Goal: Task Accomplishment & Management: Use online tool/utility

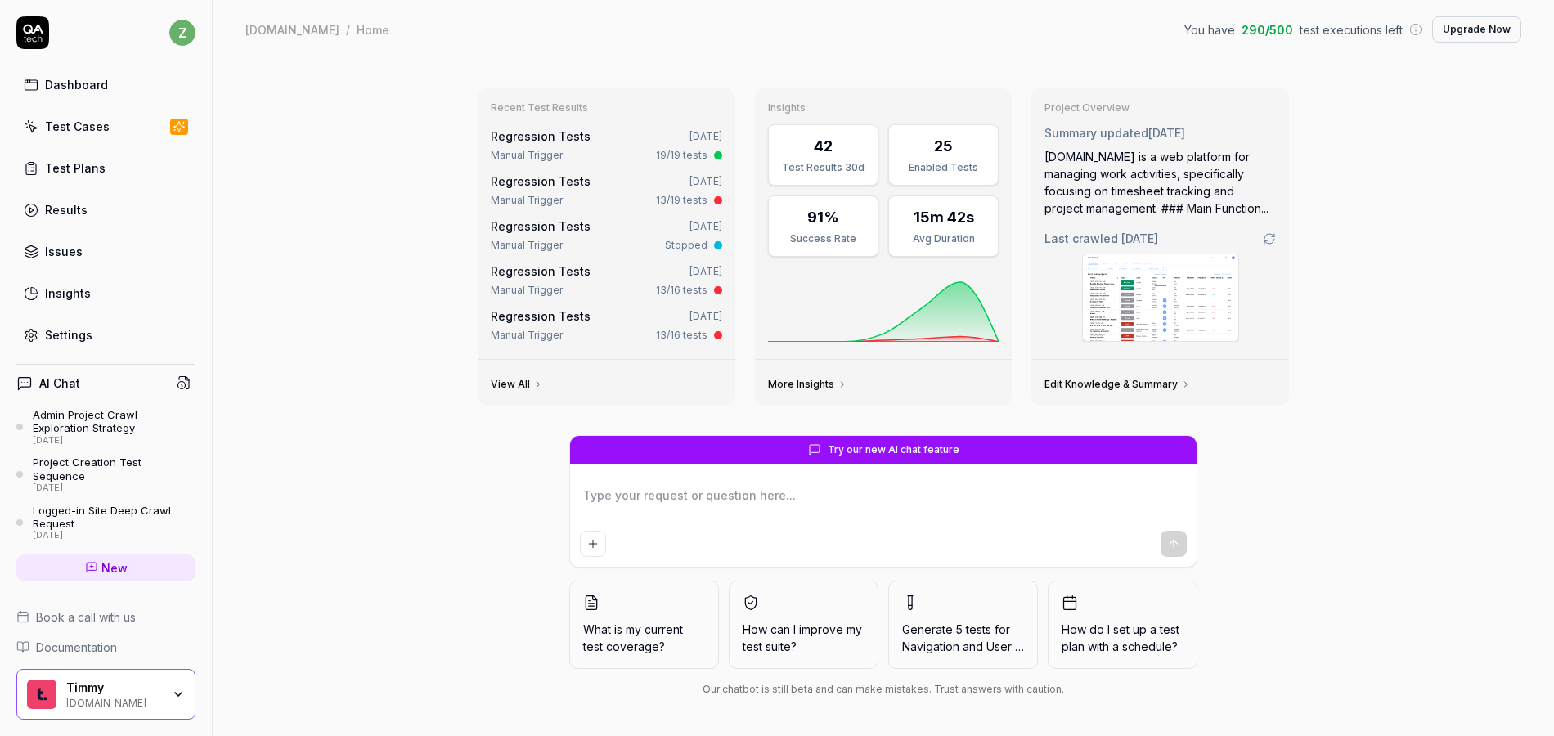
click at [555, 136] on link "Regression Tests" at bounding box center [541, 136] width 100 height 14
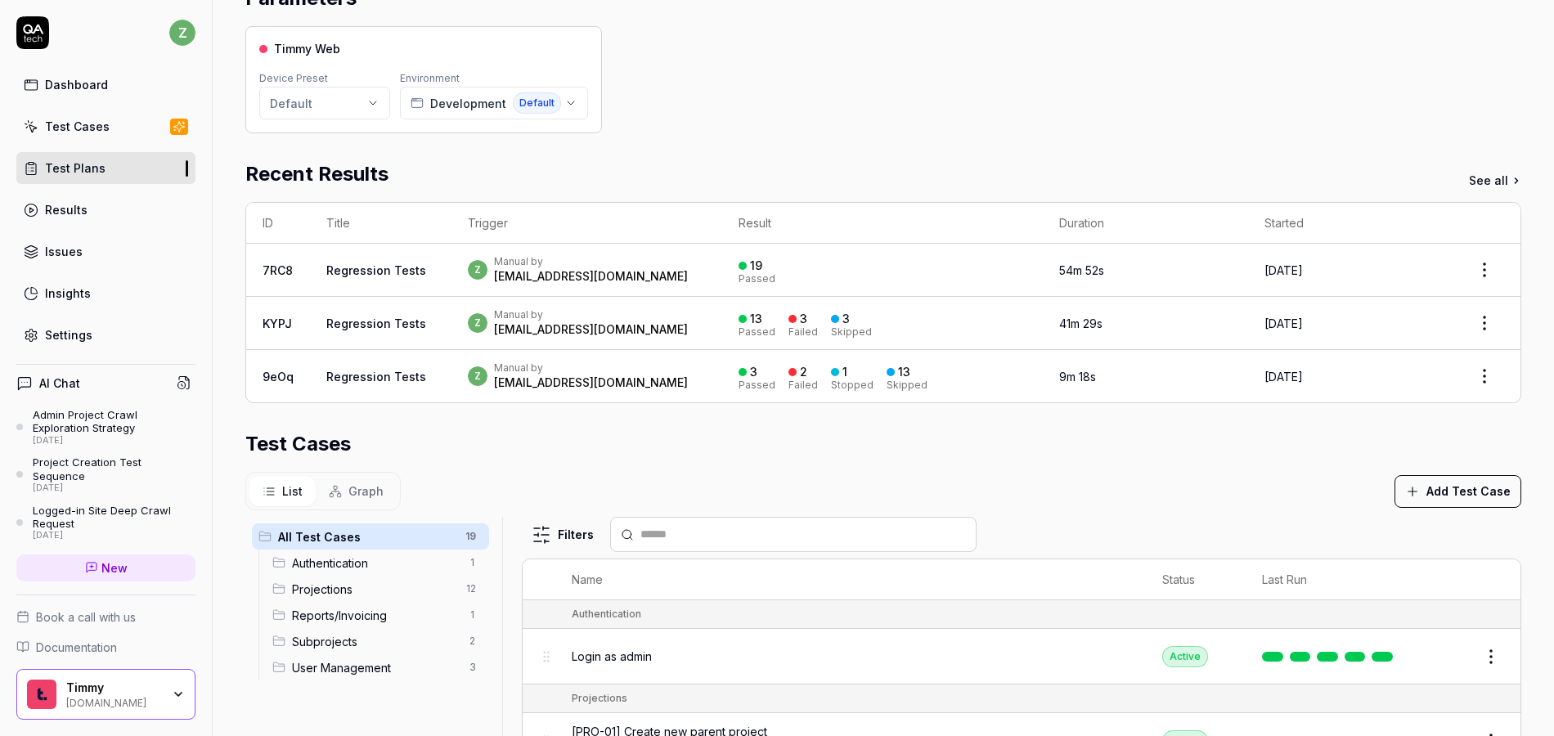
scroll to position [196, 0]
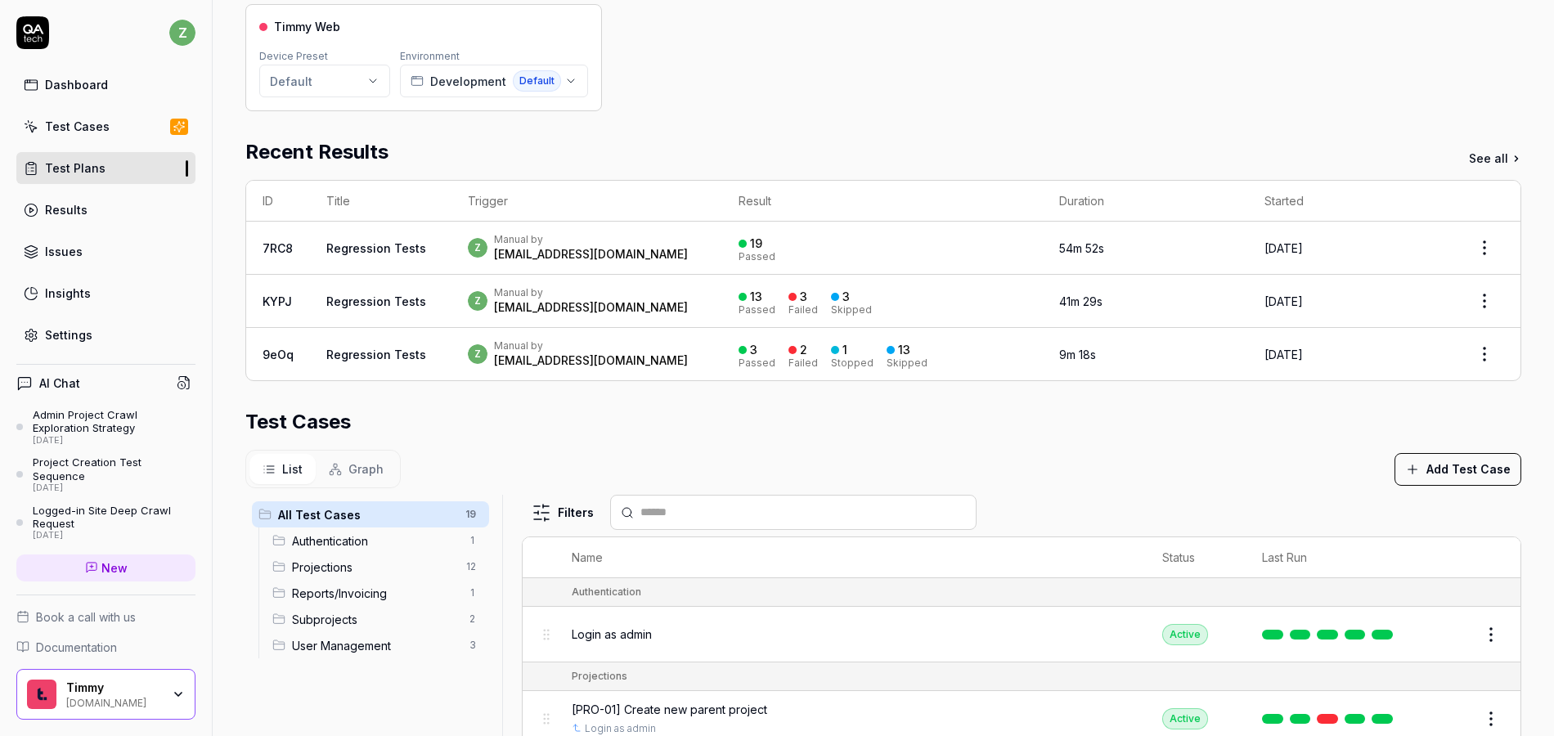
click at [394, 249] on link "Regression Tests" at bounding box center [376, 248] width 100 height 14
click at [381, 250] on link "Regression Tests" at bounding box center [376, 248] width 100 height 14
click at [371, 252] on link "Regression Tests" at bounding box center [376, 248] width 100 height 14
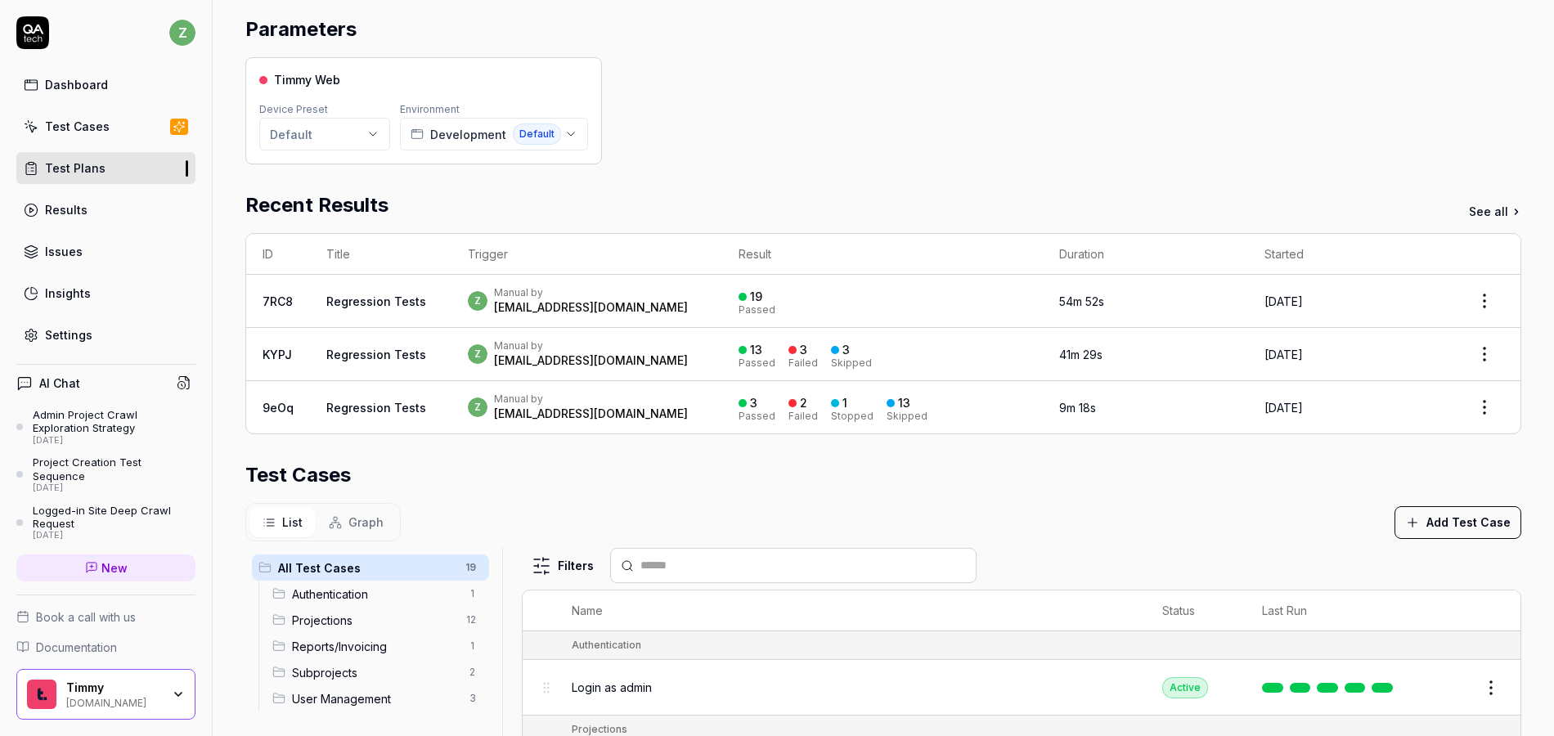
scroll to position [88, 0]
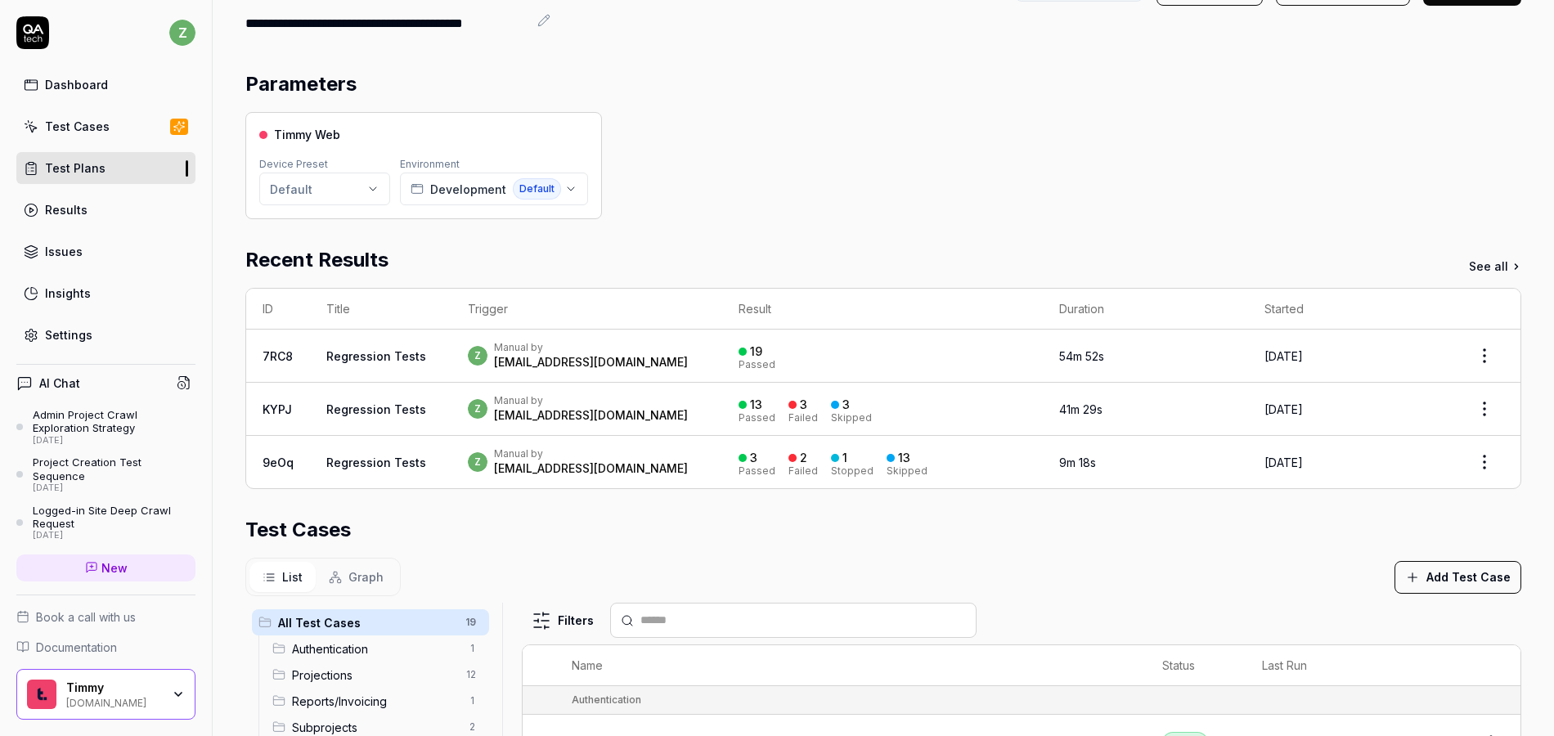
click at [560, 347] on div "Manual by" at bounding box center [591, 347] width 194 height 13
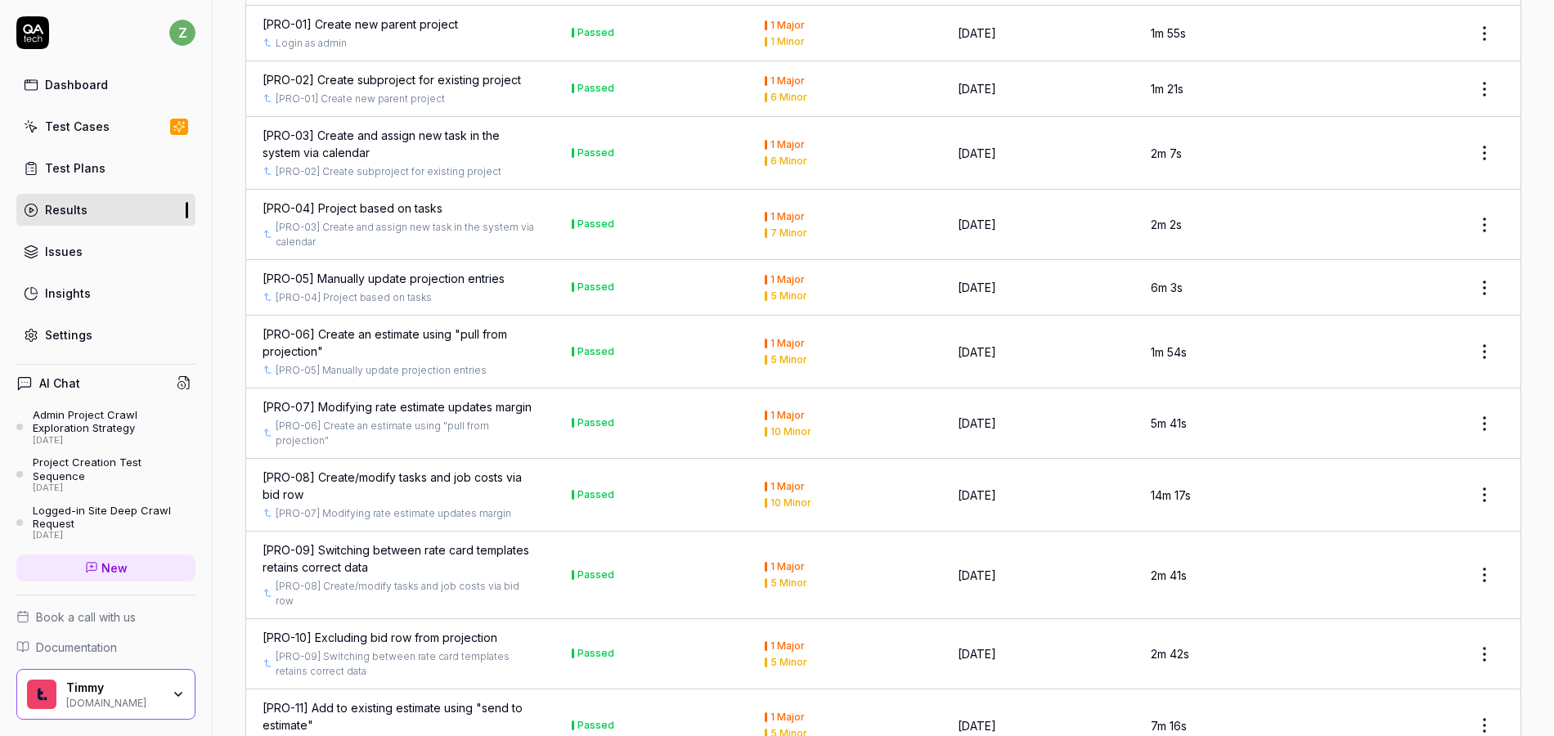
scroll to position [573, 0]
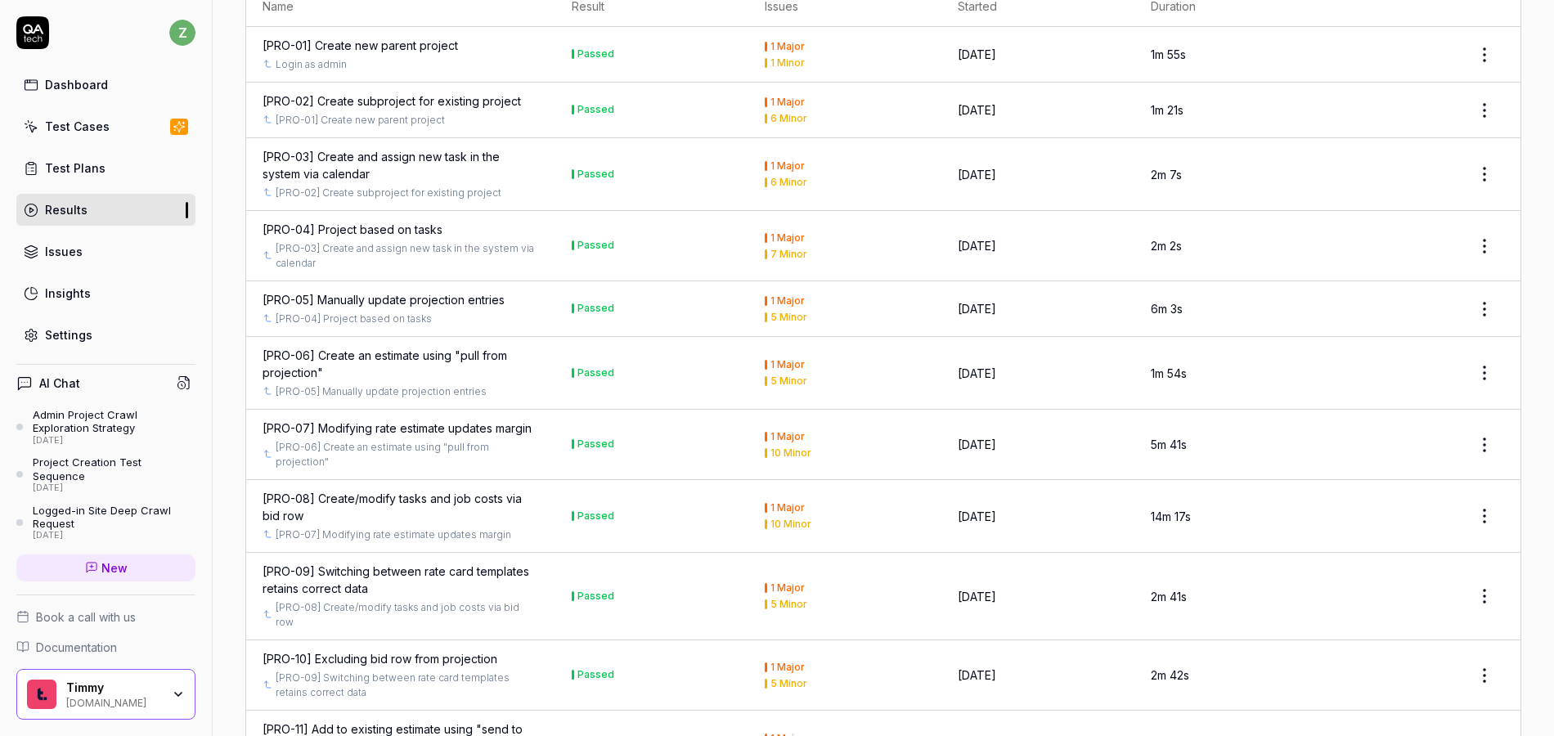
click at [474, 490] on div "[PRO-08] Create/modify tasks and job costs via bid row" at bounding box center [401, 507] width 277 height 34
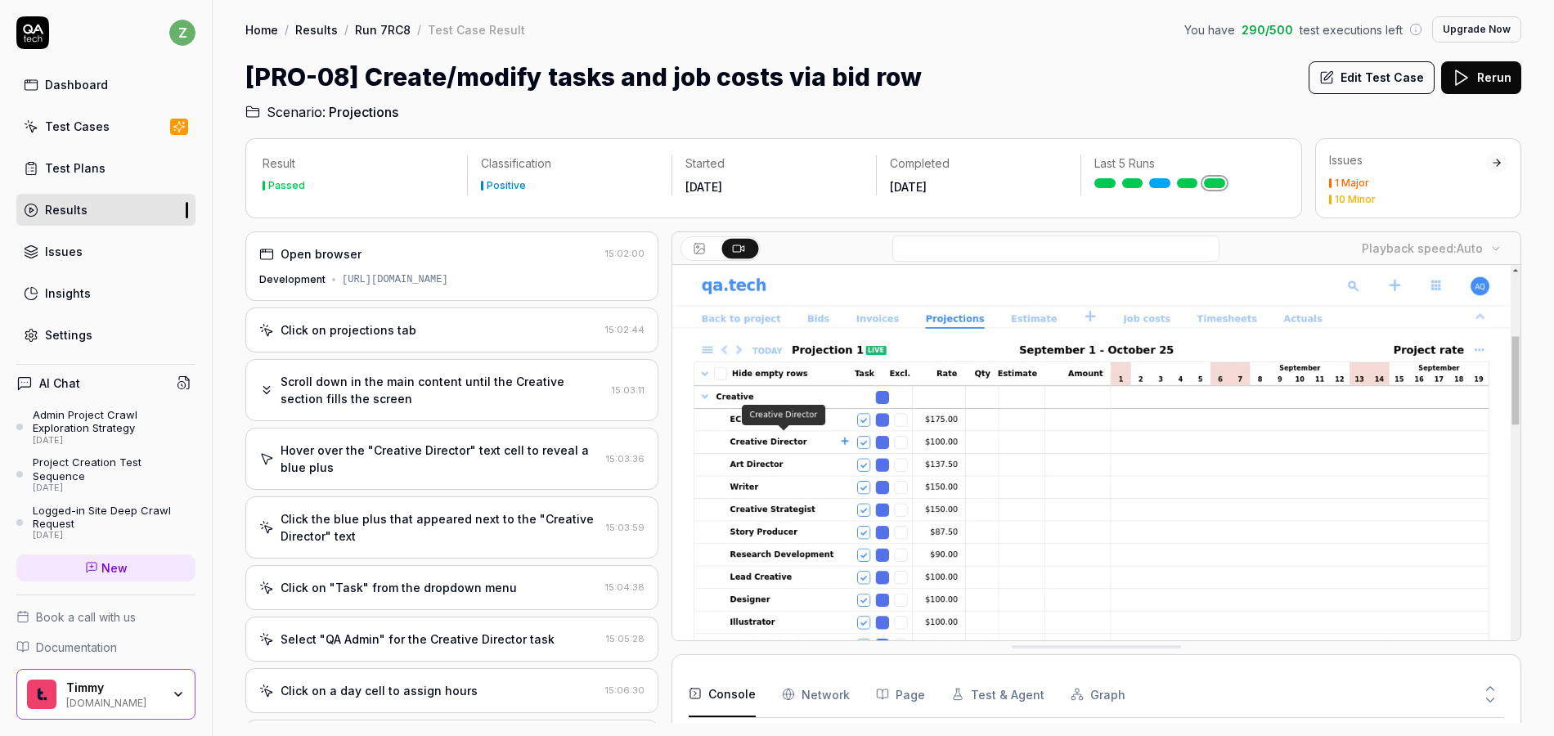
click at [446, 340] on div "Click on projections tab 15:02:44" at bounding box center [451, 330] width 413 height 45
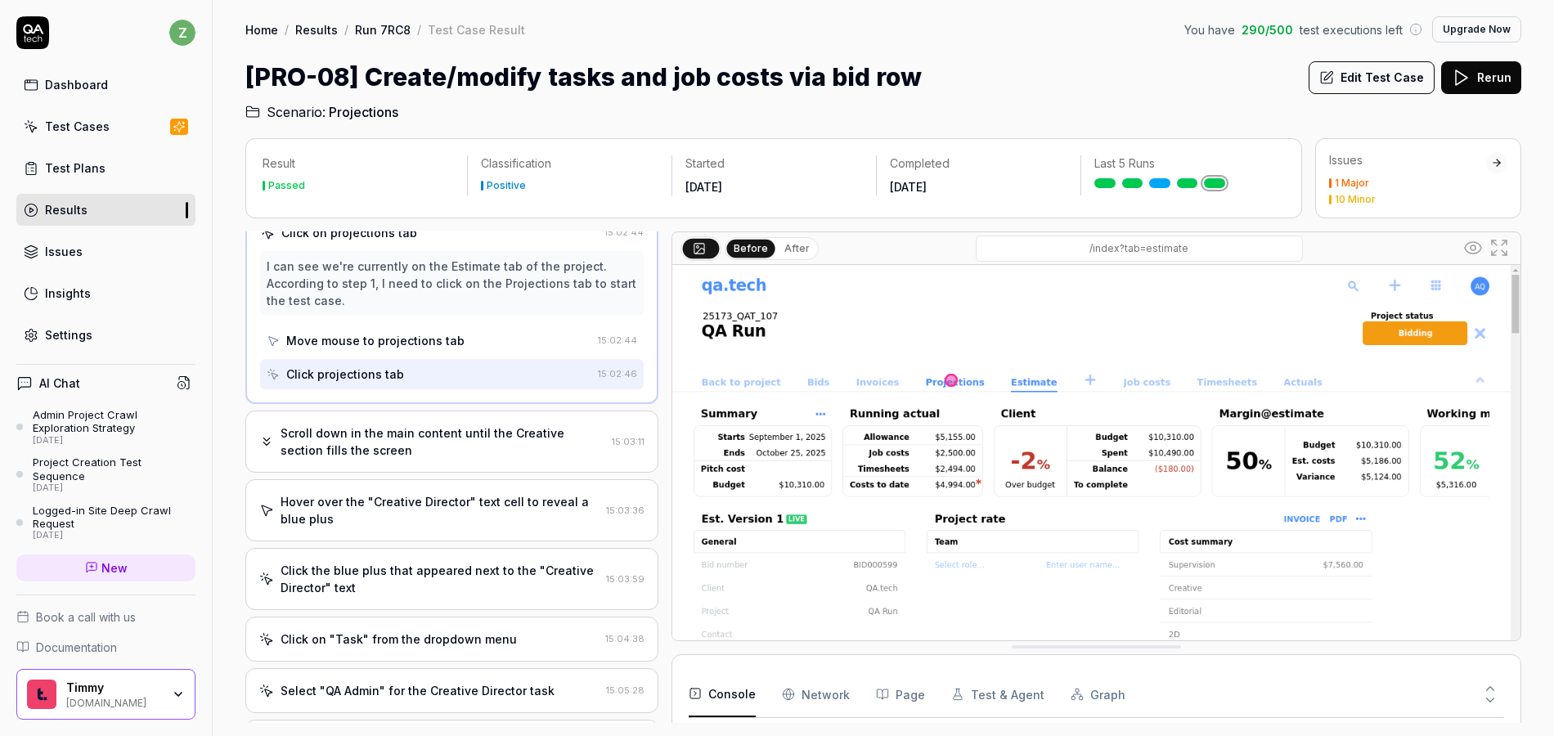
click at [468, 438] on div "Scroll down in the main content until the Creative section fills the screen" at bounding box center [443, 442] width 325 height 34
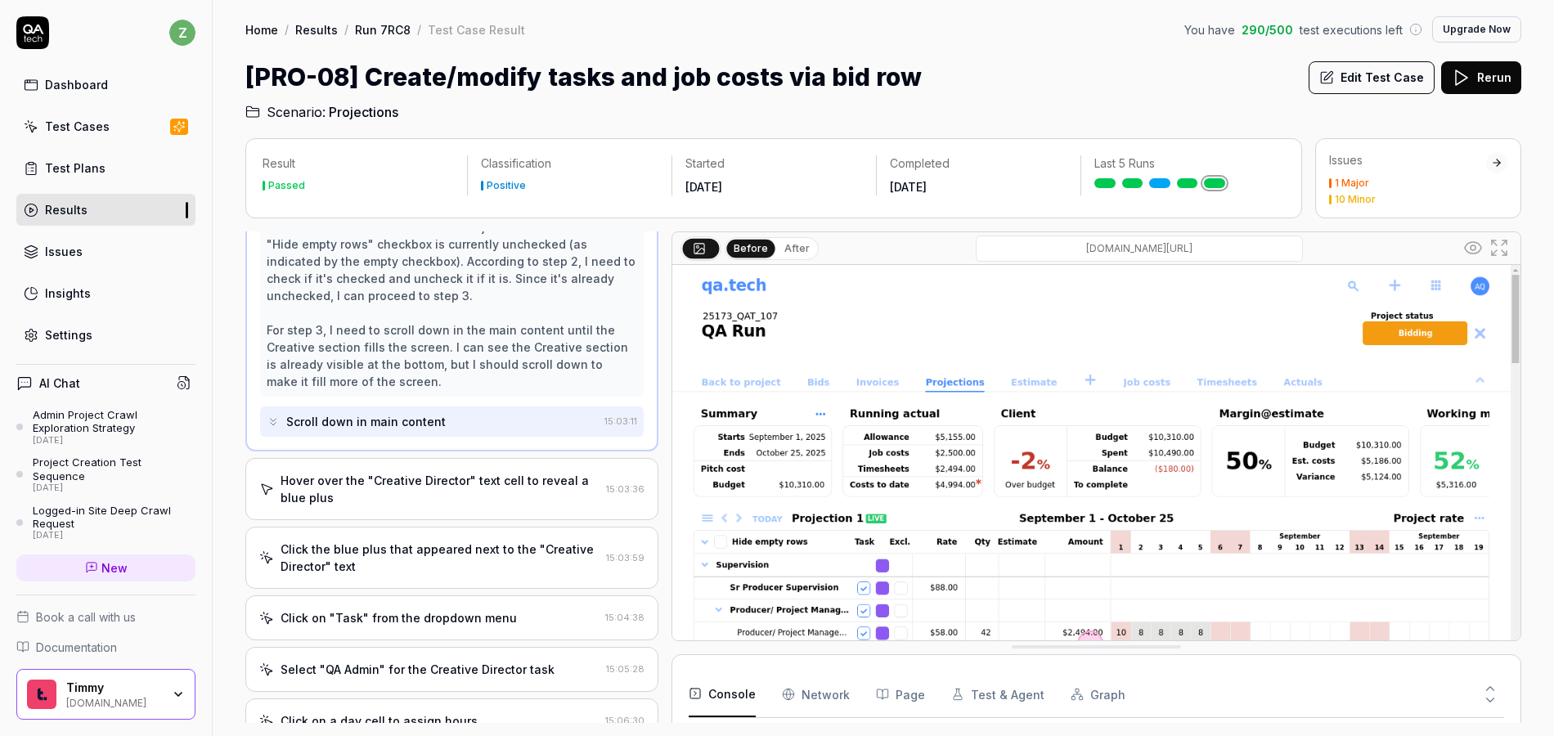
scroll to position [295, 0]
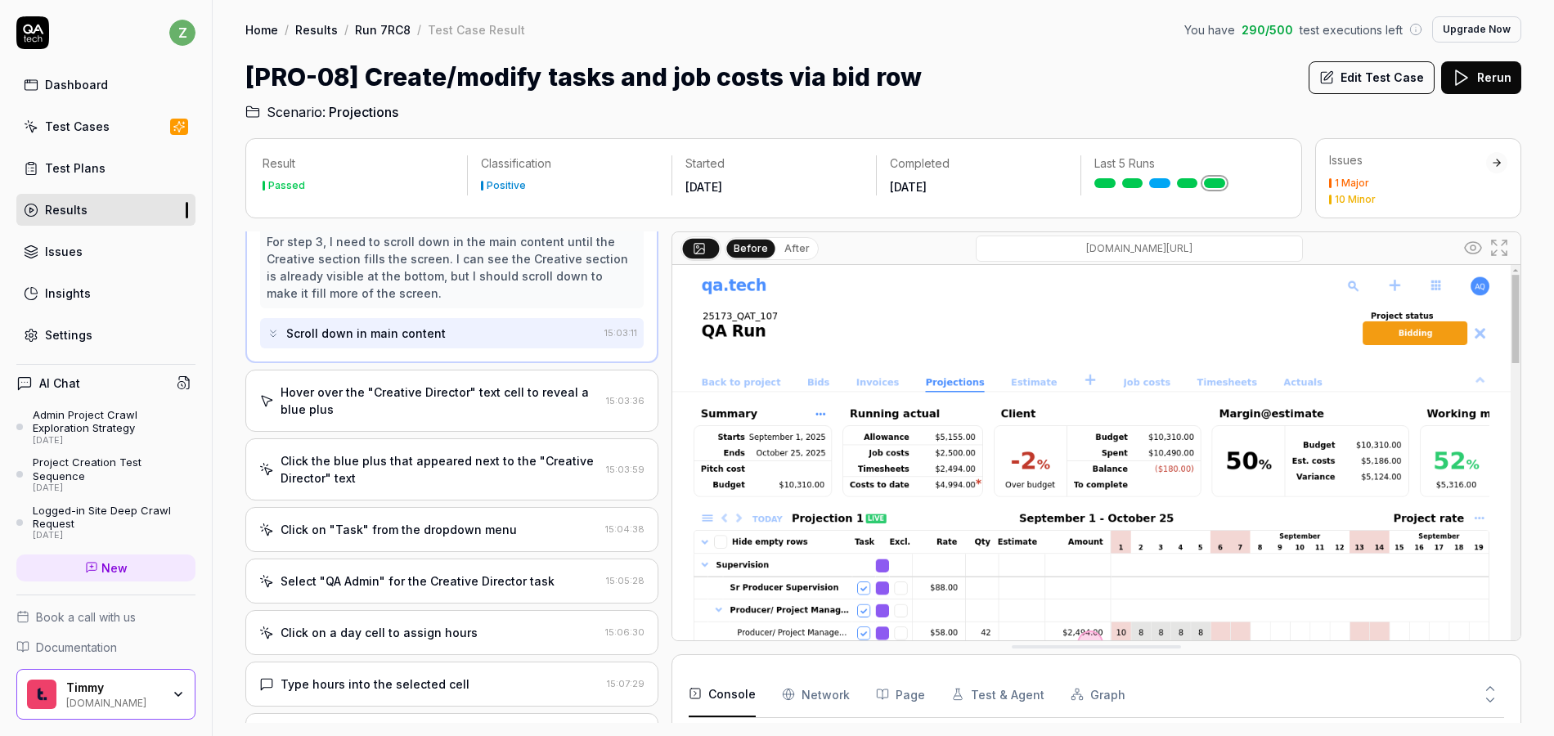
click at [456, 411] on div "Hover over the "Creative Director" text cell to reveal a blue plus" at bounding box center [440, 401] width 319 height 34
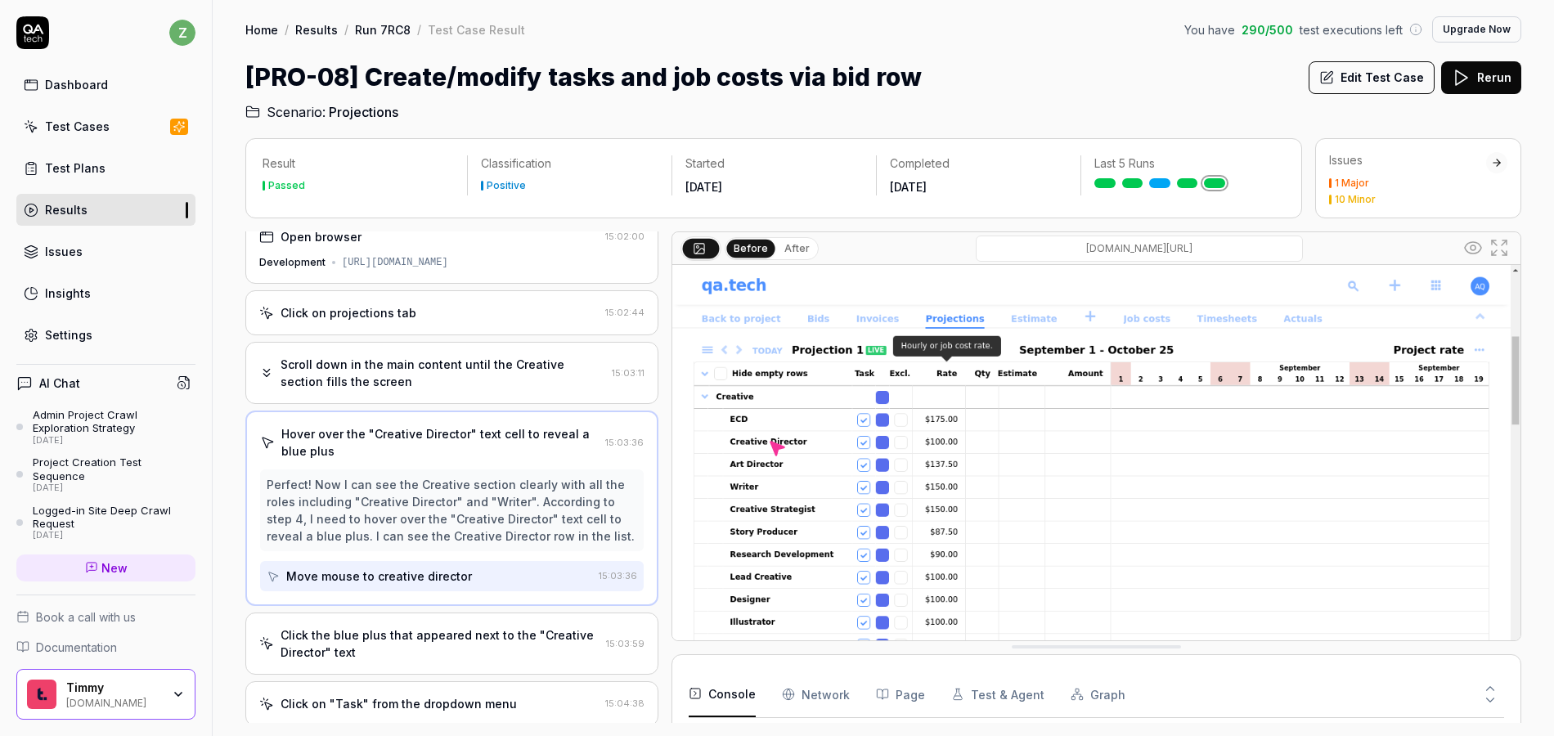
scroll to position [0, 0]
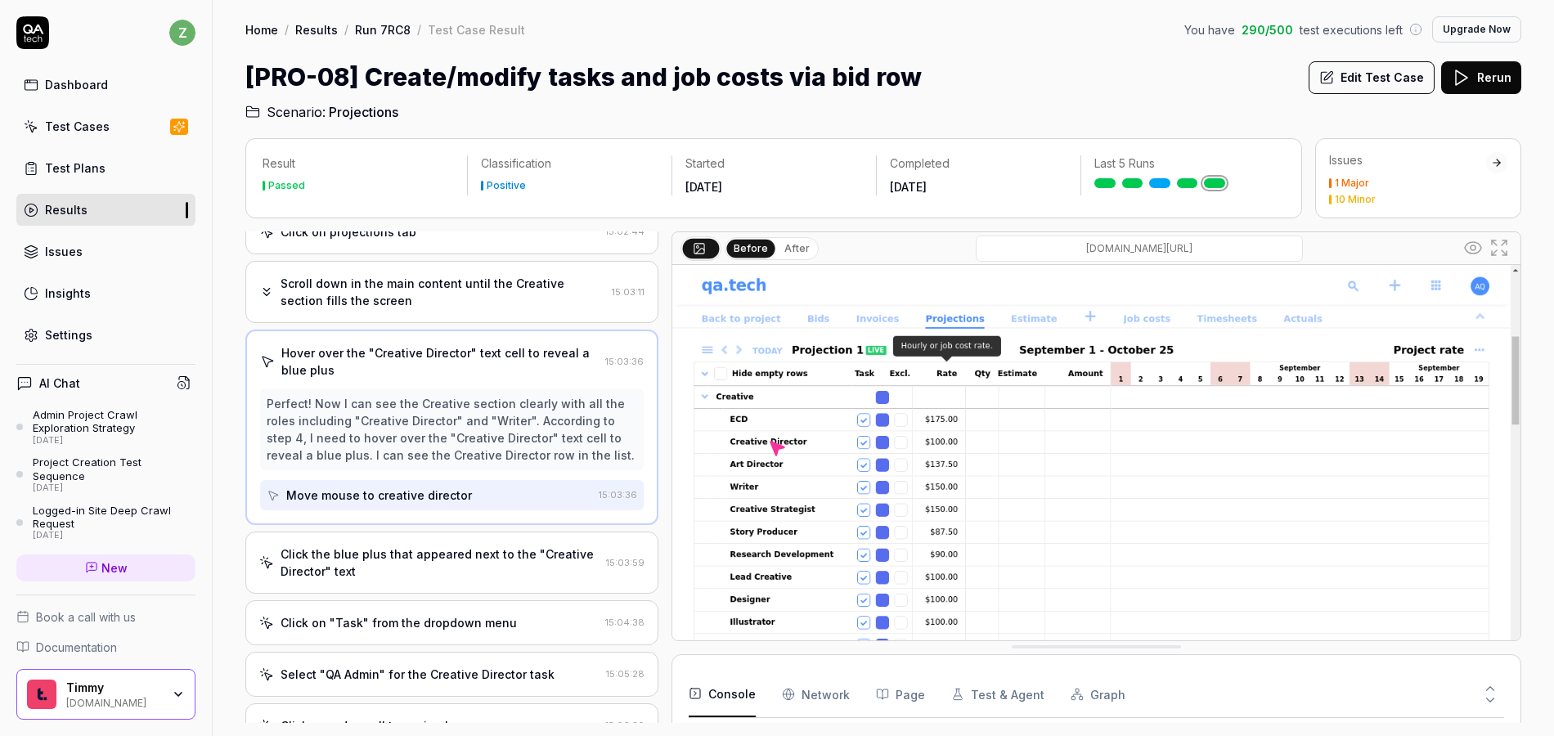
click at [498, 560] on div "Click the blue plus that appeared next to the "Creative Director" text" at bounding box center [440, 563] width 319 height 34
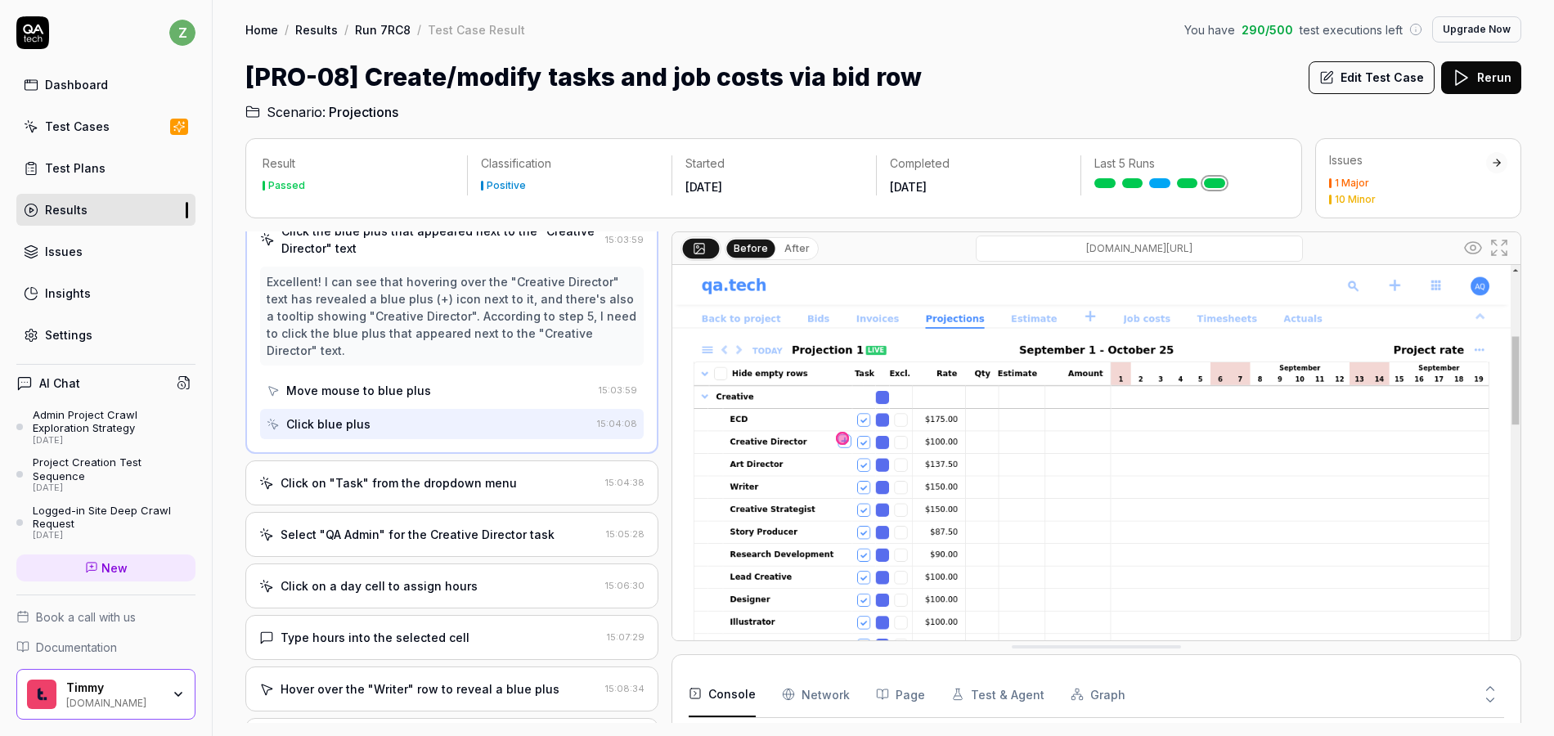
scroll to position [314, 0]
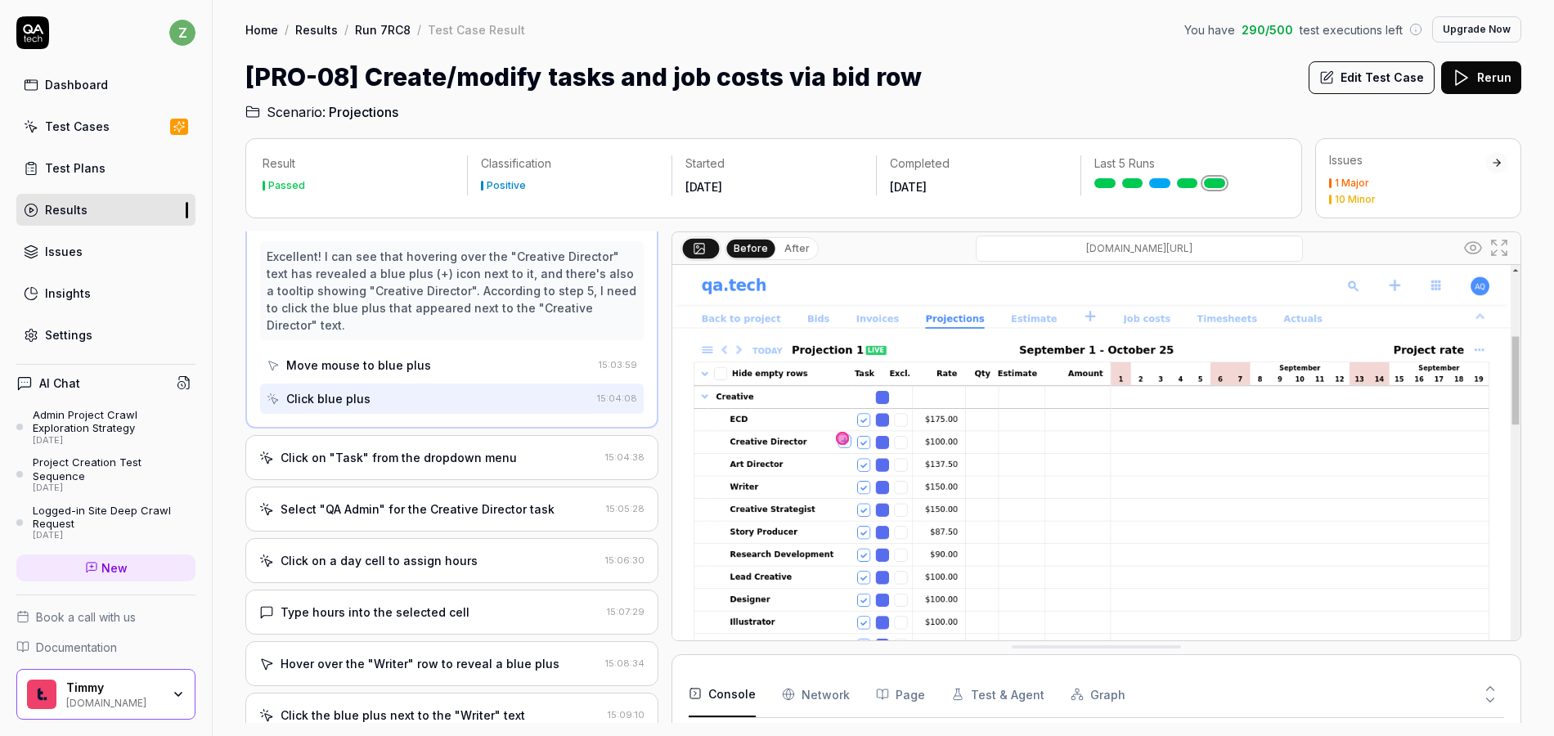
click at [448, 464] on div "Click on "Task" from the dropdown menu" at bounding box center [399, 457] width 236 height 17
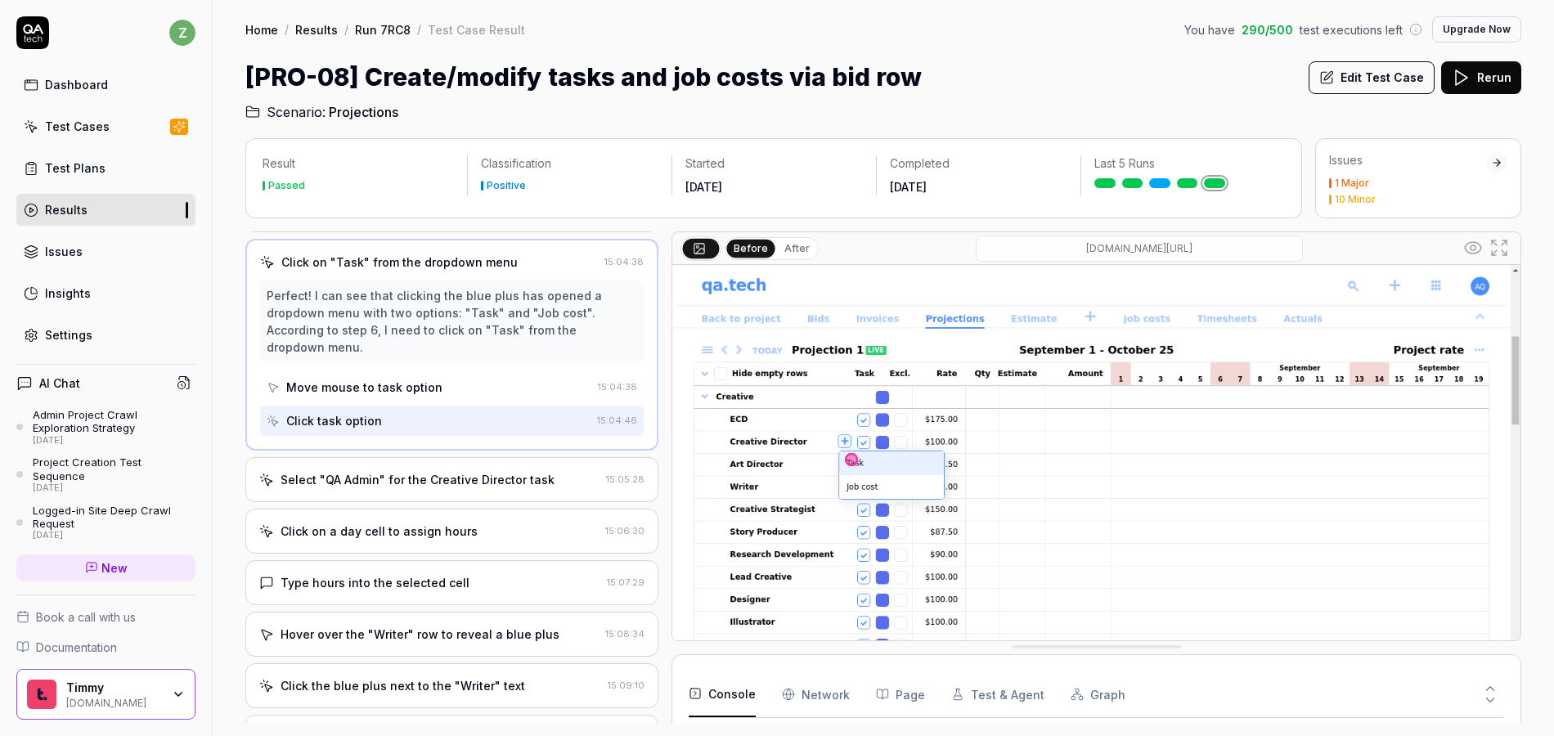
click at [447, 477] on div "Select "QA Admin" for the Creative Director task" at bounding box center [418, 479] width 274 height 17
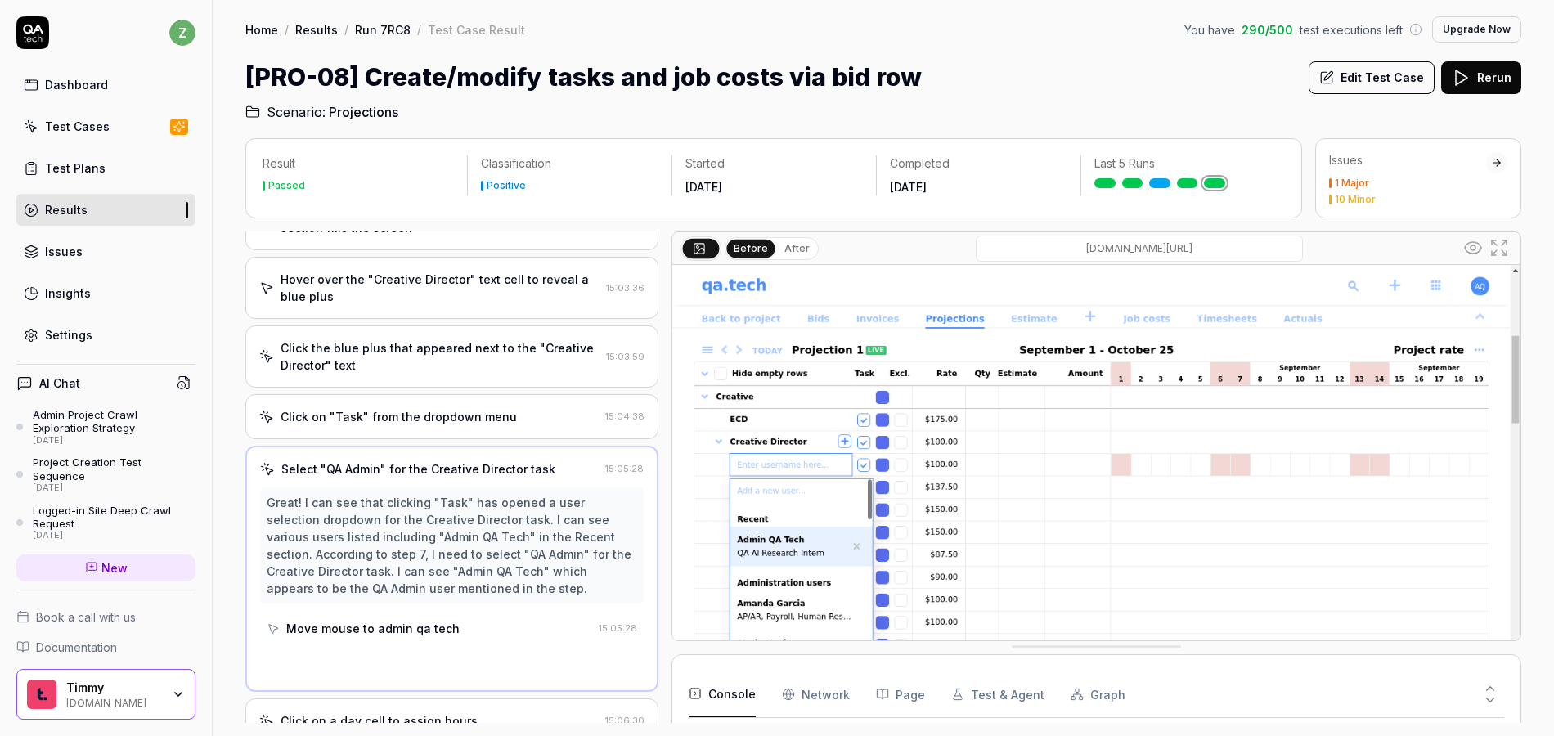
scroll to position [407, 0]
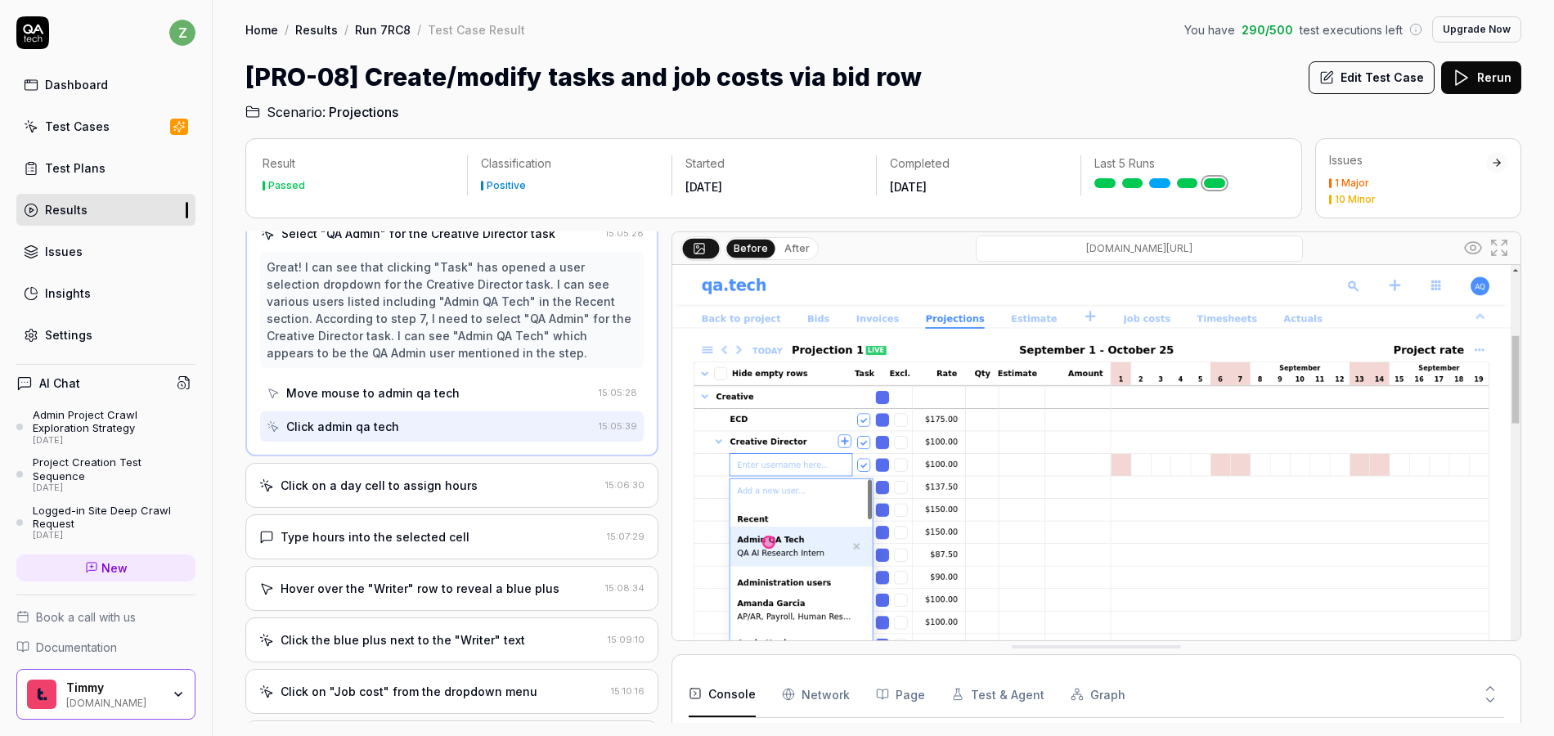
click at [458, 488] on div "Click on a day cell to assign hours" at bounding box center [379, 485] width 197 height 17
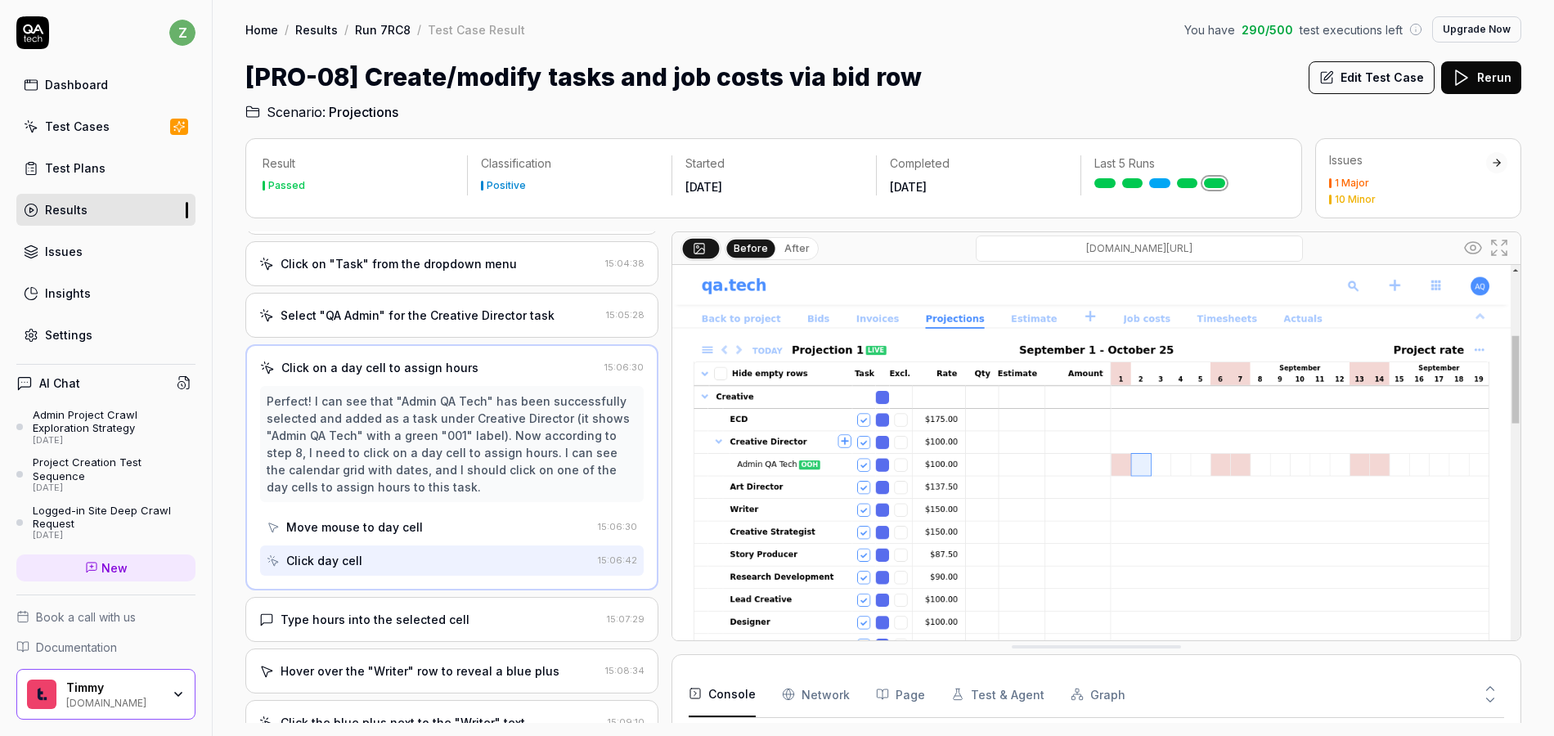
scroll to position [486, 0]
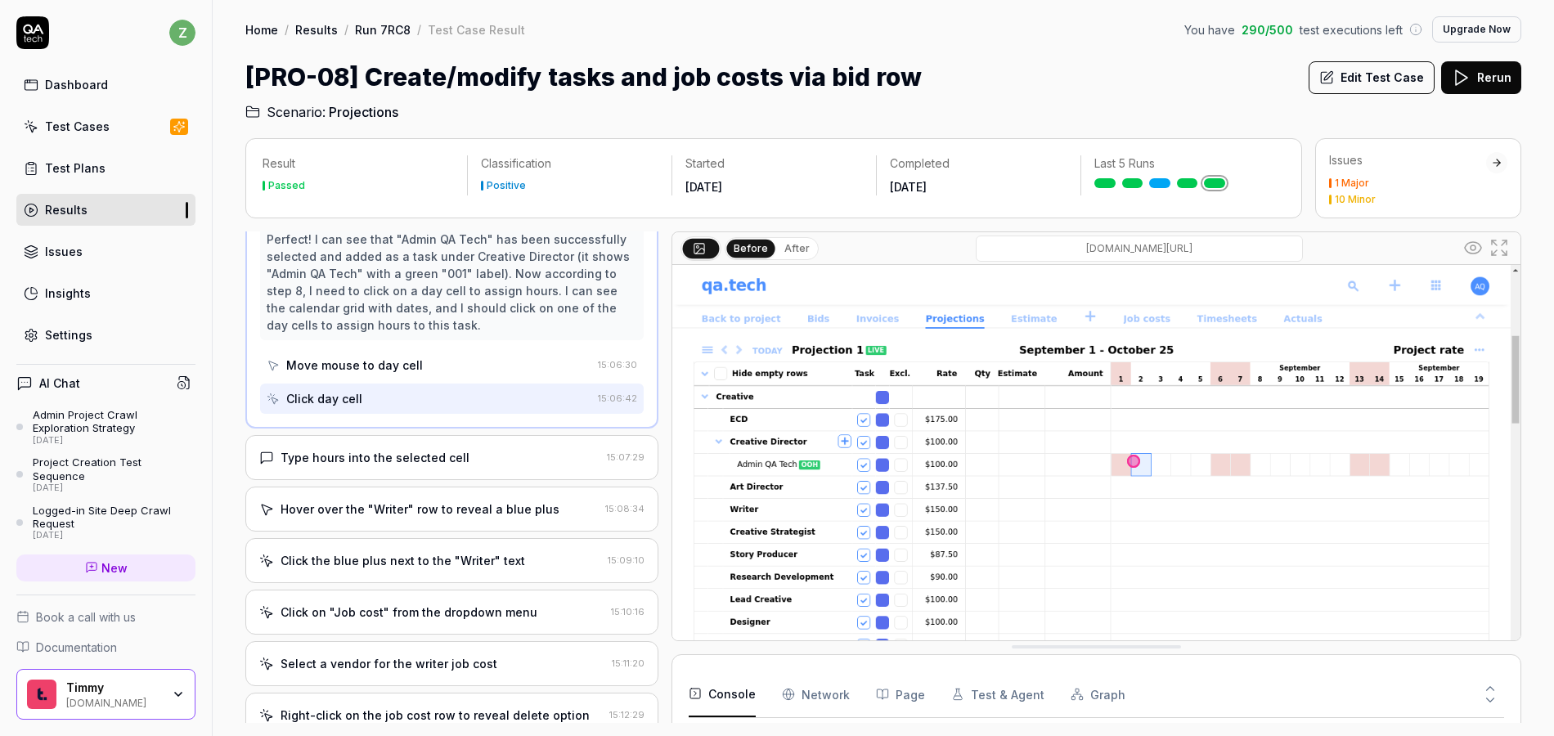
click at [452, 468] on div "Type hours into the selected cell 15:07:29" at bounding box center [451, 457] width 413 height 45
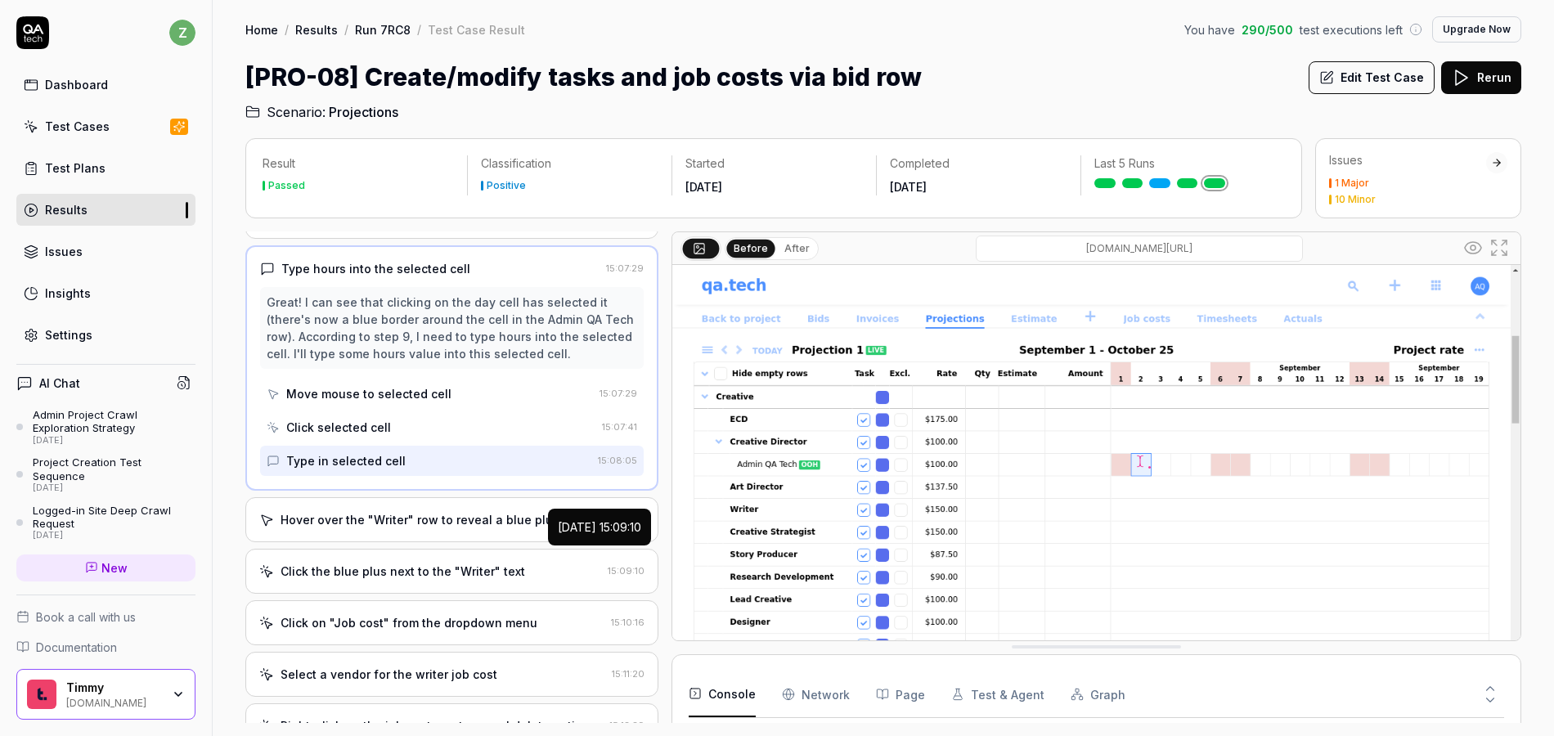
scroll to position [491, 0]
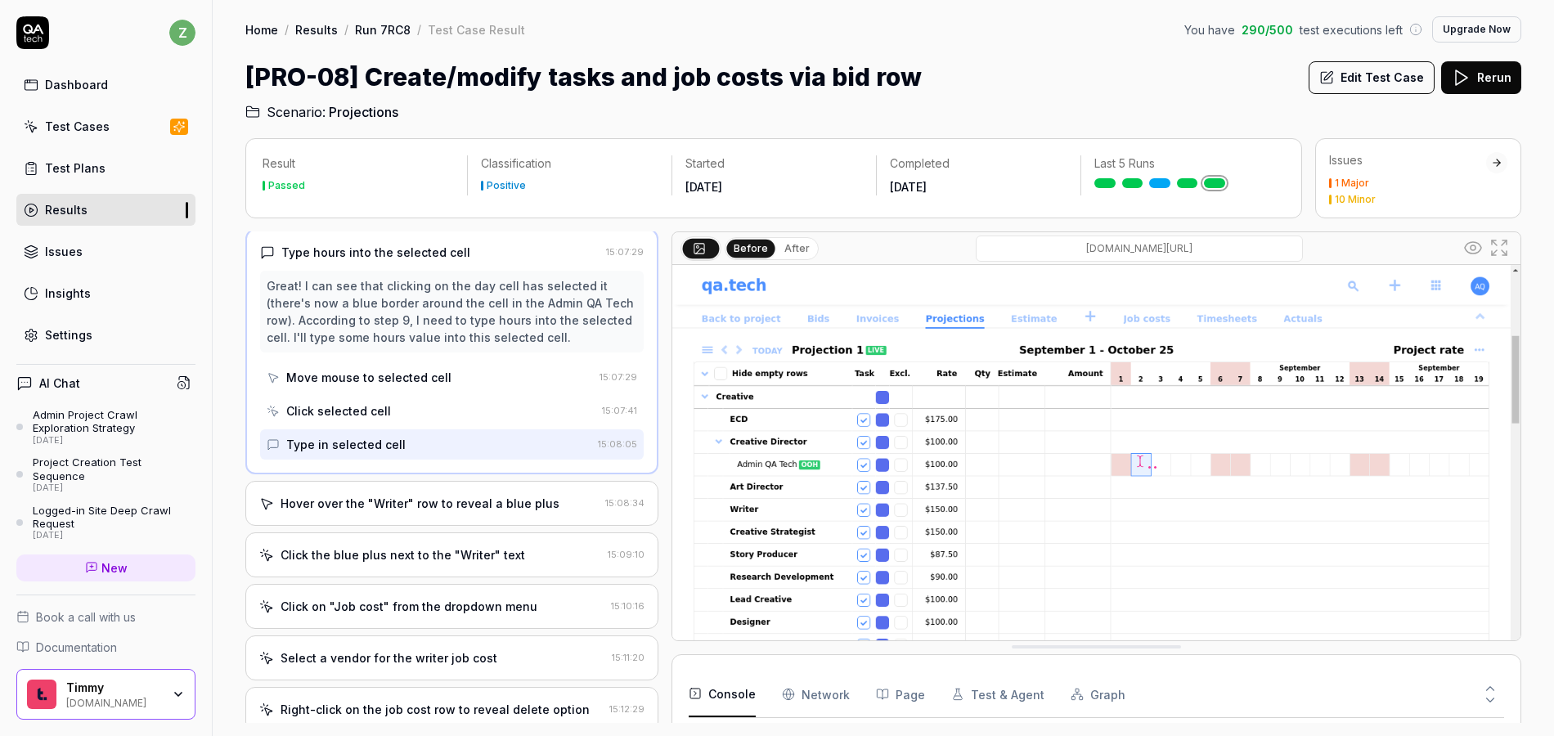
click at [522, 515] on div "Hover over the "Writer" row to reveal a blue plus 15:08:34" at bounding box center [451, 503] width 413 height 45
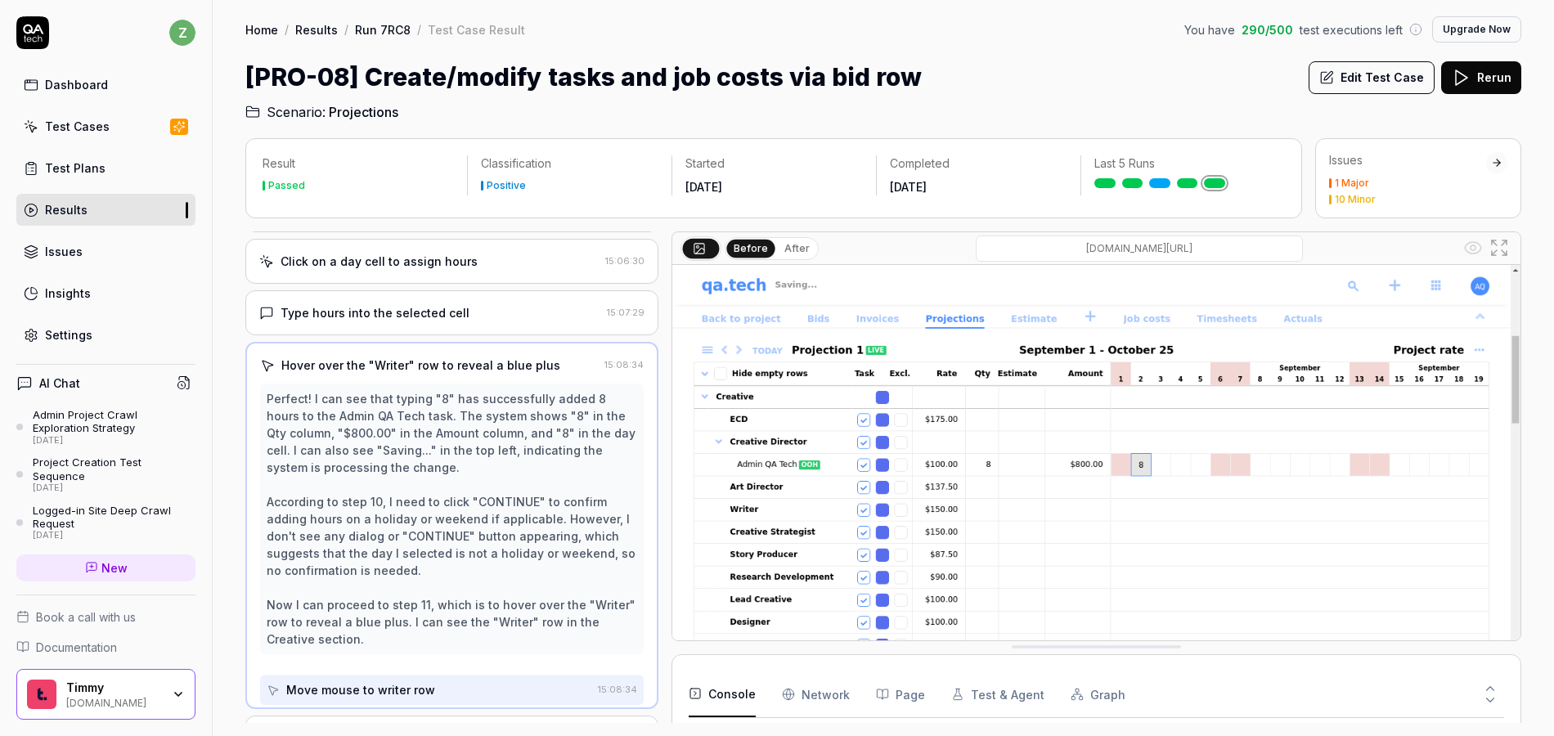
scroll to position [0, 0]
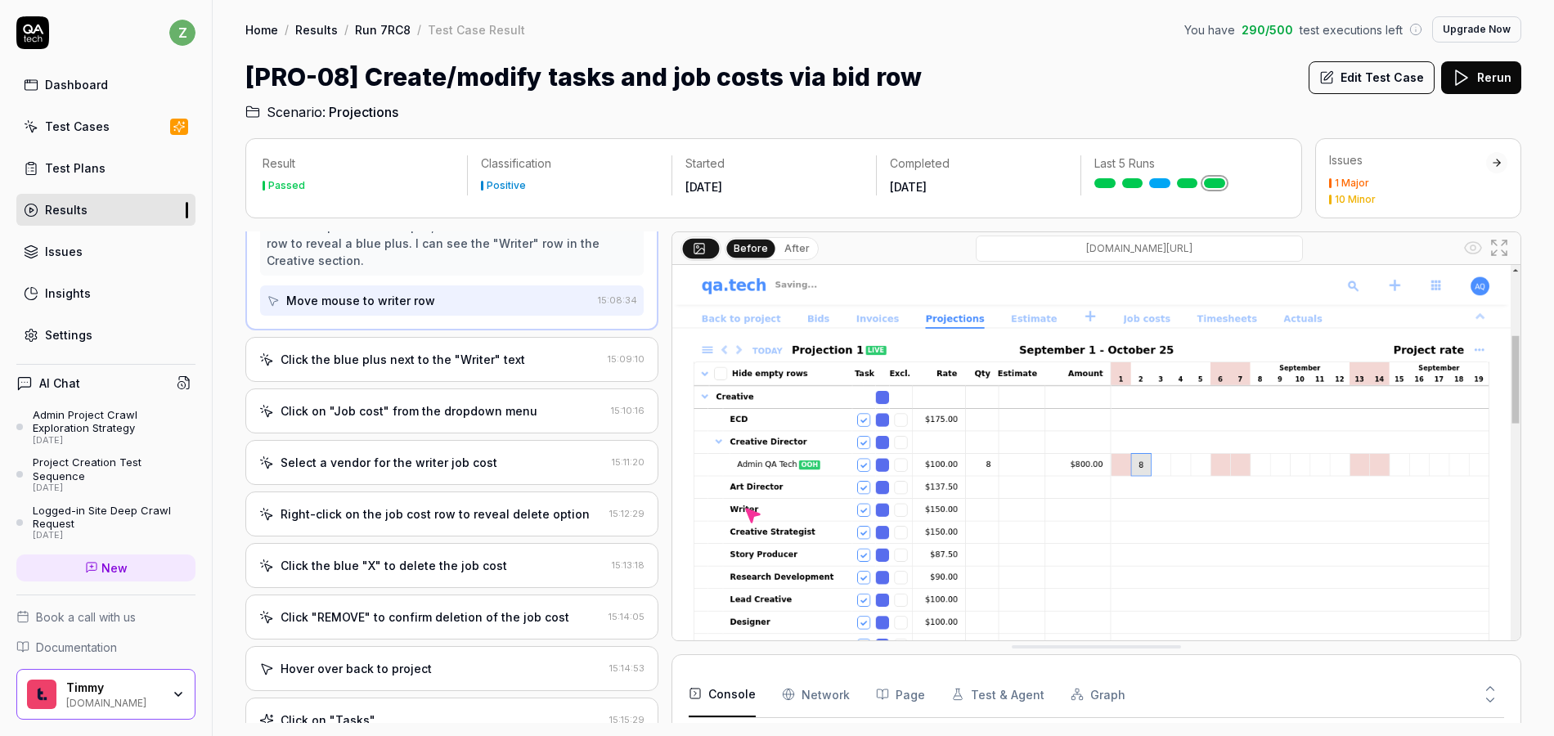
click at [486, 362] on div "Click the blue plus next to the "Writer" text" at bounding box center [403, 359] width 245 height 17
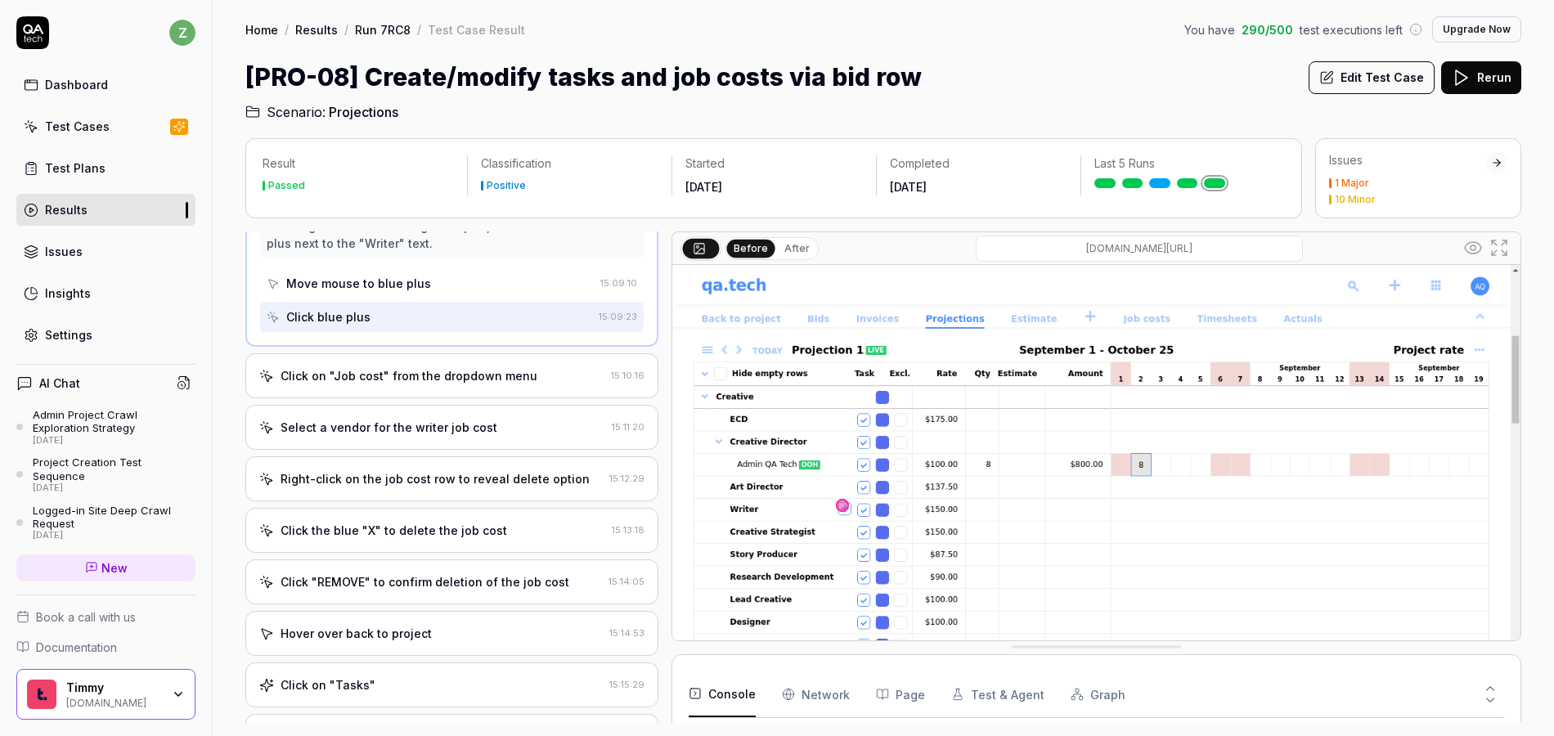
click at [432, 380] on div "Click on "Job cost" from the dropdown menu" at bounding box center [409, 375] width 257 height 17
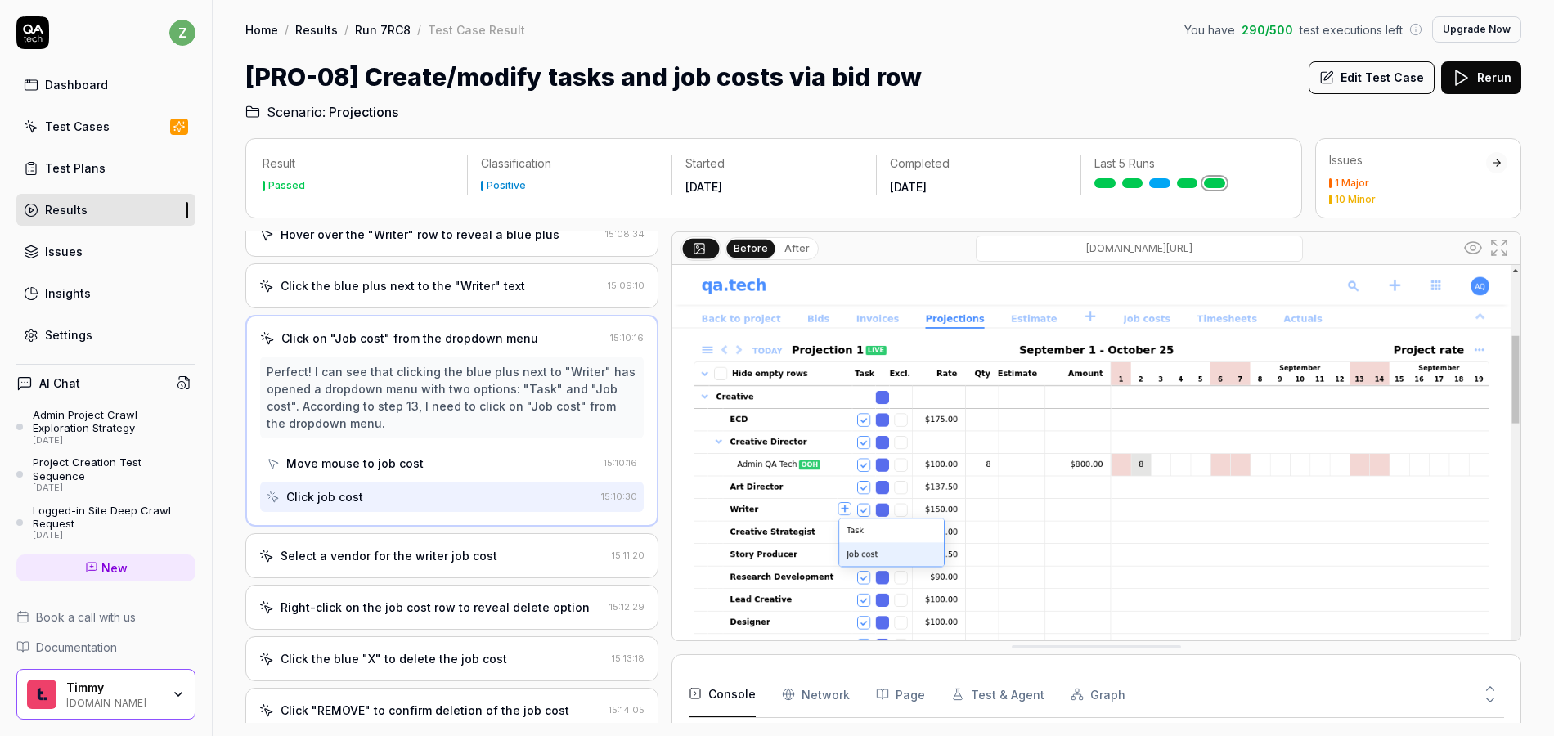
scroll to position [658, 0]
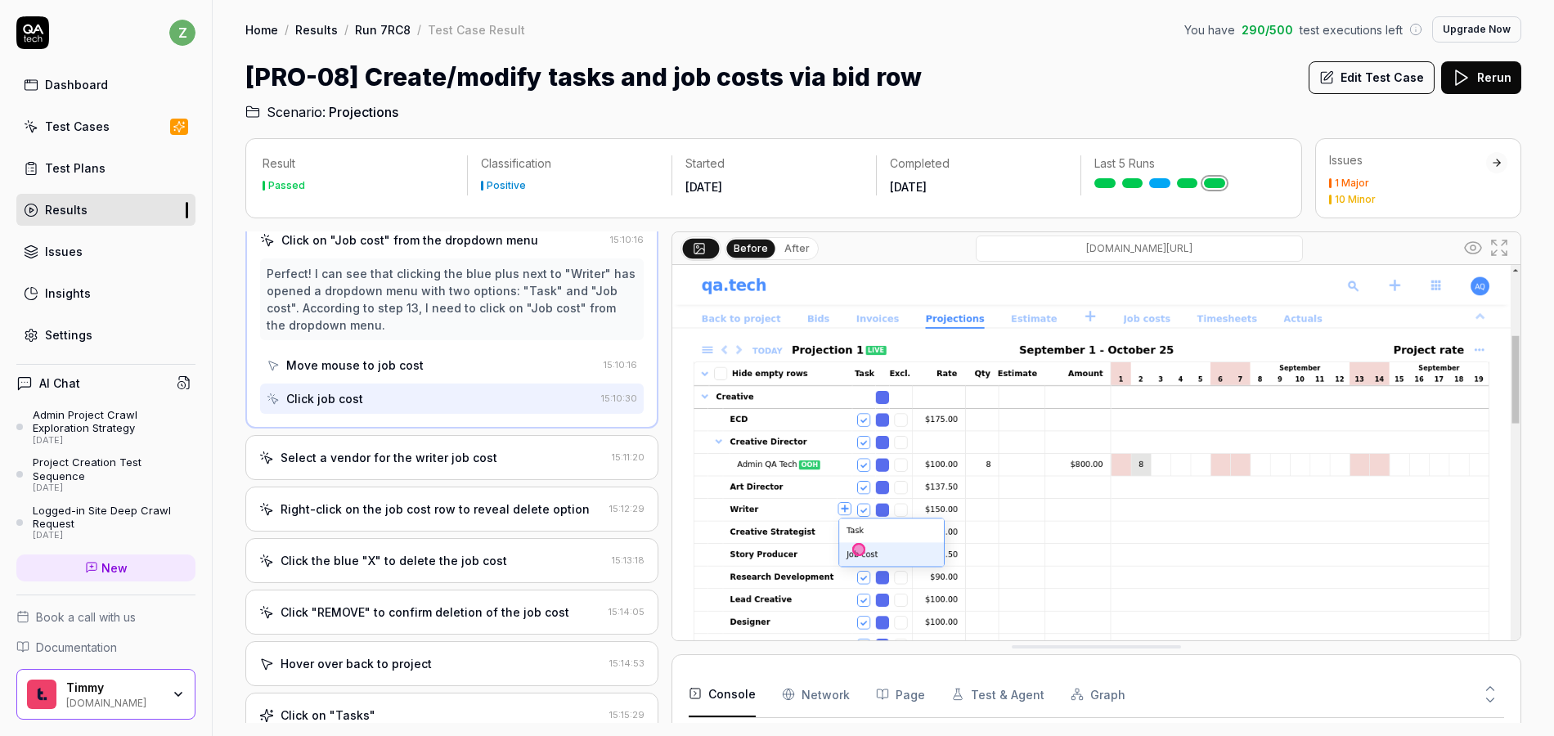
click at [435, 465] on div "Select a vendor for the writer job cost" at bounding box center [389, 457] width 217 height 17
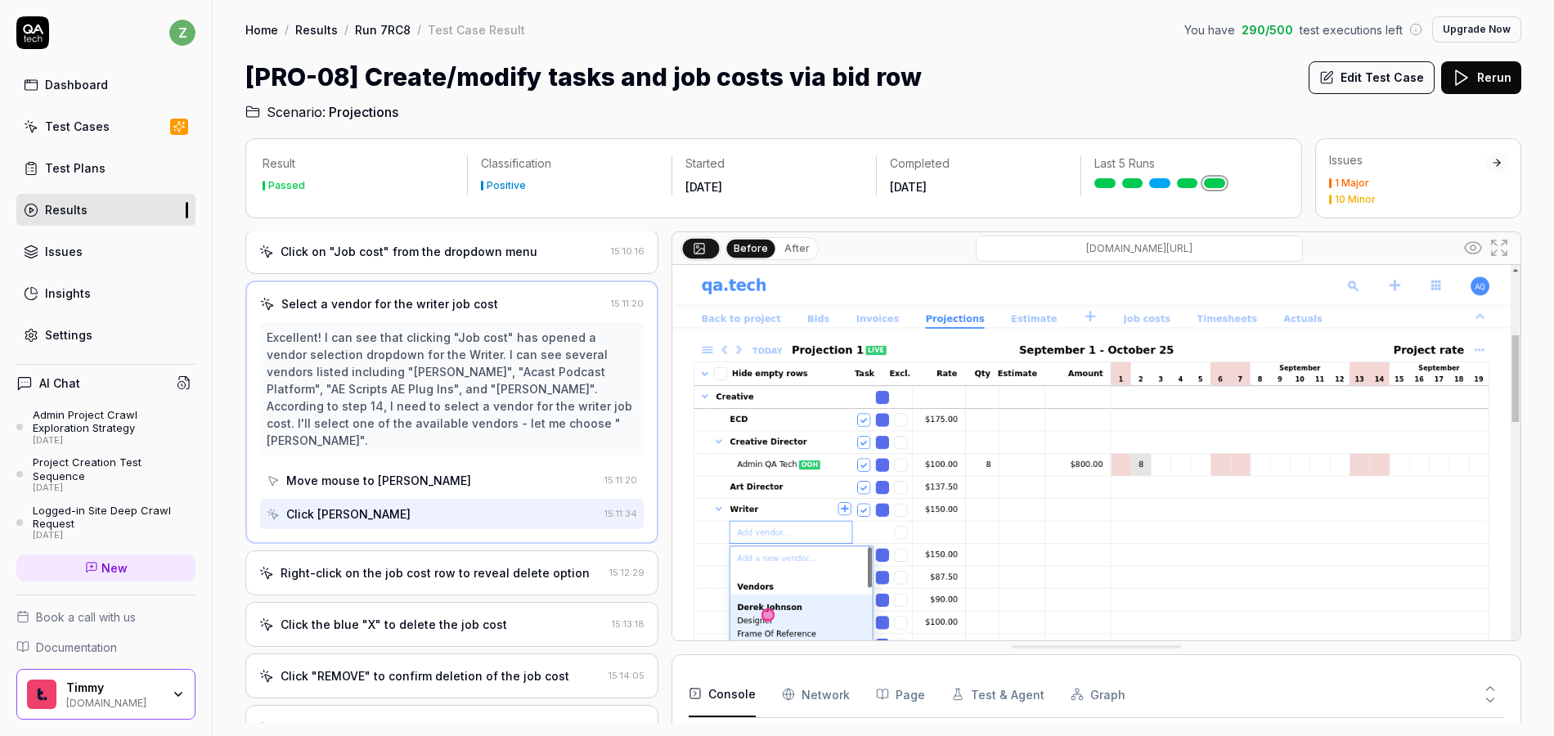
scroll to position [744, 0]
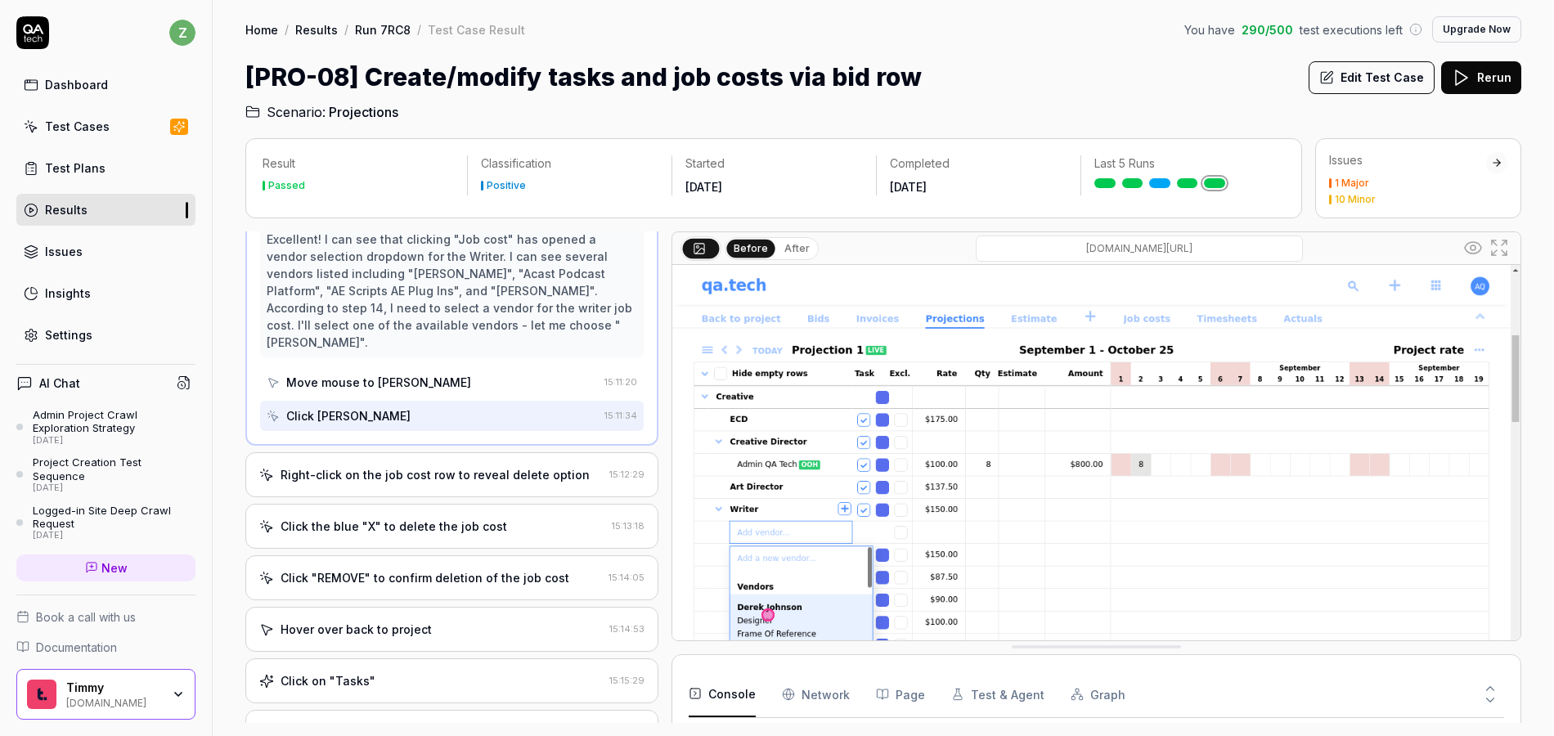
click at [474, 466] on div "Right-click on the job cost row to reveal delete option" at bounding box center [435, 474] width 309 height 17
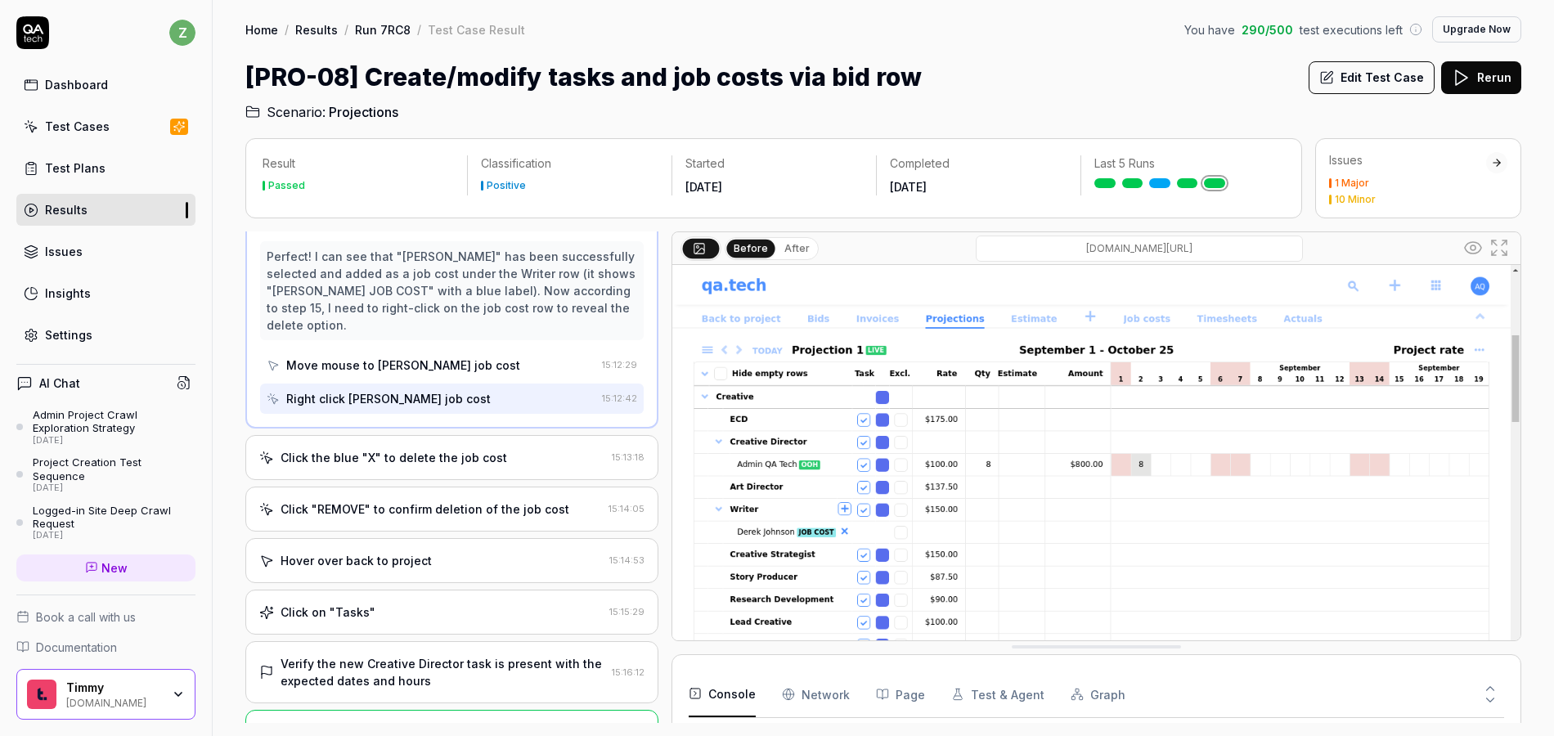
click at [470, 457] on div "Click the blue "X" to delete the job cost" at bounding box center [394, 457] width 227 height 17
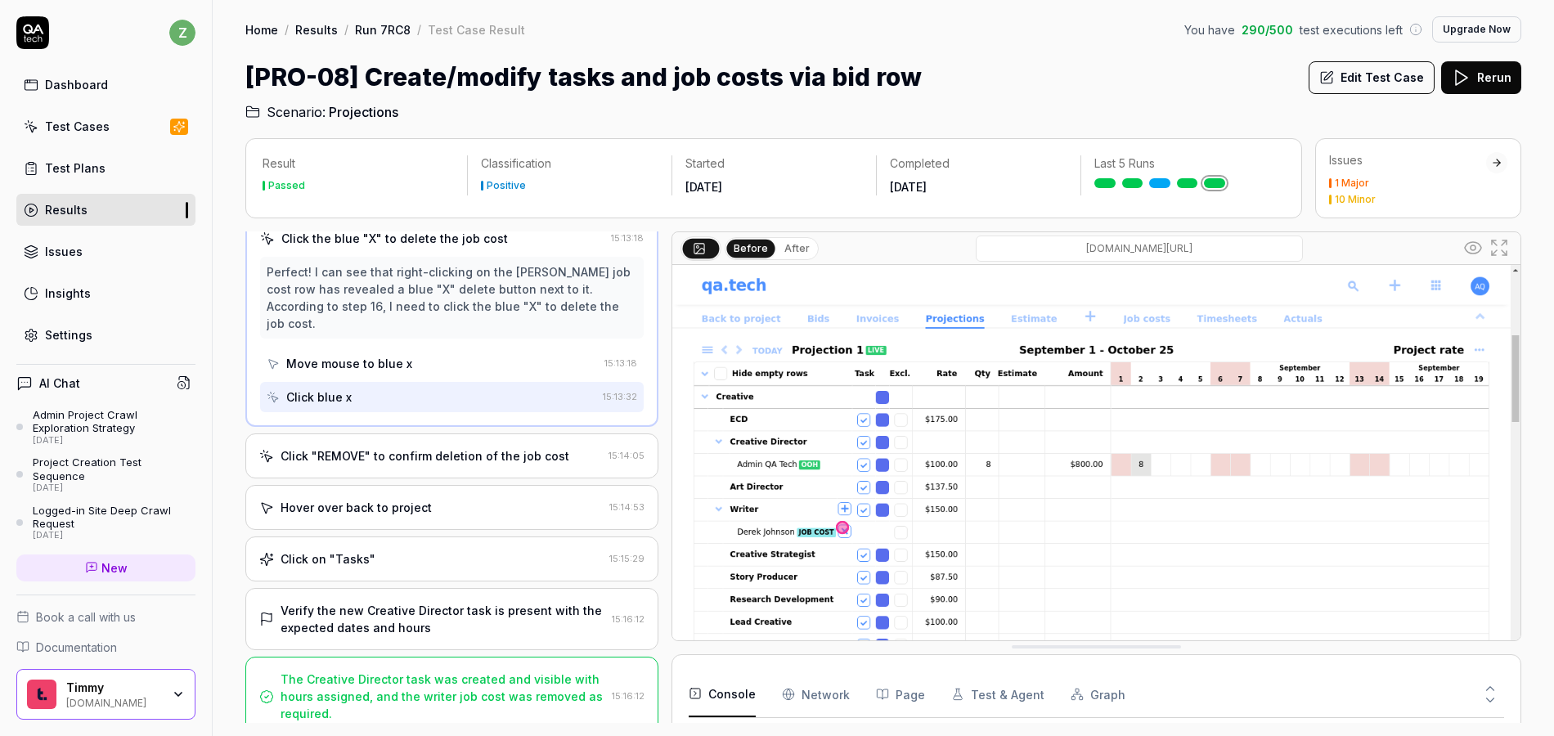
scroll to position [827, 0]
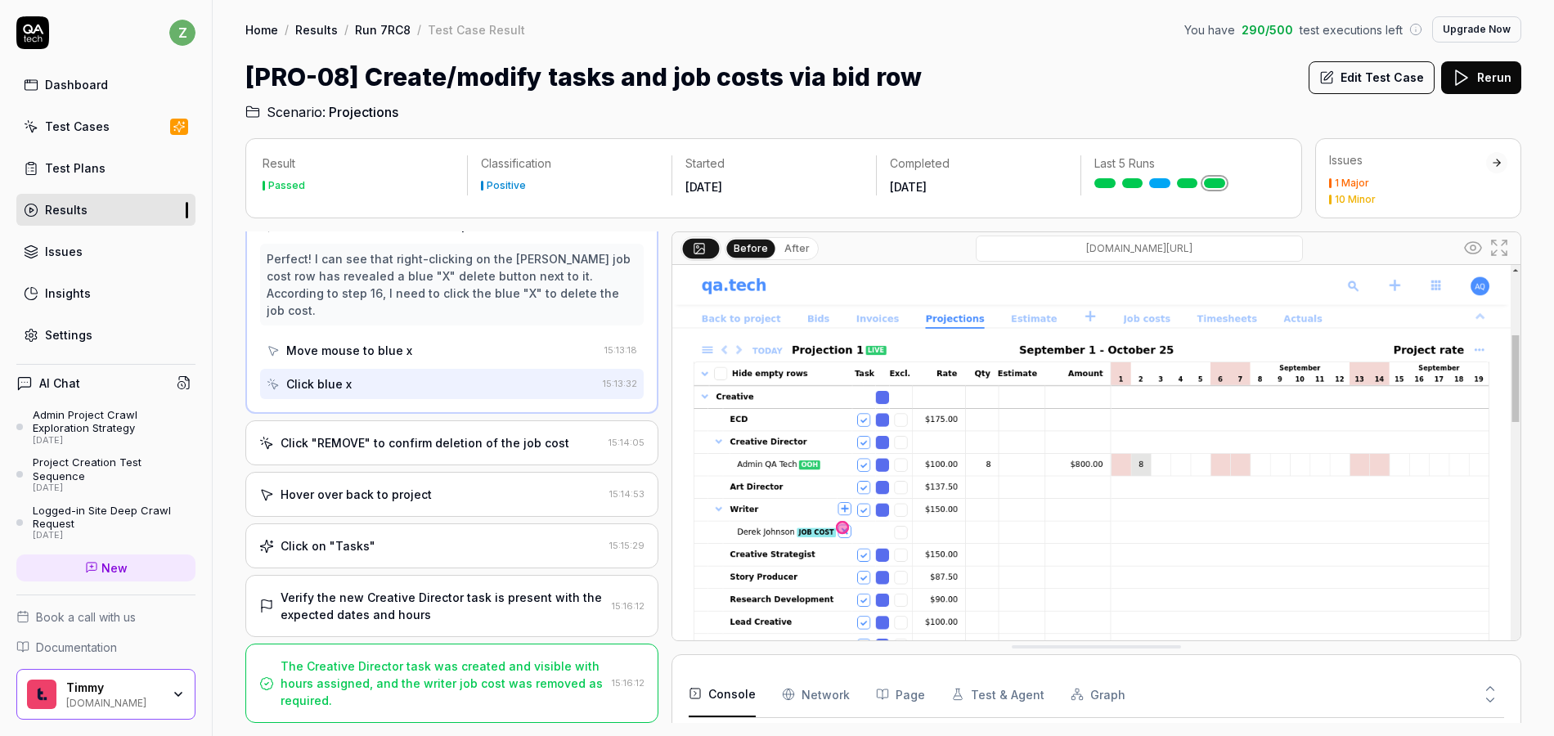
click at [468, 447] on div "Click "REMOVE" to confirm deletion of the job cost" at bounding box center [425, 442] width 289 height 17
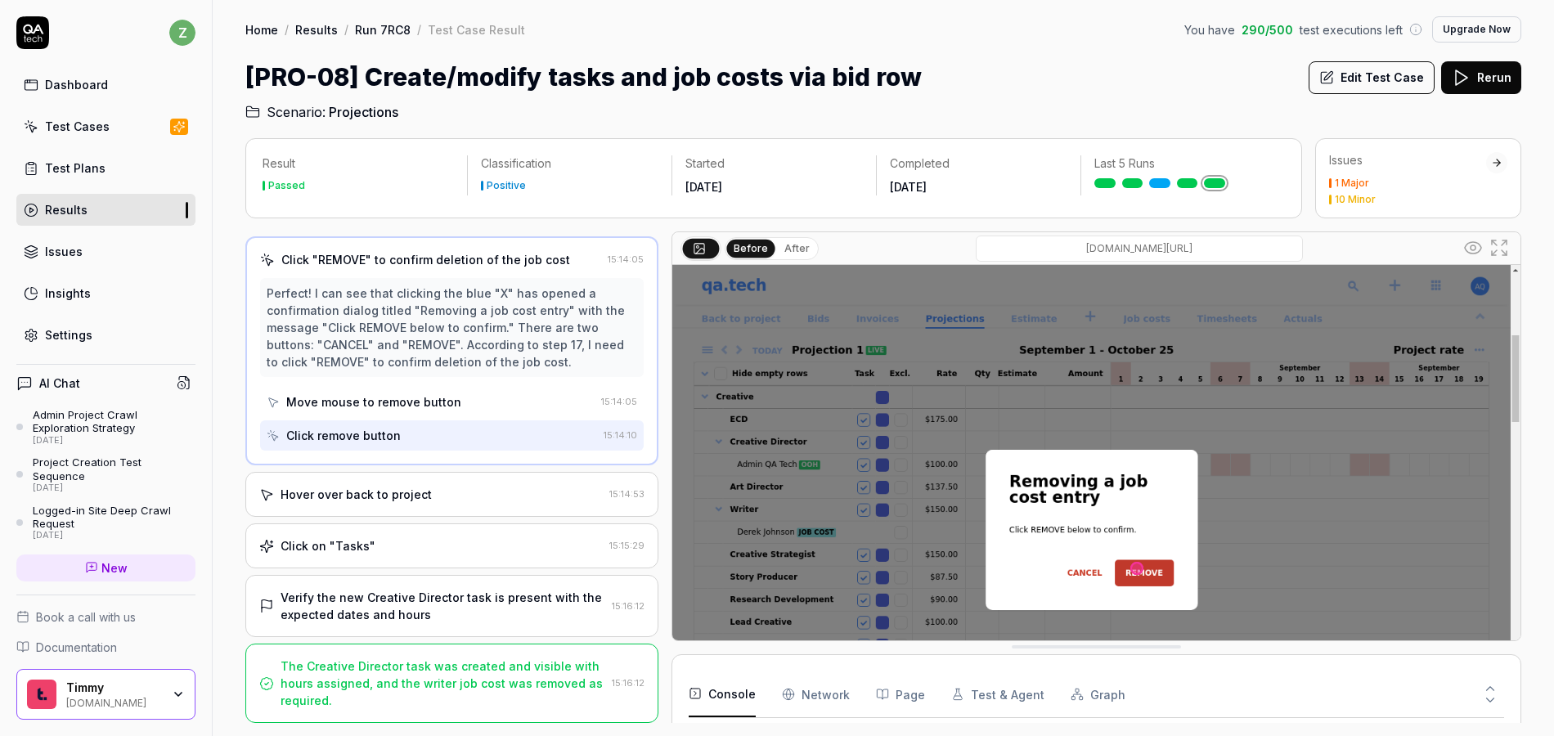
click at [468, 486] on div "Hover over back to project" at bounding box center [431, 494] width 344 height 17
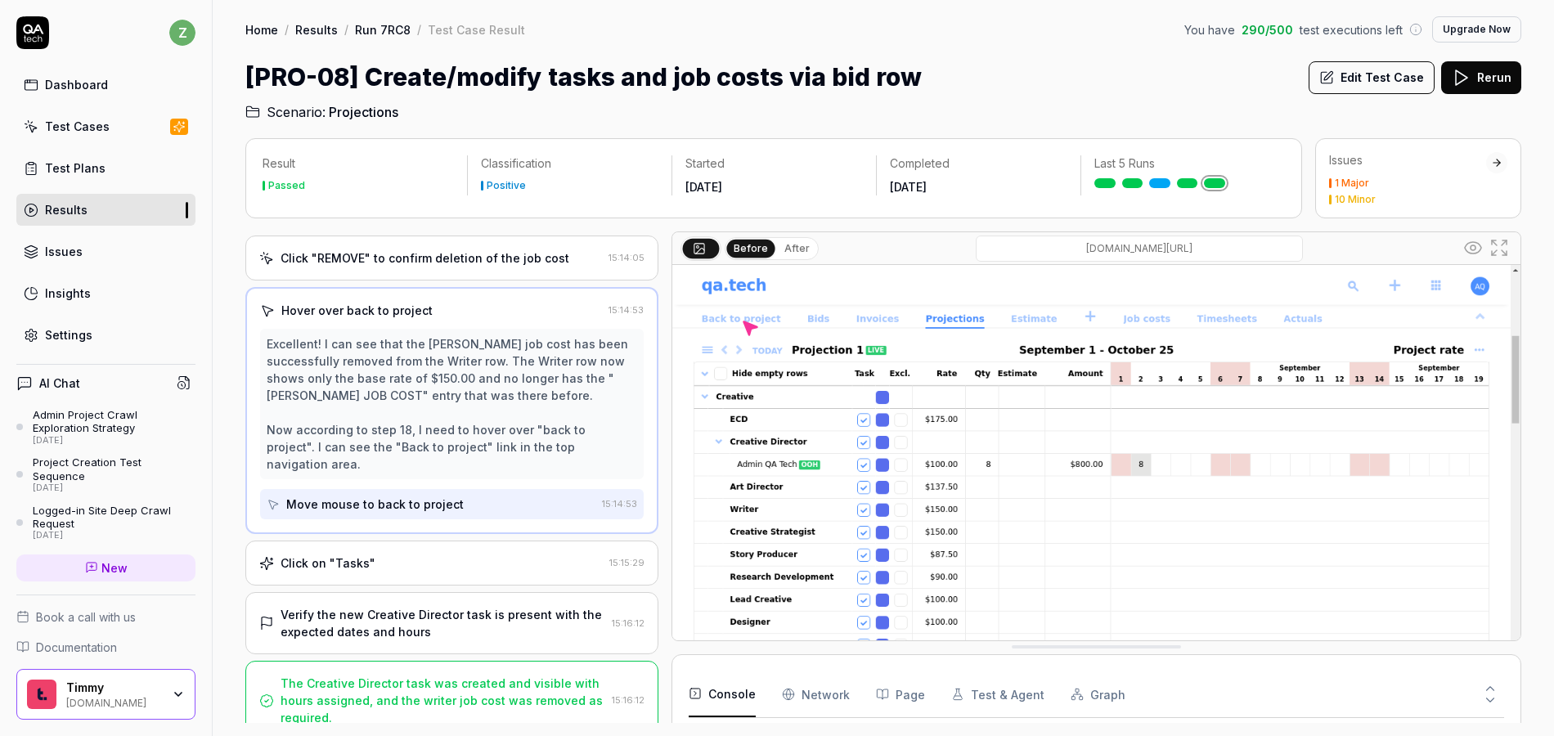
click at [430, 555] on div "Click on "Tasks"" at bounding box center [431, 563] width 344 height 17
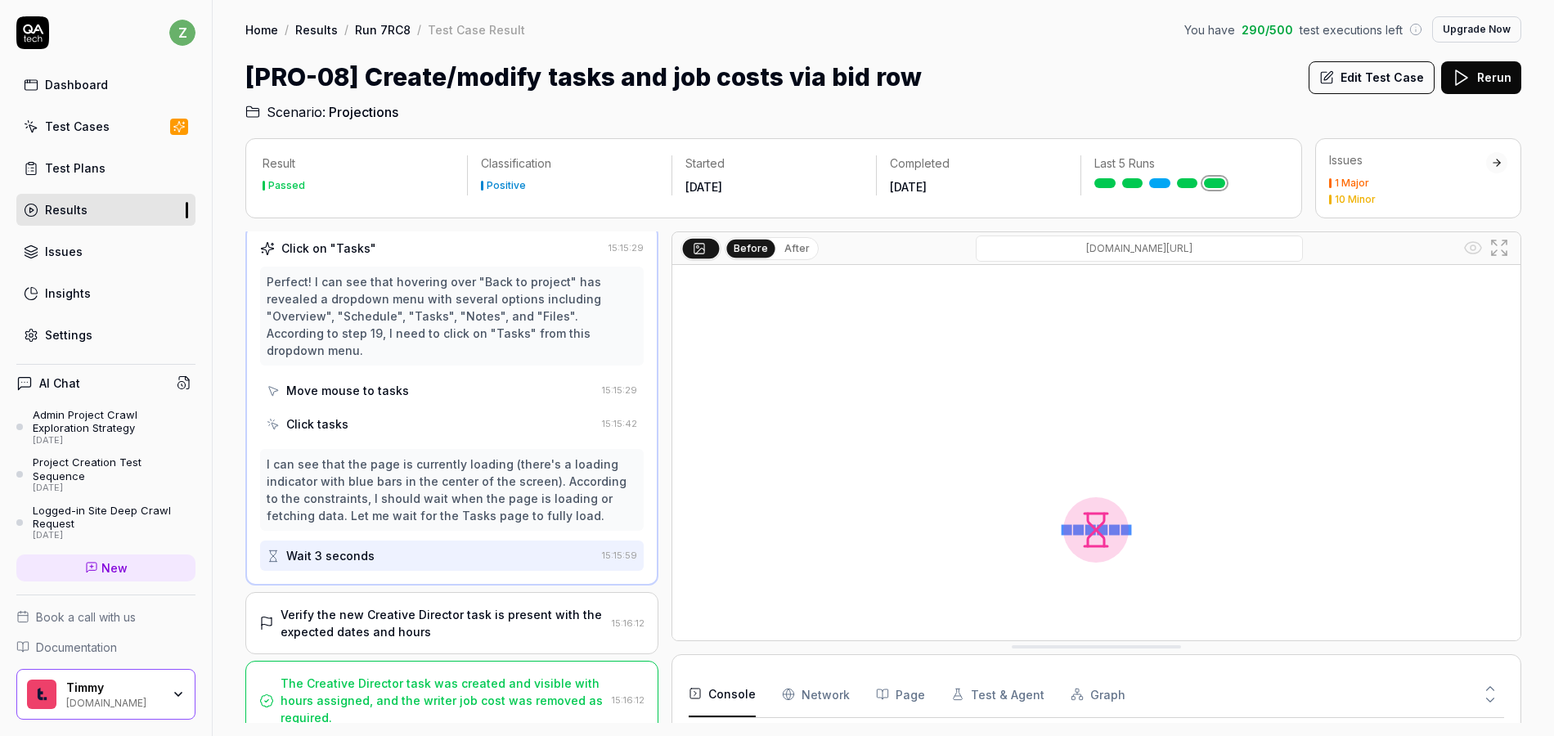
click at [447, 606] on div "Verify the new Creative Director task is present with the expected dates and ho…" at bounding box center [443, 623] width 325 height 34
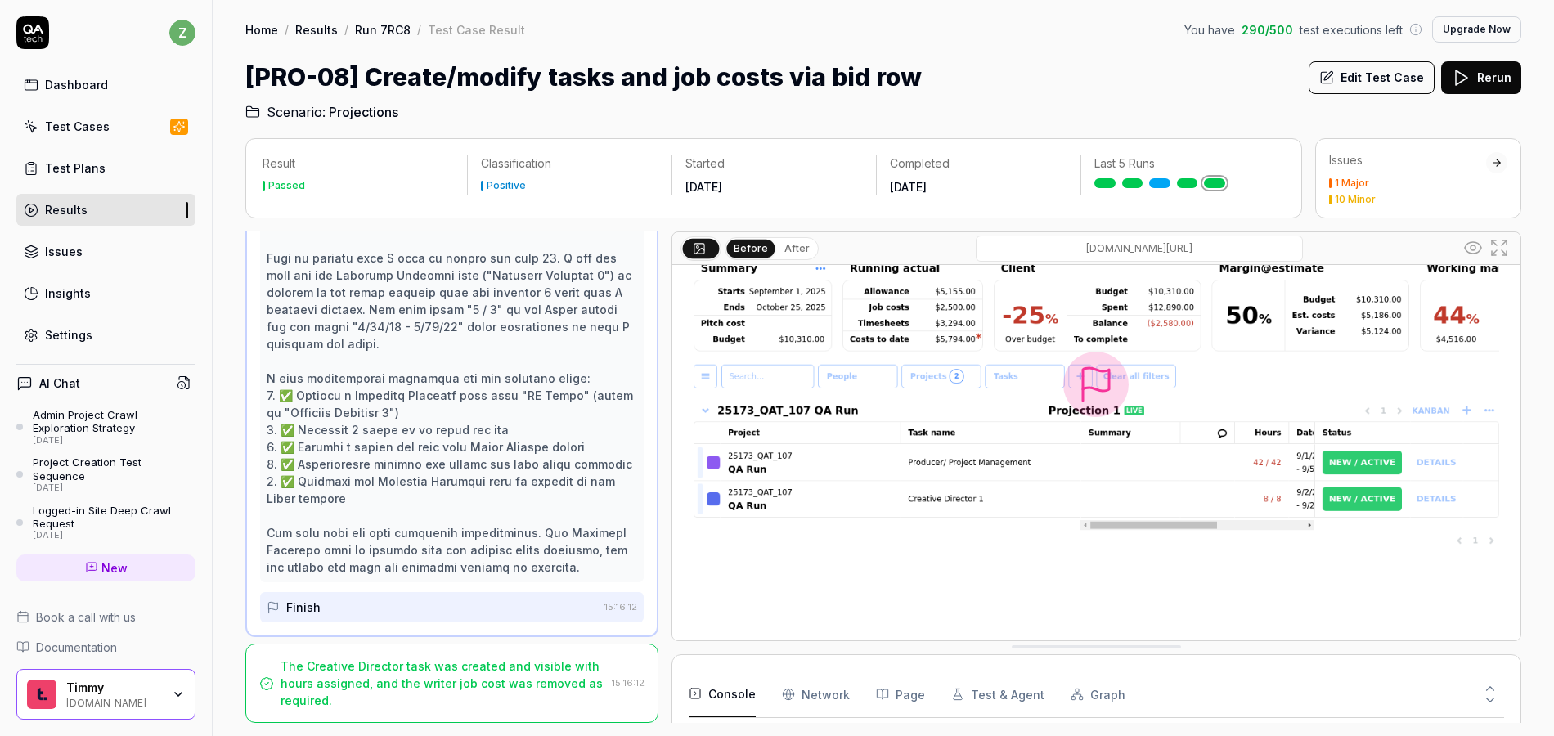
scroll to position [147, 0]
click at [380, 34] on link "Run 7RC8" at bounding box center [383, 29] width 56 height 16
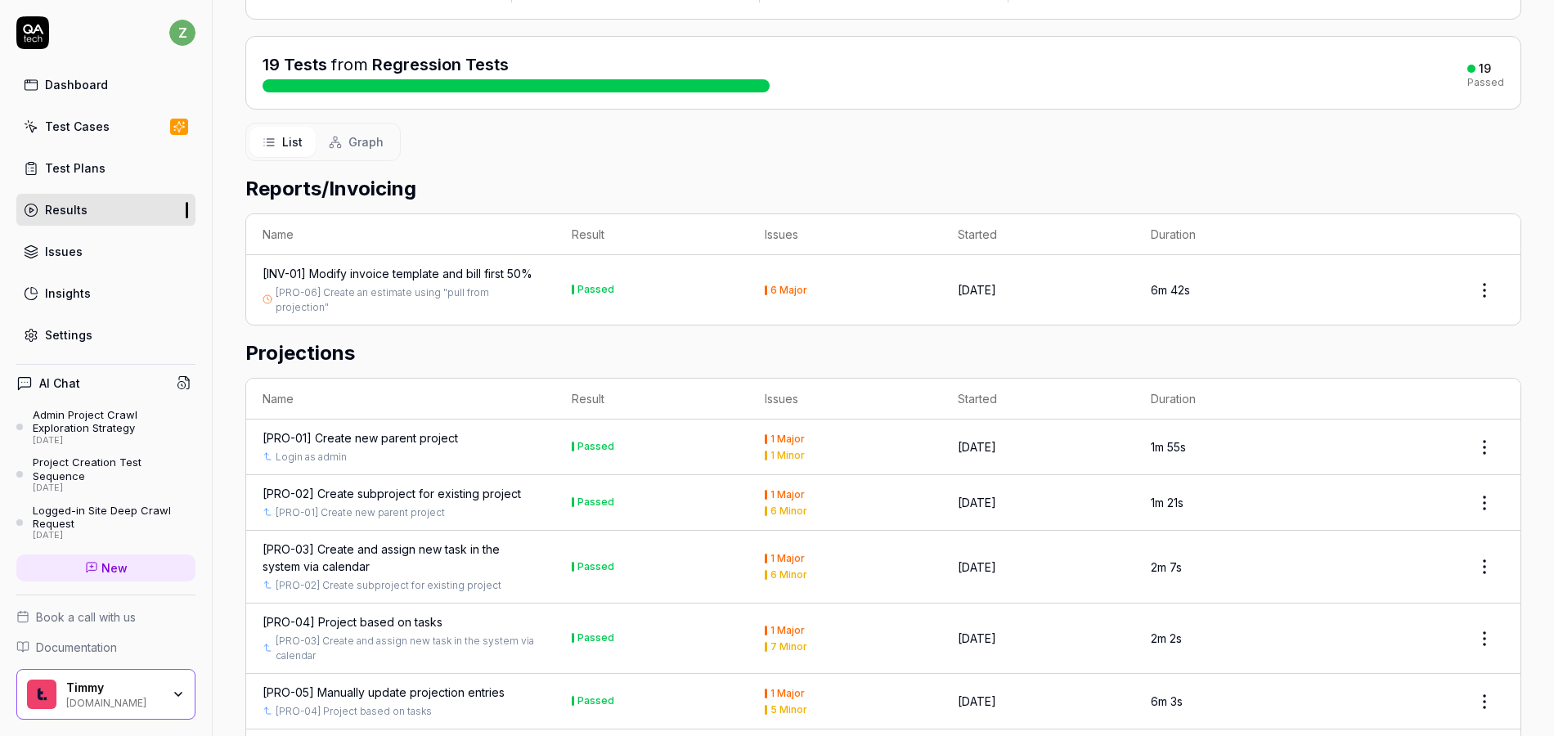
scroll to position [196, 0]
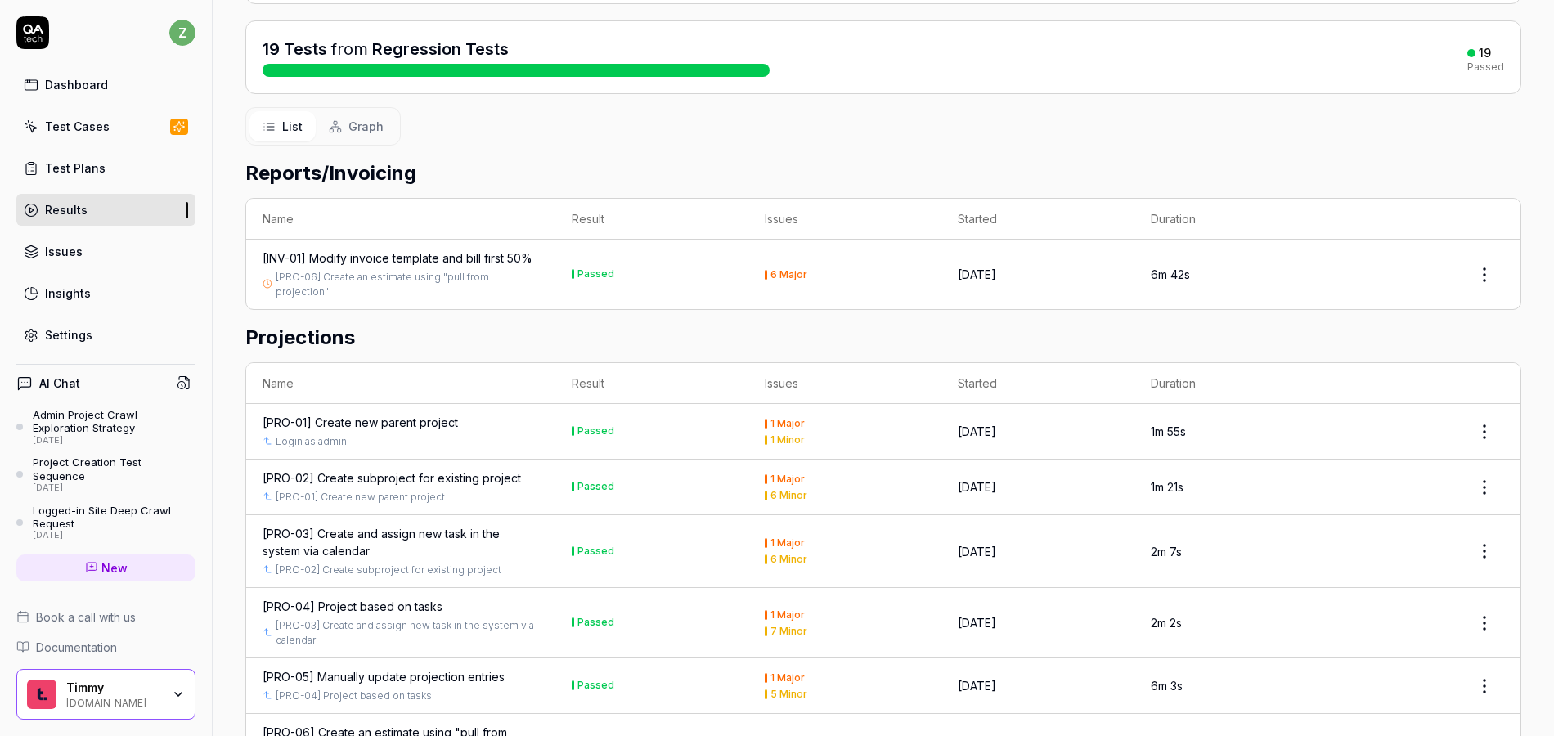
click at [372, 119] on span "Graph" at bounding box center [366, 126] width 35 height 17
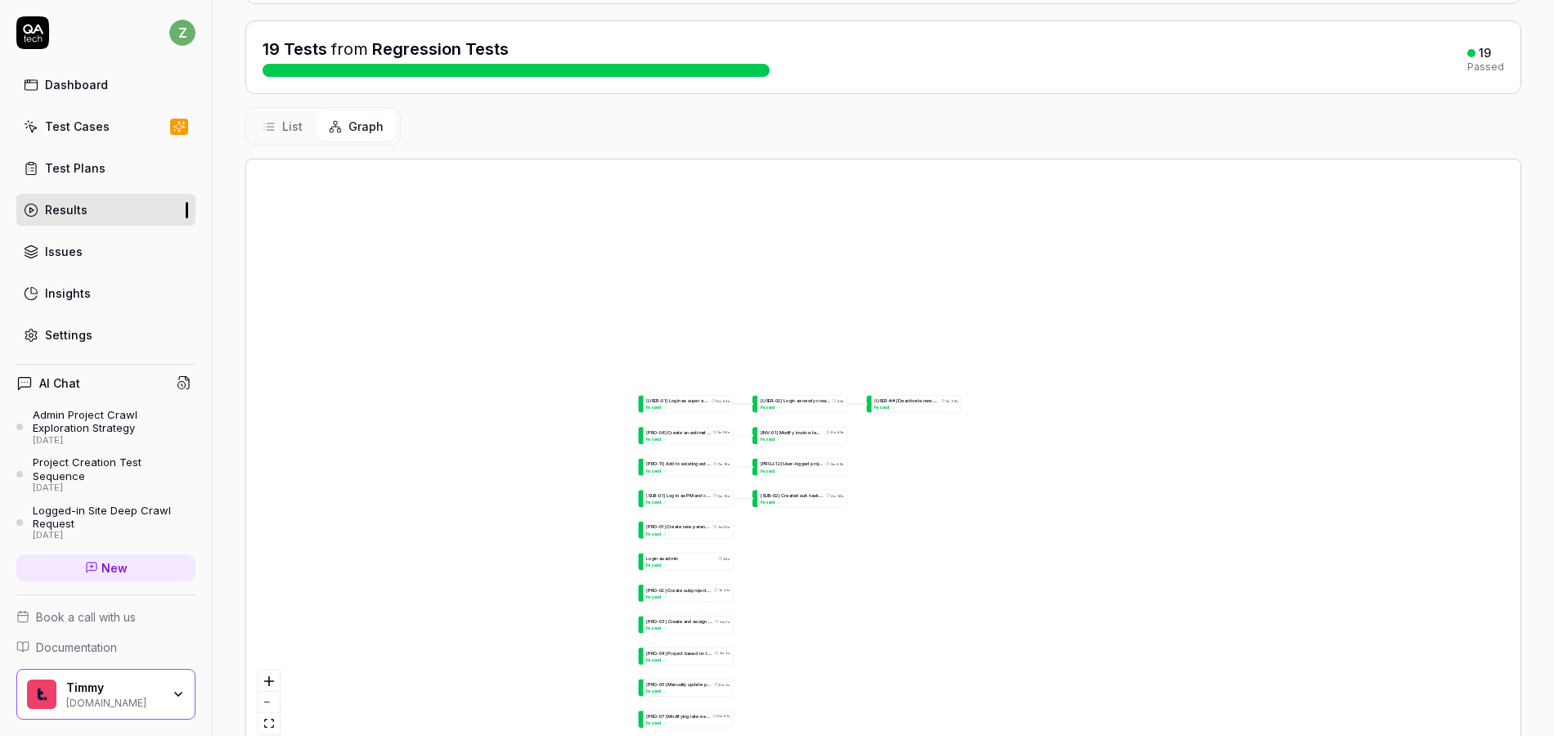
drag, startPoint x: 909, startPoint y: 518, endPoint x: 807, endPoint y: 386, distance: 166.2
click at [807, 386] on div "[ I N V - 0 1 ] M o d i f y i n v o i c e t e m p l a t e a n d b i l l f i r s…" at bounding box center [883, 453] width 1275 height 587
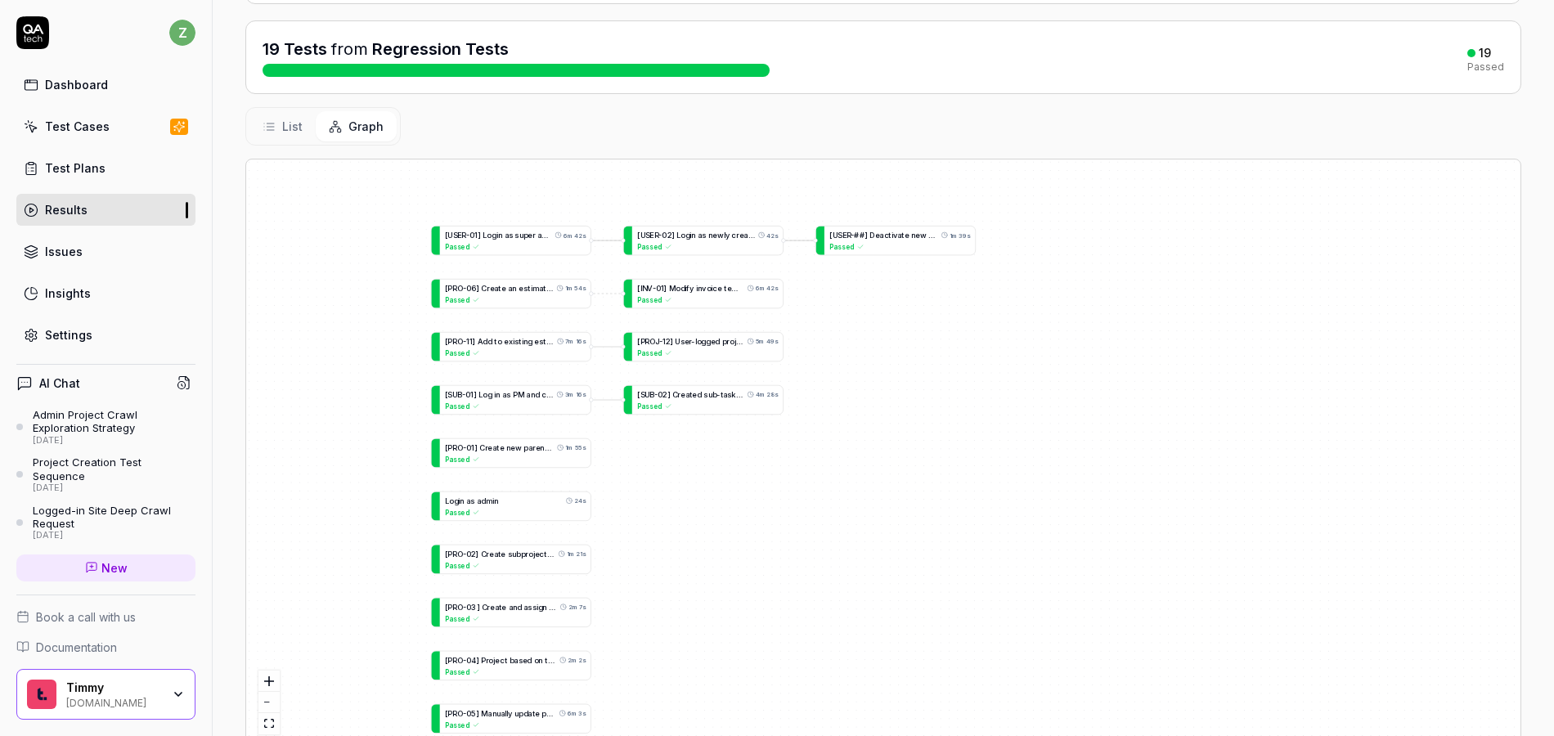
drag, startPoint x: 650, startPoint y: 380, endPoint x: 682, endPoint y: 487, distance: 111.3
click at [682, 487] on div "[ I N V - 0 1 ] M o d i f y i n v o i c e t e m p l a t e a n d b i l l f i r s…" at bounding box center [883, 453] width 1275 height 587
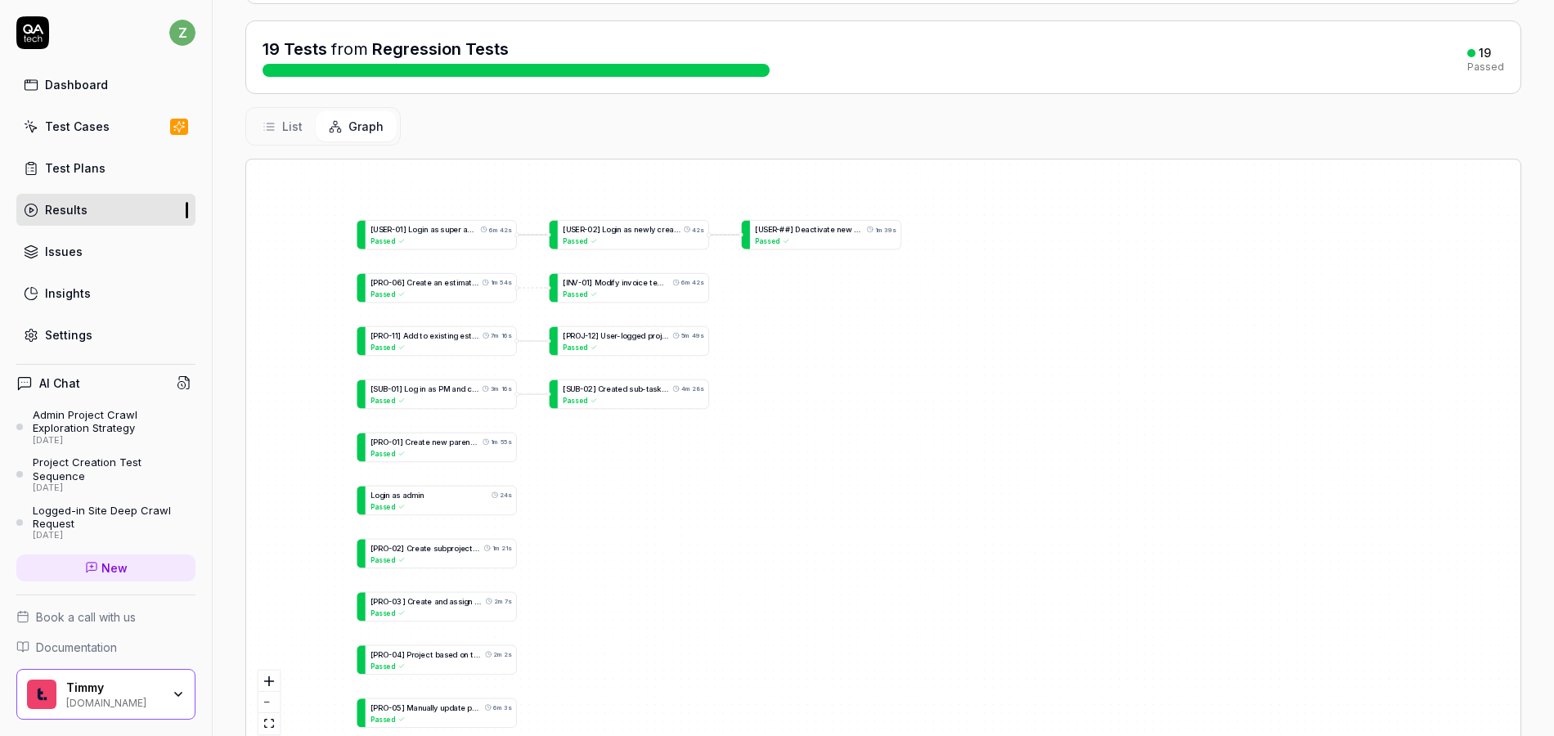
drag, startPoint x: 706, startPoint y: 464, endPoint x: 632, endPoint y: 465, distance: 74.5
click at [632, 465] on div "[ I N V - 0 1 ] M o d i f y i n v o i c e t e m p l a t e a n d b i l l f i r s…" at bounding box center [883, 453] width 1275 height 587
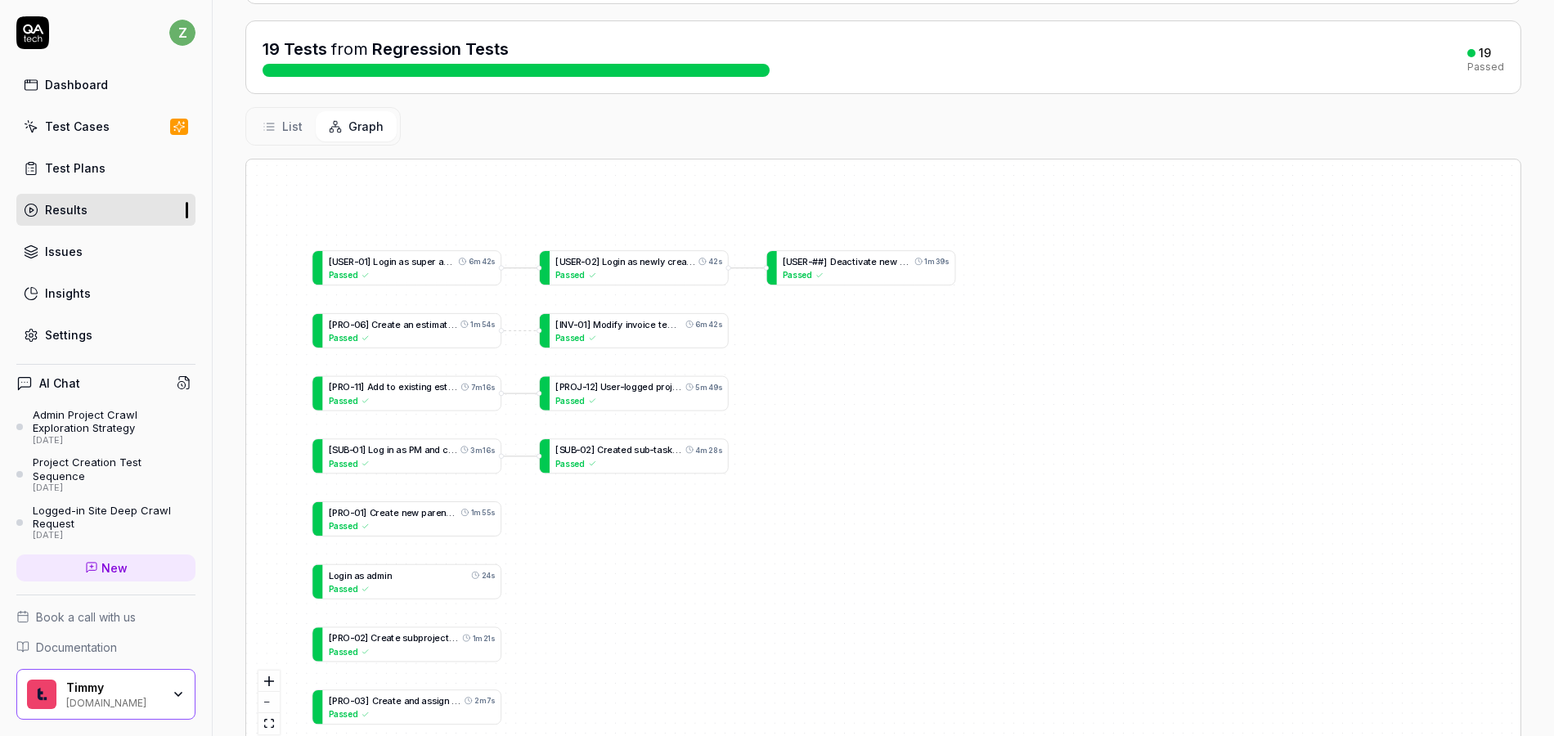
drag, startPoint x: 609, startPoint y: 437, endPoint x: 613, endPoint y: 501, distance: 64.7
click at [613, 501] on div "[ I N V - 0 1 ] M o d i f y i n v o i c e t e m p l a t e a n d b i l l f i r s…" at bounding box center [883, 453] width 1275 height 587
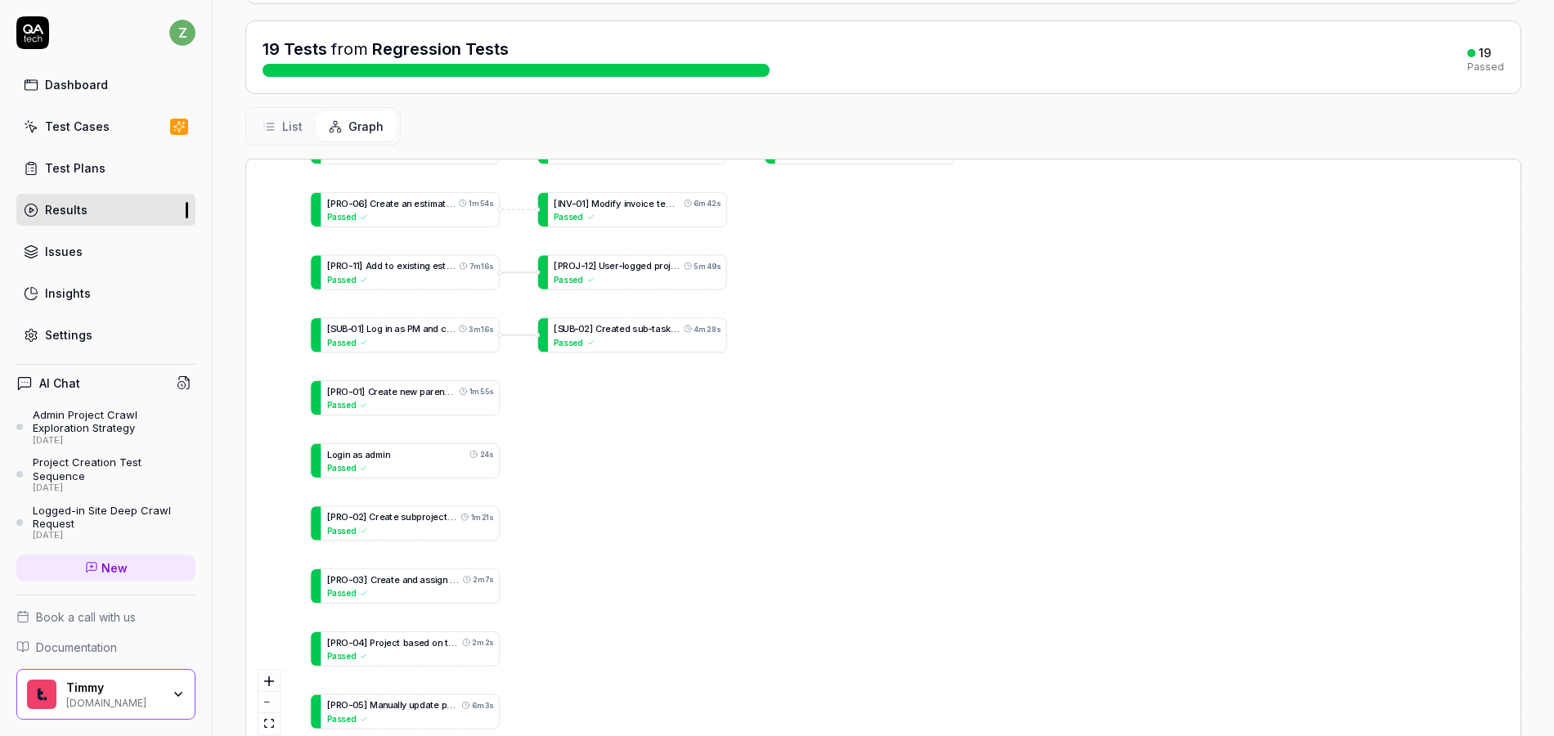
drag, startPoint x: 622, startPoint y: 528, endPoint x: 660, endPoint y: 358, distance: 175.3
click at [660, 358] on div "[ I N V - 0 1 ] M o d i f y i n v o i c e t e m p l a t e a n d b i l l f i r s…" at bounding box center [883, 453] width 1275 height 587
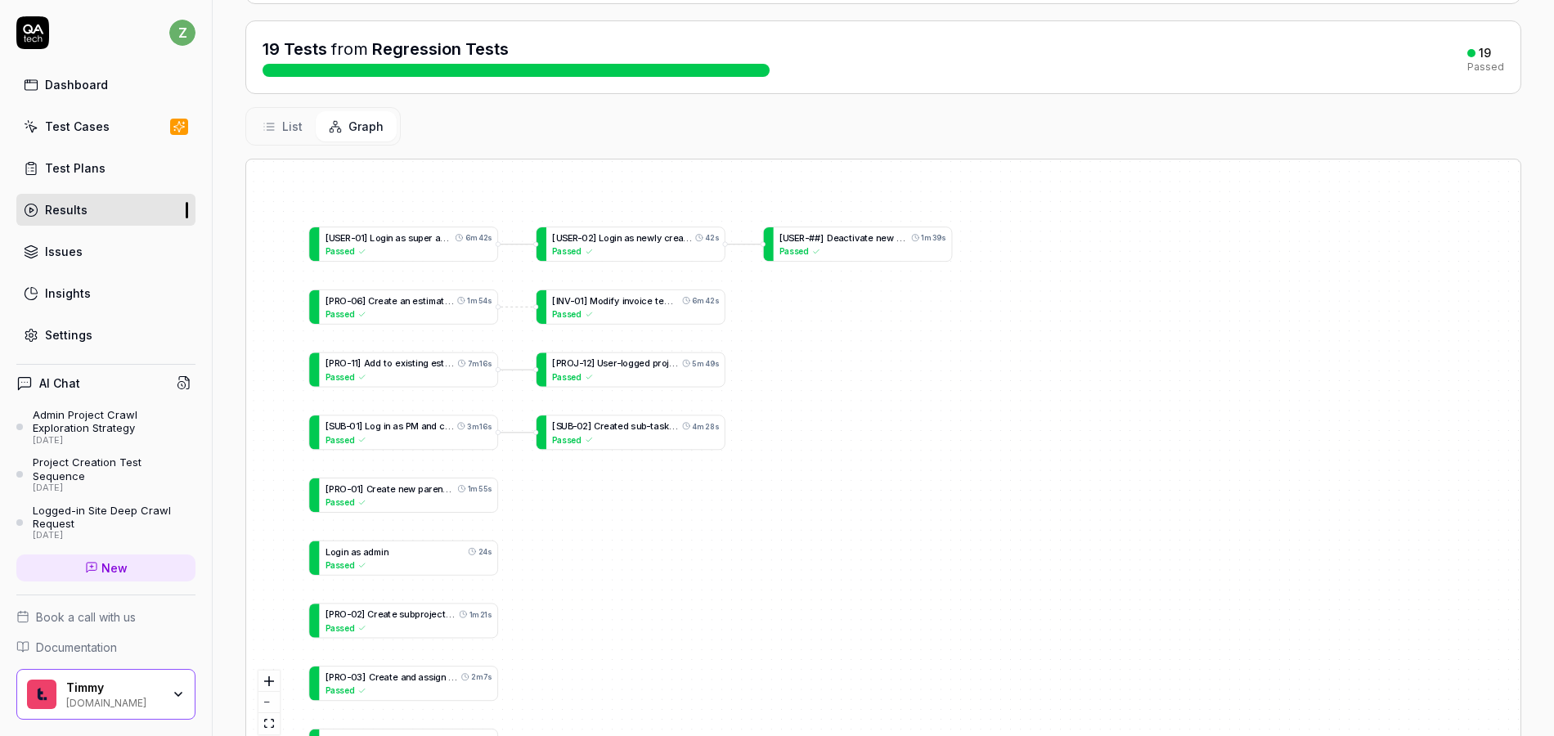
drag, startPoint x: 704, startPoint y: 401, endPoint x: 666, endPoint y: 557, distance: 160.9
click at [666, 557] on div "[ I N V - 0 1 ] M o d i f y i n v o i c e t e m p l a t e a n d b i l l f i r s…" at bounding box center [883, 453] width 1275 height 587
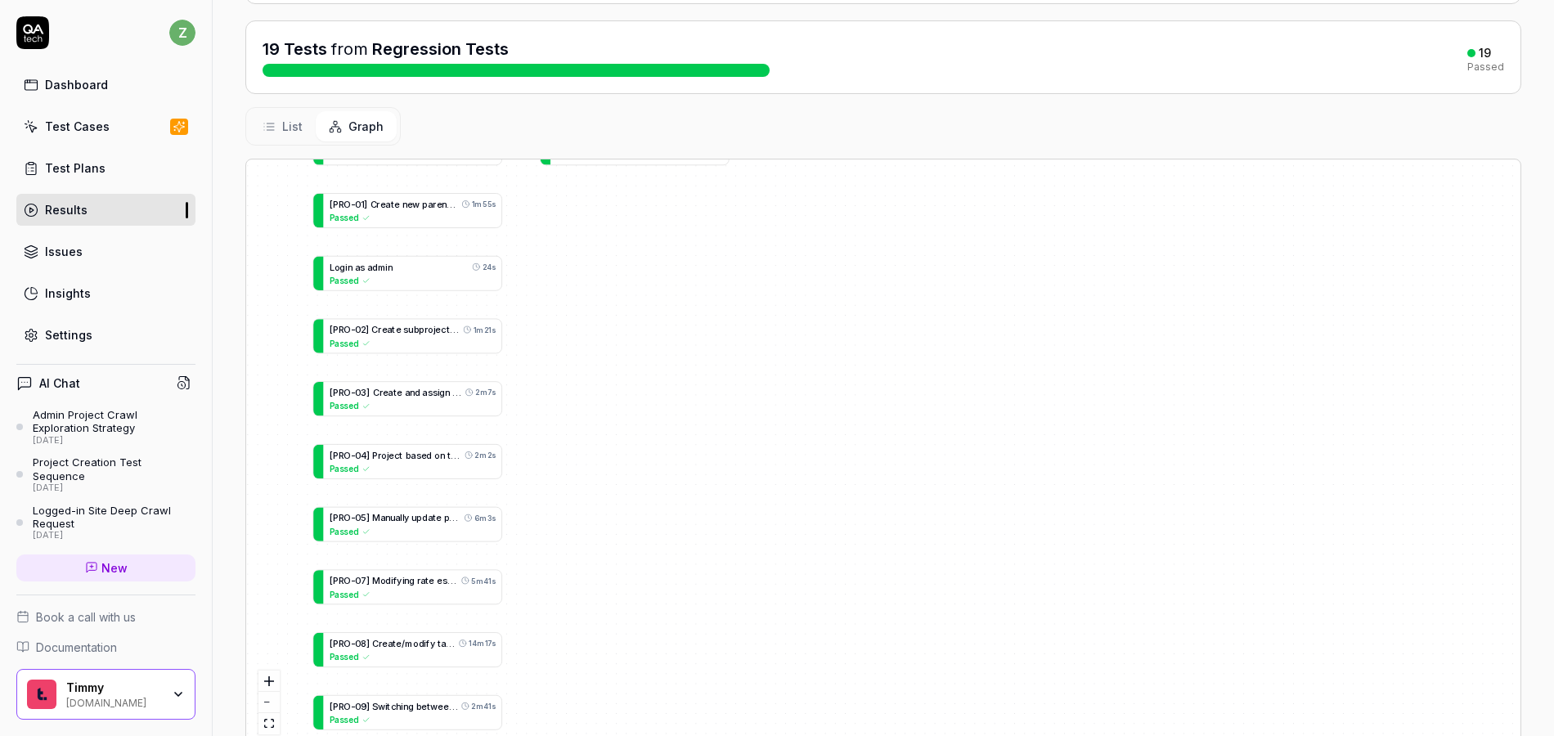
drag, startPoint x: 673, startPoint y: 487, endPoint x: 664, endPoint y: 251, distance: 235.8
click at [664, 251] on div "[ I N V - 0 1 ] M o d i f y i n v o i c e t e m p l a t e a n d b i l l f i r s…" at bounding box center [883, 453] width 1275 height 587
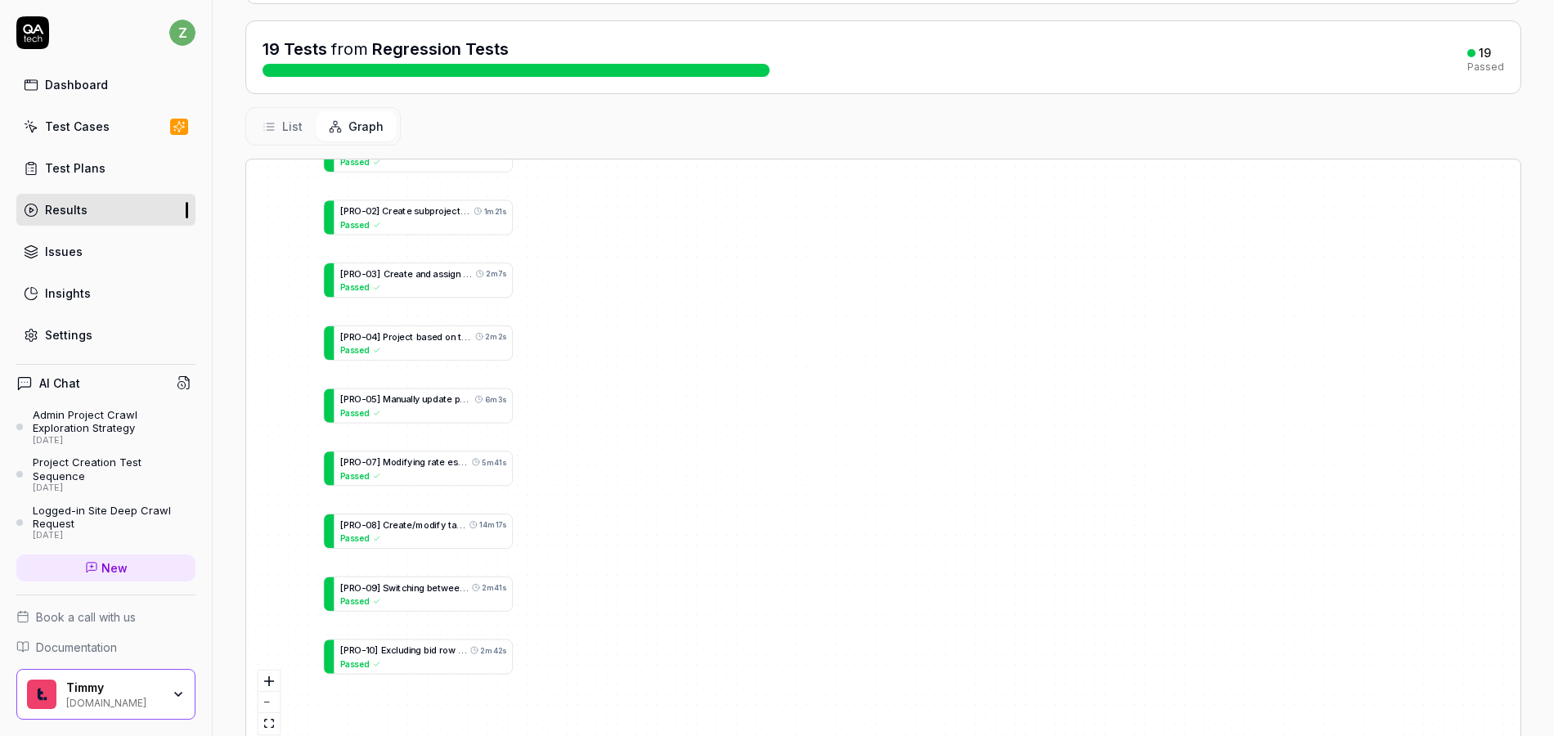
drag, startPoint x: 705, startPoint y: 373, endPoint x: 714, endPoint y: 272, distance: 101.0
click at [714, 272] on div "[ I N V - 0 1 ] M o d i f y i n v o i c e t e m p l a t e a n d b i l l f i r s…" at bounding box center [883, 453] width 1275 height 587
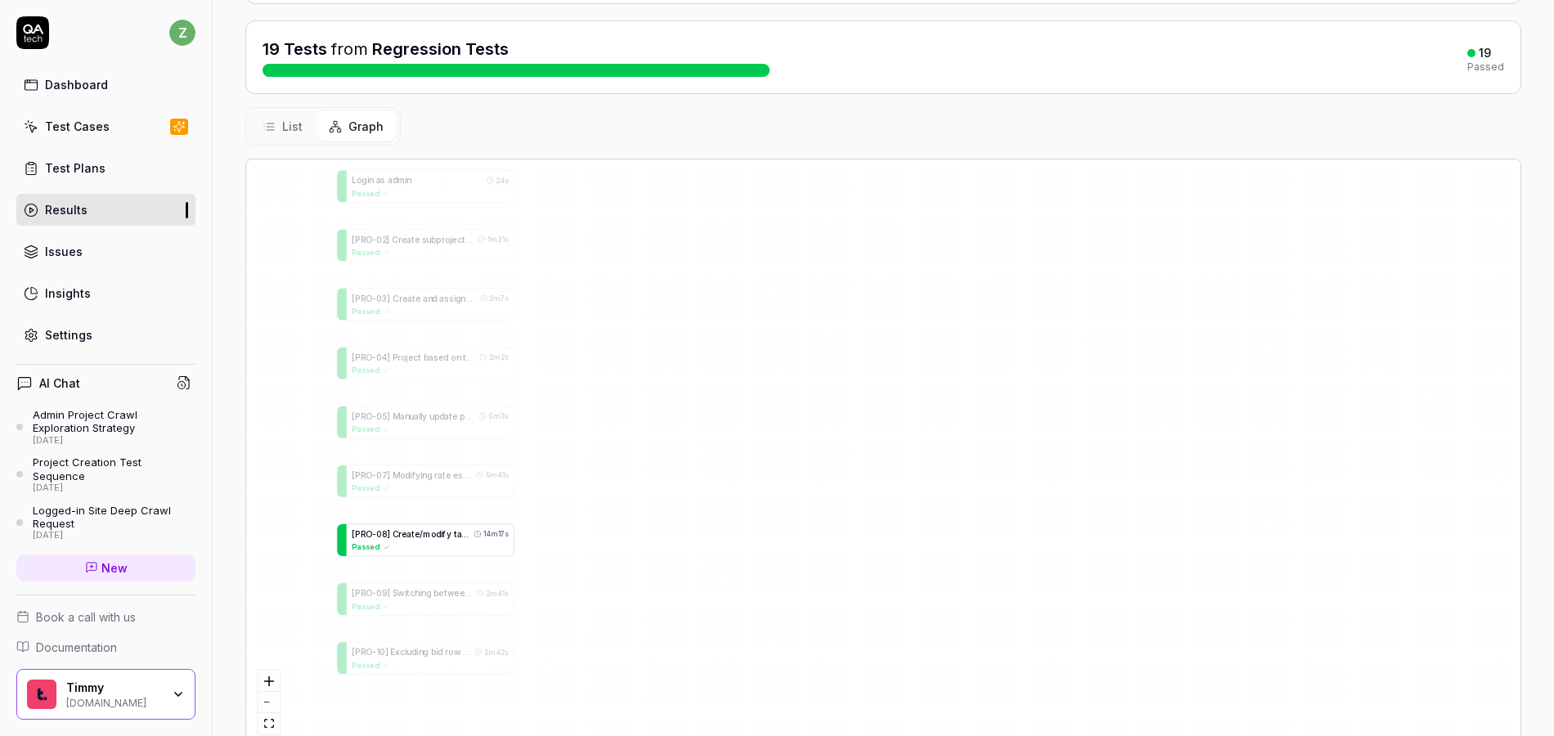
click at [427, 529] on span "m" at bounding box center [426, 534] width 7 height 10
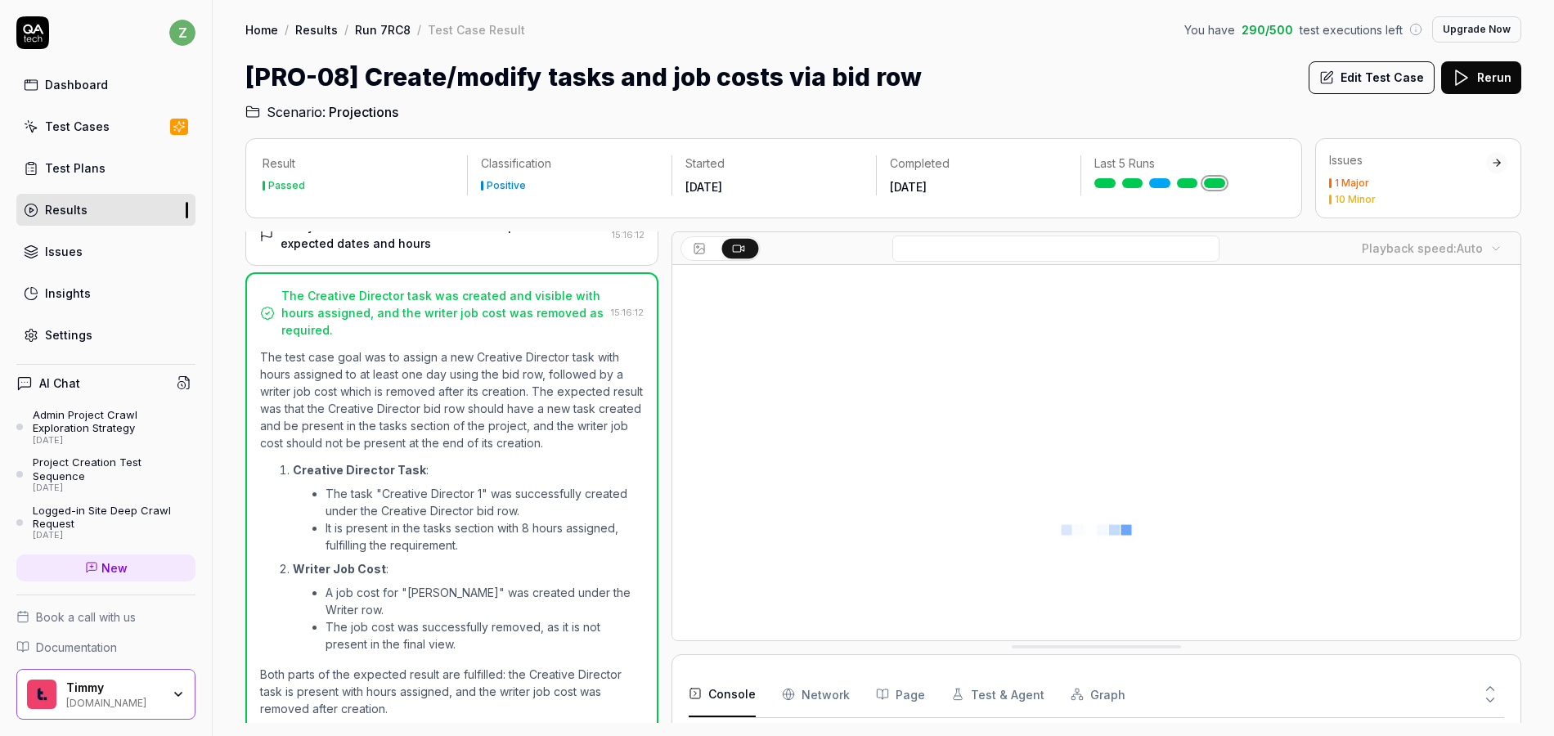
scroll to position [1044, 0]
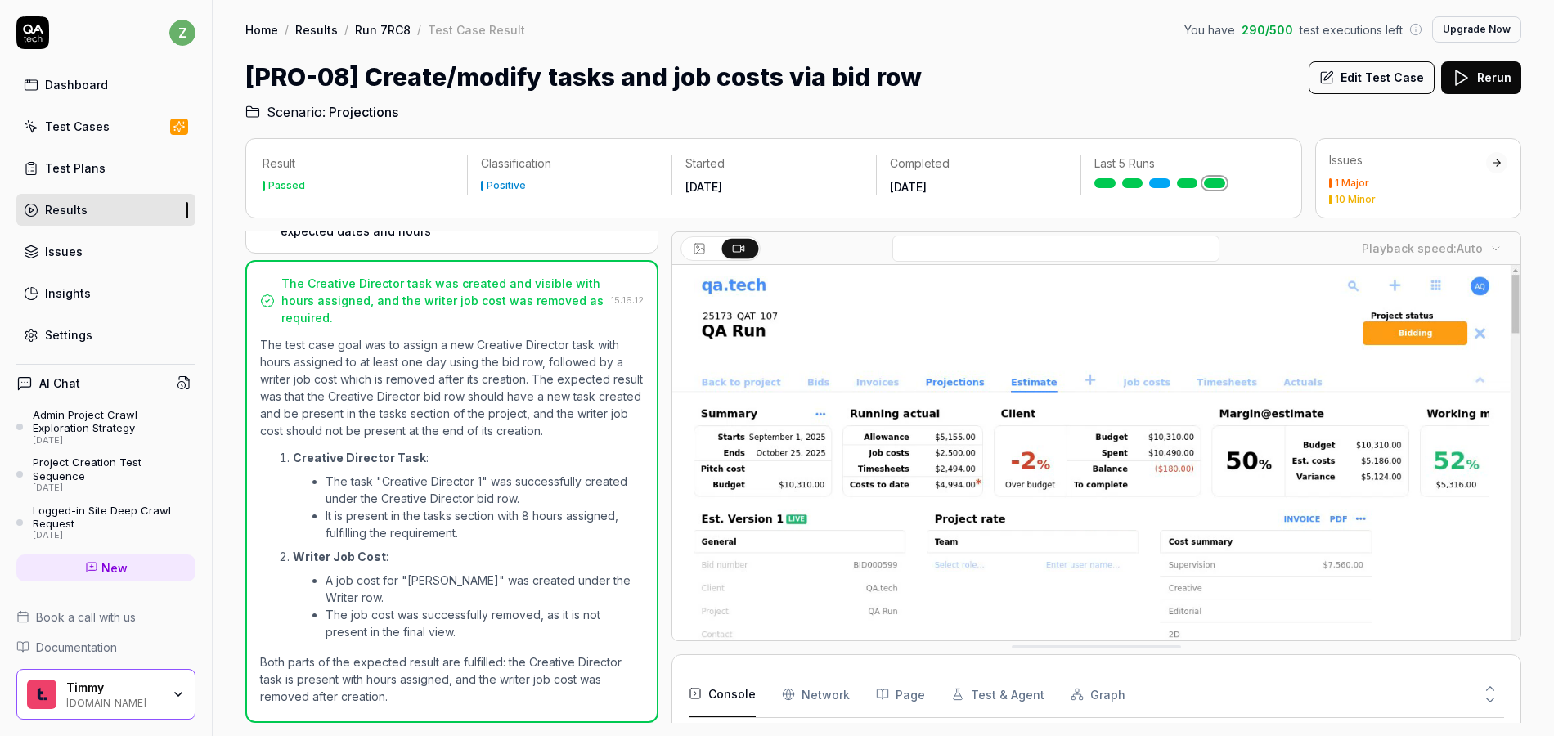
click at [1379, 79] on button "Edit Test Case" at bounding box center [1372, 77] width 126 height 33
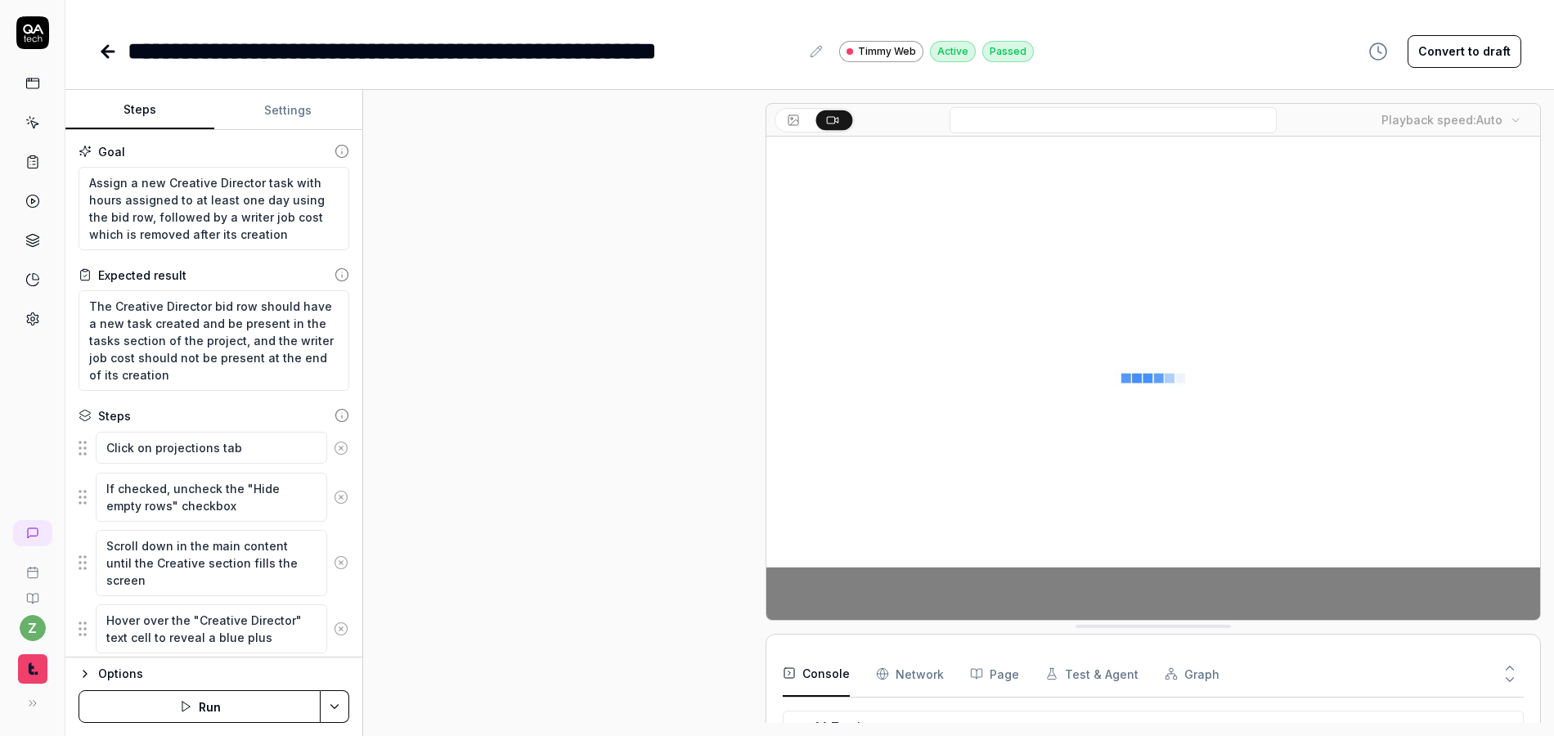
scroll to position [967, 0]
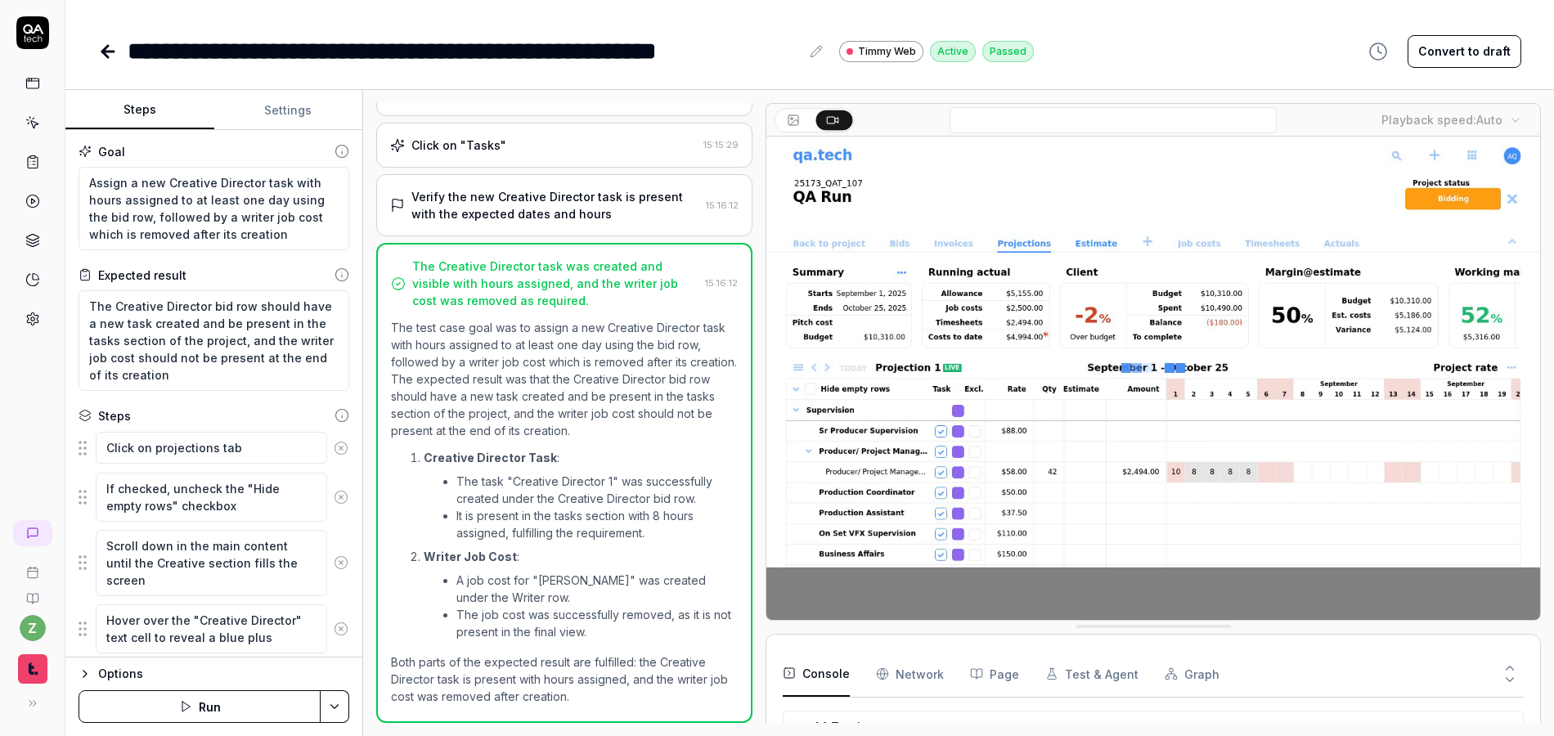
click at [272, 96] on button "Settings" at bounding box center [288, 110] width 149 height 39
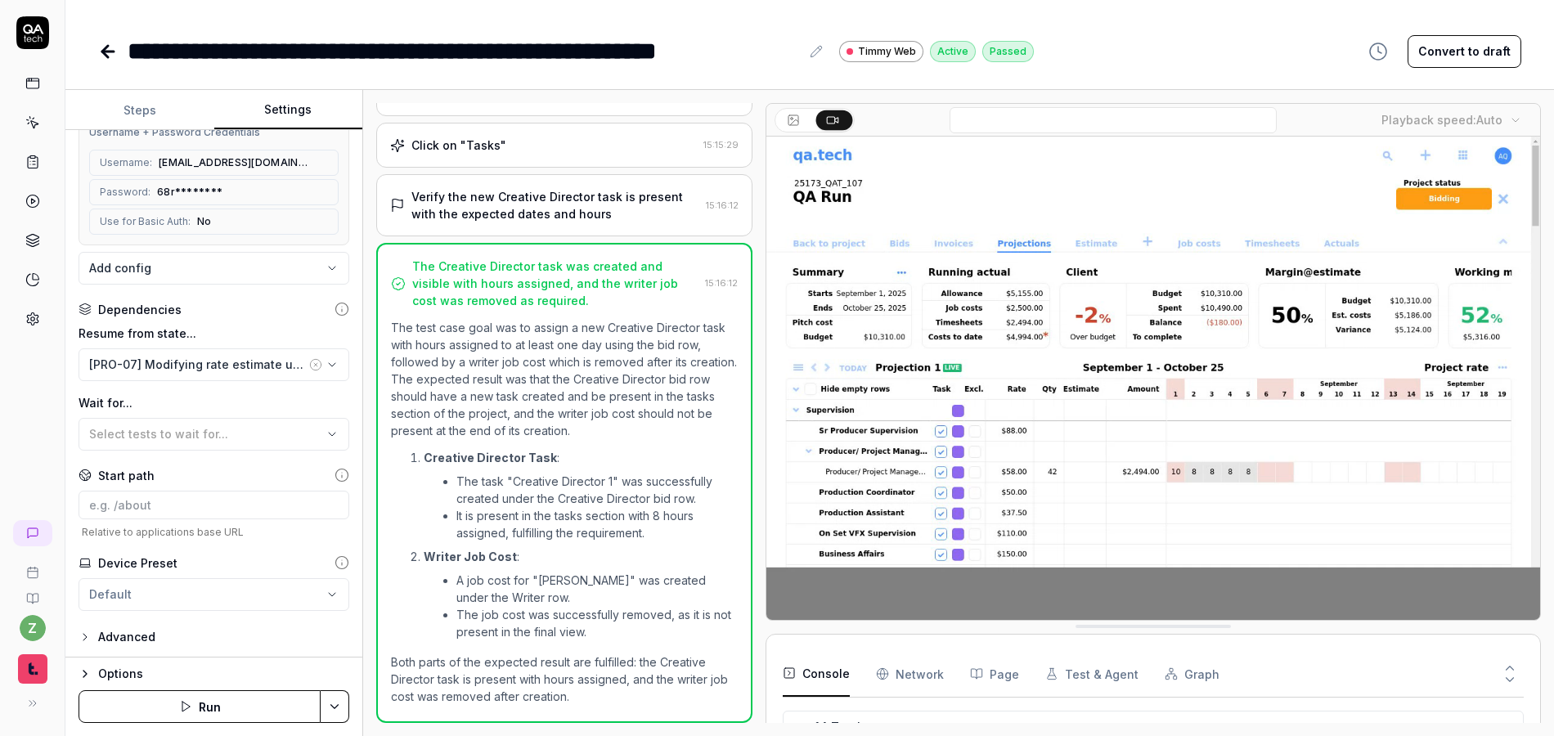
scroll to position [221, 0]
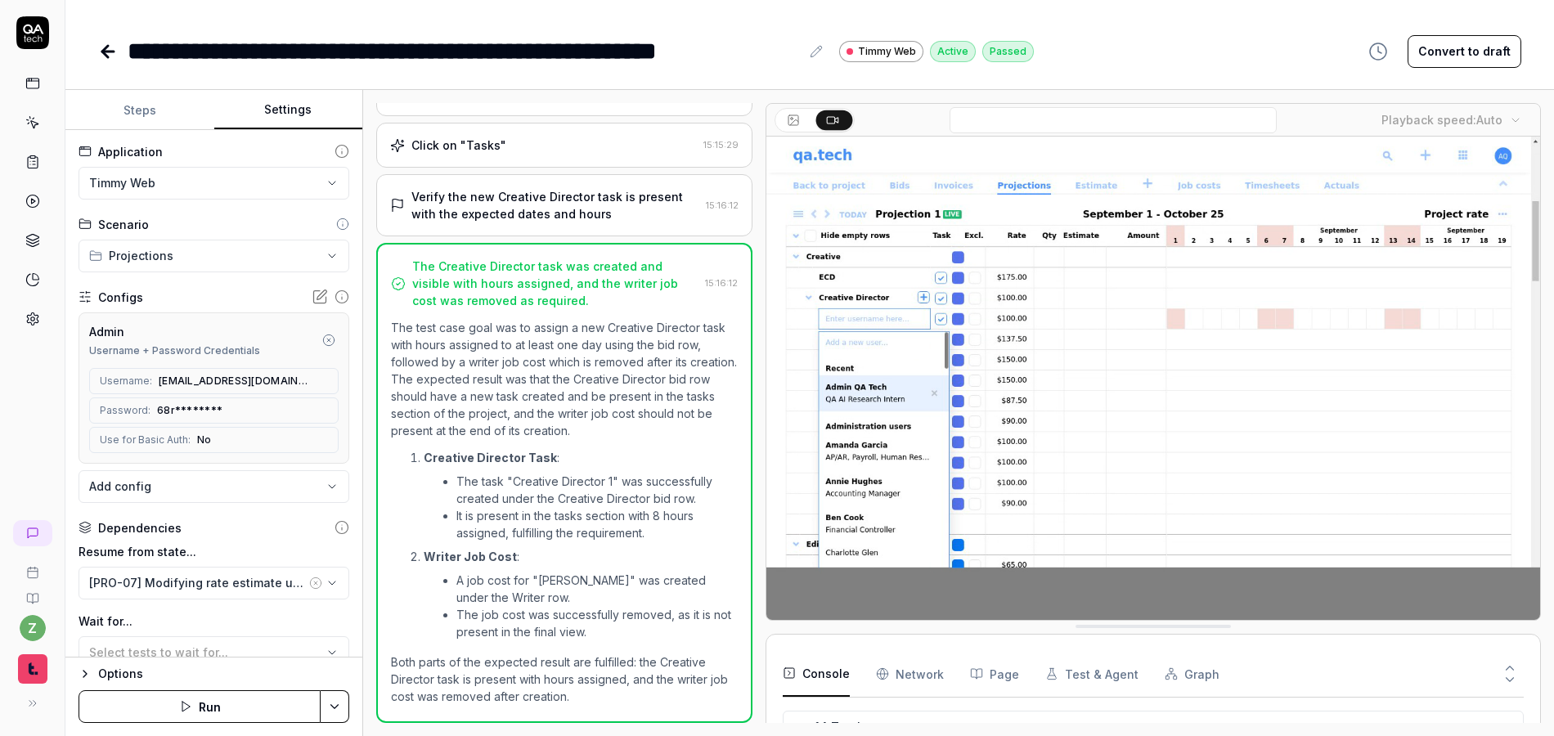
click at [106, 52] on icon at bounding box center [107, 52] width 11 height 0
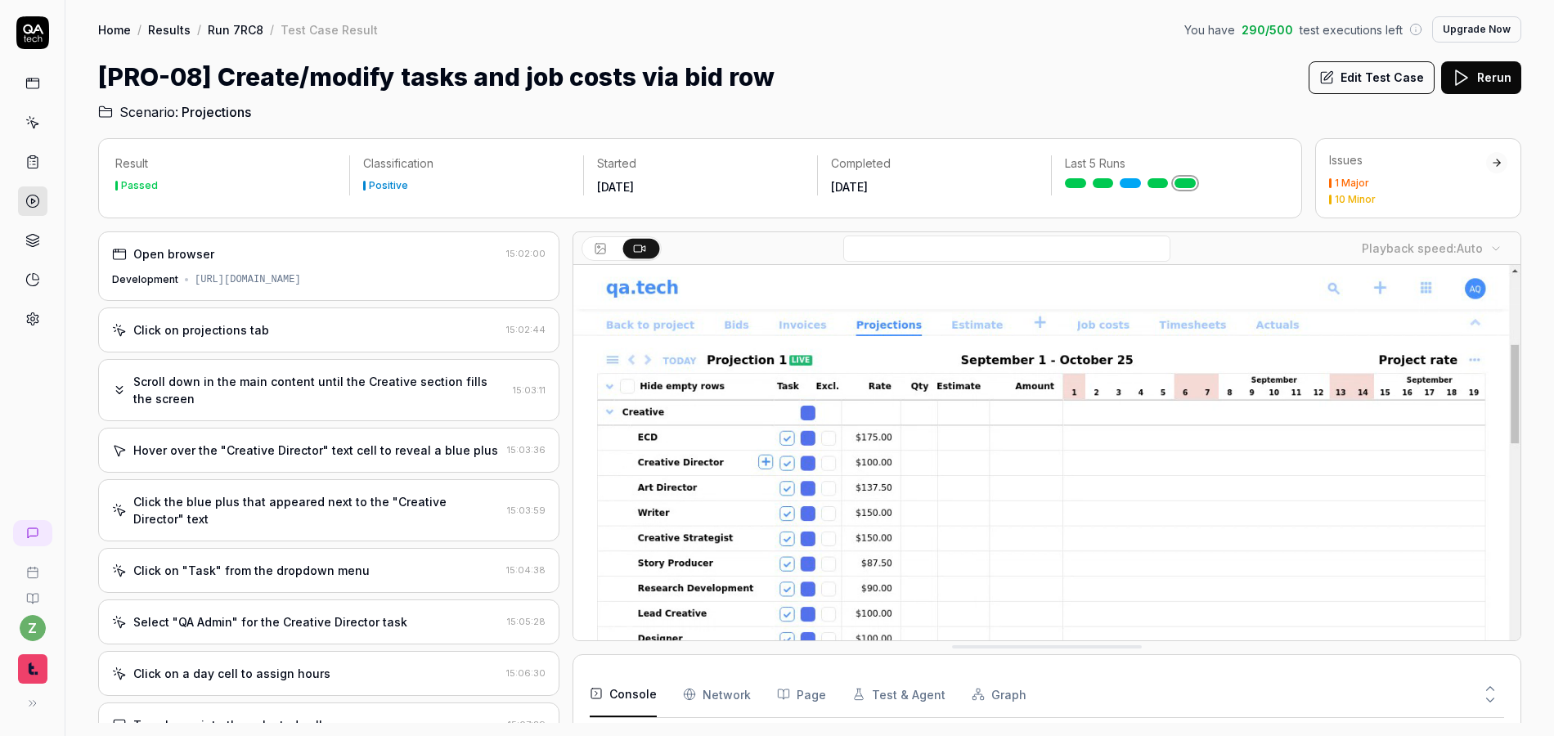
click at [237, 24] on link "Run 7RC8" at bounding box center [236, 29] width 56 height 16
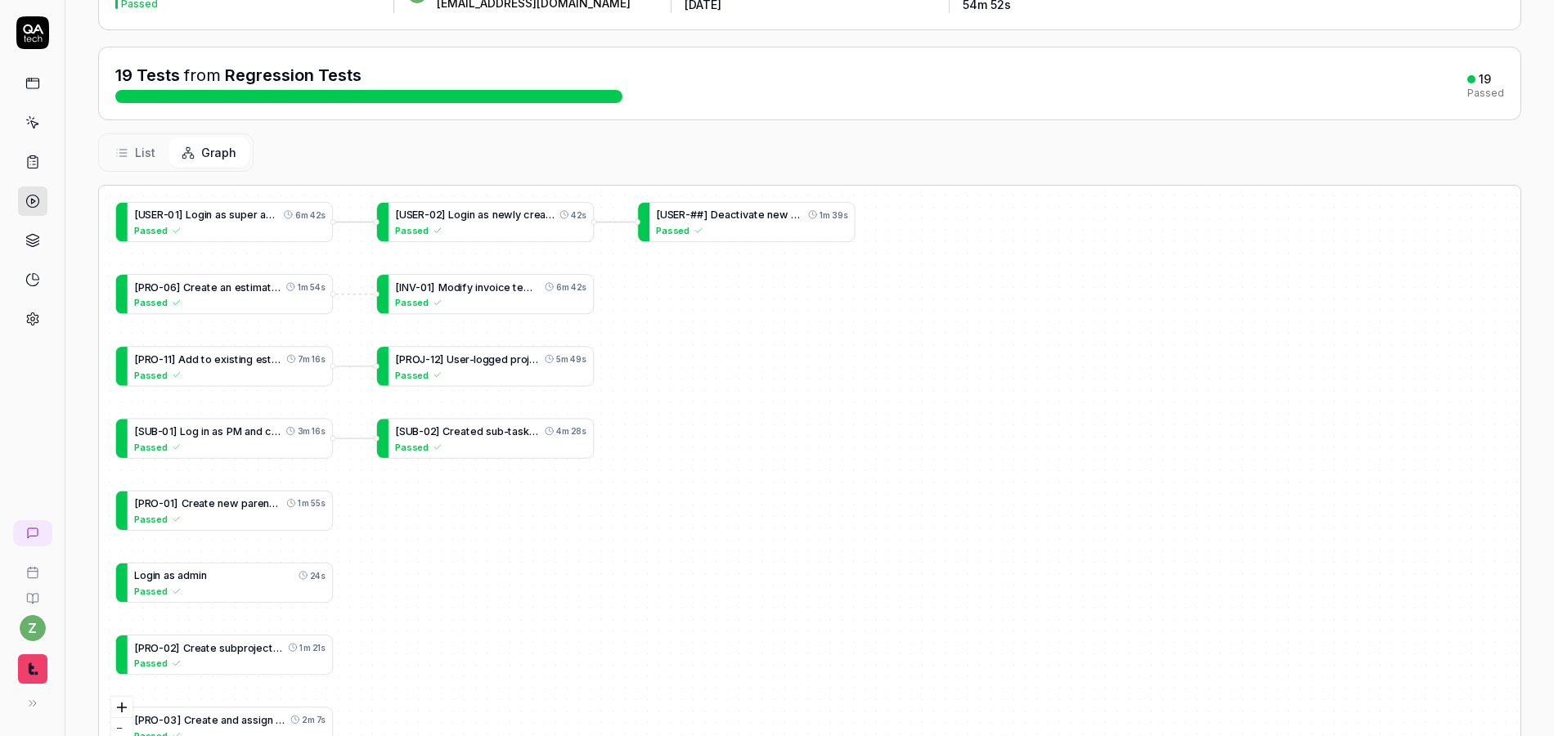
scroll to position [196, 0]
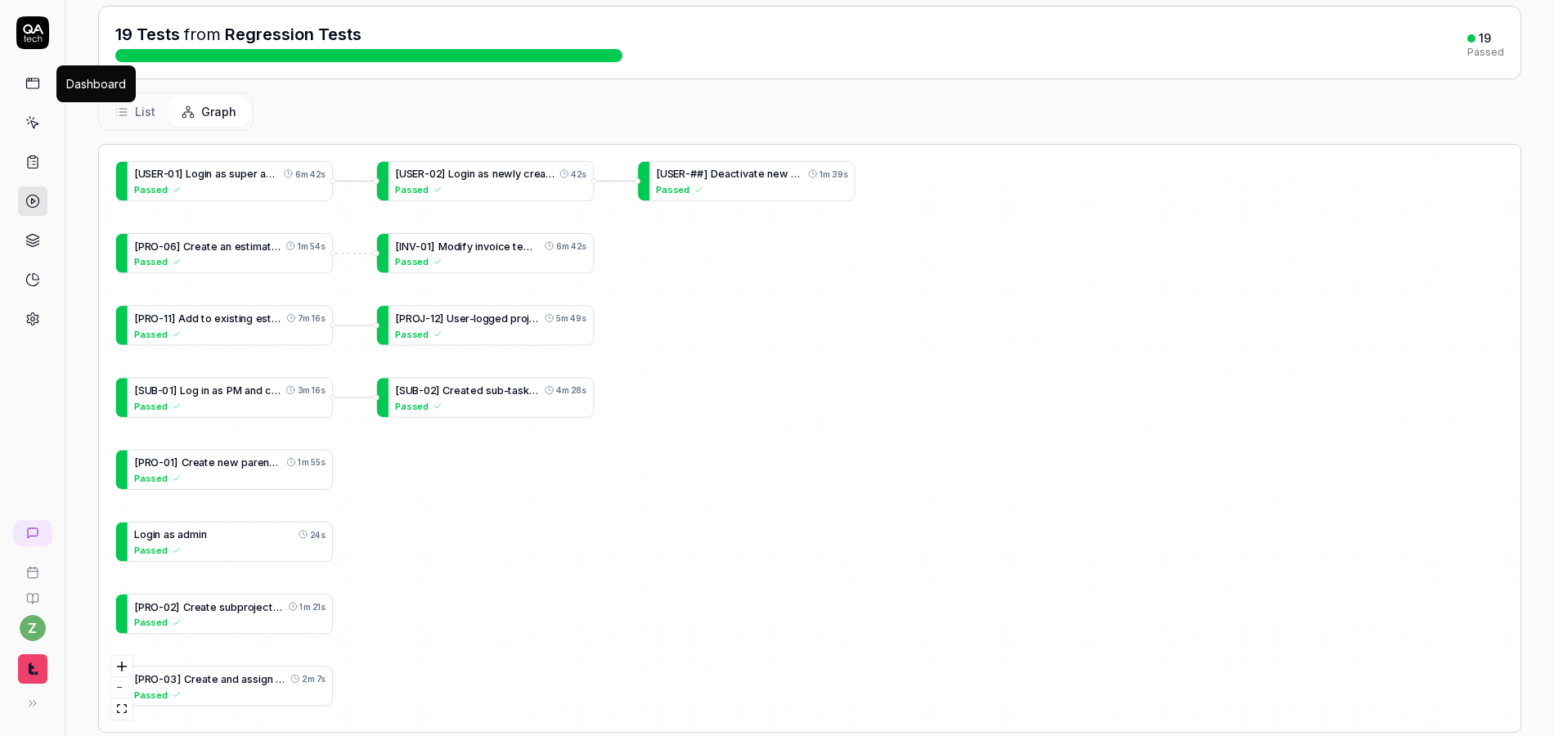
click at [45, 86] on link at bounding box center [32, 83] width 29 height 29
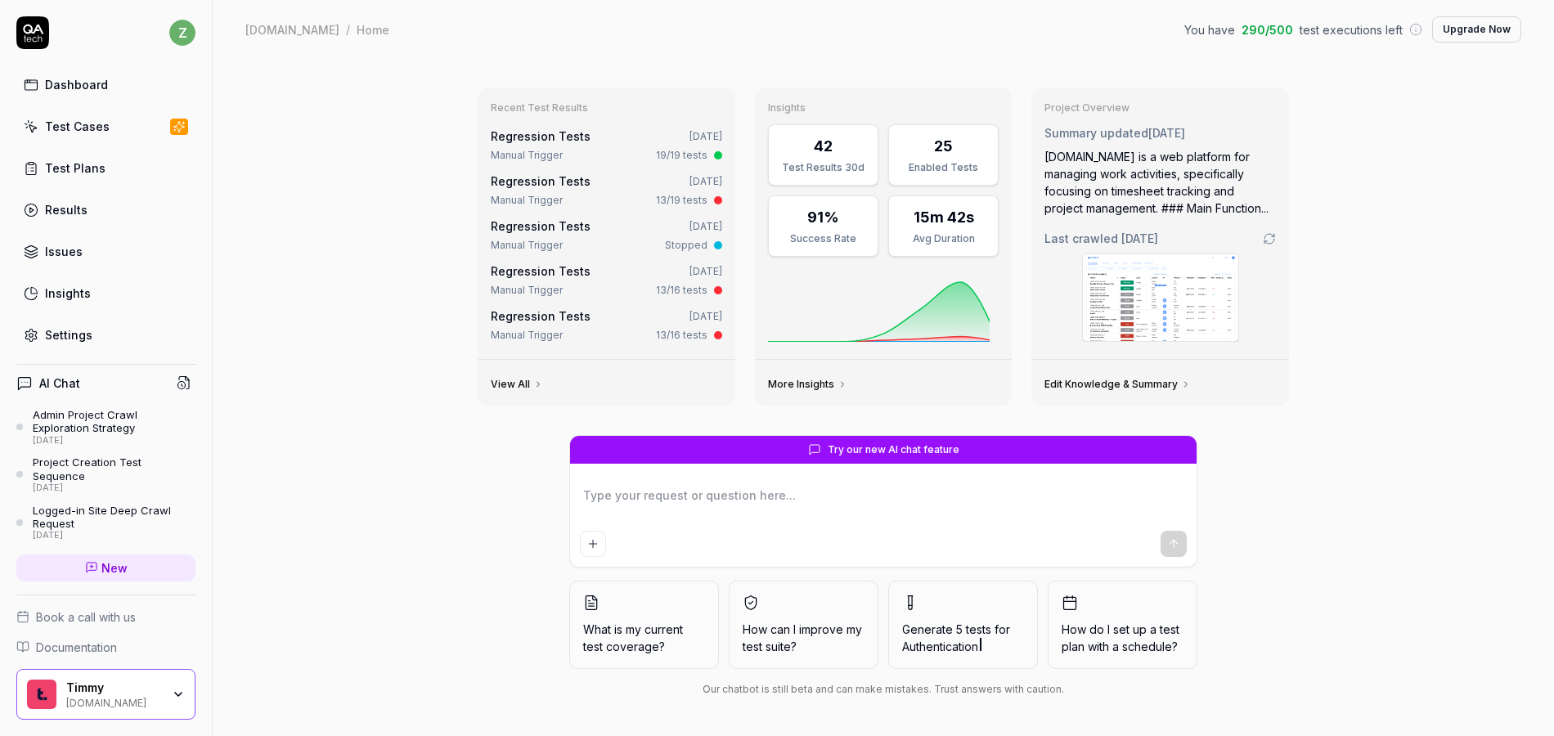
click at [54, 164] on div "Test Plans" at bounding box center [75, 168] width 61 height 17
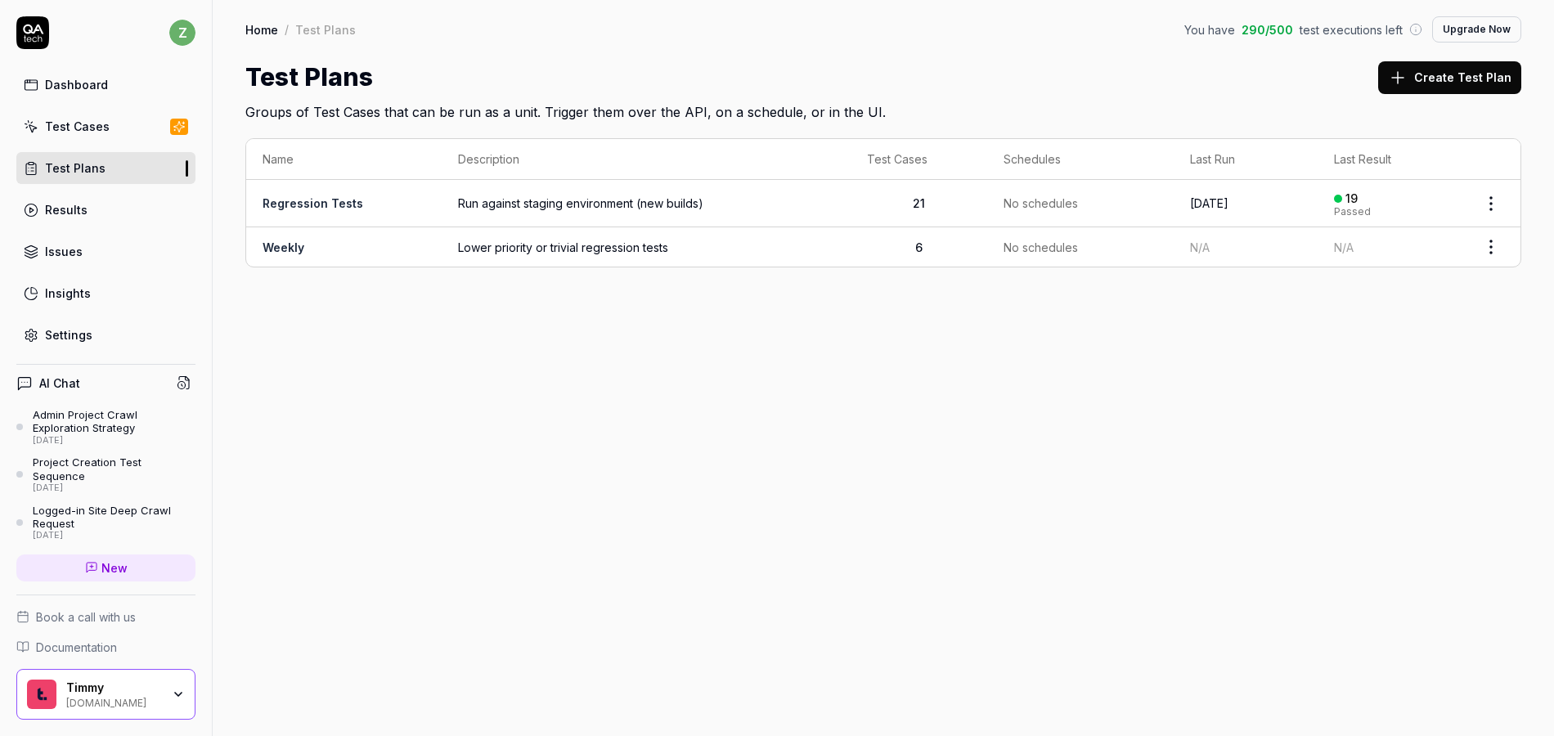
click at [304, 205] on link "Regression Tests" at bounding box center [313, 203] width 101 height 14
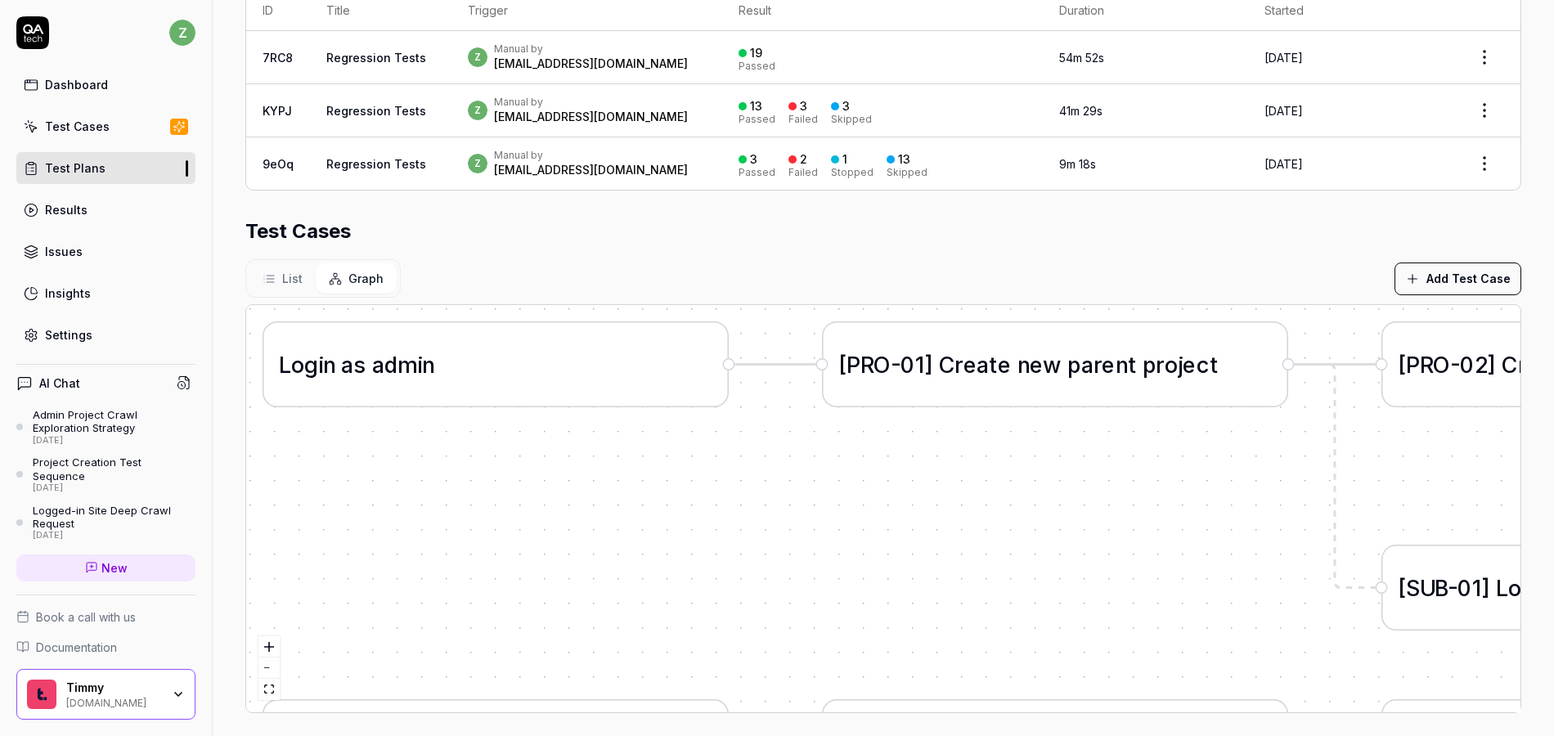
scroll to position [392, 0]
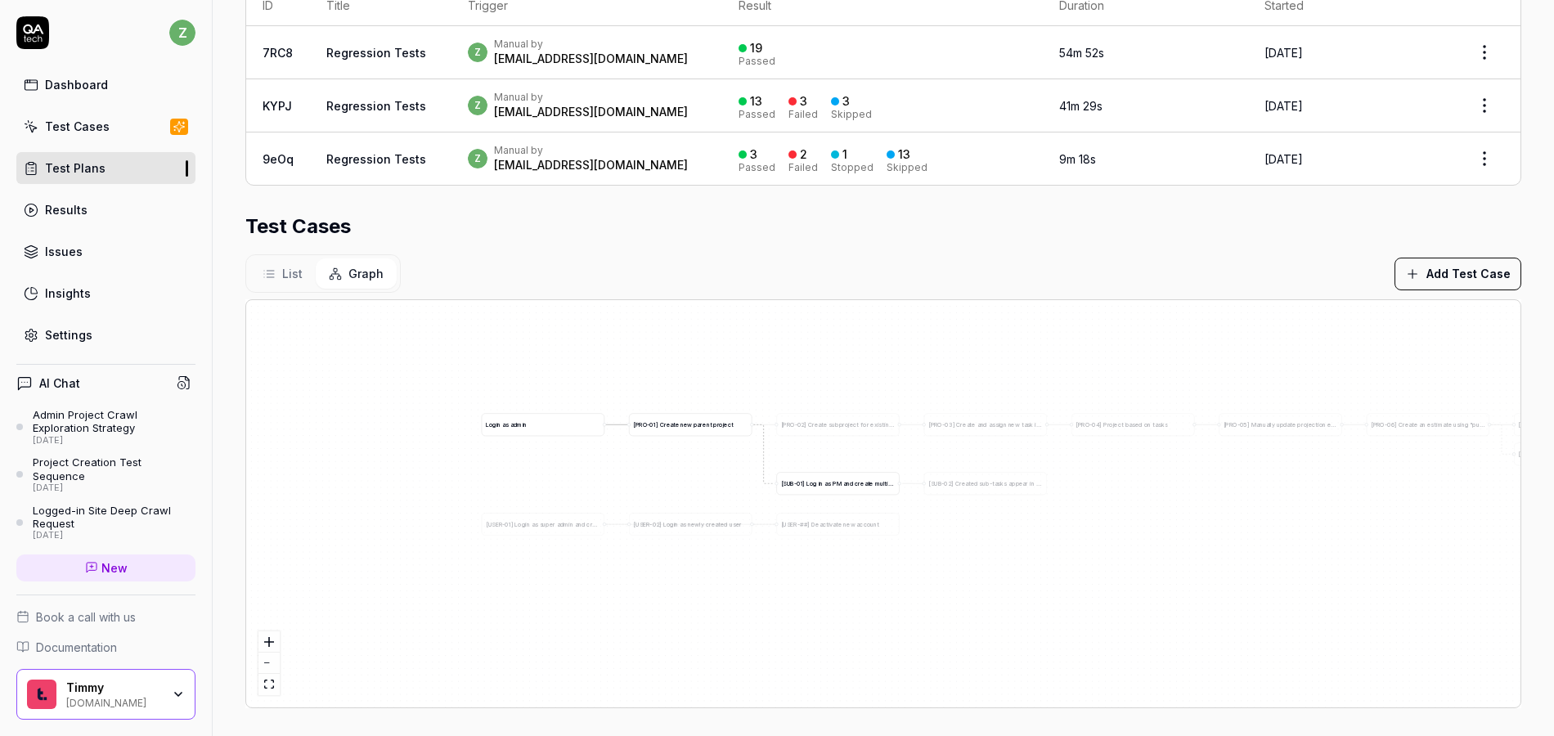
drag, startPoint x: 1013, startPoint y: 490, endPoint x: 761, endPoint y: 504, distance: 252.4
click at [825, 487] on span "a" at bounding box center [826, 483] width 3 height 7
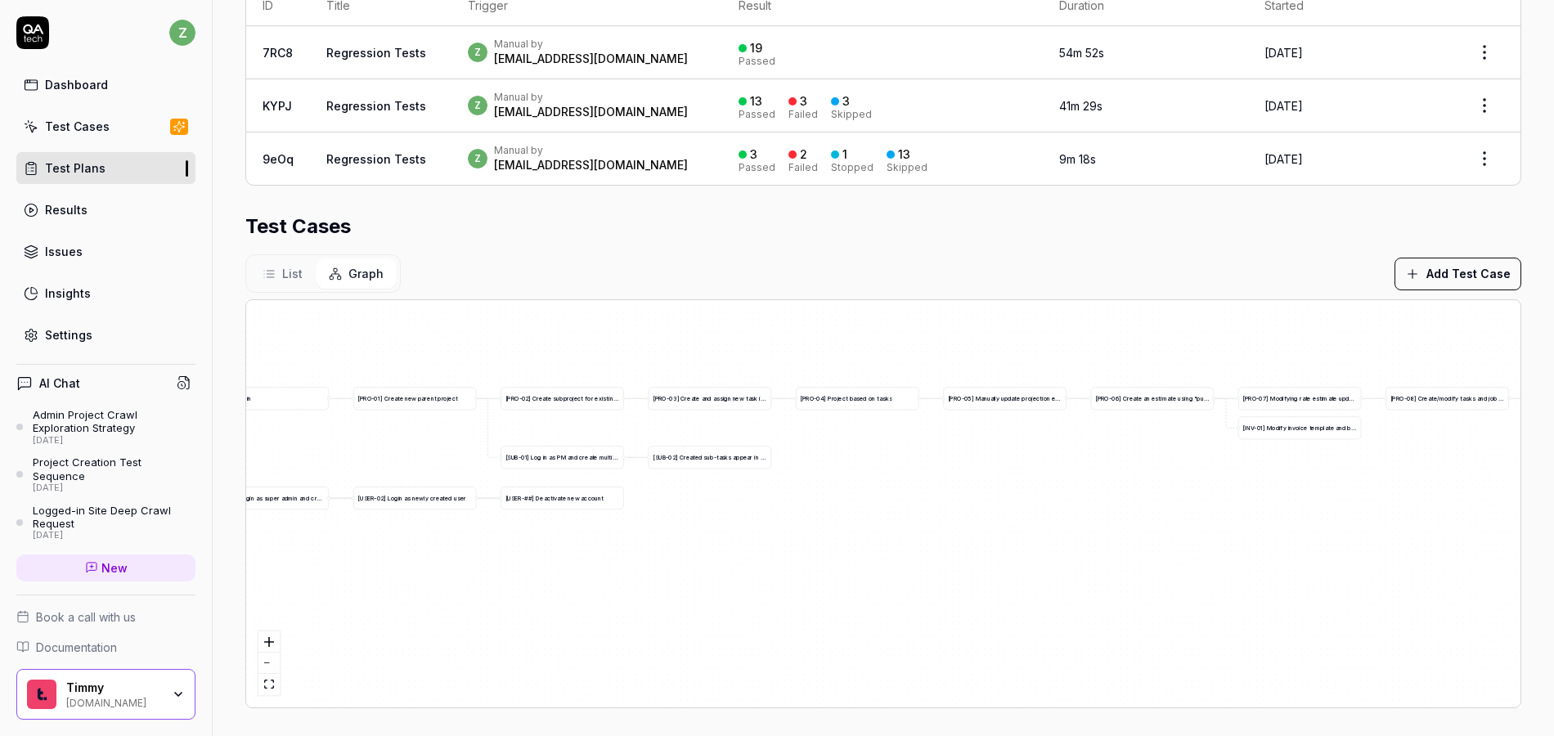
drag, startPoint x: 935, startPoint y: 614, endPoint x: 874, endPoint y: 599, distance: 63.3
click at [874, 599] on div "[ I N V - 0 1 ] M o d i f y i n v o i c e t e m p l a t e a n d b i l l f i r s…" at bounding box center [883, 503] width 1275 height 407
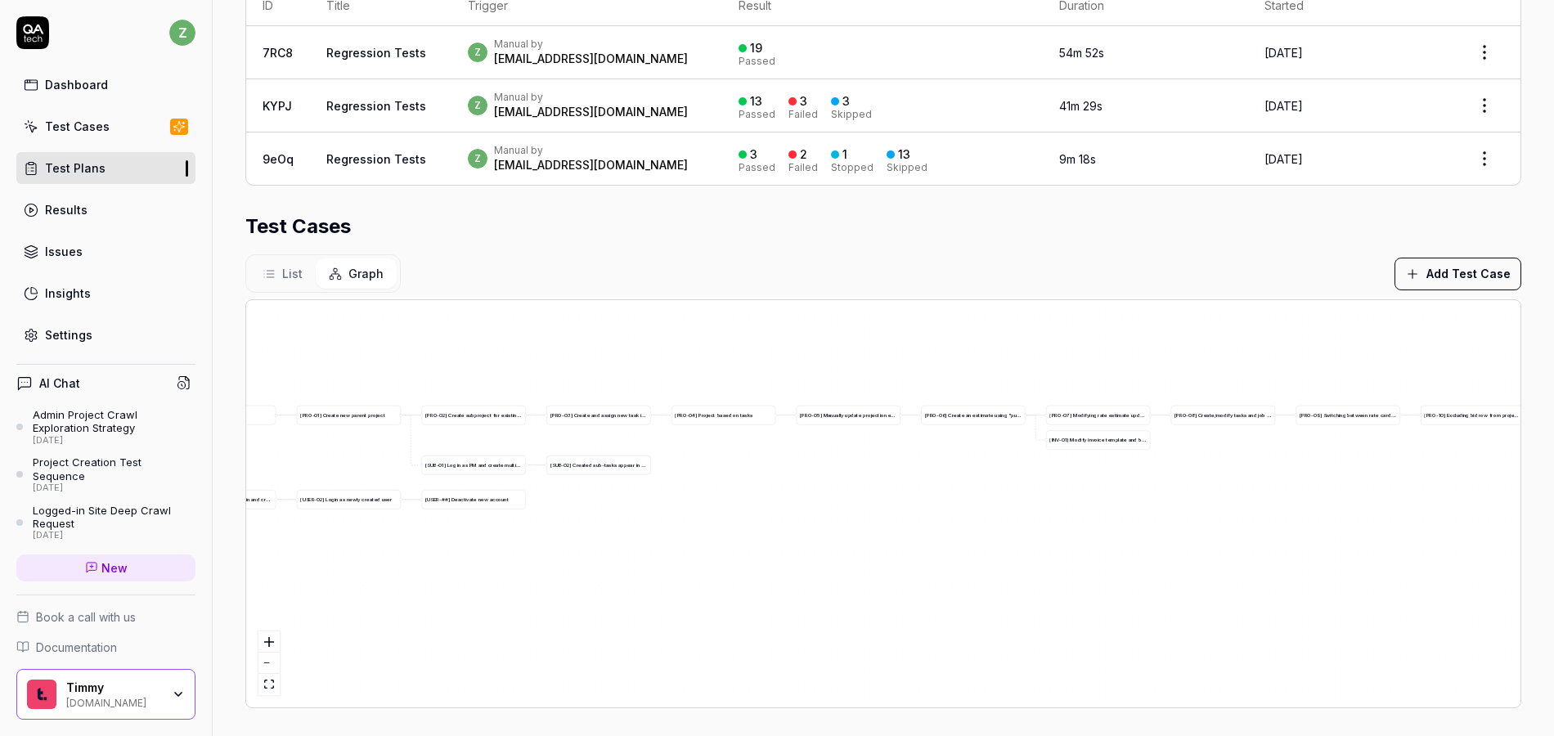
drag, startPoint x: 917, startPoint y: 564, endPoint x: 675, endPoint y: 545, distance: 242.9
click at [675, 545] on div "[ I N V - 0 1 ] M o d i f y i n v o i c e t e m p l a t e a n d b i l l f i r s…" at bounding box center [883, 503] width 1275 height 407
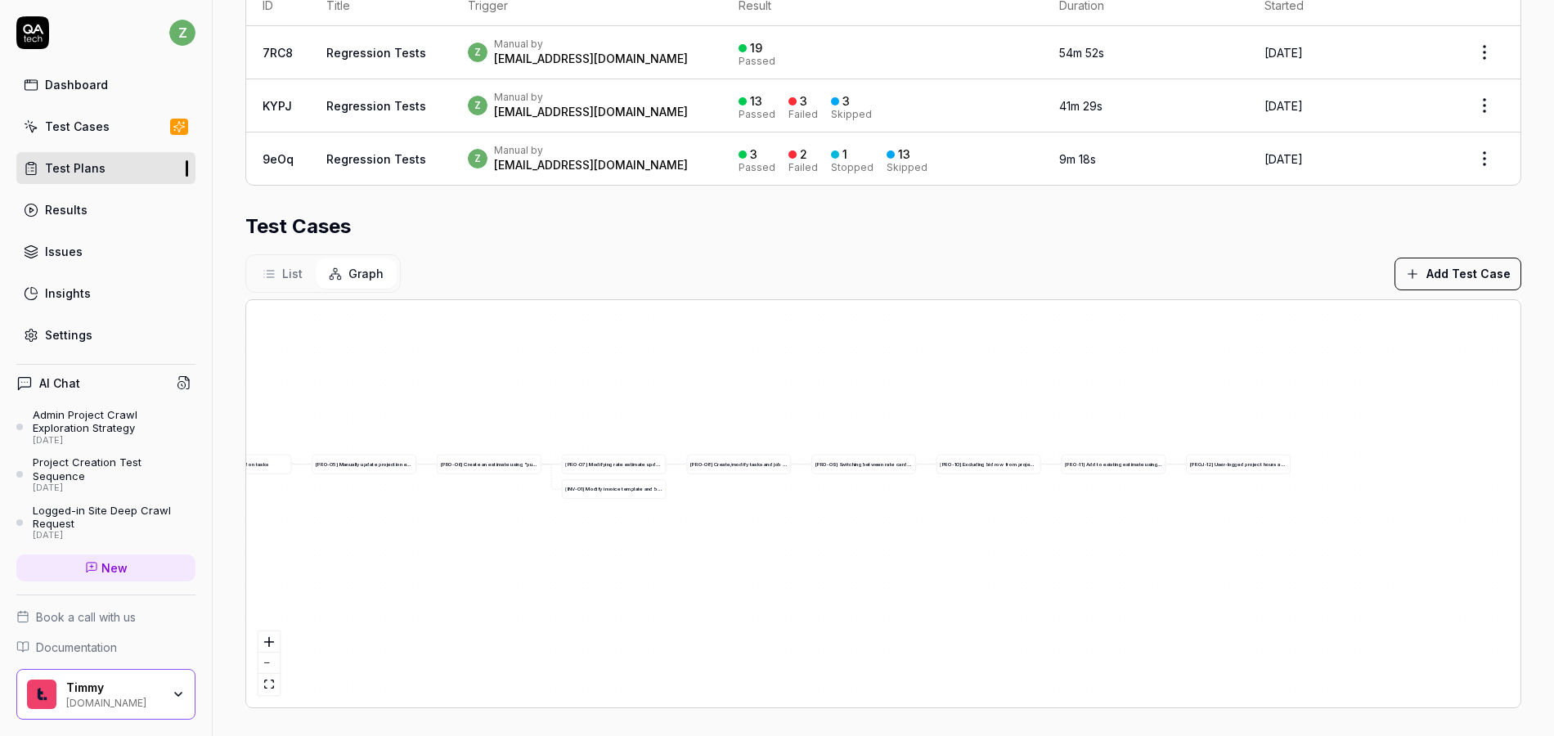
drag, startPoint x: 1142, startPoint y: 502, endPoint x: 668, endPoint y: 553, distance: 476.4
click at [608, 551] on div "[ I N V - 0 1 ] M o d i f y i n v o i c e t e m p l a t e a n d b i l l f i r s…" at bounding box center [883, 503] width 1275 height 407
drag, startPoint x: 944, startPoint y: 584, endPoint x: 870, endPoint y: 572, distance: 74.6
click at [899, 579] on div "[ I N V - 0 1 ] M o d i f y i n v o i c e t e m p l a t e a n d b i l l f i r s…" at bounding box center [883, 503] width 1275 height 407
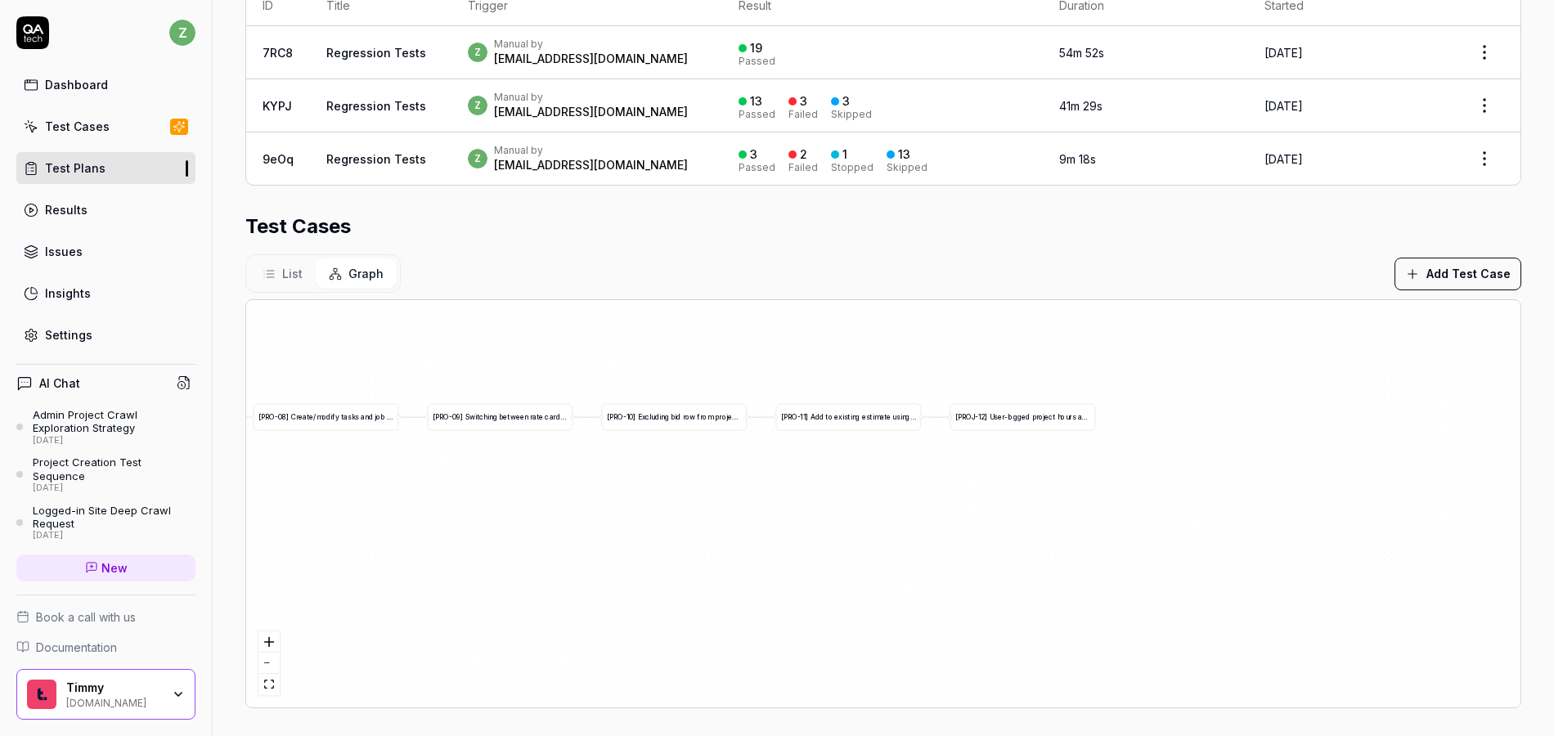
drag, startPoint x: 815, startPoint y: 531, endPoint x: 1011, endPoint y: 516, distance: 196.9
click at [990, 517] on div "[ I N V - 0 1 ] M o d i f y i n v o i c e t e m p l a t e a n d b i l l f i r s…" at bounding box center [883, 503] width 1275 height 407
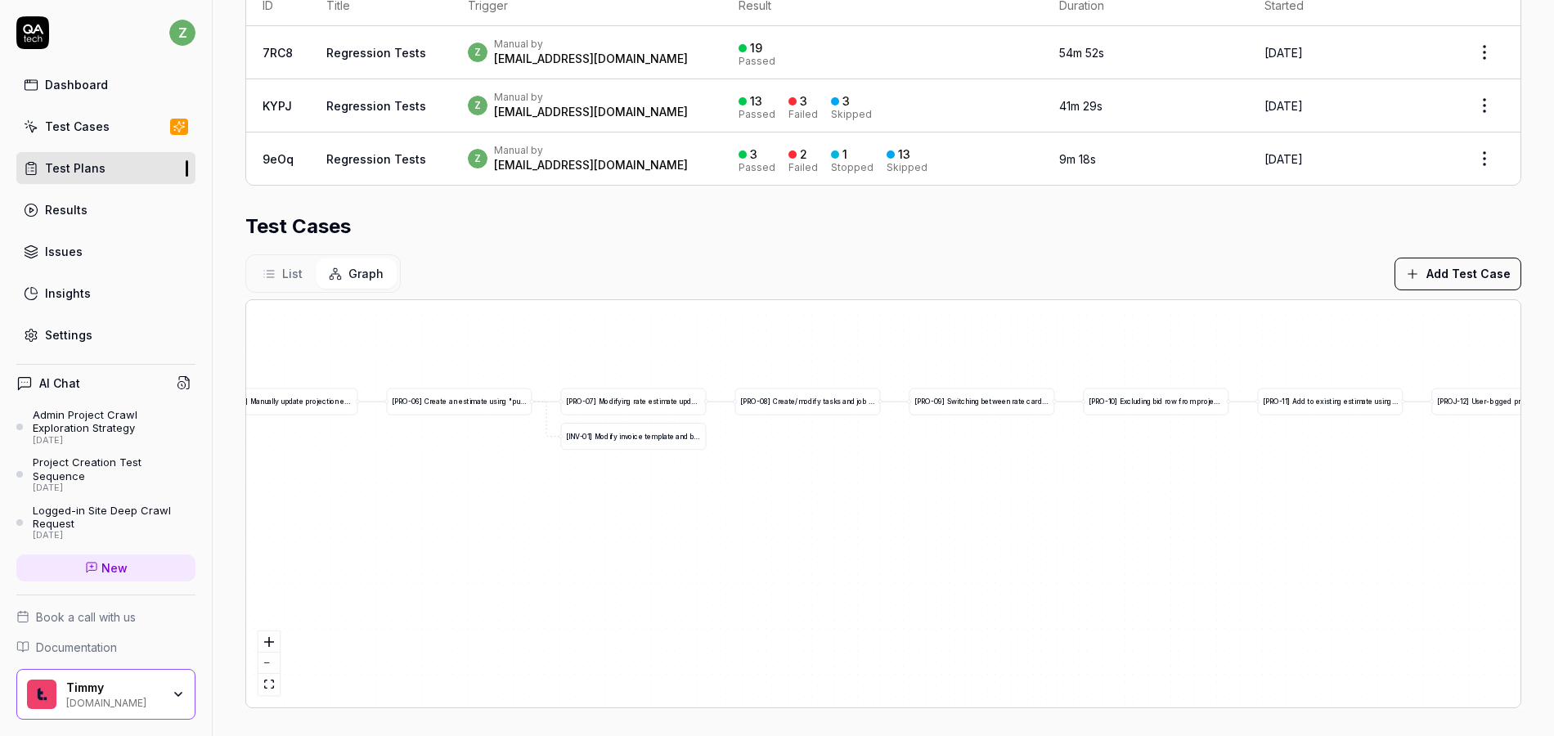
drag, startPoint x: 577, startPoint y: 546, endPoint x: 1063, endPoint y: 530, distance: 486.2
click at [1095, 537] on div "[ I N V - 0 1 ] M o d i f y i n v o i c e t e m p l a t e a n d b i l l f i r s…" at bounding box center [883, 503] width 1275 height 407
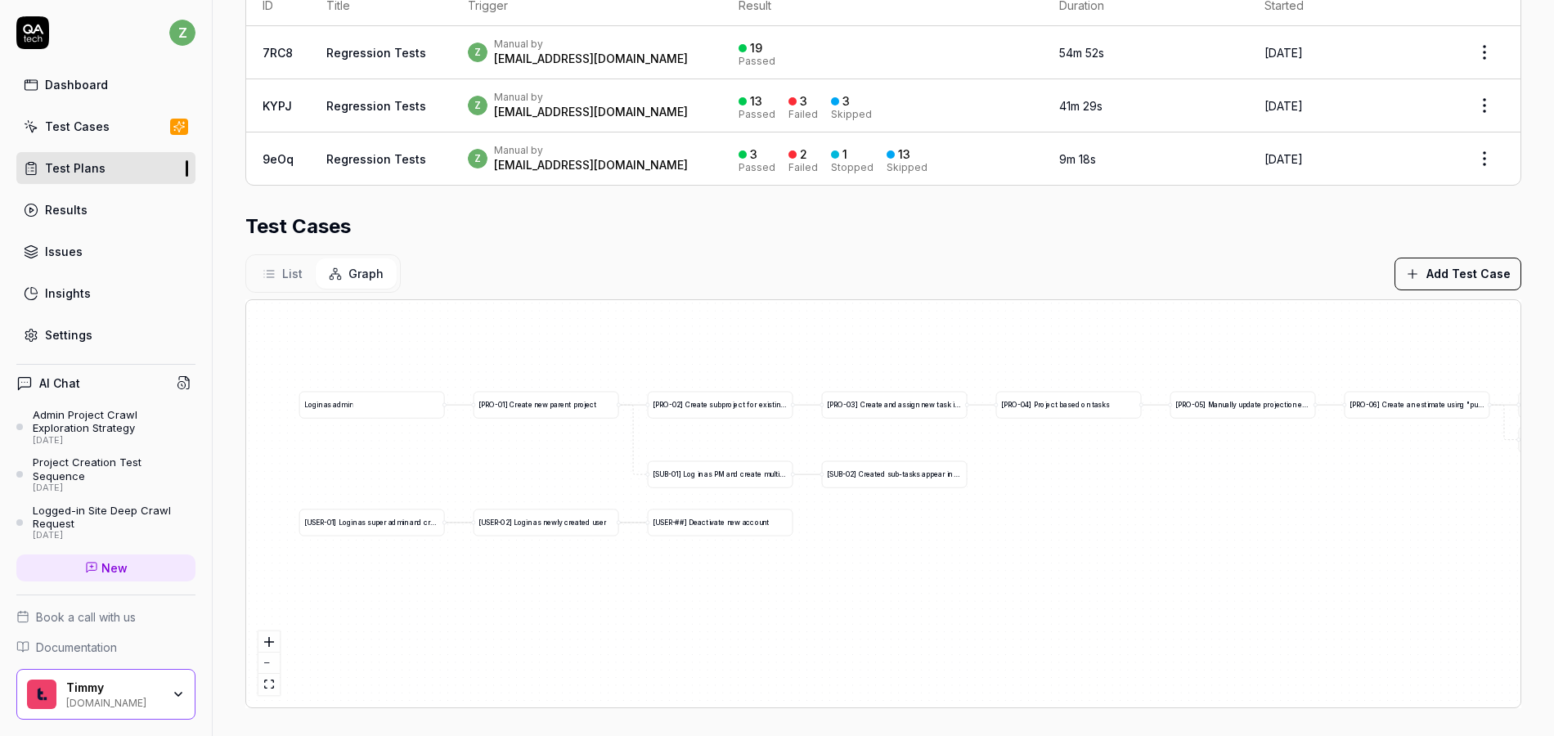
drag, startPoint x: 745, startPoint y: 515, endPoint x: 1074, endPoint y: 514, distance: 328.9
click at [1074, 514] on div "[ I N V - 0 1 ] M o d i f y i n v o i c e t e m p l a t e a n d b i l l f i r s…" at bounding box center [883, 503] width 1275 height 407
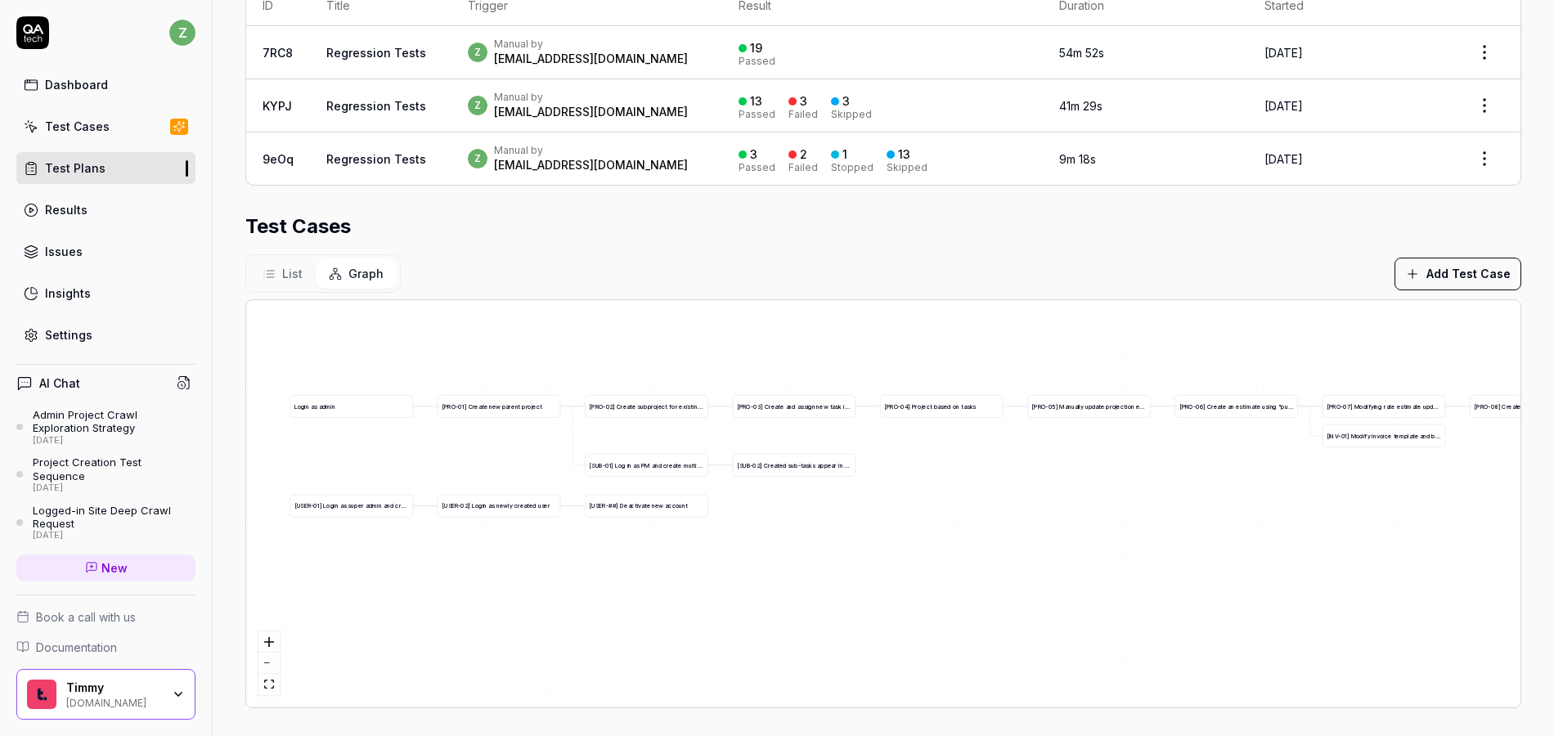
drag, startPoint x: 1007, startPoint y: 551, endPoint x: 896, endPoint y: 531, distance: 113.0
click at [896, 531] on div "[ I N V - 0 1 ] M o d i f y i n v o i c e t e m p l a t e a n d b i l l f i r s…" at bounding box center [883, 503] width 1275 height 407
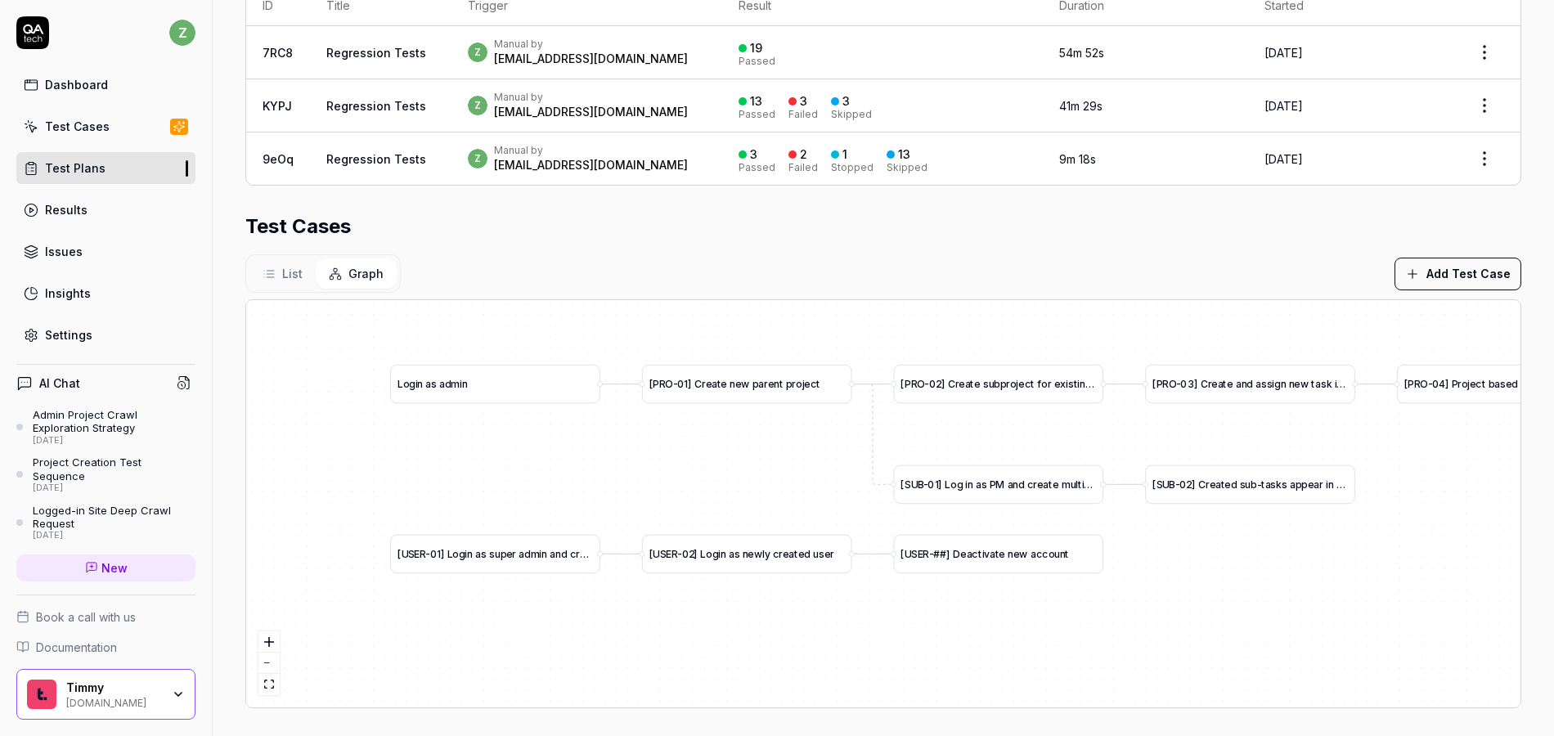
drag, startPoint x: 674, startPoint y: 588, endPoint x: 1031, endPoint y: 681, distance: 368.5
click at [1031, 681] on div "[ I N V - 0 1 ] M o d i f y i n v o i c e t e m p l a t e a n d b i l l f i r s…" at bounding box center [883, 503] width 1275 height 407
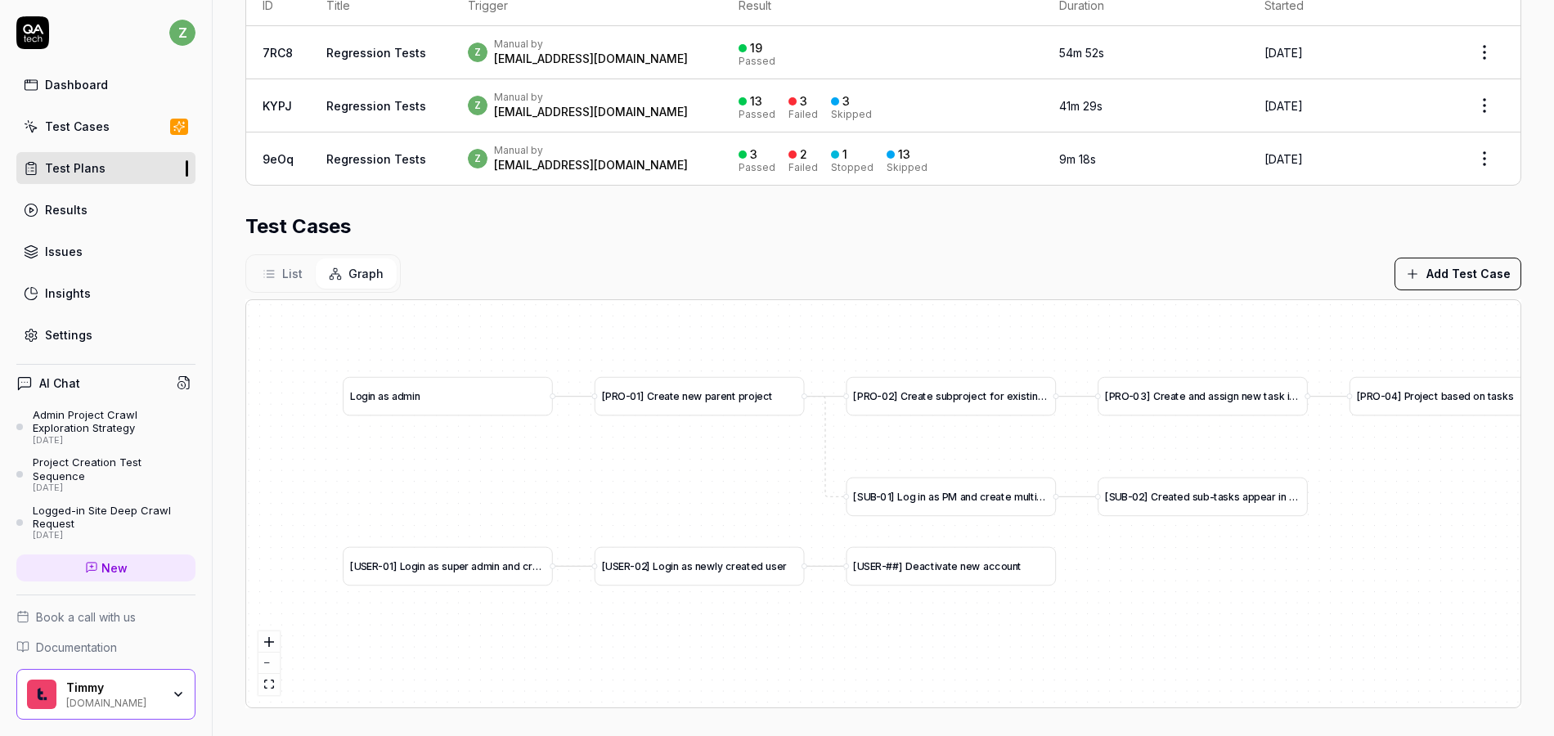
drag, startPoint x: 1045, startPoint y: 618, endPoint x: 1007, endPoint y: 627, distance: 38.7
click at [1007, 627] on div "[ I N V - 0 1 ] M o d i f y i n v o i c e t e m p l a t e a n d b i l l f i r s…" at bounding box center [883, 503] width 1275 height 407
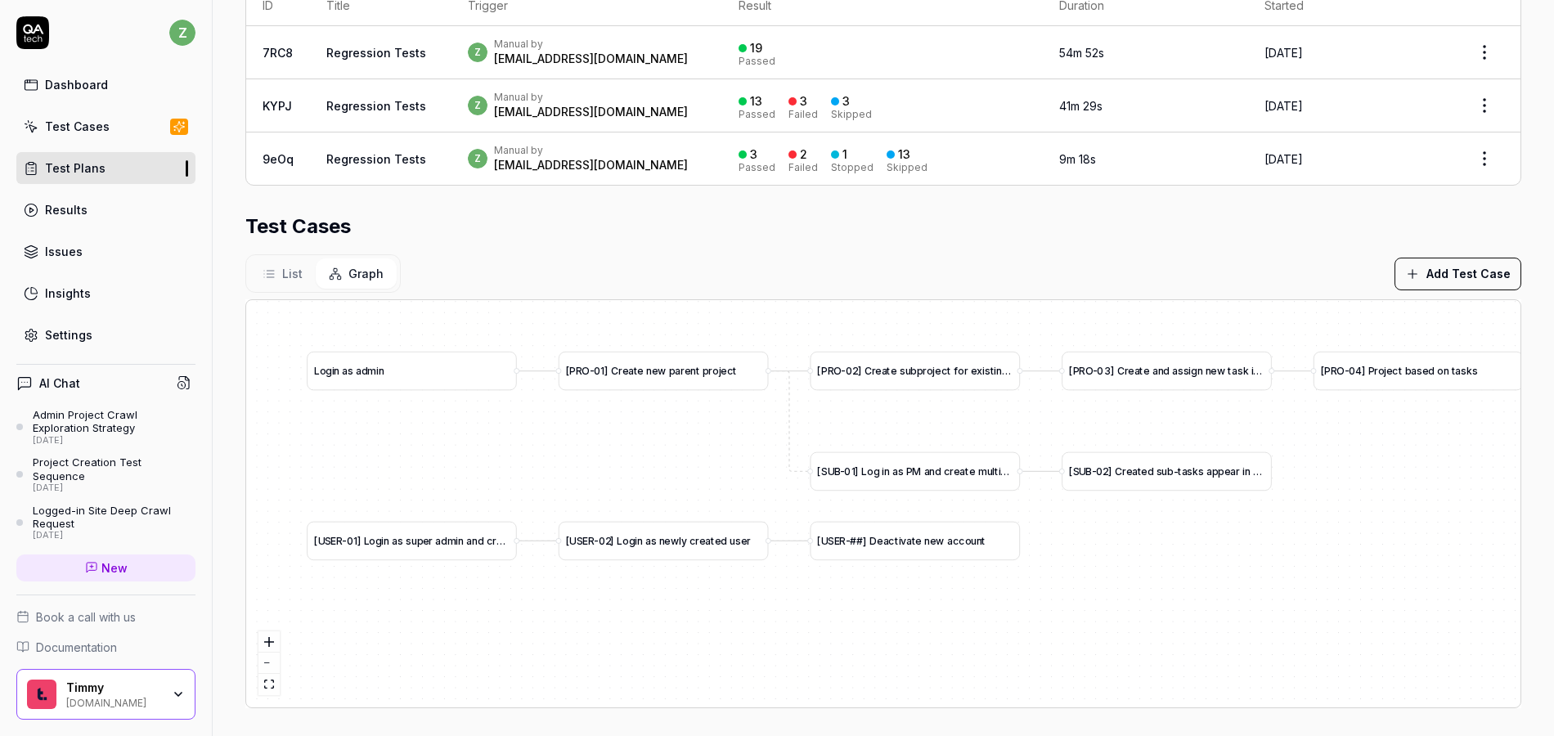
drag, startPoint x: 1148, startPoint y: 623, endPoint x: 1059, endPoint y: 596, distance: 93.2
click at [1078, 595] on div "[ I N V - 0 1 ] M o d i f y i n v o i c e t e m p l a t e a n d b i l l f i r s…" at bounding box center [883, 503] width 1275 height 407
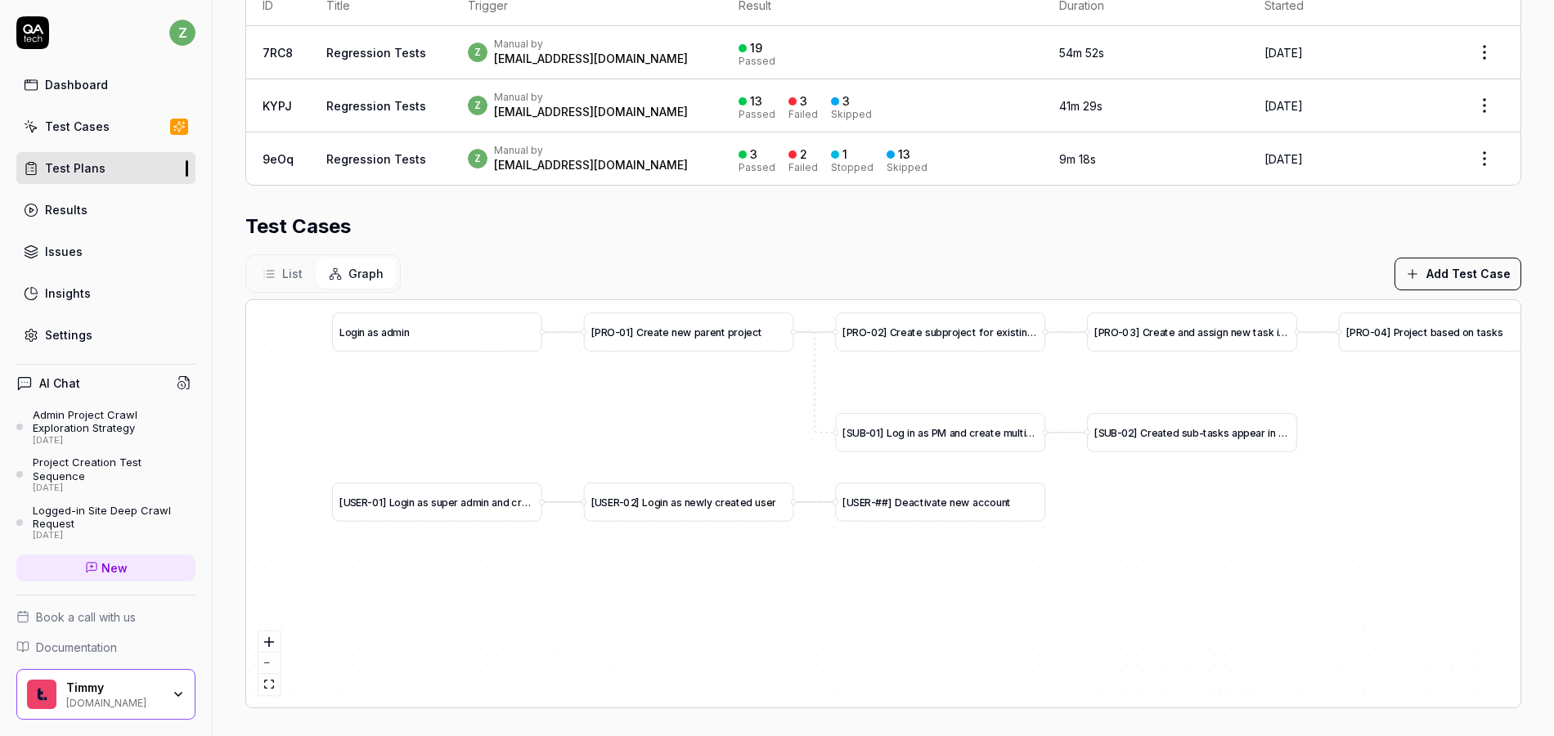
drag, startPoint x: 1033, startPoint y: 623, endPoint x: 1238, endPoint y: 537, distance: 221.8
click at [1238, 536] on div "[ I N V - 0 1 ] M o d i f y i n v o i c e t e m p l a t e a n d b i l l f i r s…" at bounding box center [883, 503] width 1275 height 407
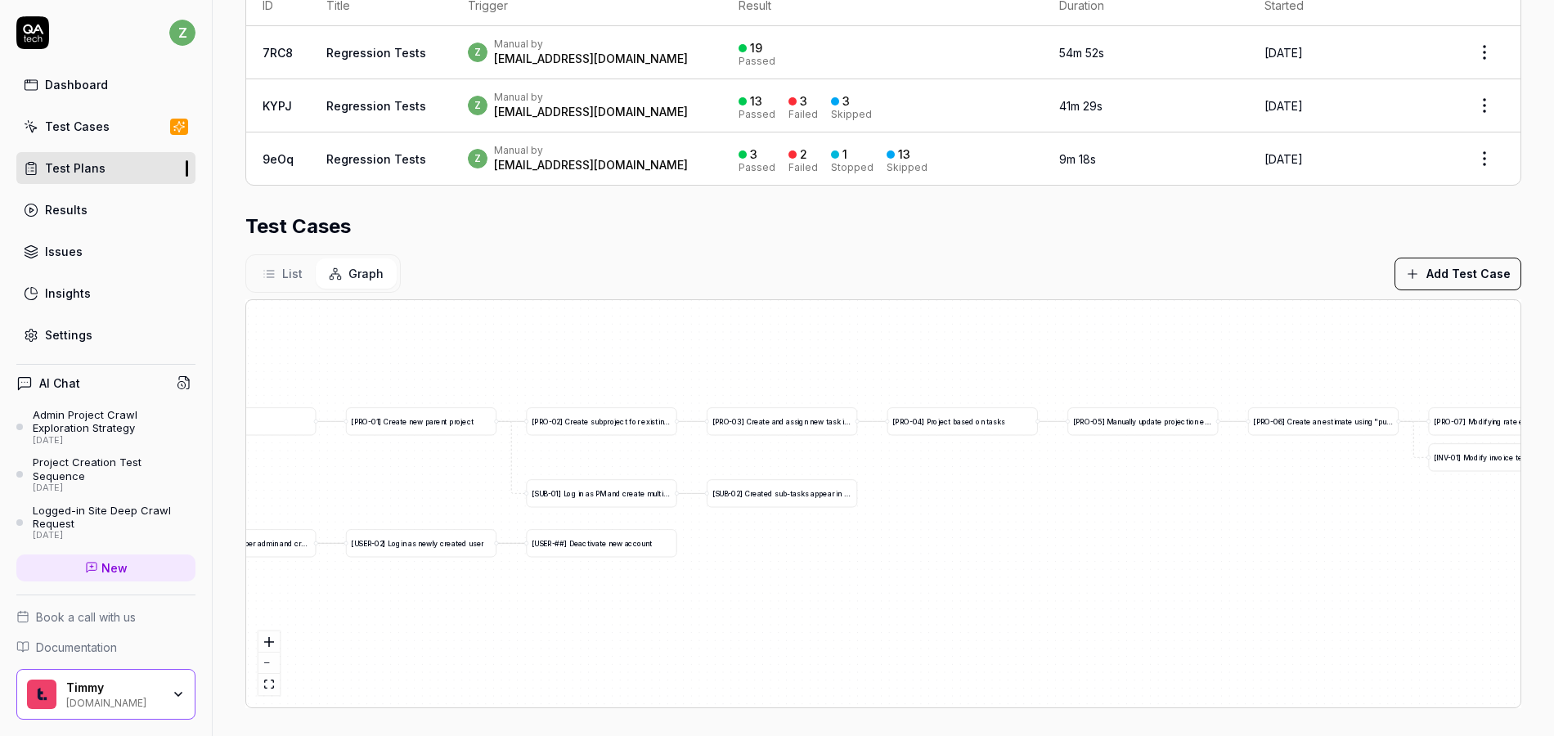
drag, startPoint x: 1256, startPoint y: 591, endPoint x: 1009, endPoint y: 627, distance: 249.6
click at [757, 639] on div "[ I N V - 0 1 ] M o d i f y i n v o i c e t e m p l a t e a n d b i l l f i r s…" at bounding box center [883, 503] width 1275 height 407
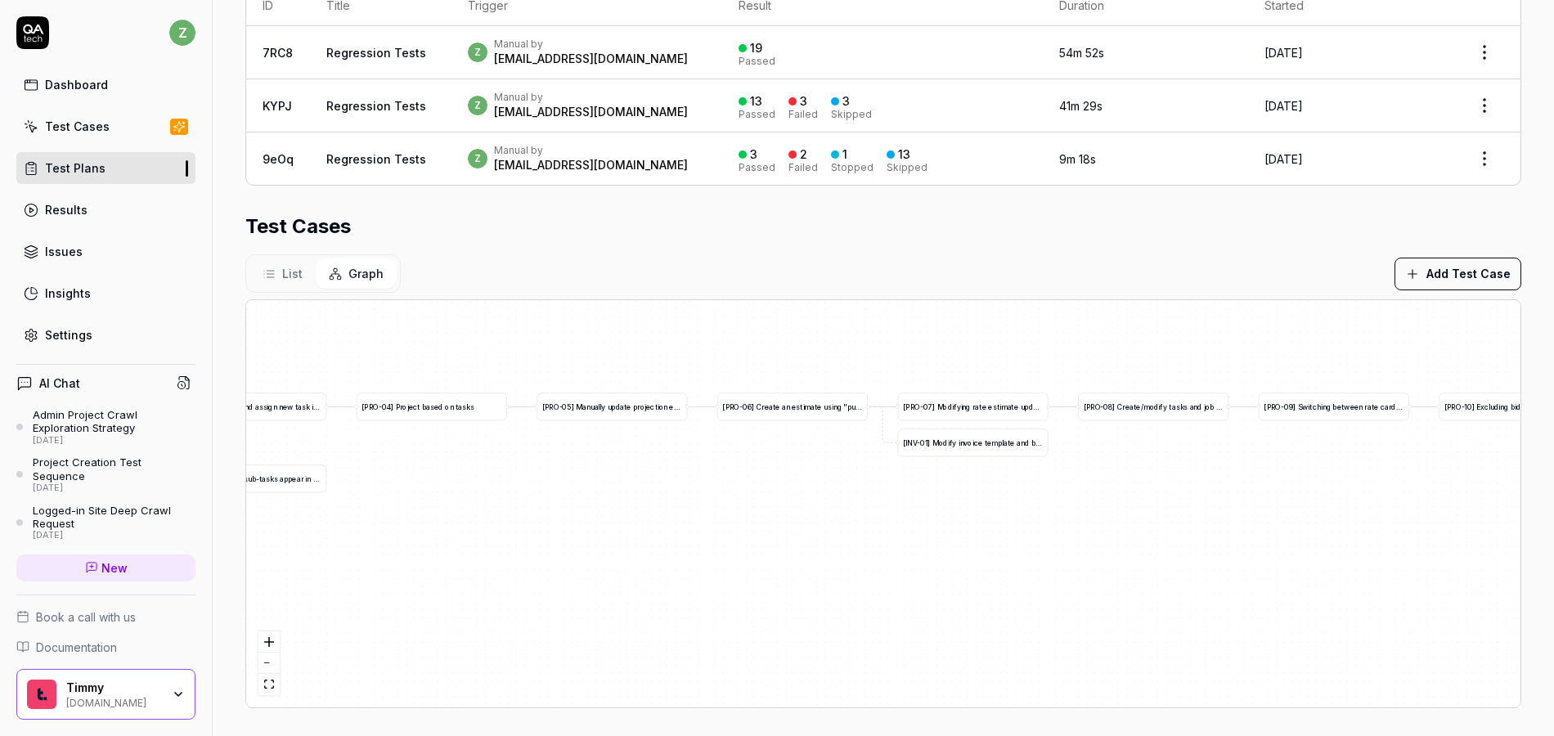
drag, startPoint x: 1115, startPoint y: 605, endPoint x: 704, endPoint y: 592, distance: 410.9
click at [695, 600] on div "[ I N V - 0 1 ] M o d i f y i n v o i c e t e m p l a t e a n d b i l l f i r s…" at bounding box center [883, 503] width 1275 height 407
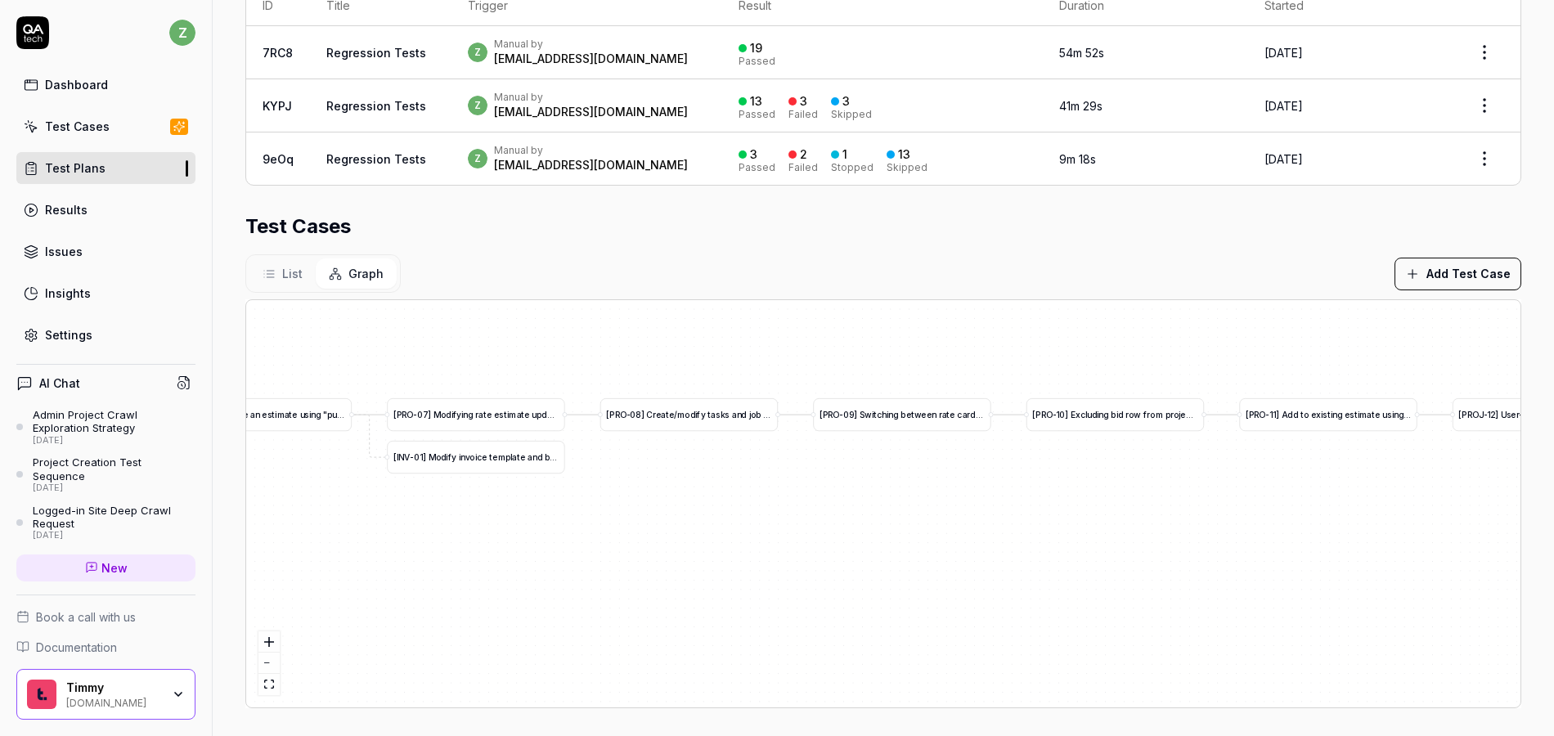
drag, startPoint x: 955, startPoint y: 549, endPoint x: 440, endPoint y: 573, distance: 515.1
click at [442, 574] on div "[ I N V - 0 1 ] M o d i f y i n v o i c e t e m p l a t e a n d b i l l f i r s…" at bounding box center [883, 503] width 1275 height 407
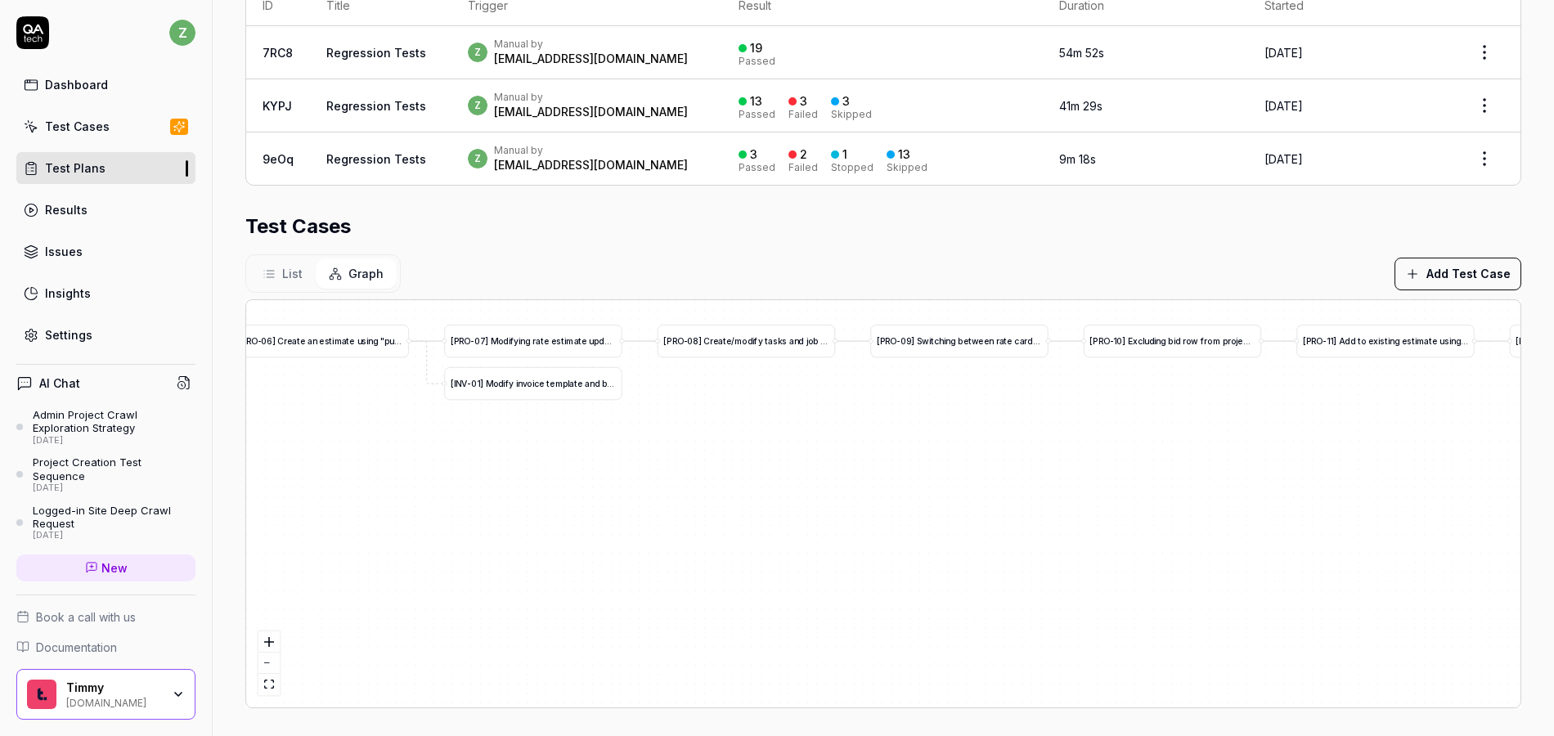
drag, startPoint x: 860, startPoint y: 590, endPoint x: 1112, endPoint y: 511, distance: 263.9
click at [1095, 522] on div "[ I N V - 0 1 ] M o d i f y i n v o i c e t e m p l a t e a n d b i l l f i r s…" at bounding box center [883, 503] width 1275 height 407
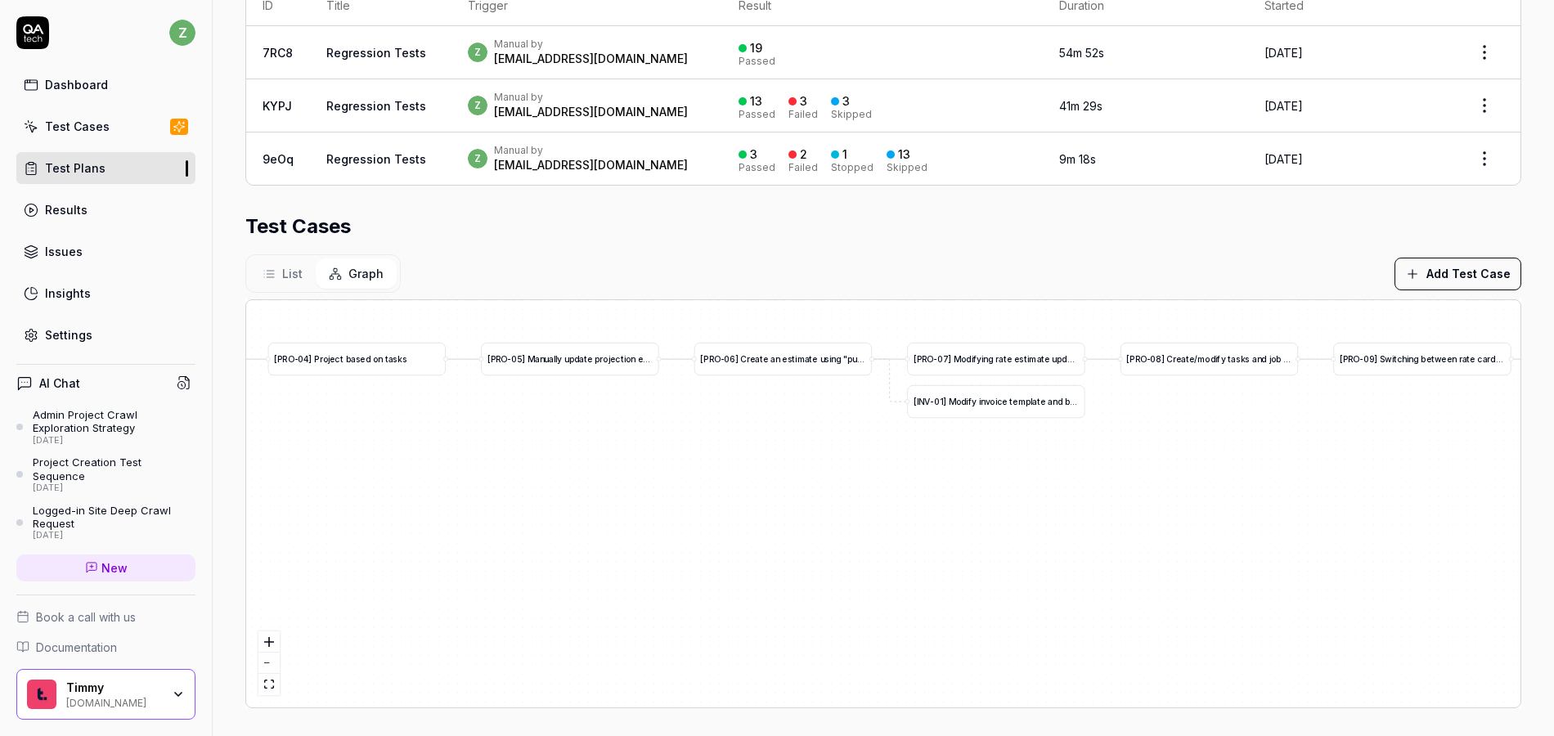
drag, startPoint x: 656, startPoint y: 538, endPoint x: 1033, endPoint y: 561, distance: 377.8
click at [1052, 560] on div "[ I N V - 0 1 ] M o d i f y i n v o i c e t e m p l a t e a n d b i l l f i r s…" at bounding box center [883, 503] width 1275 height 407
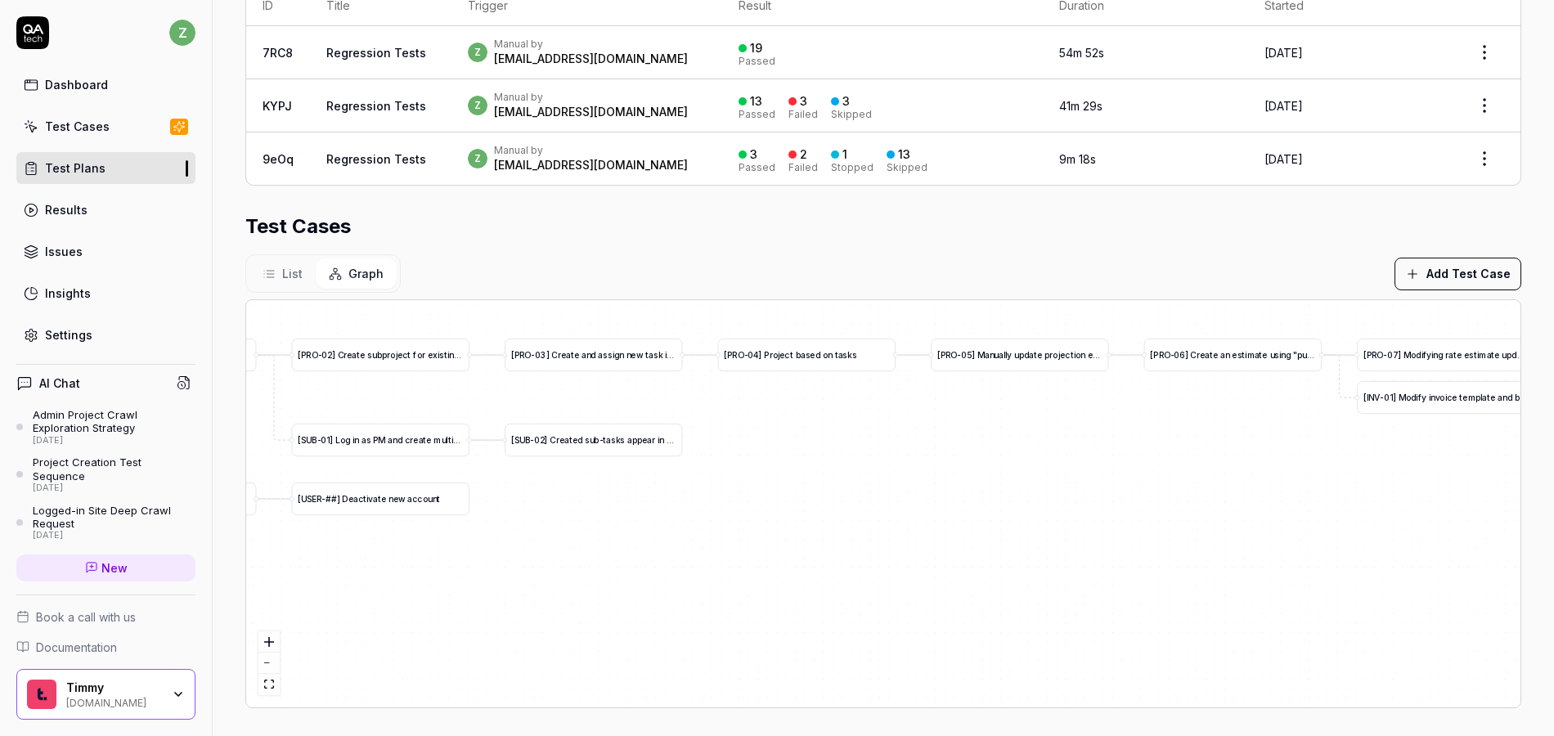
drag, startPoint x: 861, startPoint y: 513, endPoint x: 1021, endPoint y: 501, distance: 160.0
click at [1181, 505] on div "[ I N V - 0 1 ] M o d i f y i n v o i c e t e m p l a t e a n d b i l l f i r s…" at bounding box center [883, 503] width 1275 height 407
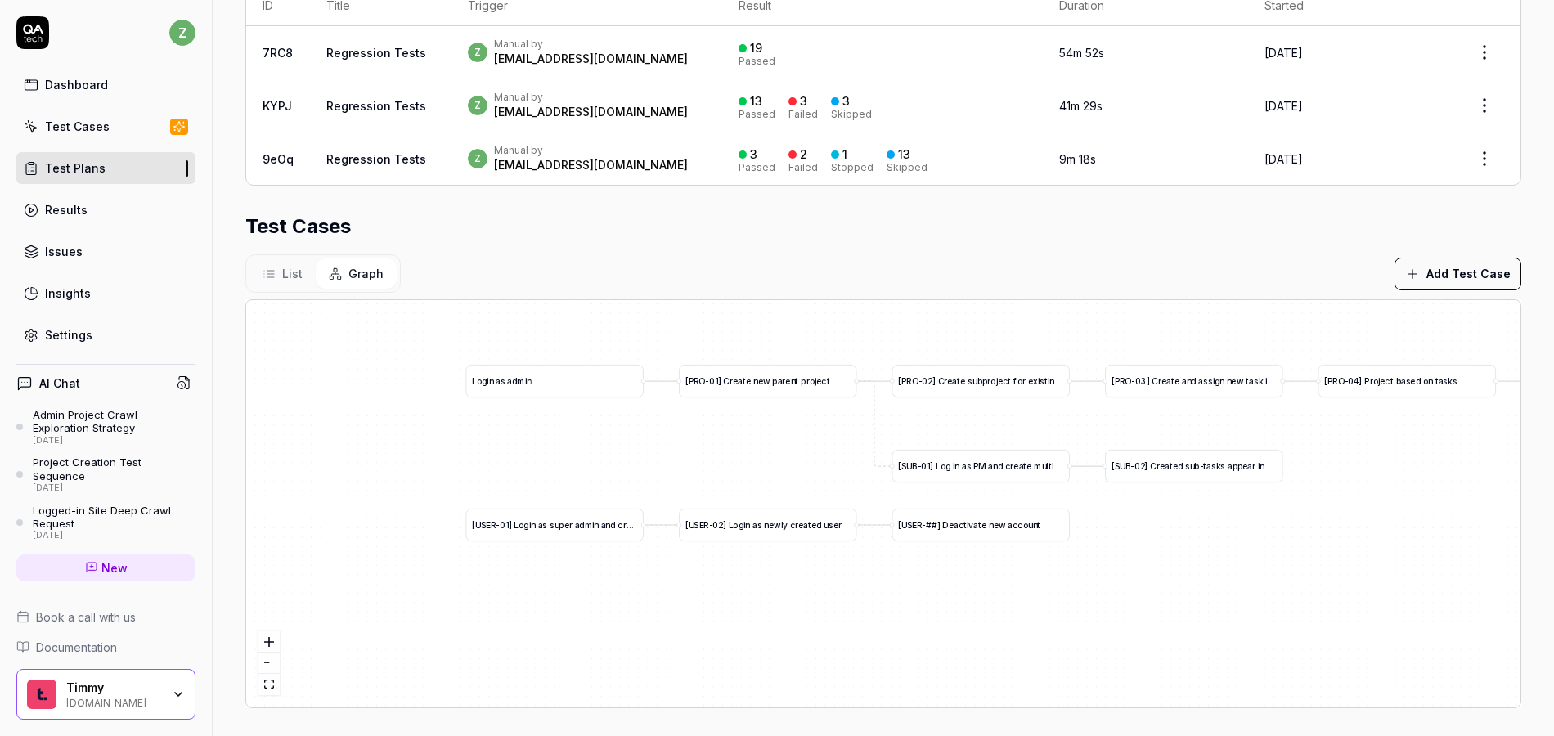
drag, startPoint x: 751, startPoint y: 519, endPoint x: 1070, endPoint y: 533, distance: 319.4
click at [1070, 533] on div "[ I N V - 0 1 ] M o d i f y i n v o i c e t e m p l a t e a n d b i l l f i r s…" at bounding box center [883, 503] width 1275 height 407
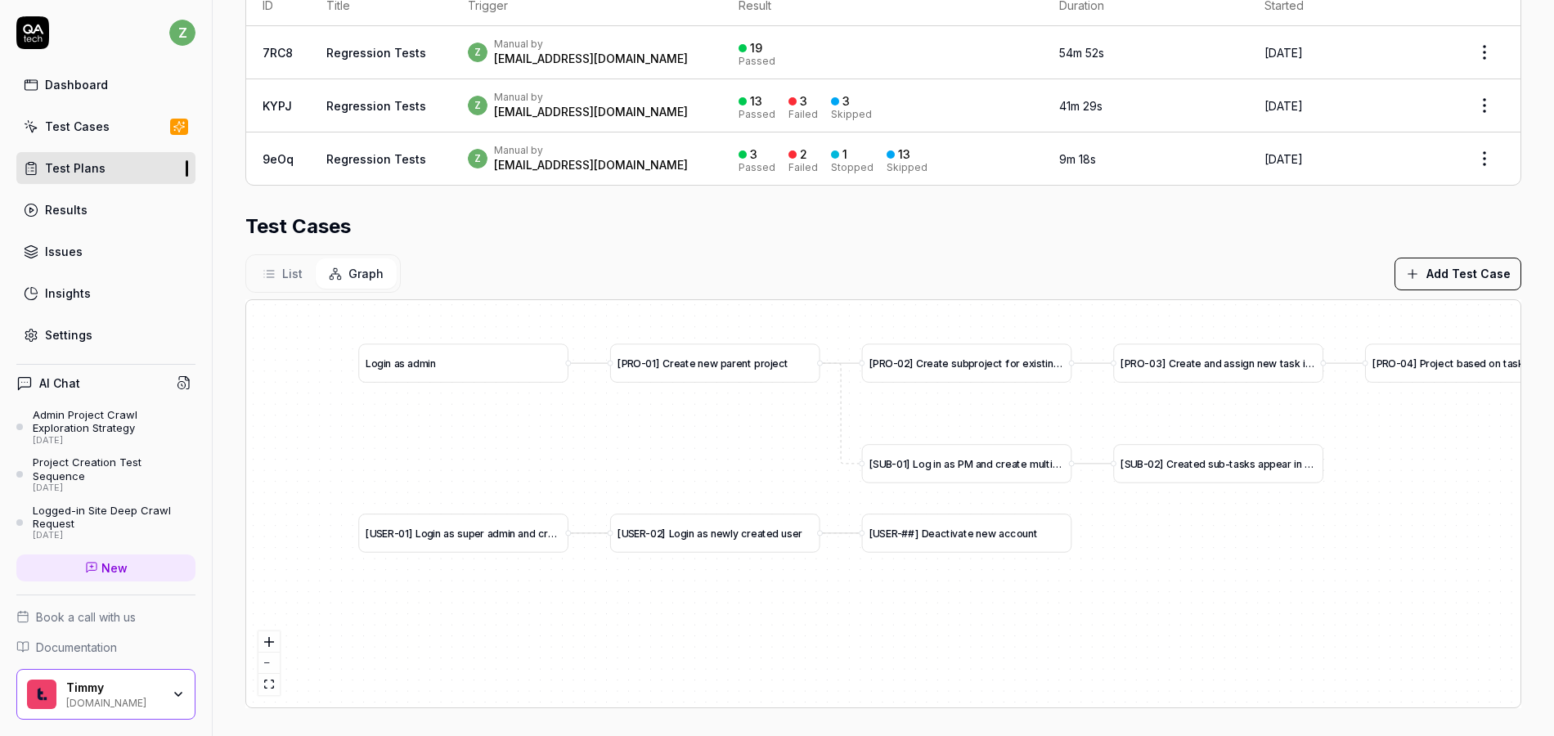
drag, startPoint x: 1074, startPoint y: 605, endPoint x: 1077, endPoint y: 624, distance: 19.9
click at [1077, 624] on div "[ I N V - 0 1 ] M o d i f y i n v o i c e t e m p l a t e a n d b i l l f i r s…" at bounding box center [883, 503] width 1275 height 407
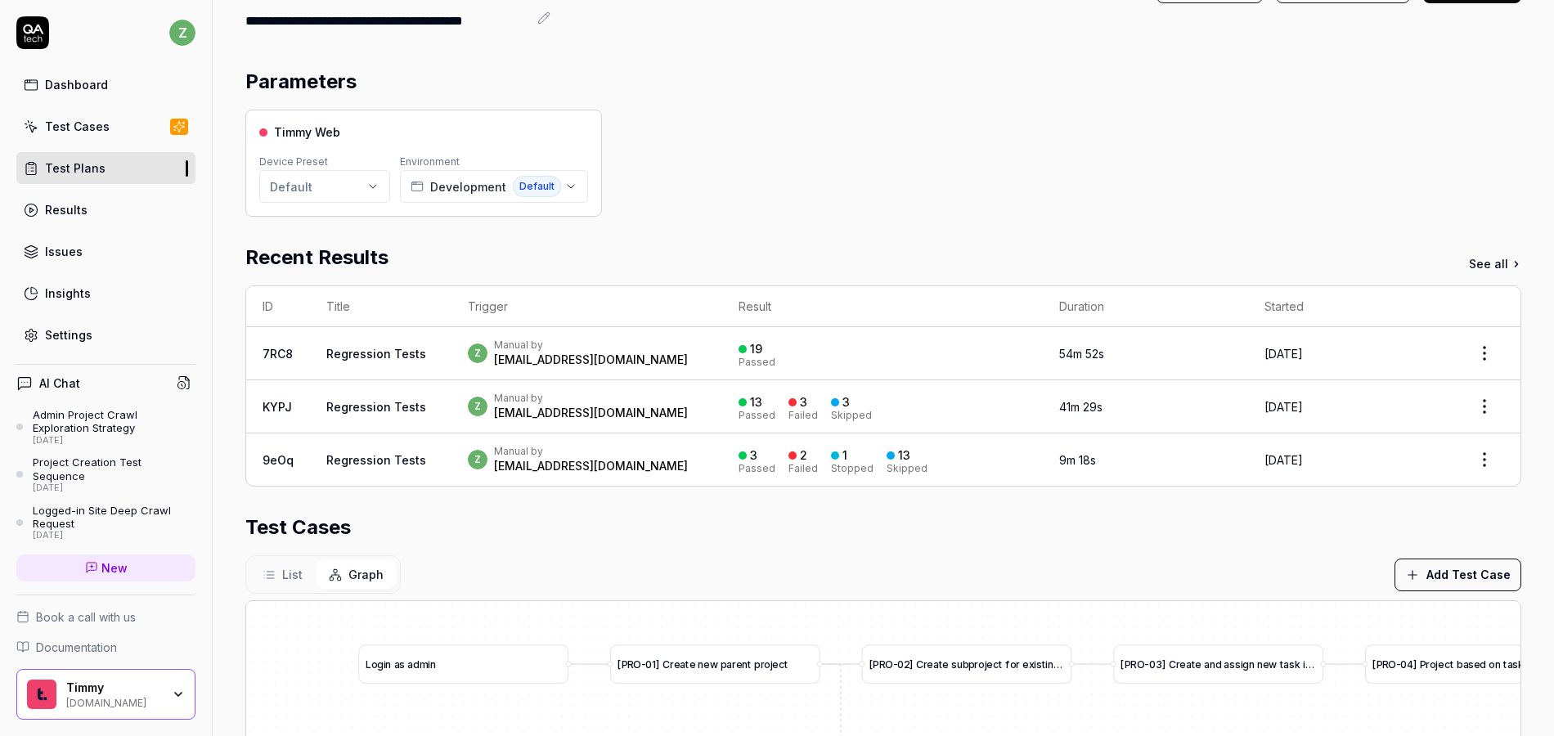
scroll to position [0, 0]
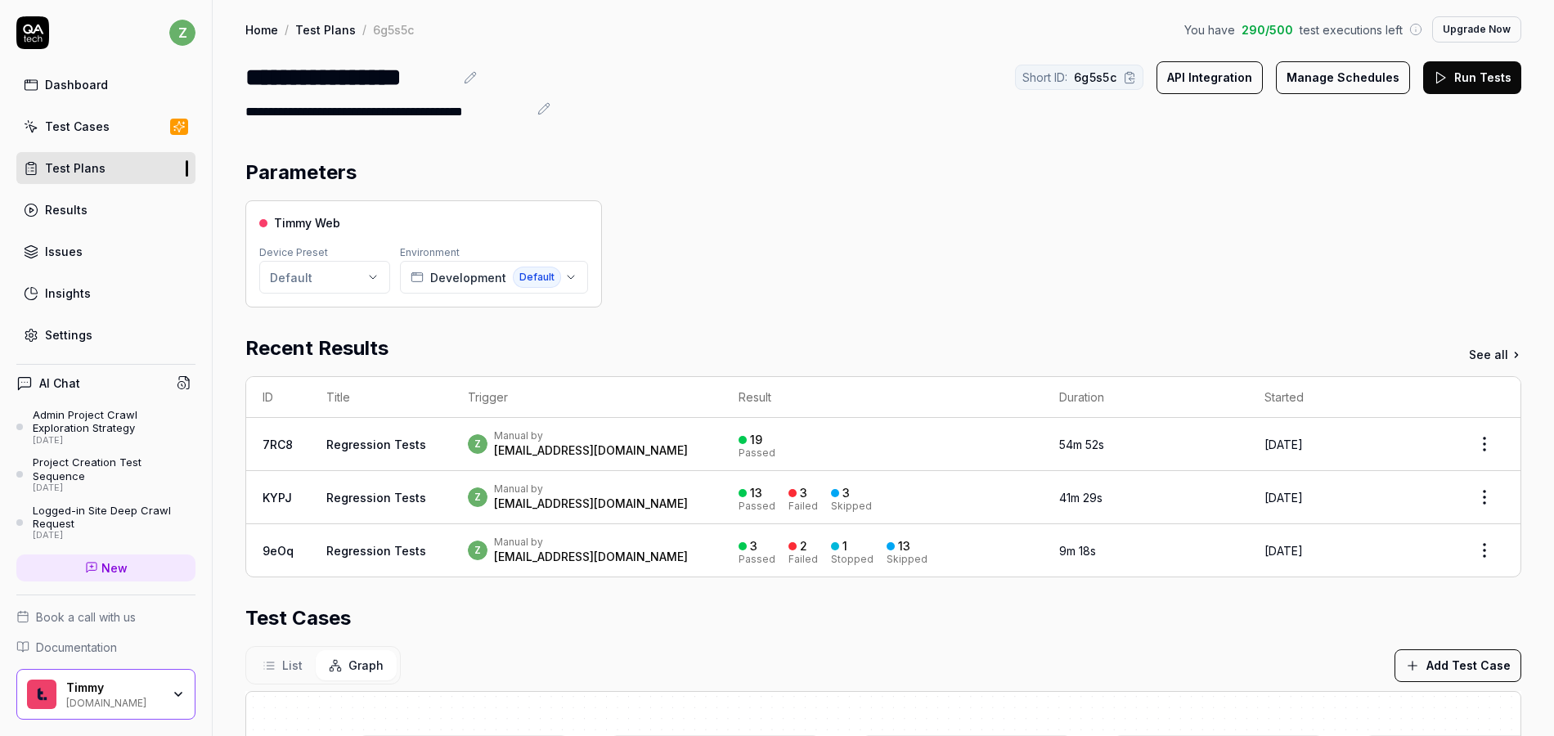
click at [94, 133] on div "Test Cases" at bounding box center [77, 126] width 65 height 17
click at [82, 84] on div "Dashboard" at bounding box center [76, 84] width 63 height 17
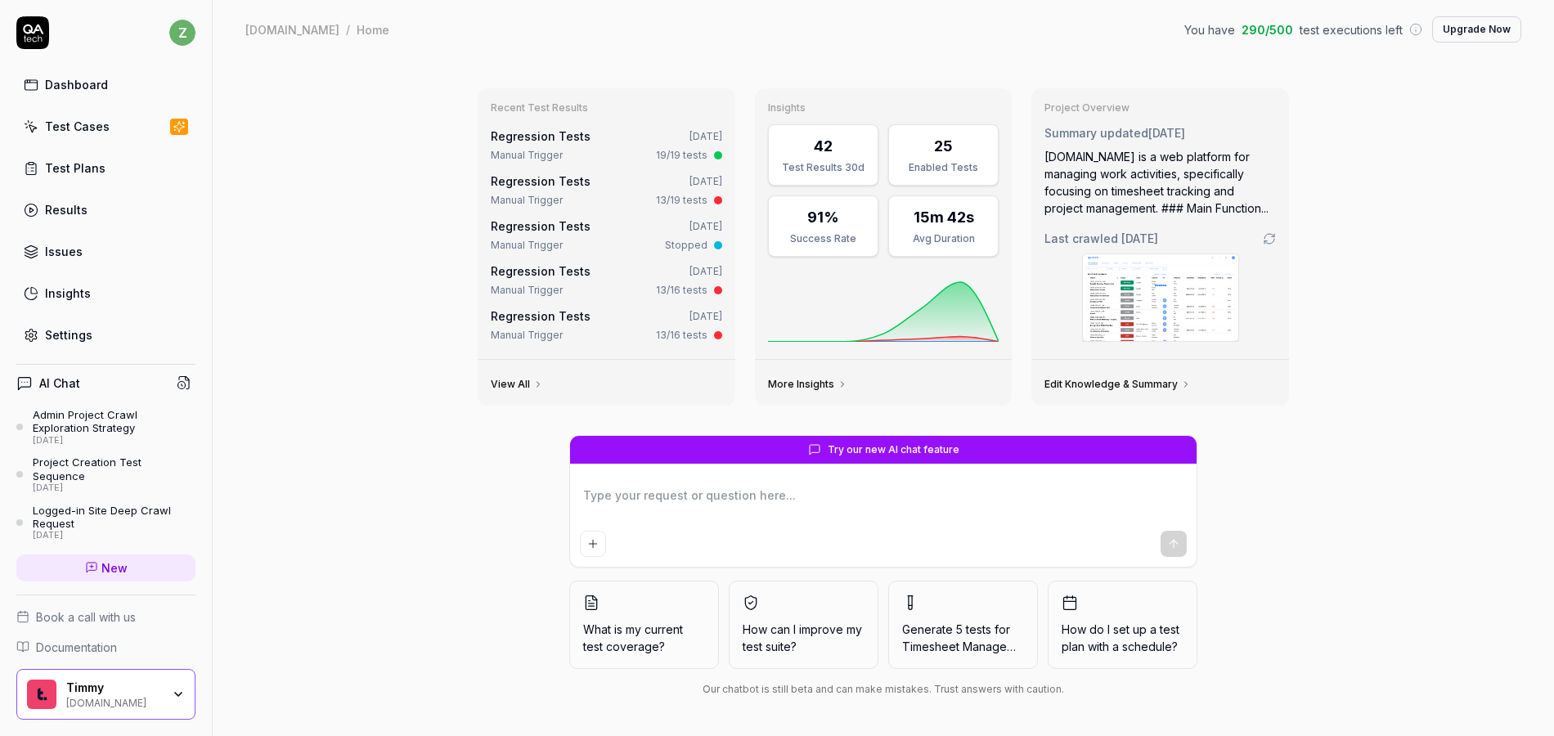
click at [64, 169] on div "Test Plans" at bounding box center [75, 168] width 61 height 17
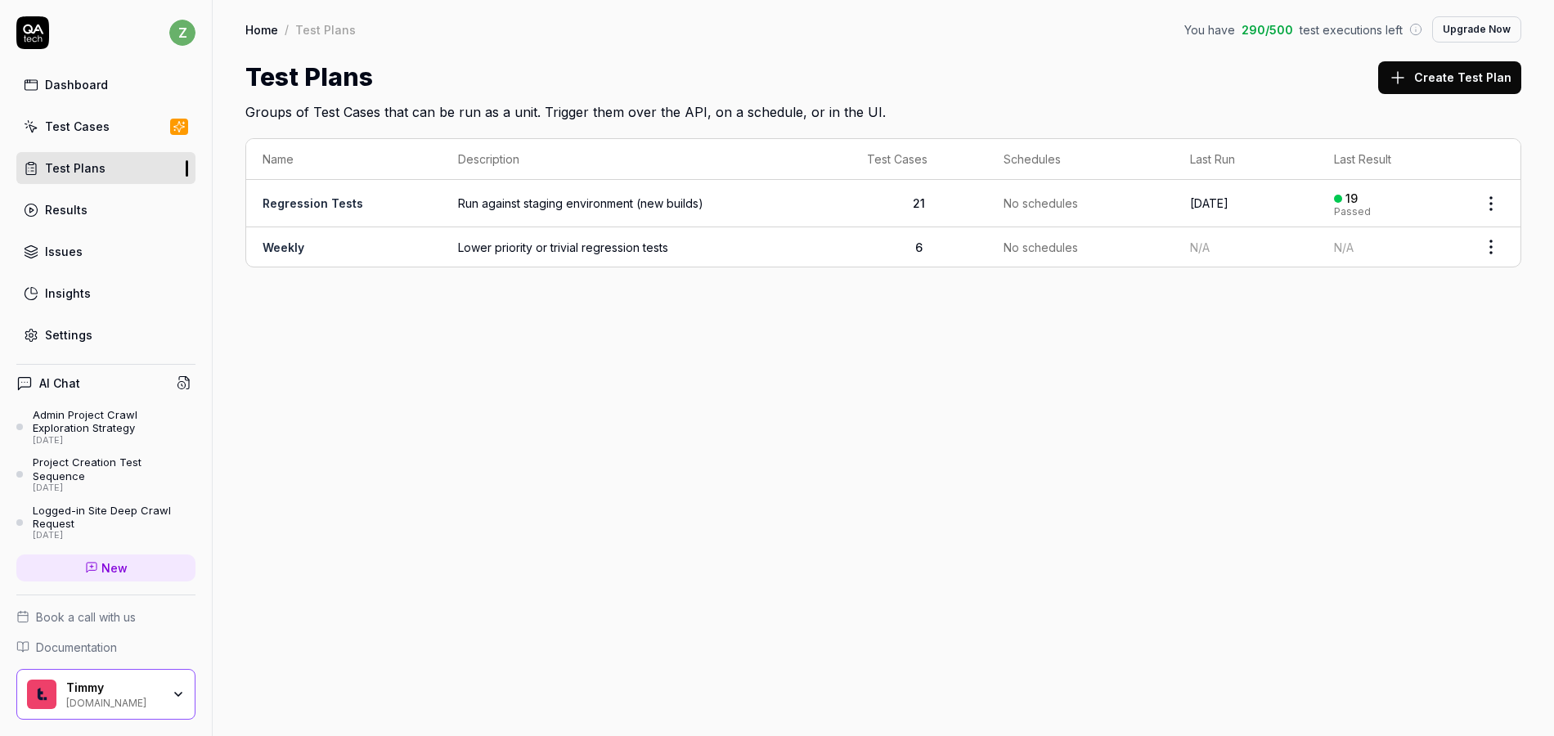
click at [50, 343] on div "Settings" at bounding box center [68, 334] width 47 height 17
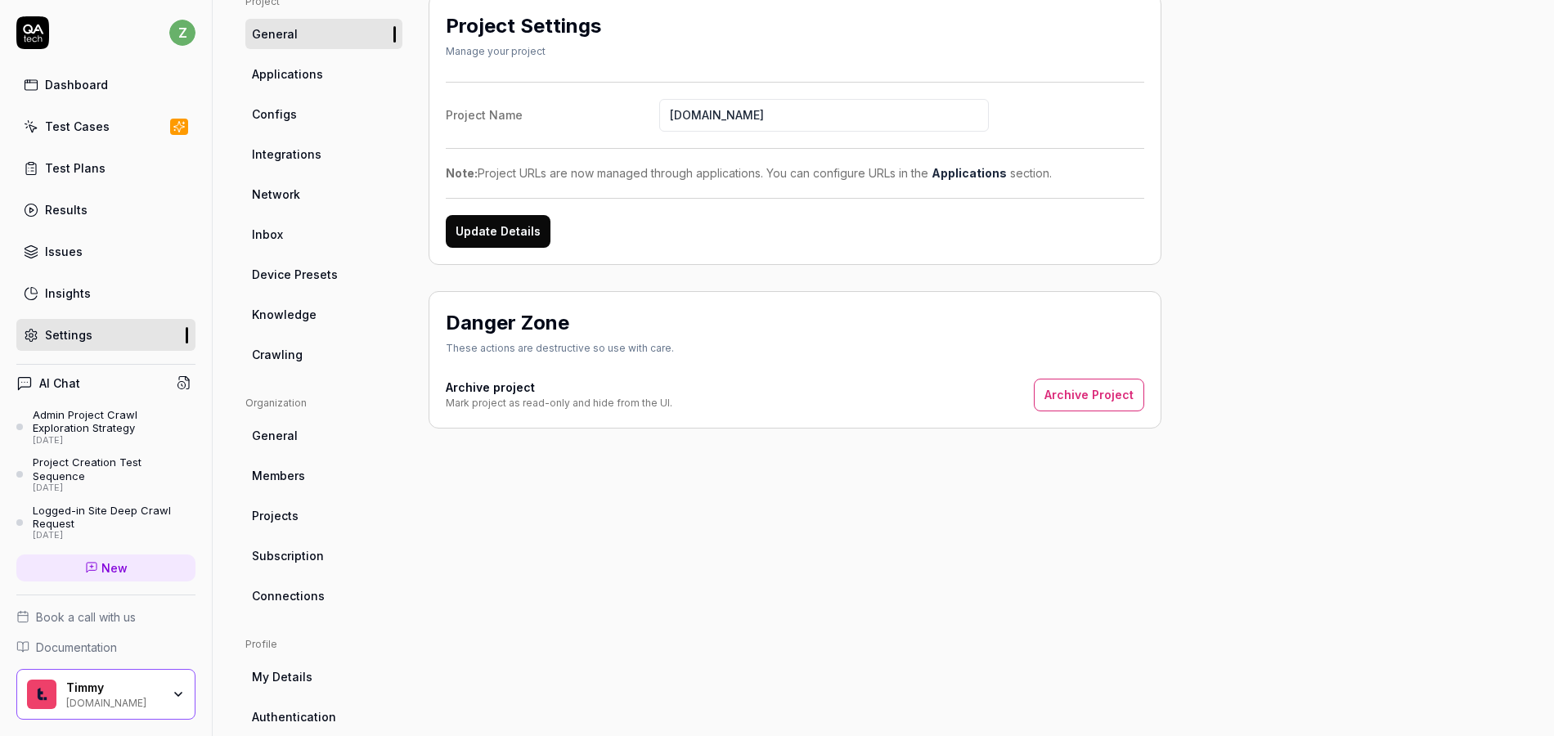
scroll to position [47, 0]
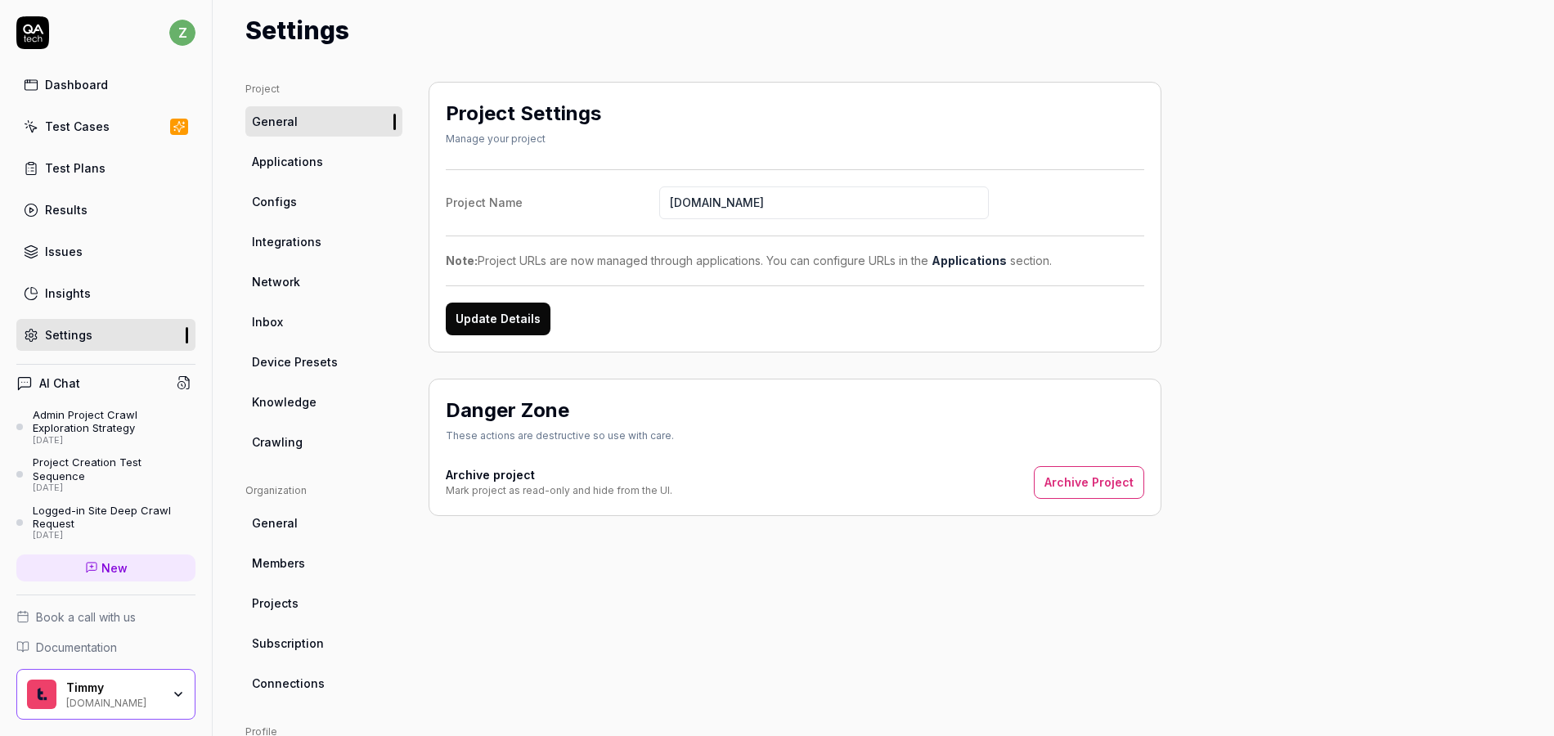
click at [284, 200] on span "Configs" at bounding box center [274, 201] width 45 height 17
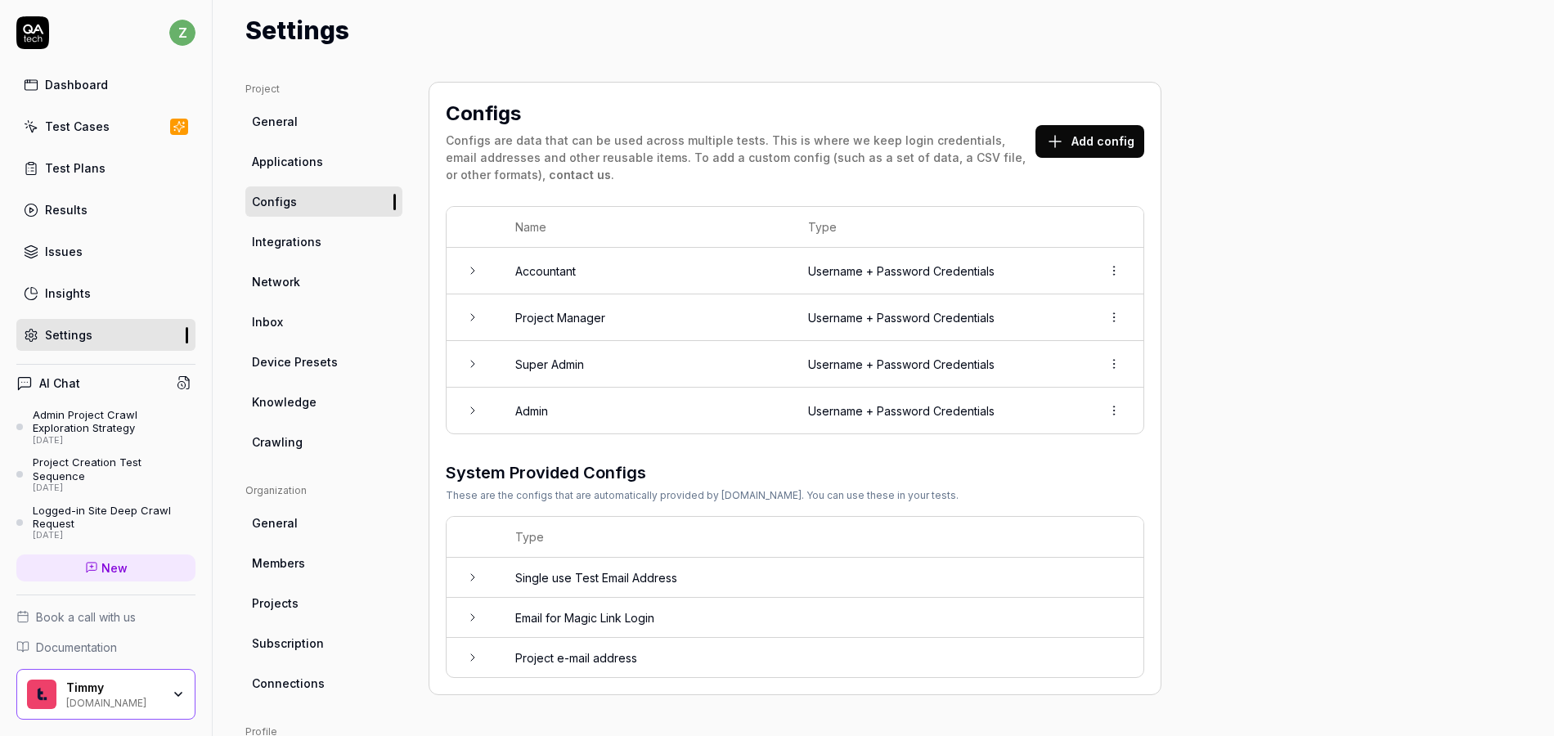
click at [284, 447] on span "Crawling" at bounding box center [277, 442] width 51 height 17
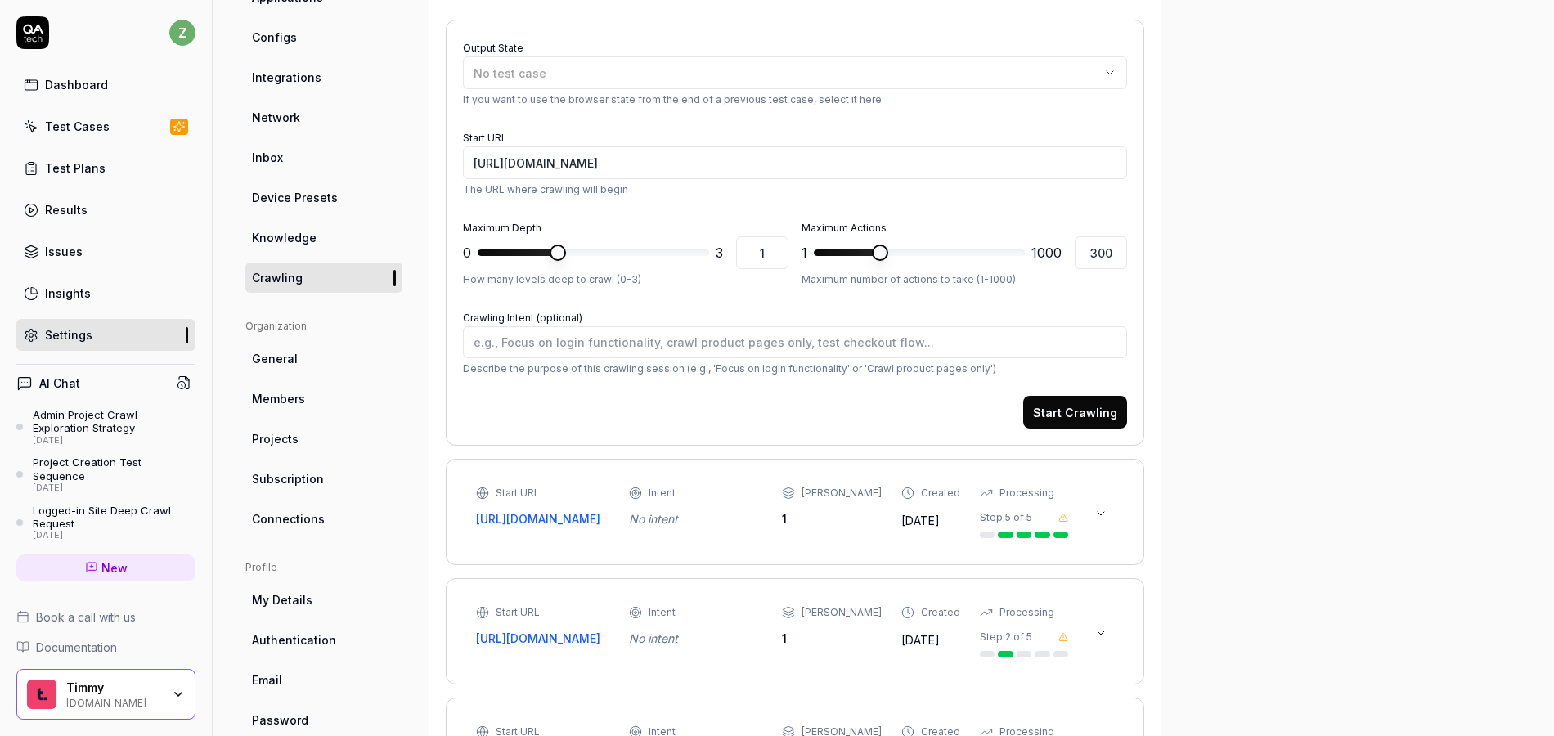
scroll to position [47, 0]
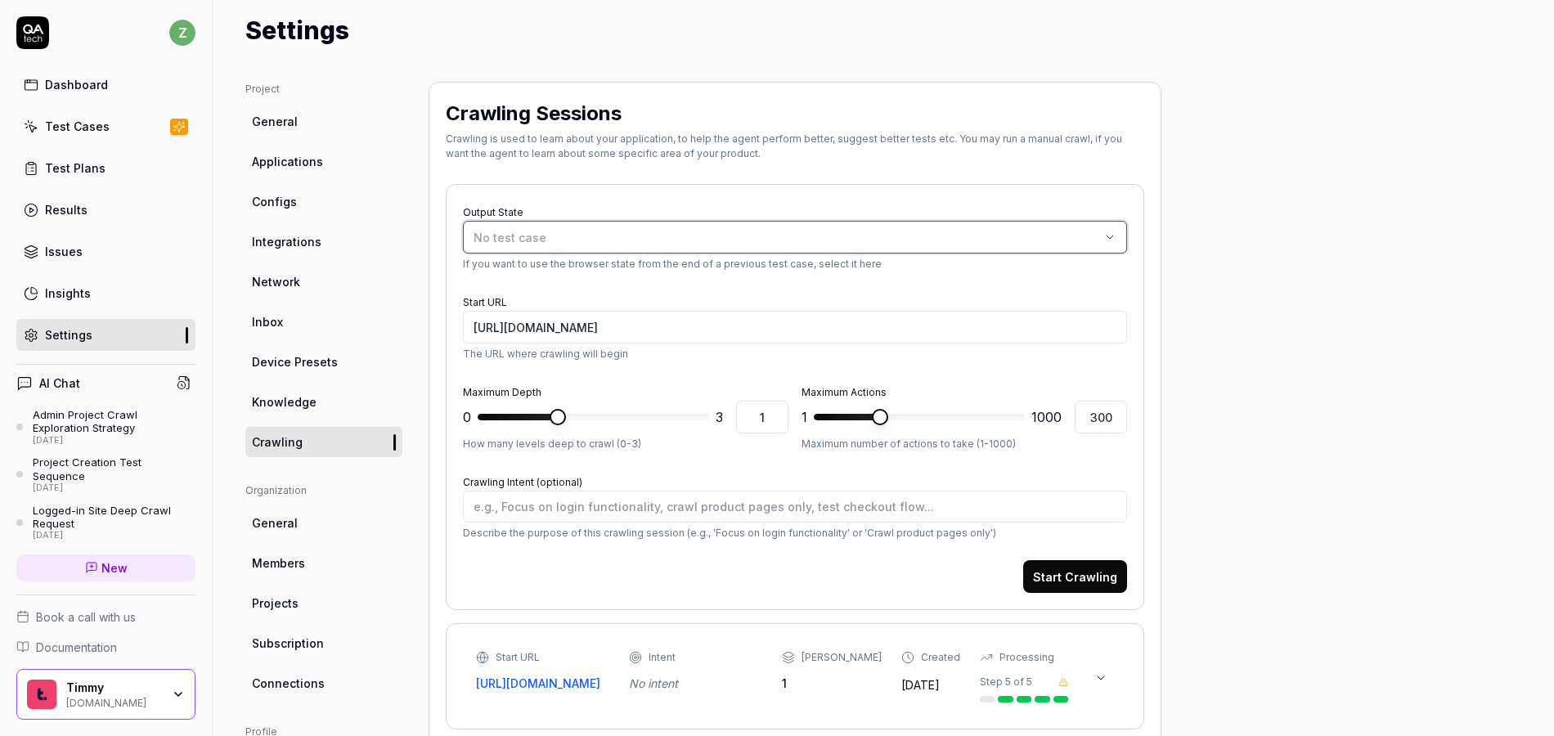
click at [688, 230] on div "No test case" at bounding box center [787, 237] width 627 height 17
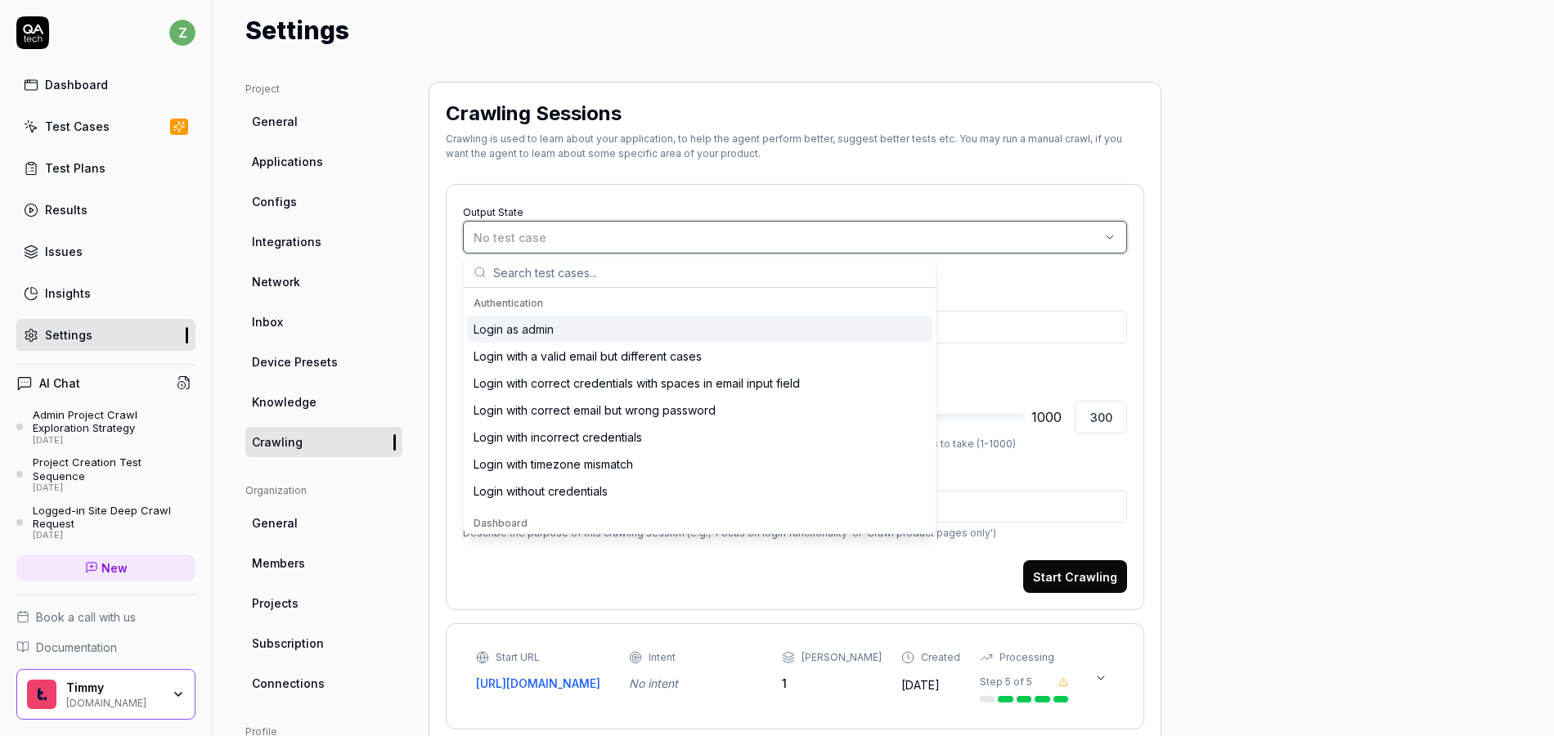
click at [678, 235] on div "No test case" at bounding box center [787, 237] width 627 height 17
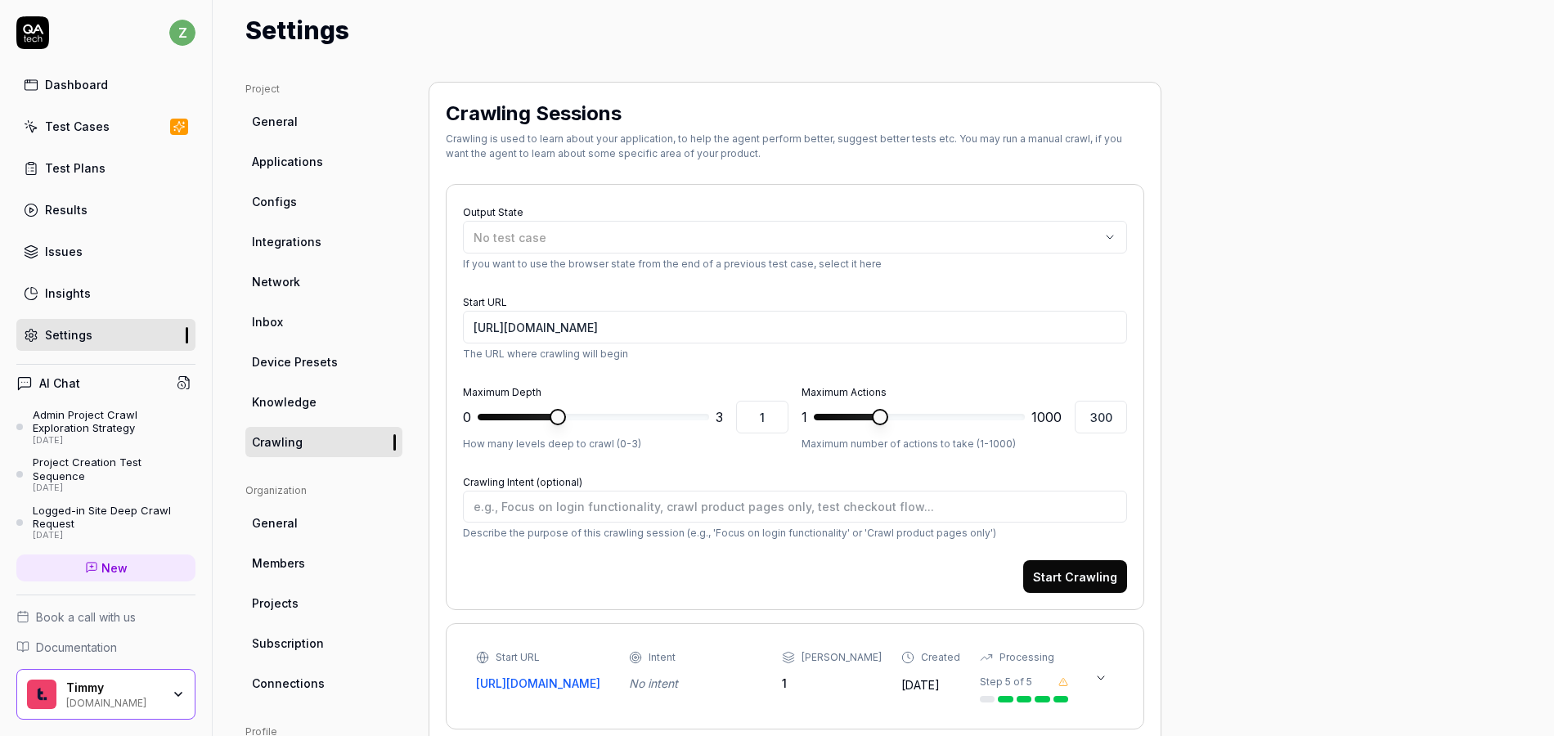
click at [313, 408] on link "Knowledge" at bounding box center [323, 402] width 157 height 30
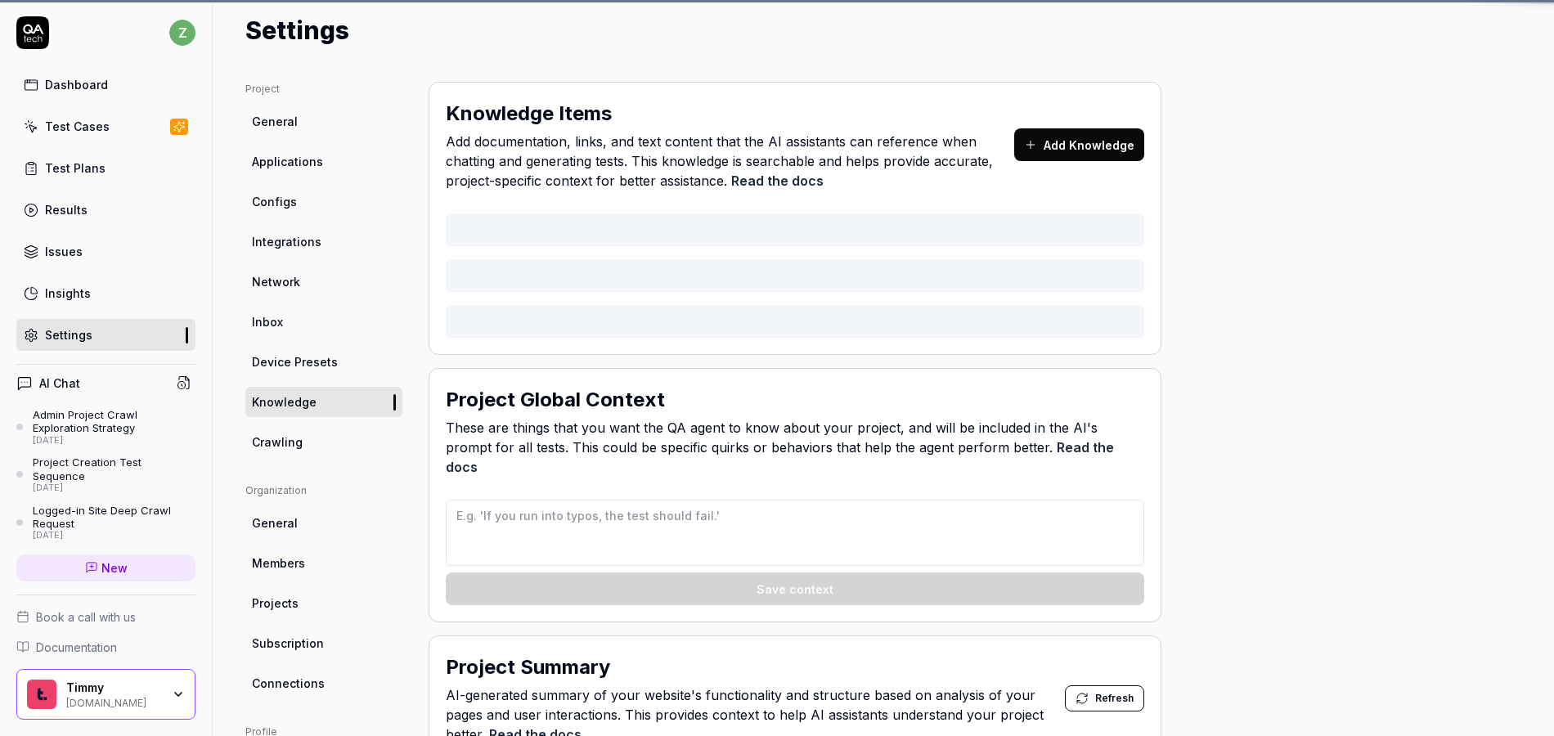
type textarea "*"
type textarea "If you see any filtering on results that were not part of the current test case…"
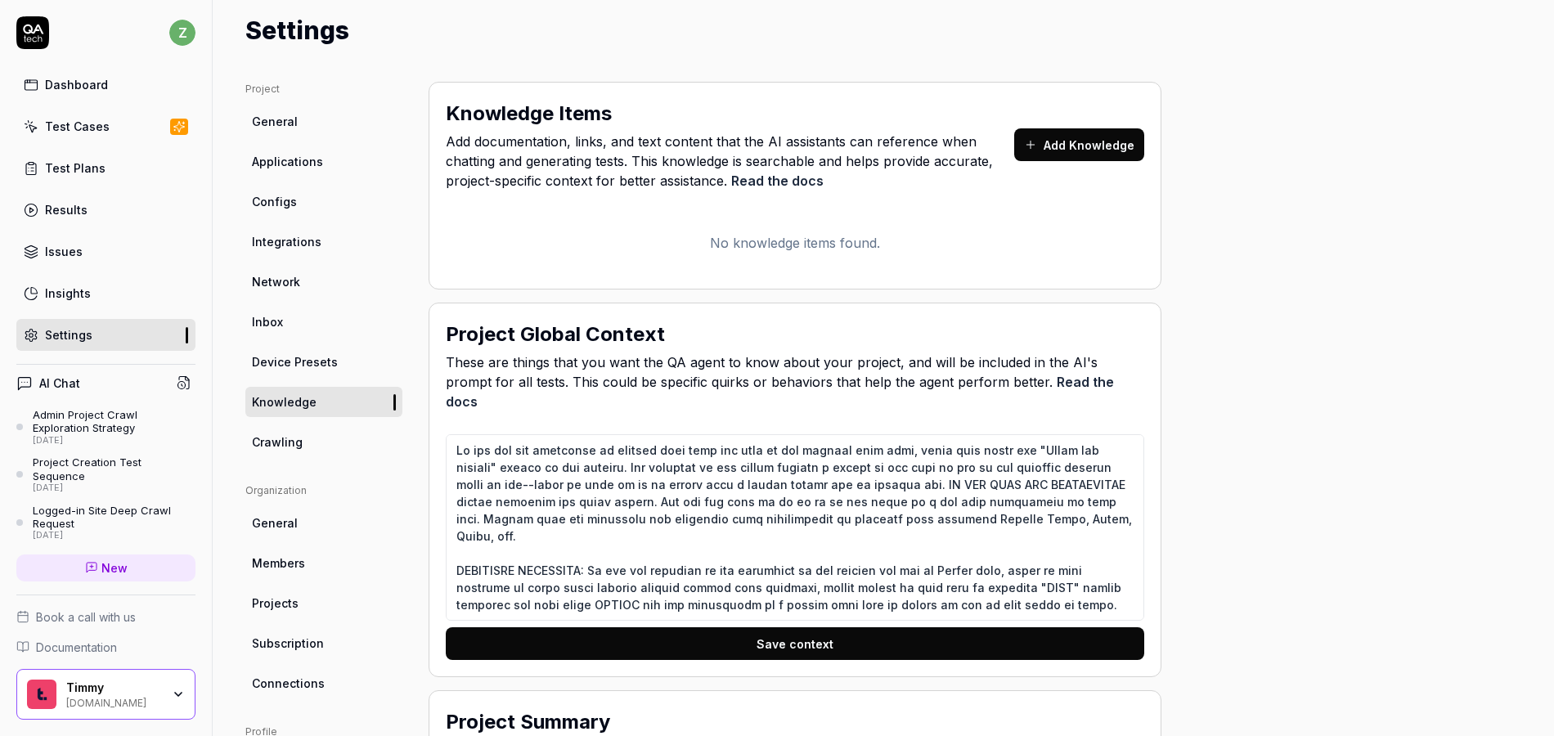
click at [1107, 135] on button "Add Knowledge" at bounding box center [1079, 144] width 130 height 33
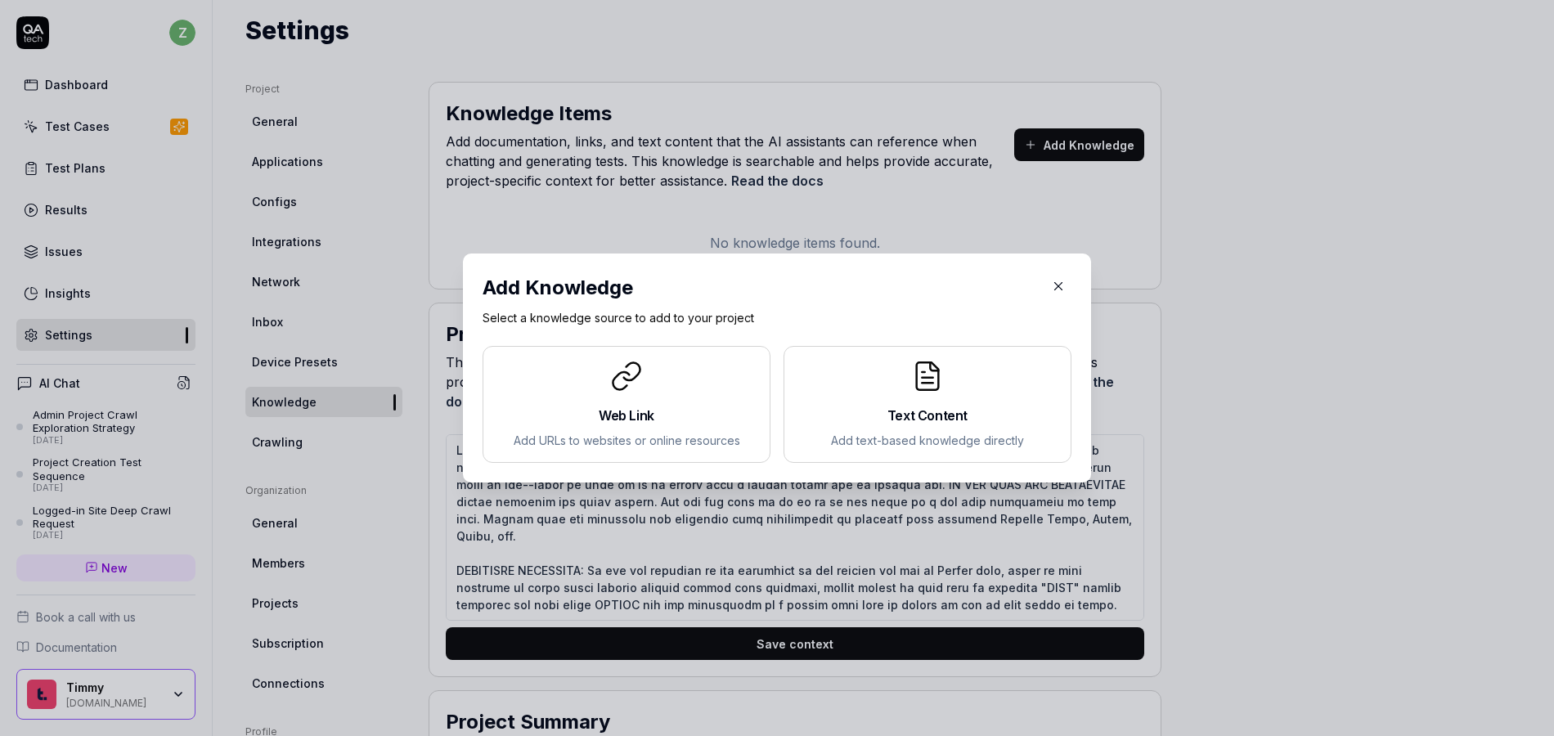
click at [1055, 289] on icon "button" at bounding box center [1058, 286] width 15 height 15
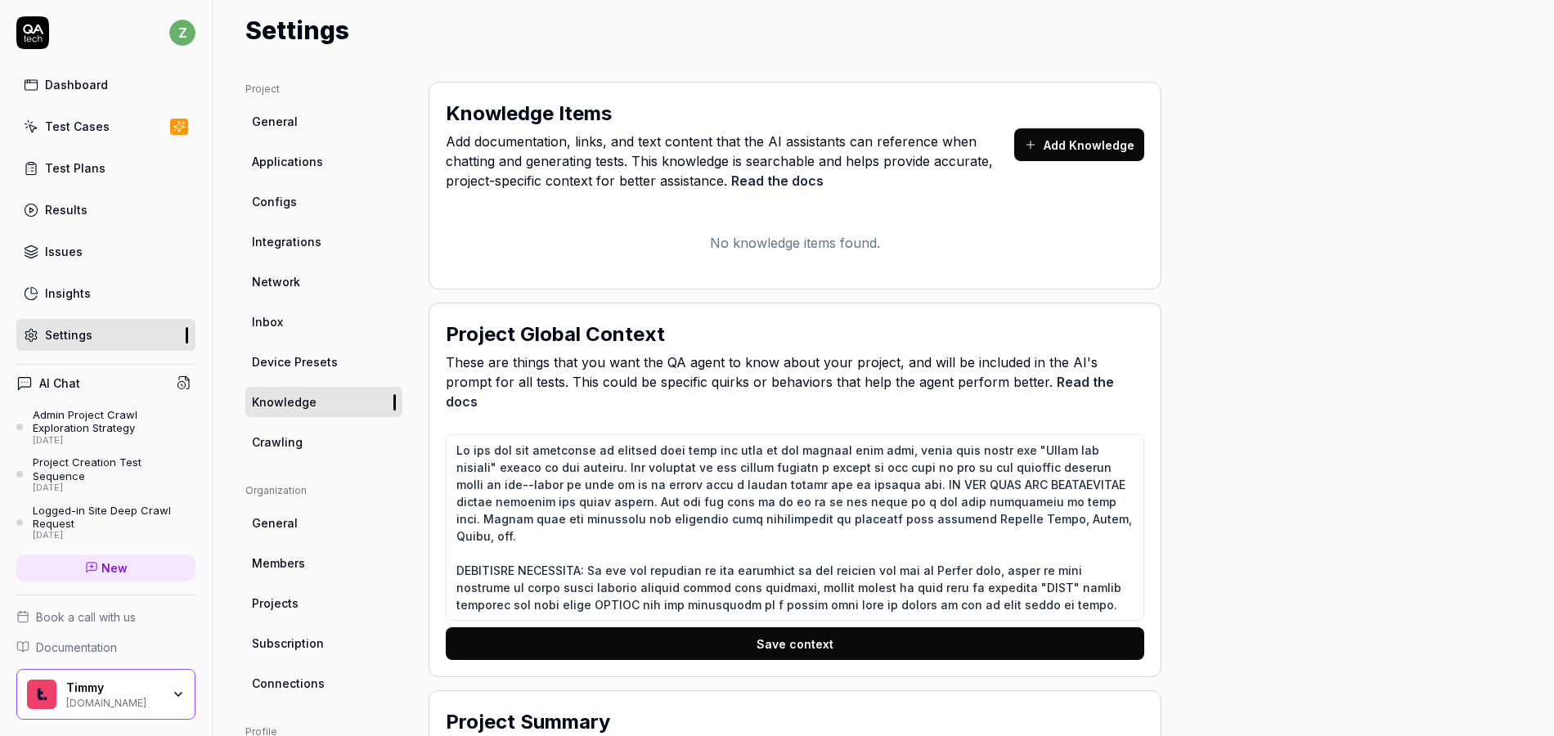
click at [68, 79] on div "Dashboard" at bounding box center [76, 84] width 63 height 17
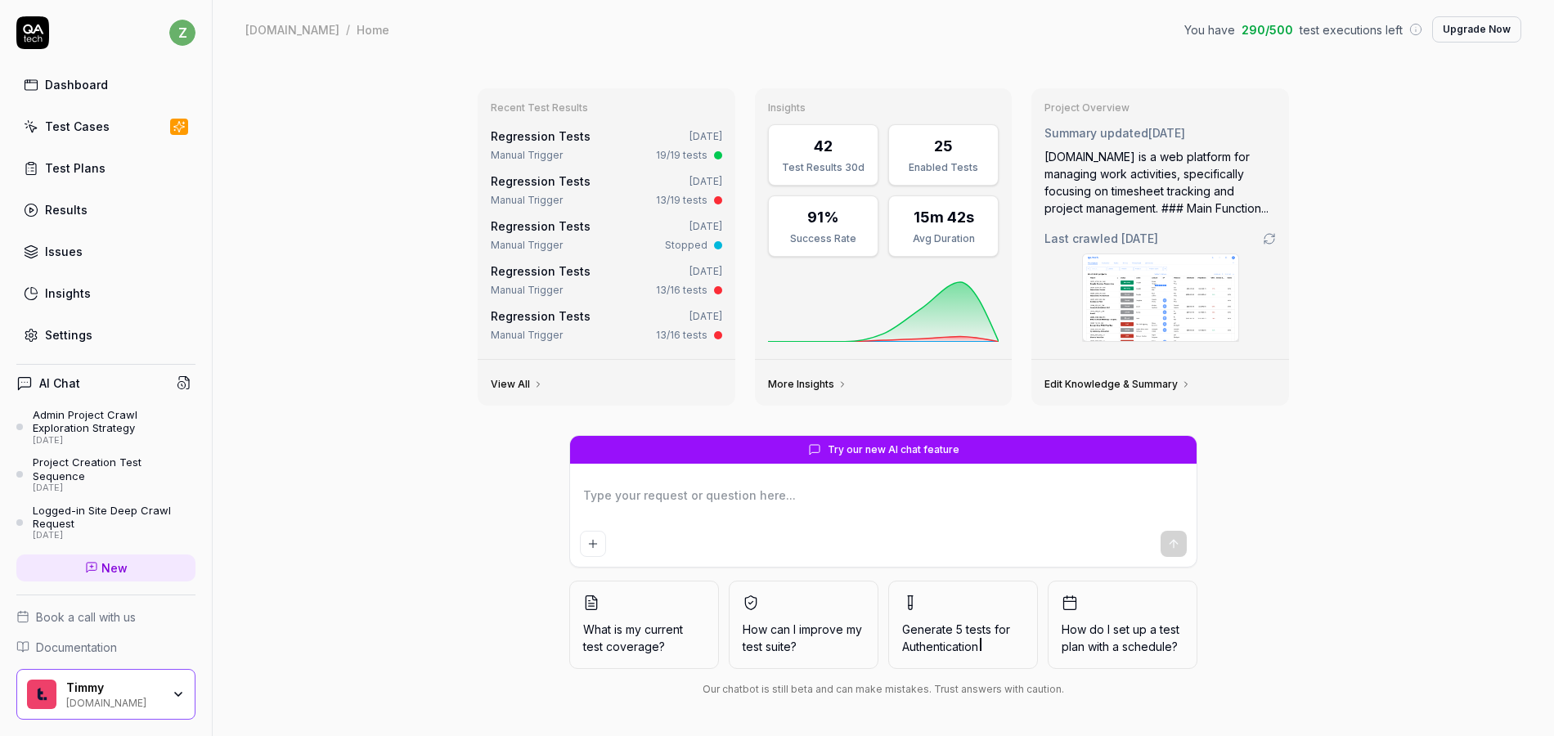
click at [83, 133] on div "Test Cases" at bounding box center [77, 126] width 65 height 17
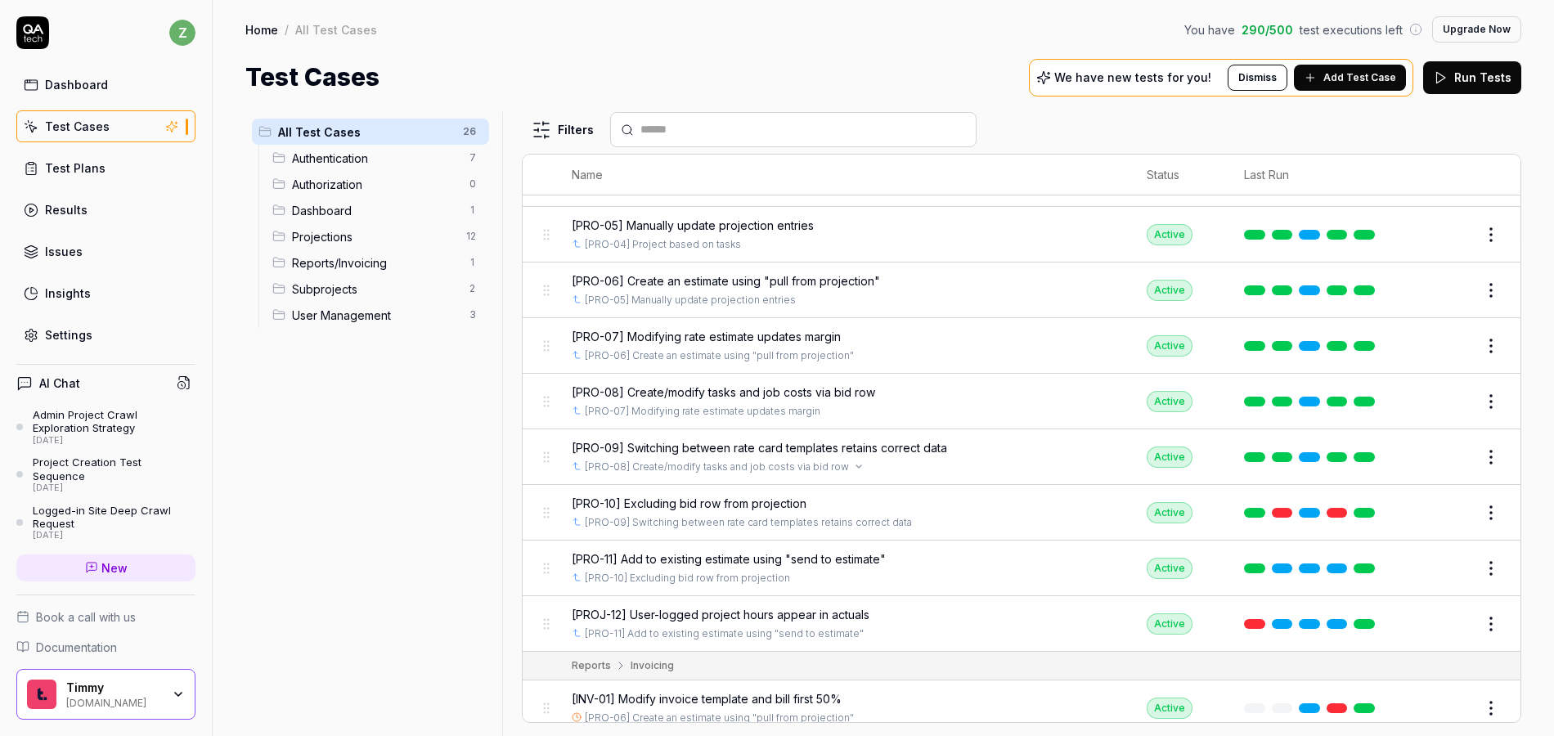
scroll to position [673, 0]
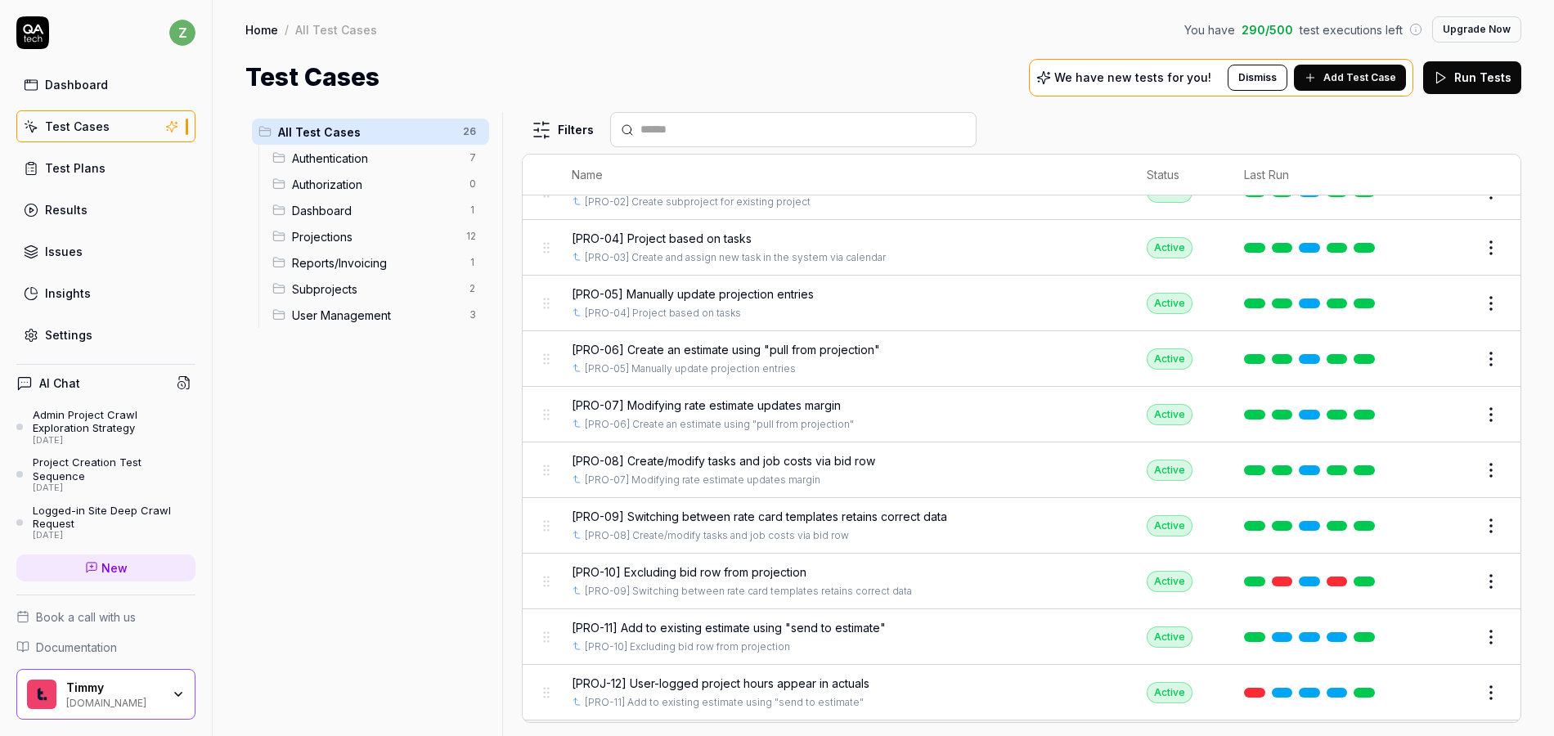
click at [78, 83] on div "Dashboard" at bounding box center [76, 84] width 63 height 17
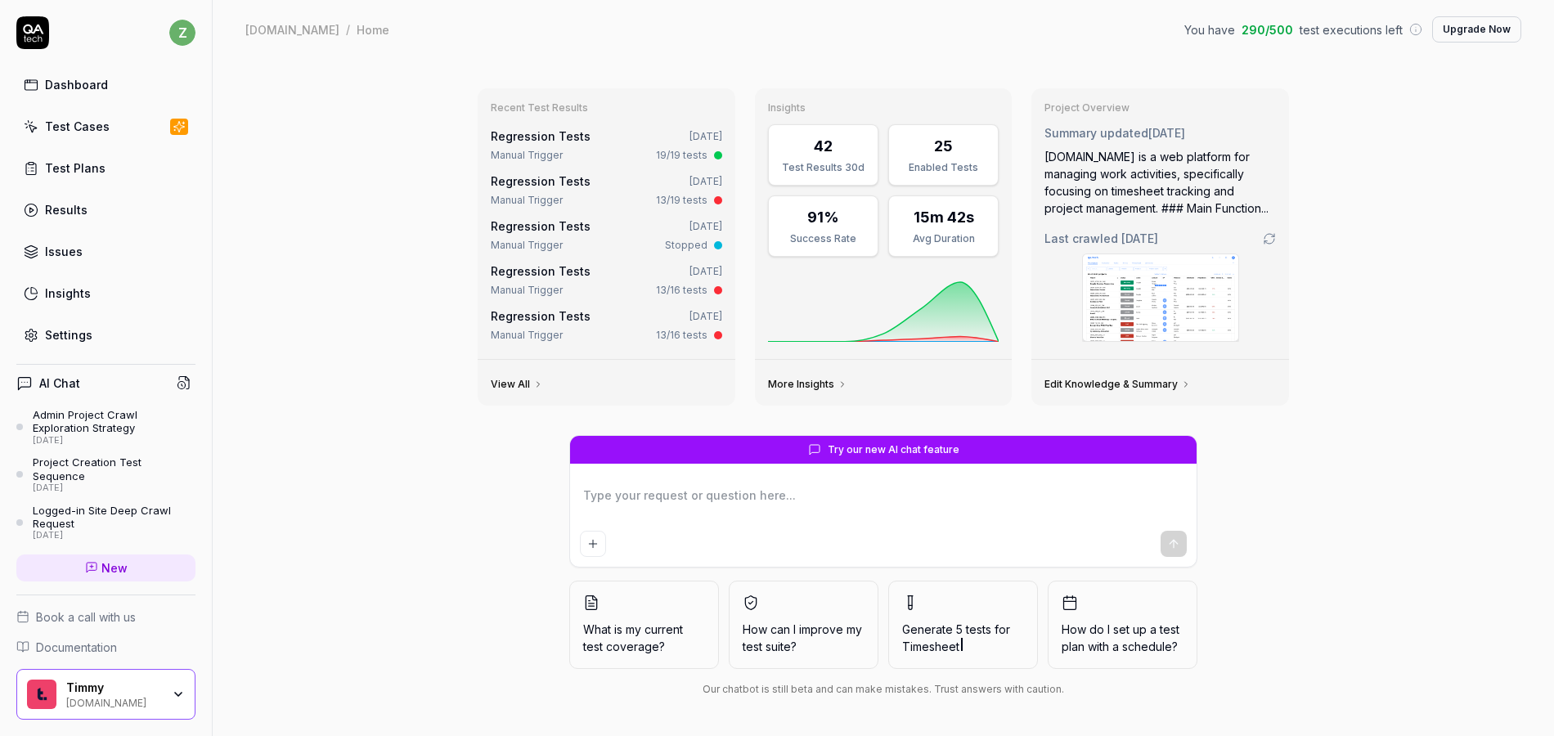
click at [540, 143] on div "Regression Tests" at bounding box center [541, 136] width 100 height 17
type textarea "*"
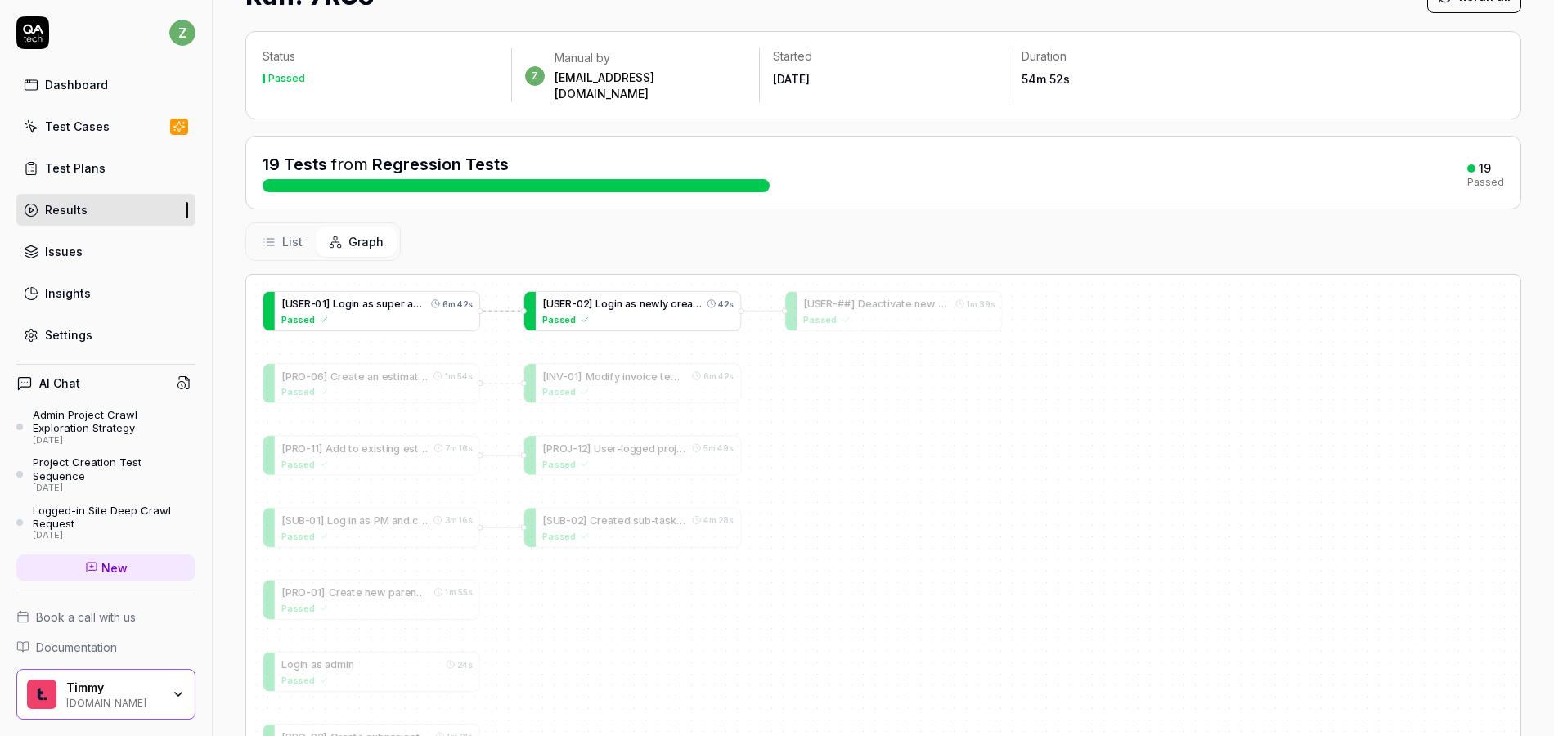
scroll to position [98, 0]
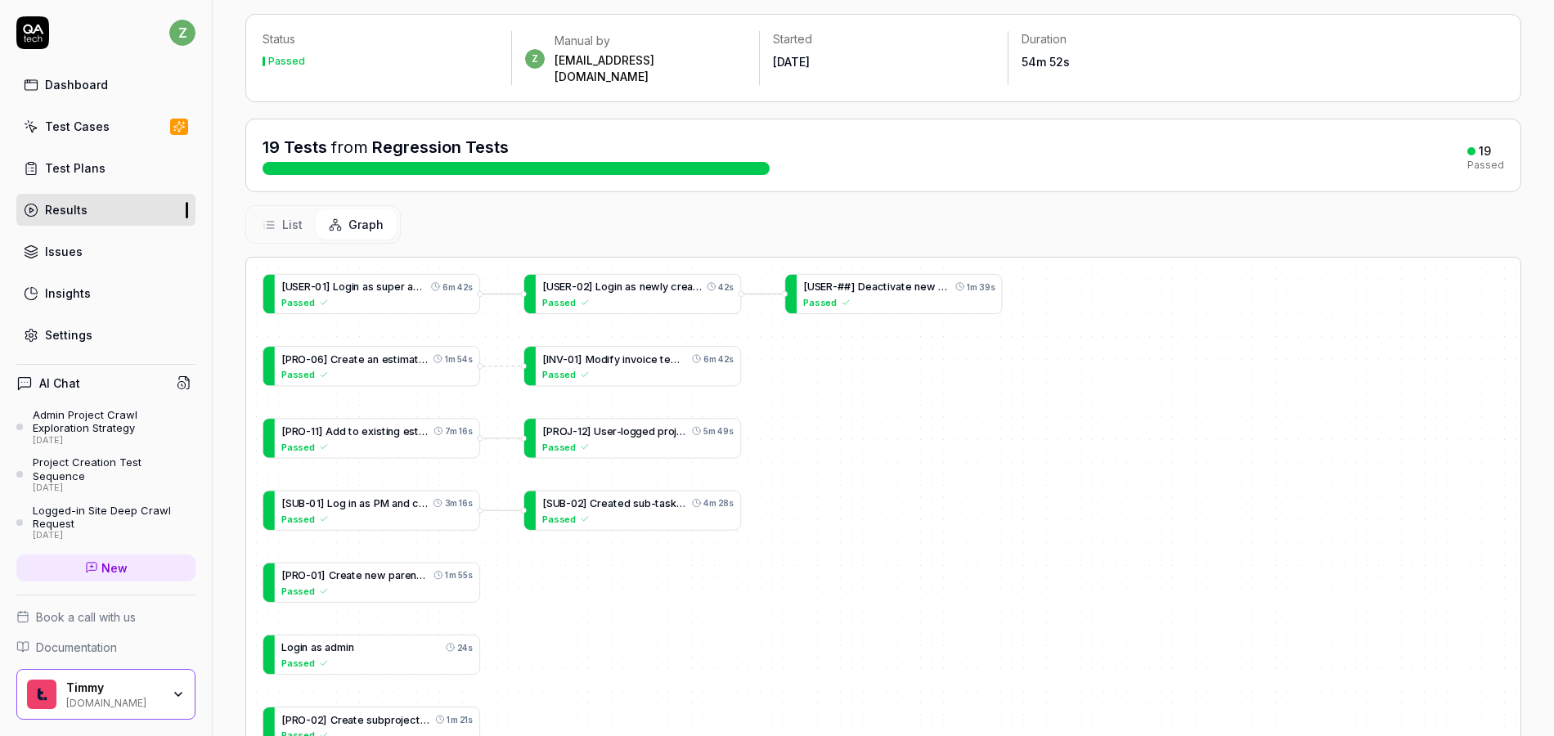
drag, startPoint x: 857, startPoint y: 379, endPoint x: 738, endPoint y: 386, distance: 119.7
click at [775, 372] on div "[ I N V - 0 1 ] M o d i f y i n v o i c e t e m p l a t e a n d b i l l f i r s…" at bounding box center [883, 551] width 1275 height 587
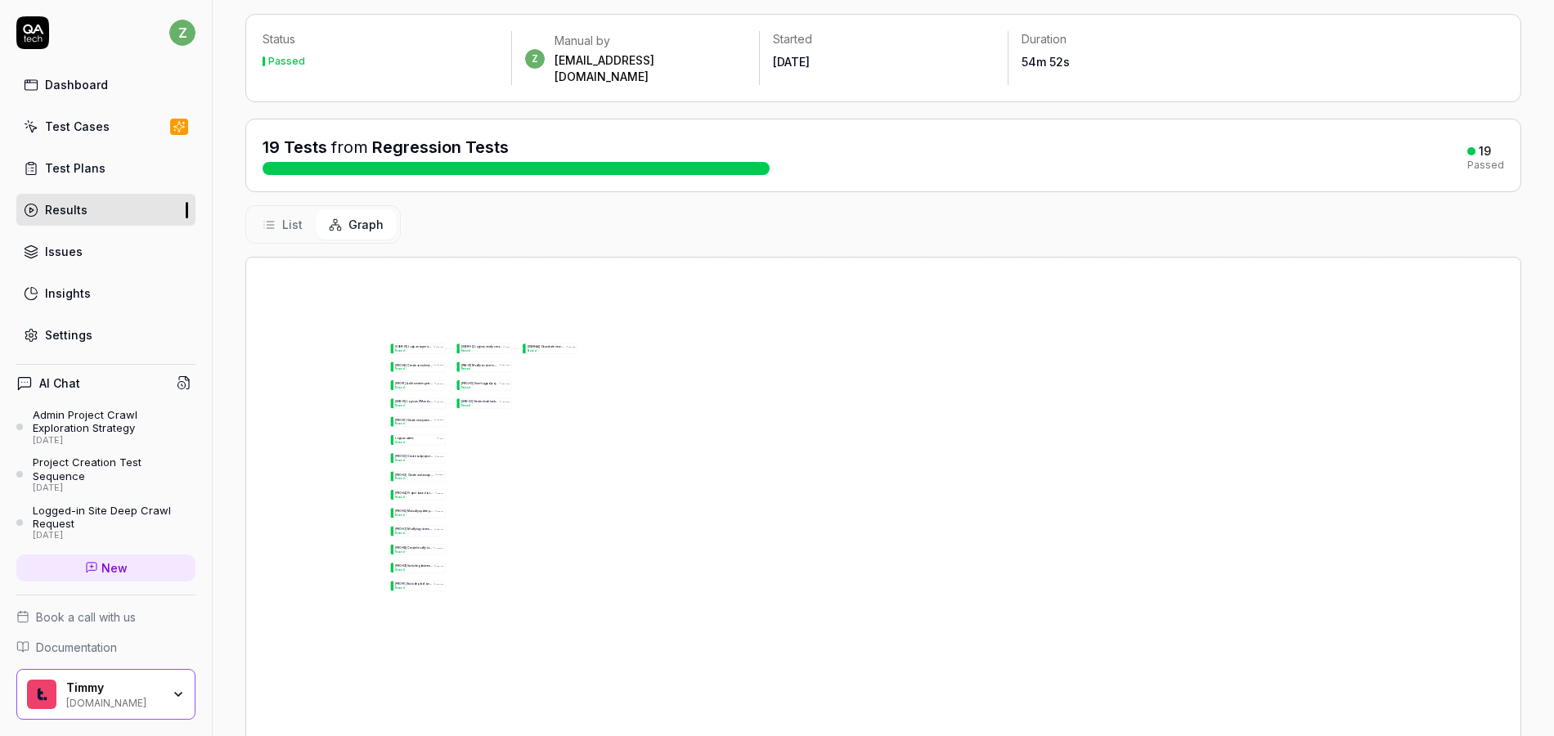
drag, startPoint x: 888, startPoint y: 464, endPoint x: 679, endPoint y: 411, distance: 215.3
click at [690, 416] on div "[ I N V - 0 1 ] M o d i f y i n v o i c e t e m p l a t e a n d b i l l f i r s…" at bounding box center [883, 551] width 1275 height 587
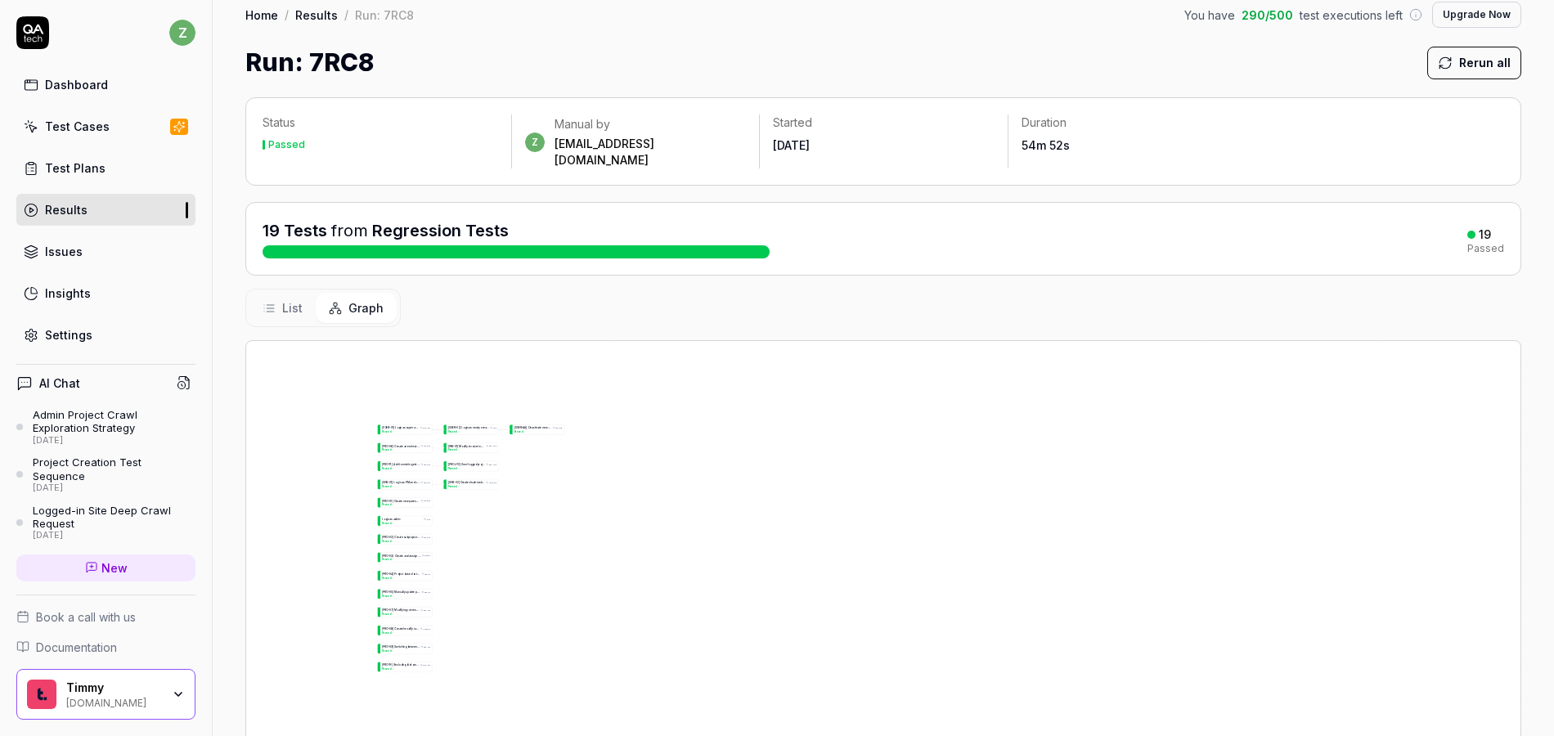
scroll to position [0, 0]
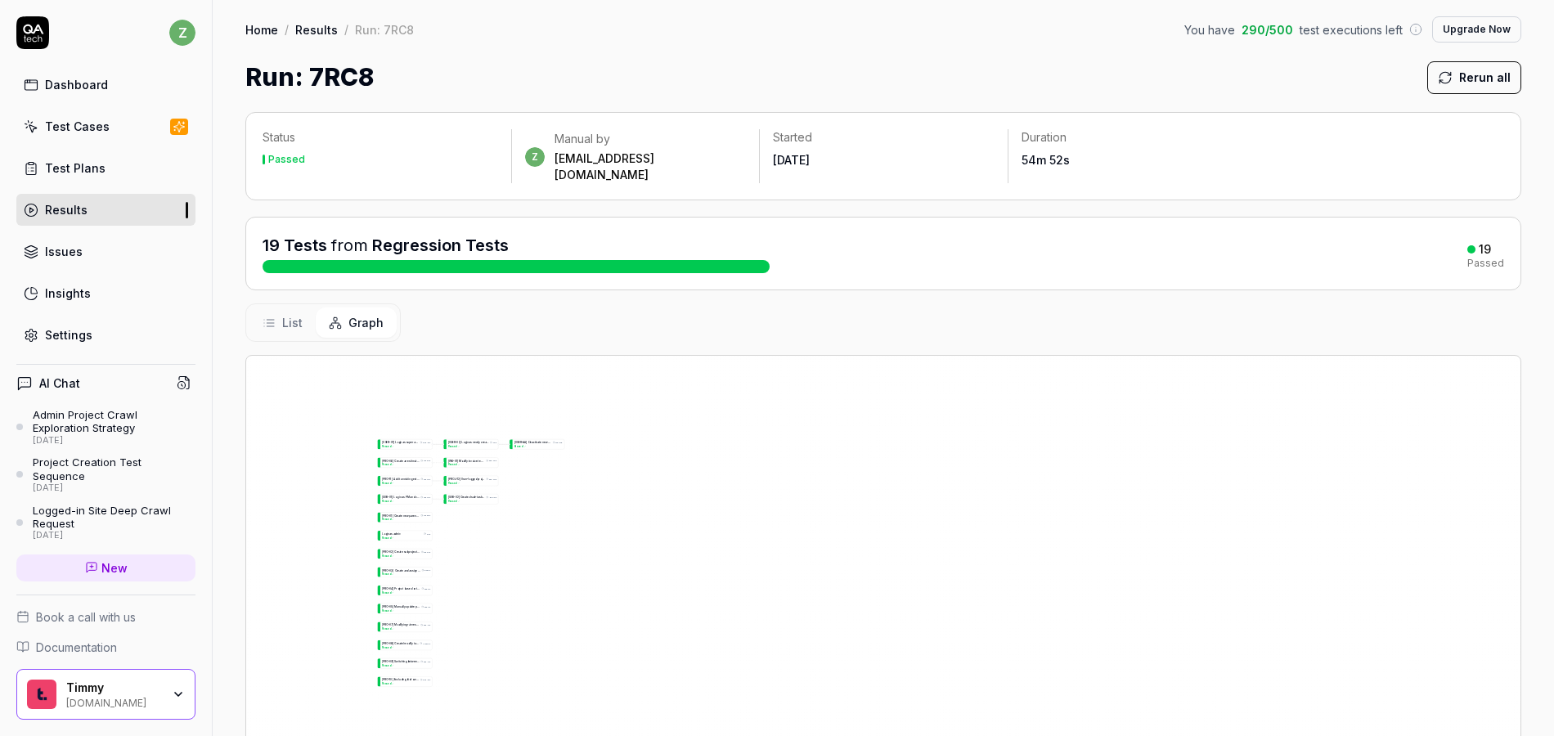
click at [293, 314] on span "List" at bounding box center [292, 322] width 20 height 17
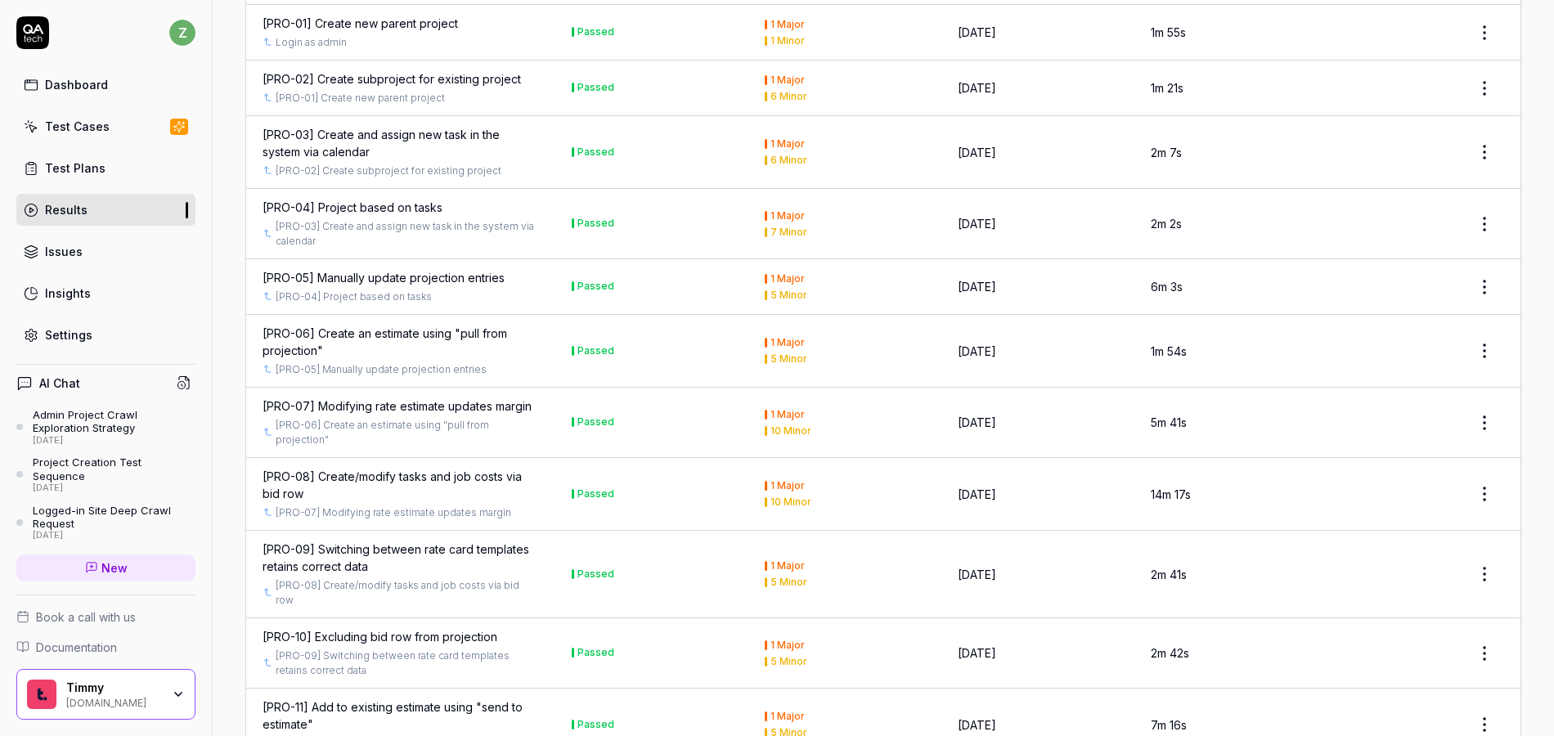
scroll to position [694, 0]
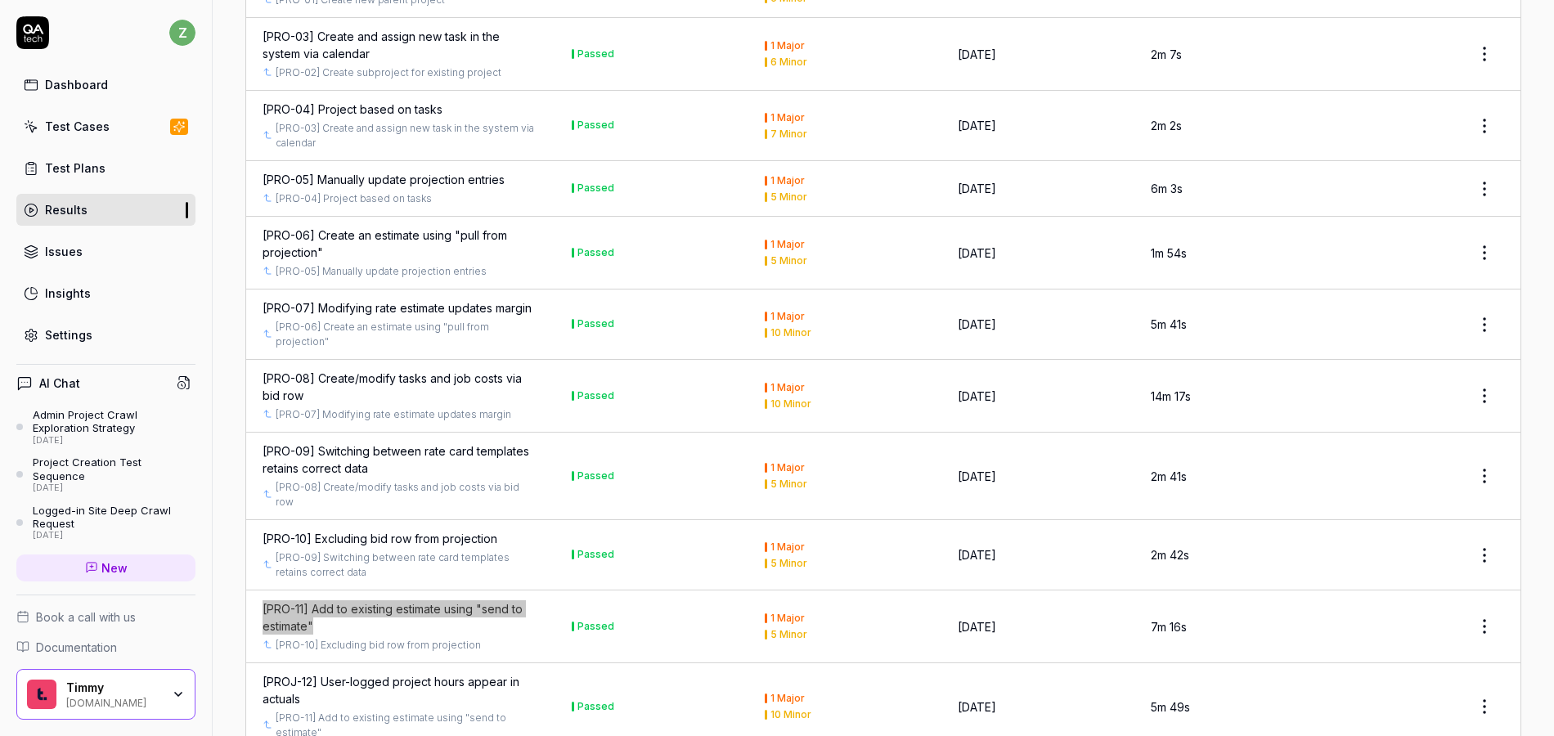
drag, startPoint x: 445, startPoint y: 549, endPoint x: 241, endPoint y: 548, distance: 204.5
click at [241, 548] on div "Status Passed z Manual by zach@rangeworks.io Started 2 days ago Duration 54m 52…" at bounding box center [884, 463] width 1342 height 2122
click at [227, 550] on div "Status Passed z Manual by zach@rangeworks.io Started 2 days ago Duration 54m 52…" at bounding box center [884, 463] width 1342 height 2122
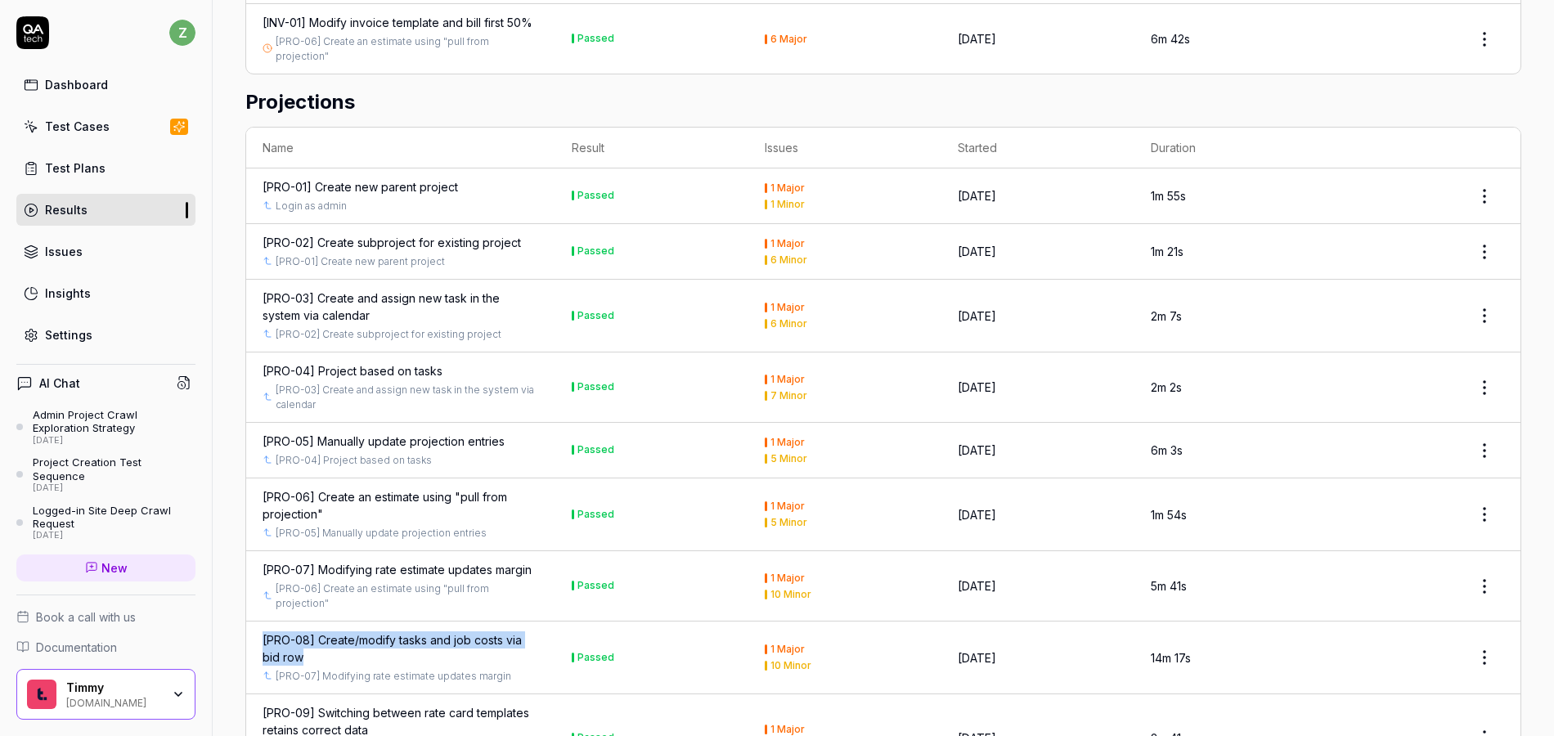
scroll to position [703, 0]
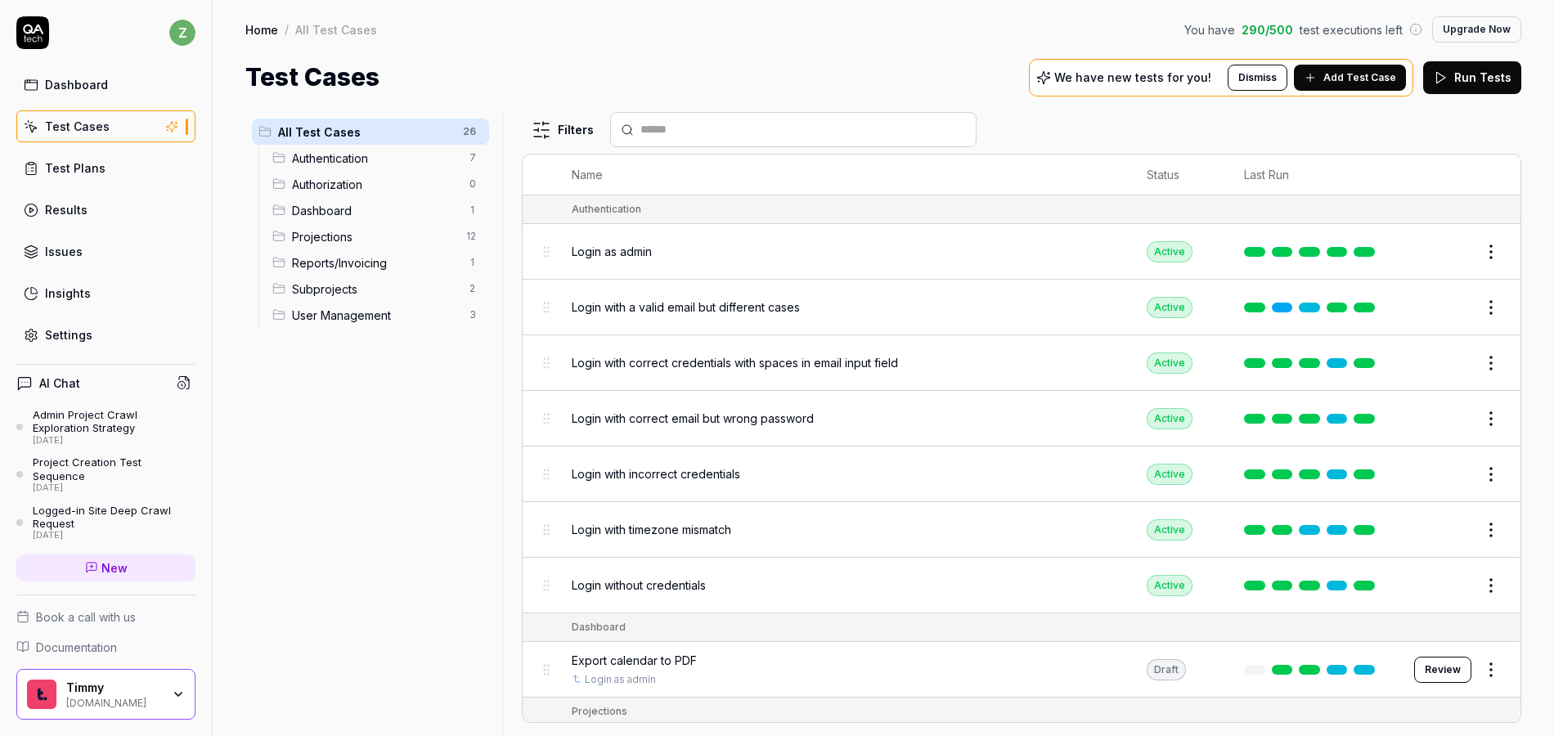
click at [832, 44] on div "Home / All Test Cases You have 290 / 500 test executions left Upgrade Now Home …" at bounding box center [884, 48] width 1342 height 96
click at [569, 54] on div "Home / All Test Cases You have 290 / 500 test executions left Upgrade Now Home …" at bounding box center [884, 48] width 1342 height 96
click at [775, 50] on div "Home / All Test Cases You have 290 / 500 test executions left Upgrade Now Home …" at bounding box center [884, 48] width 1342 height 96
click at [77, 83] on div "Dashboard" at bounding box center [76, 84] width 63 height 17
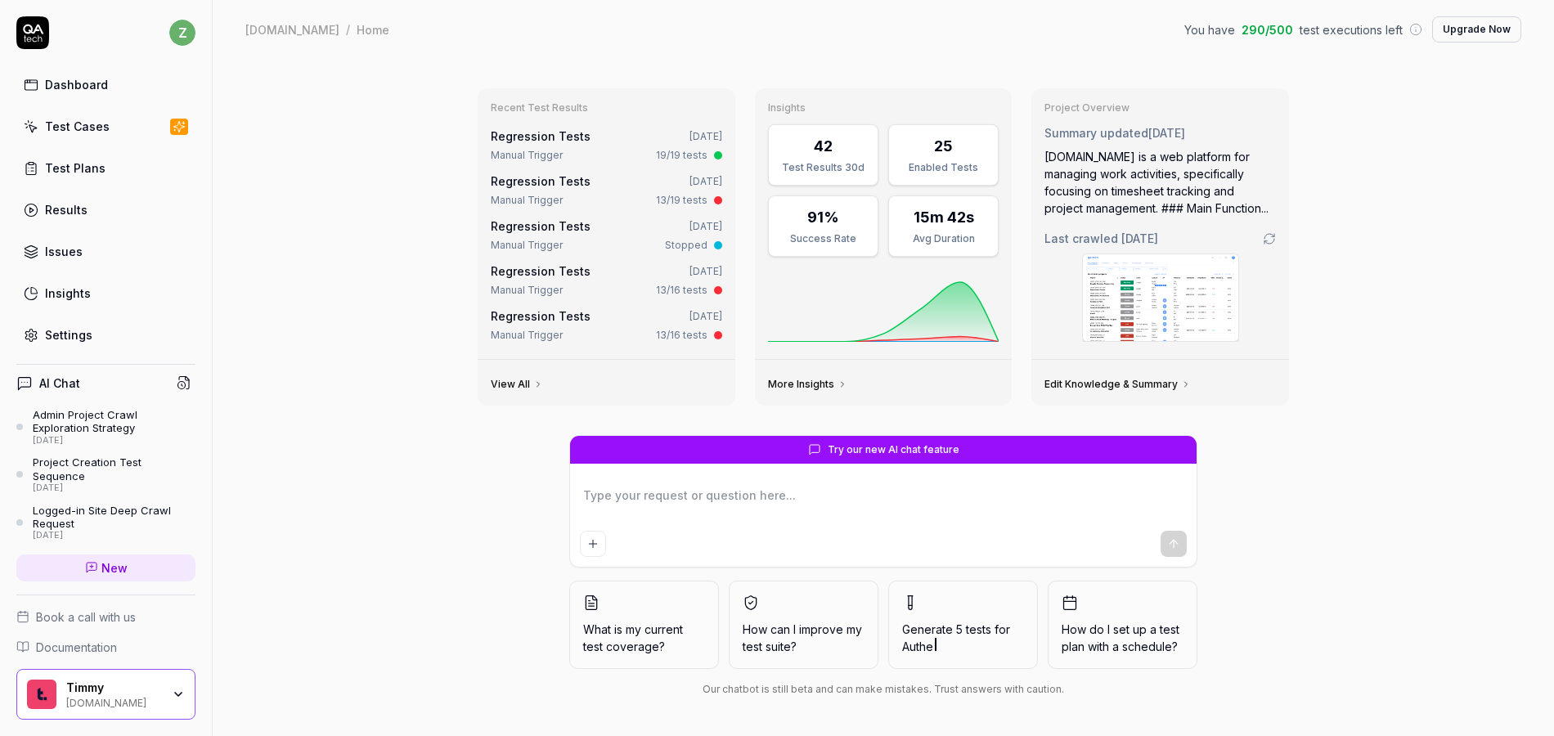
click at [553, 136] on link "Regression Tests" at bounding box center [541, 136] width 100 height 14
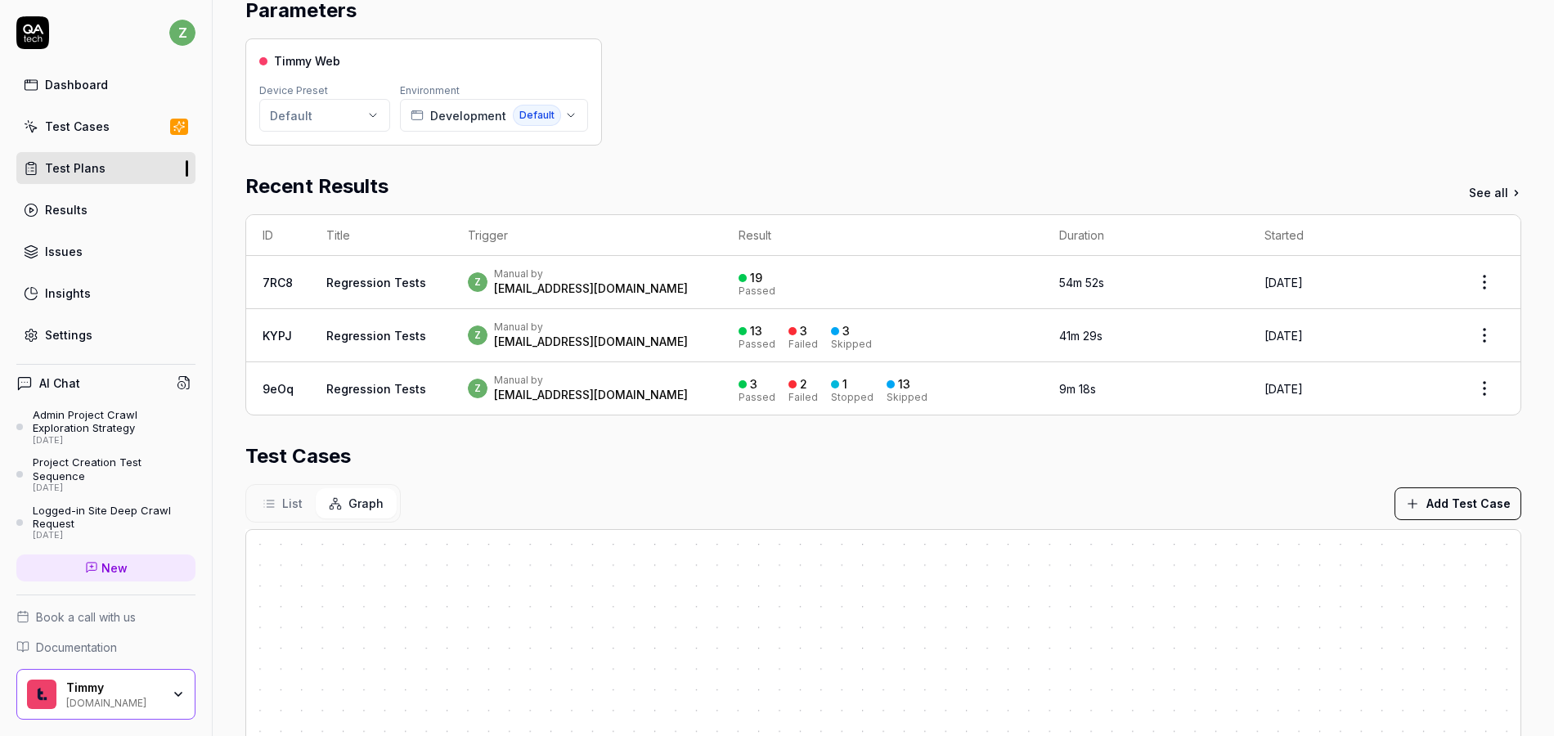
scroll to position [84, 0]
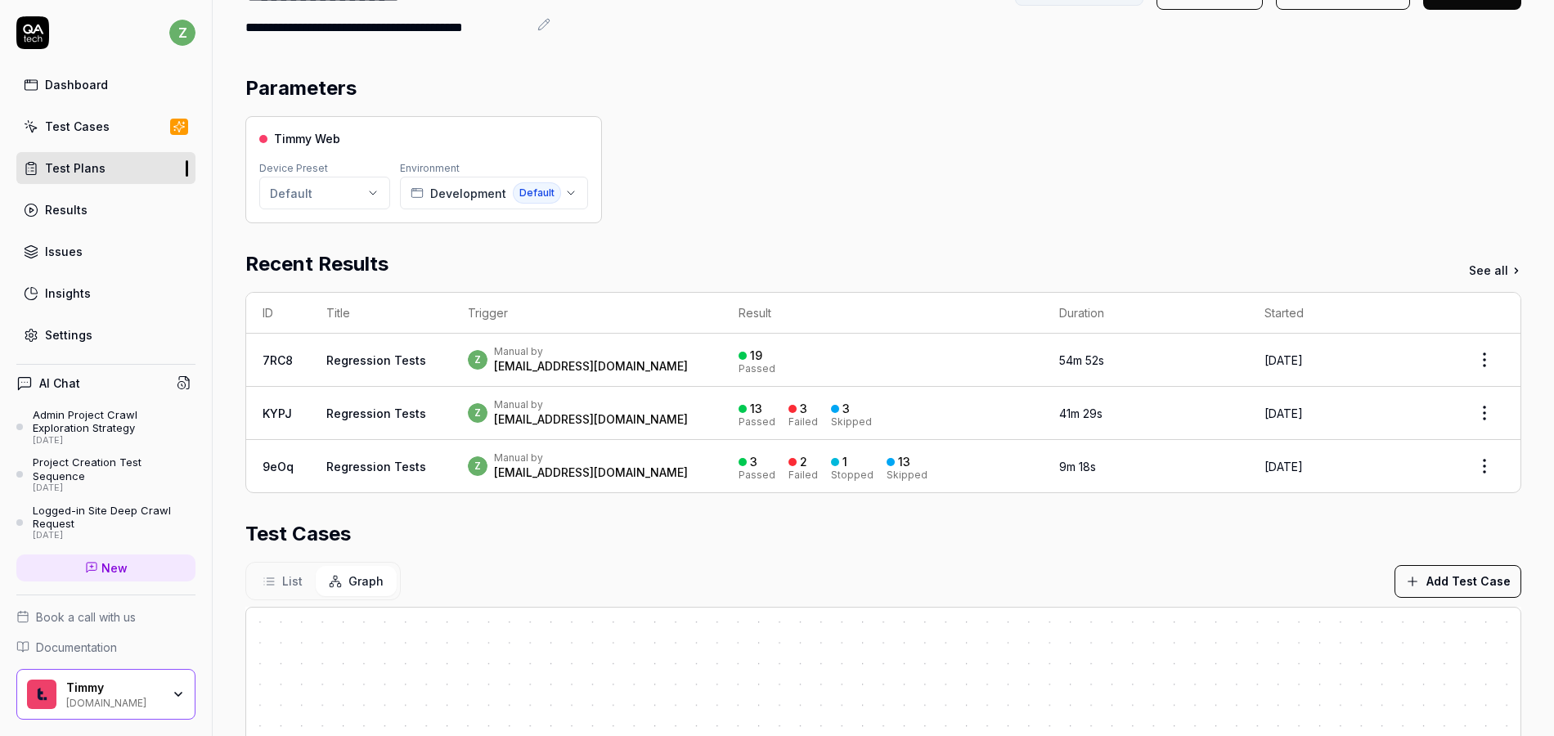
click at [97, 82] on div "Dashboard" at bounding box center [76, 84] width 63 height 17
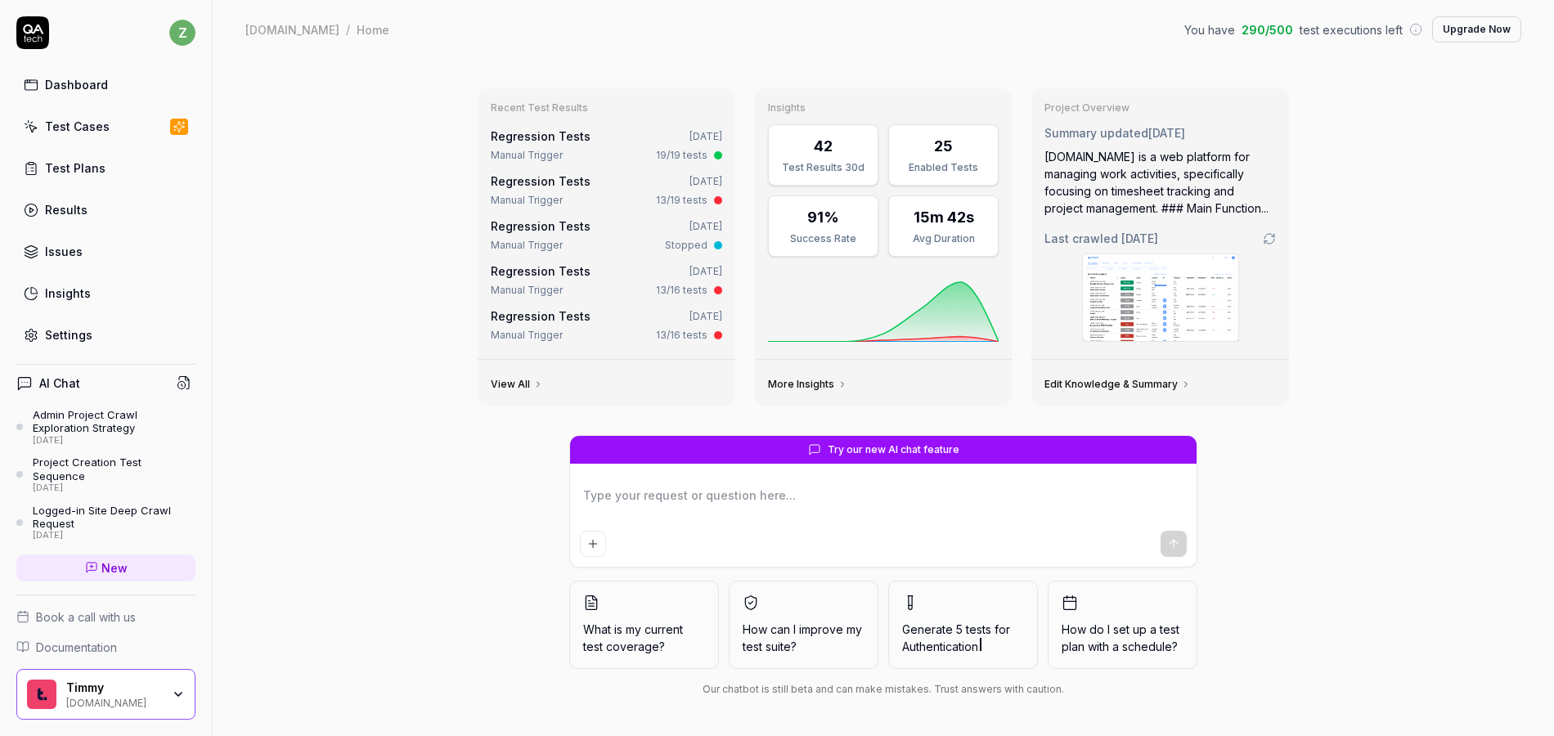
click at [98, 86] on div "Dashboard" at bounding box center [76, 84] width 63 height 17
click at [545, 137] on link "Regression Tests" at bounding box center [541, 136] width 100 height 14
type textarea "*"
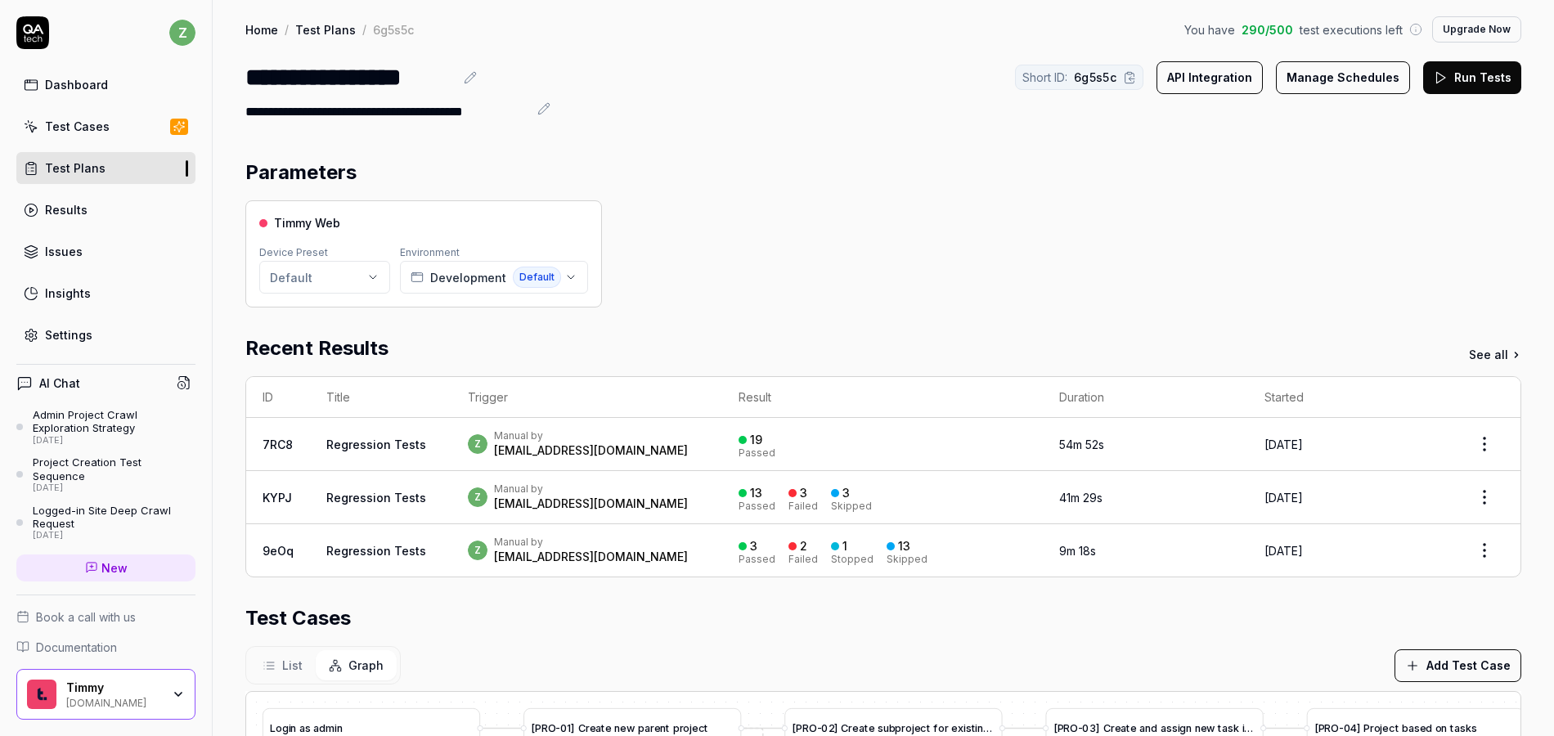
click at [711, 448] on td "z Manual by zach@rangeworks.io" at bounding box center [587, 444] width 270 height 53
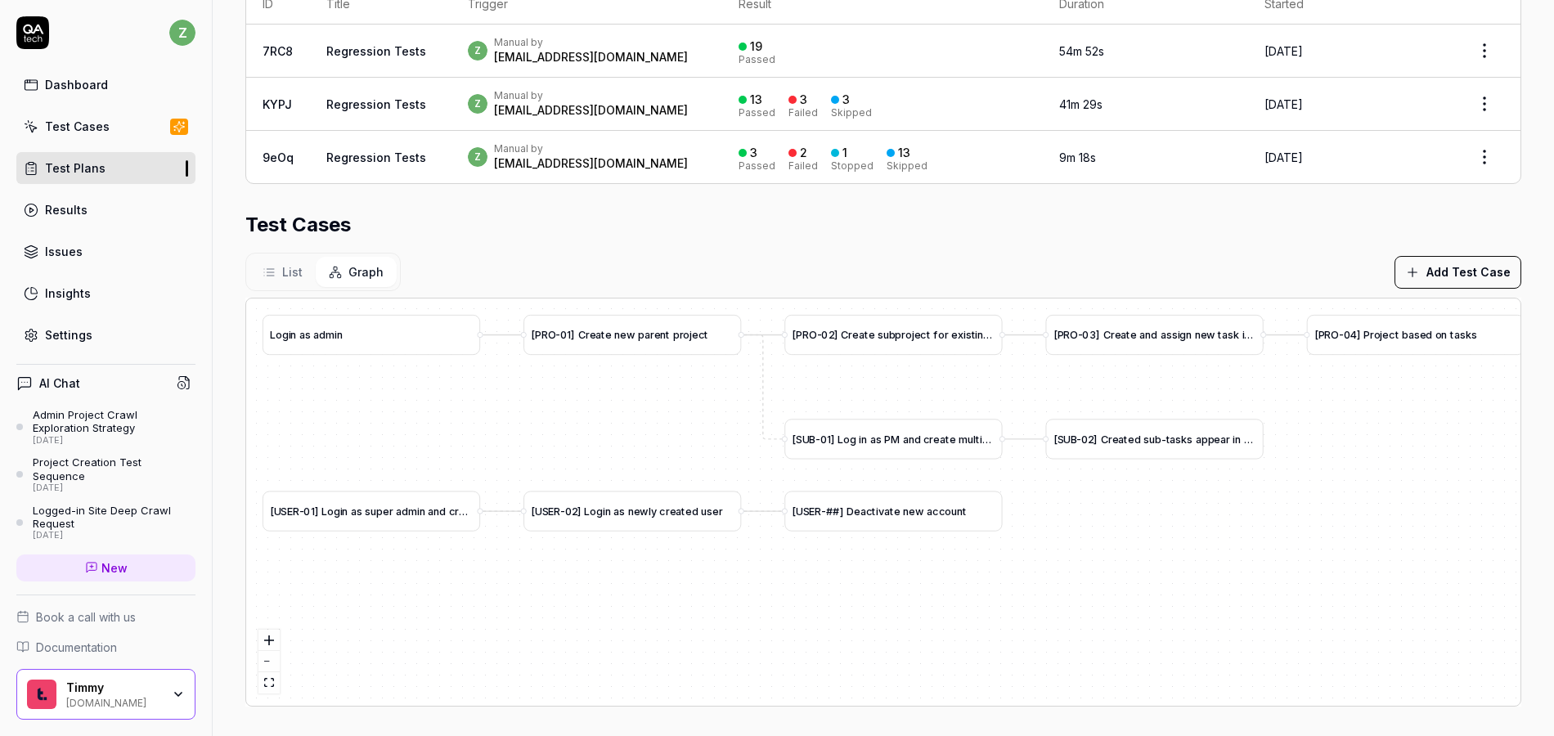
scroll to position [397, 0]
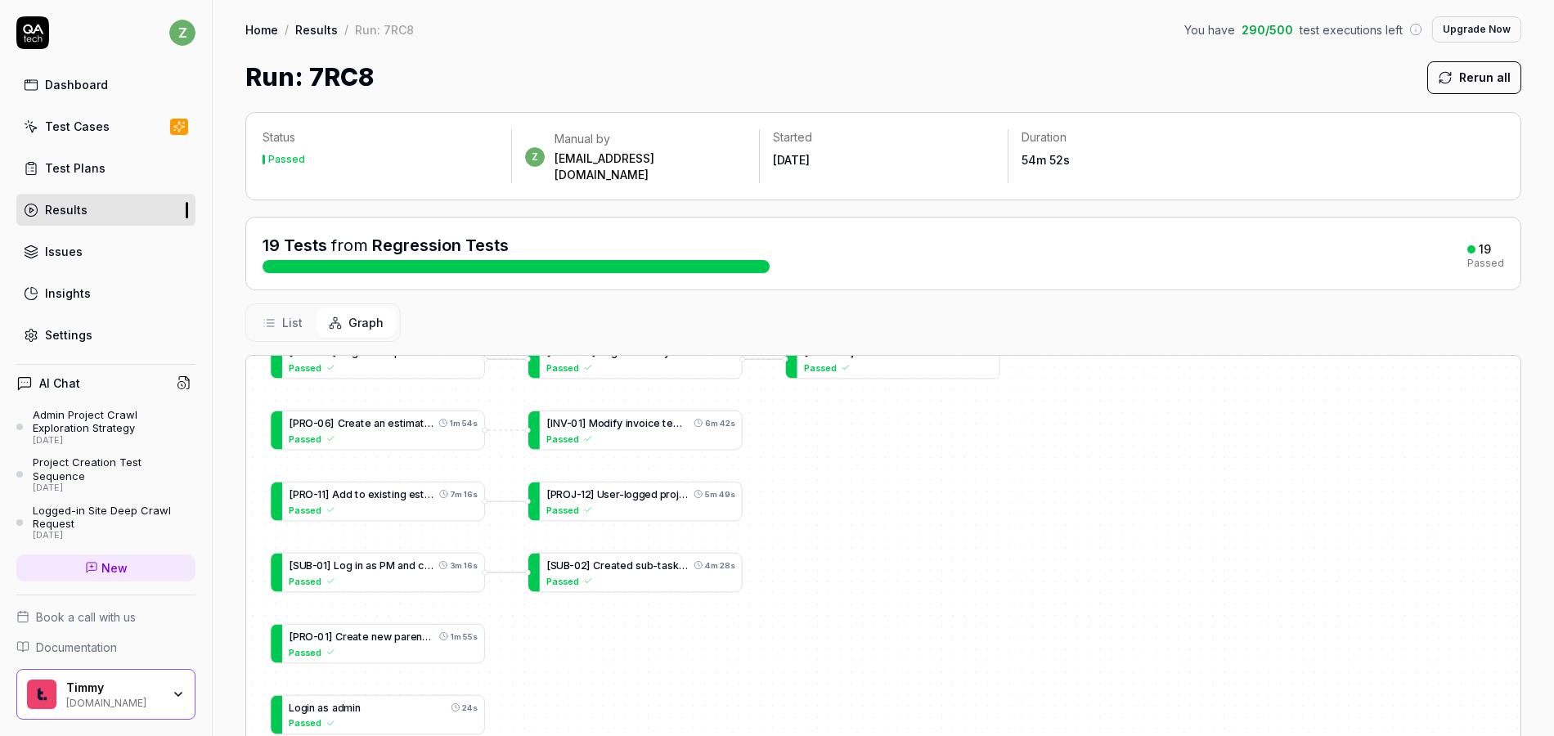
drag, startPoint x: 1176, startPoint y: 553, endPoint x: 825, endPoint y: 433, distance: 371.8
click at [825, 433] on div "[ I N V - 0 1 ] M o d i f y i n v o i c e t e m p l a t e a n d b i l l f i r s…" at bounding box center [883, 649] width 1275 height 587
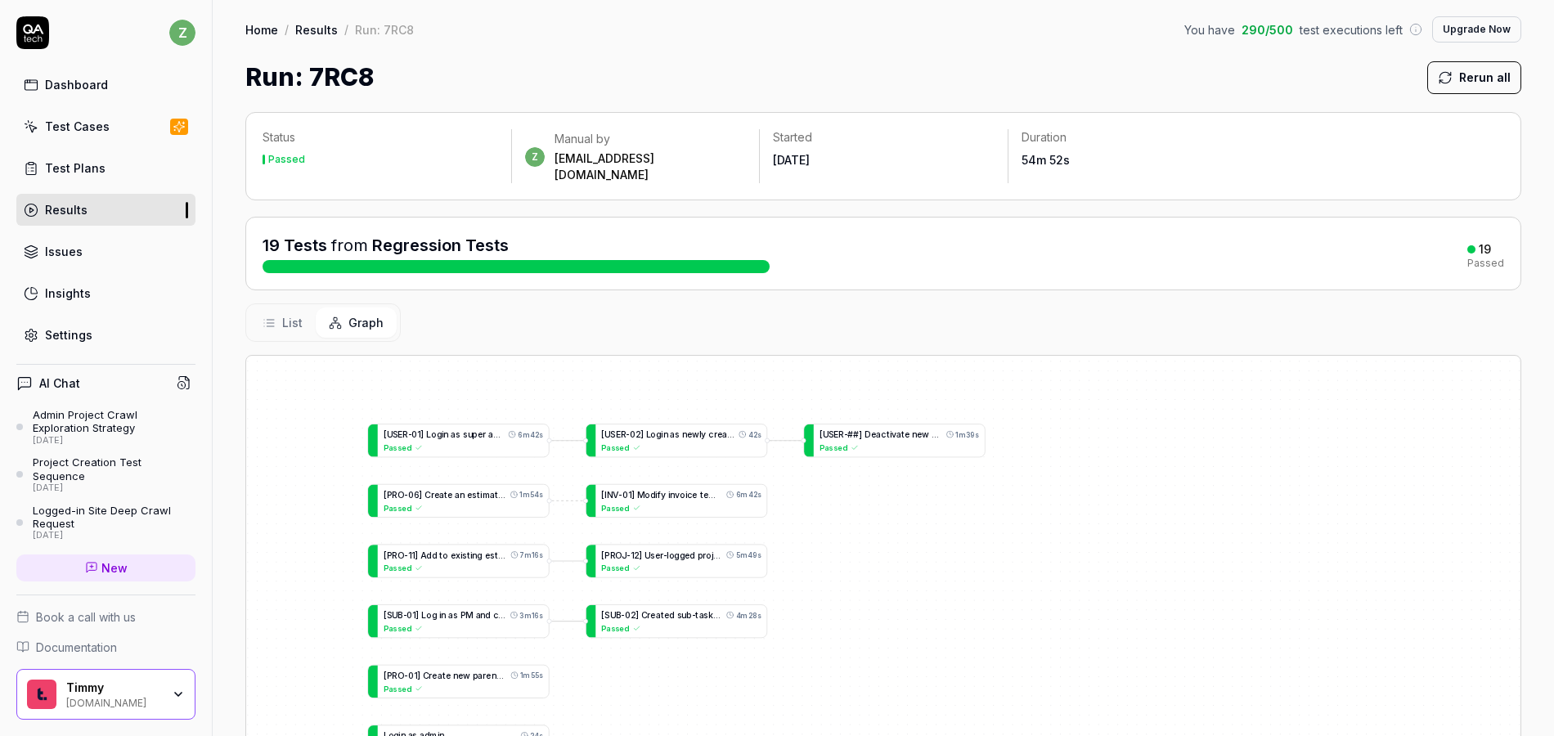
drag, startPoint x: 811, startPoint y: 474, endPoint x: 824, endPoint y: 542, distance: 68.3
click at [824, 542] on div "[ I N V - 0 1 ] M o d i f y i n v o i c e t e m p l a t e a n d b i l l f i r s…" at bounding box center [883, 649] width 1275 height 587
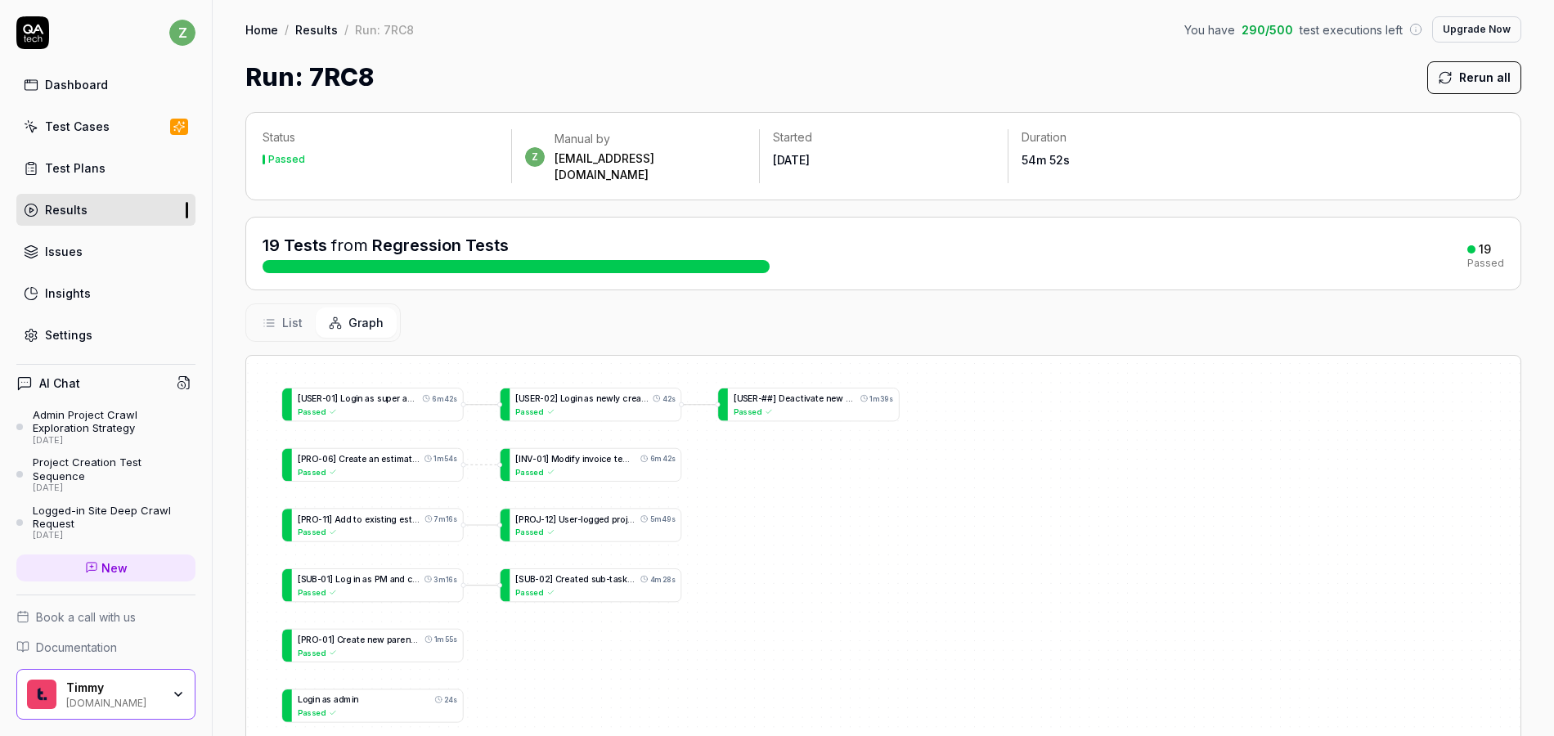
drag, startPoint x: 807, startPoint y: 546, endPoint x: 716, endPoint y: 501, distance: 102.1
click at [719, 507] on div "[ I N V - 0 1 ] M o d i f y i n v o i c e t e m p l a t e a n d b i l l f i r s…" at bounding box center [883, 649] width 1275 height 587
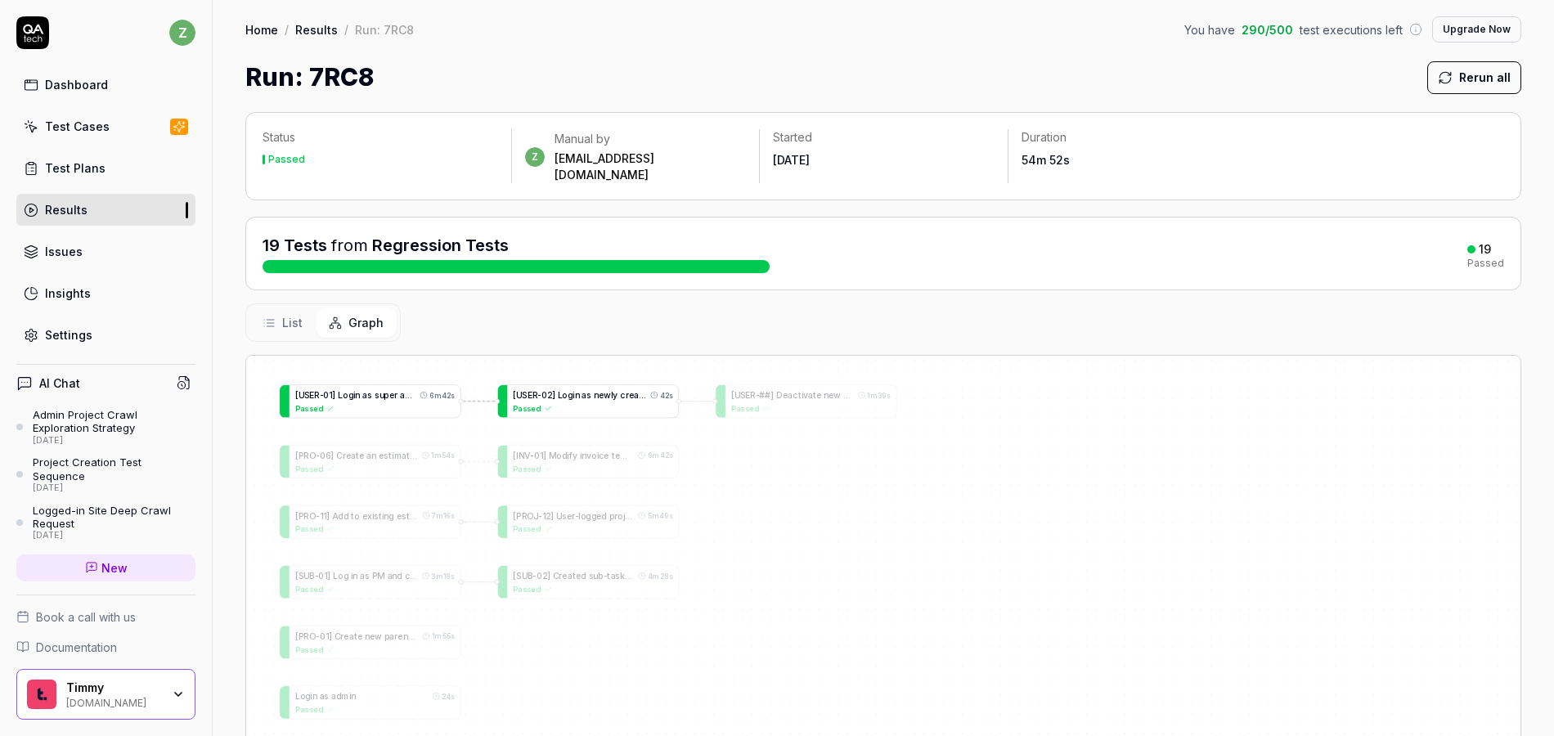
click at [596, 403] on div "Passed" at bounding box center [593, 408] width 160 height 11
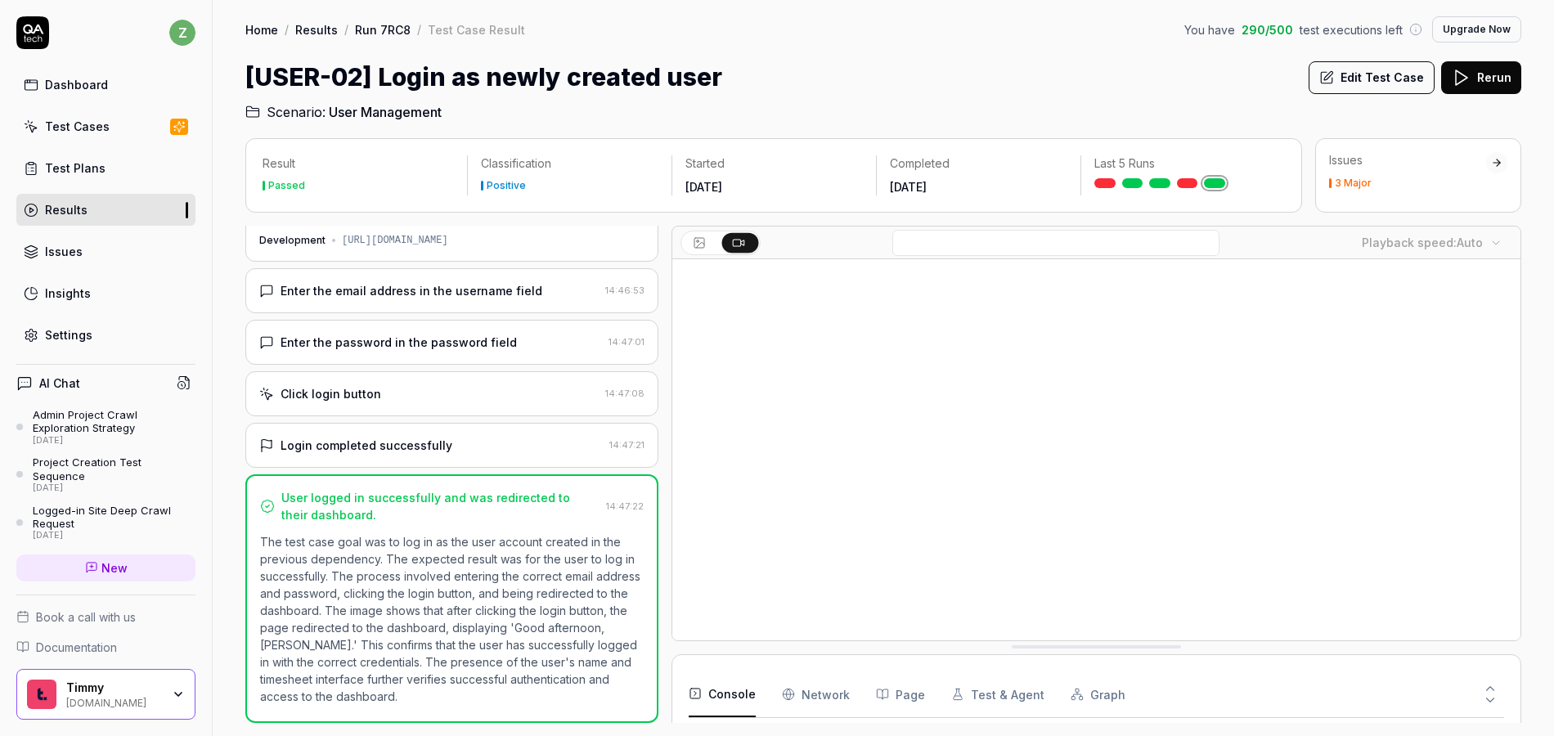
scroll to position [326, 0]
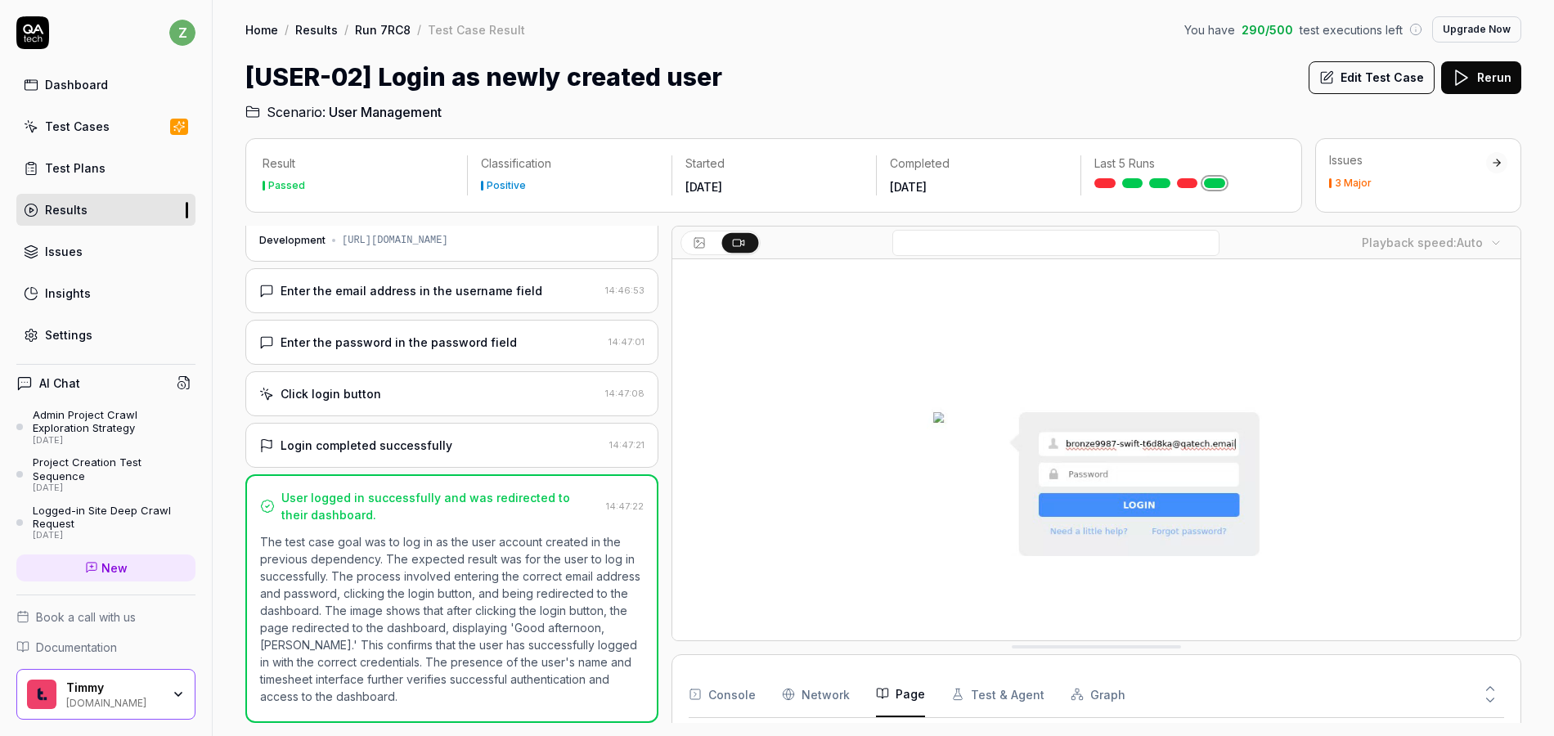
drag, startPoint x: 880, startPoint y: 690, endPoint x: 798, endPoint y: 669, distance: 85.3
click at [879, 690] on icon "button" at bounding box center [882, 693] width 13 height 13
click at [80, 329] on div "Settings" at bounding box center [68, 334] width 47 height 17
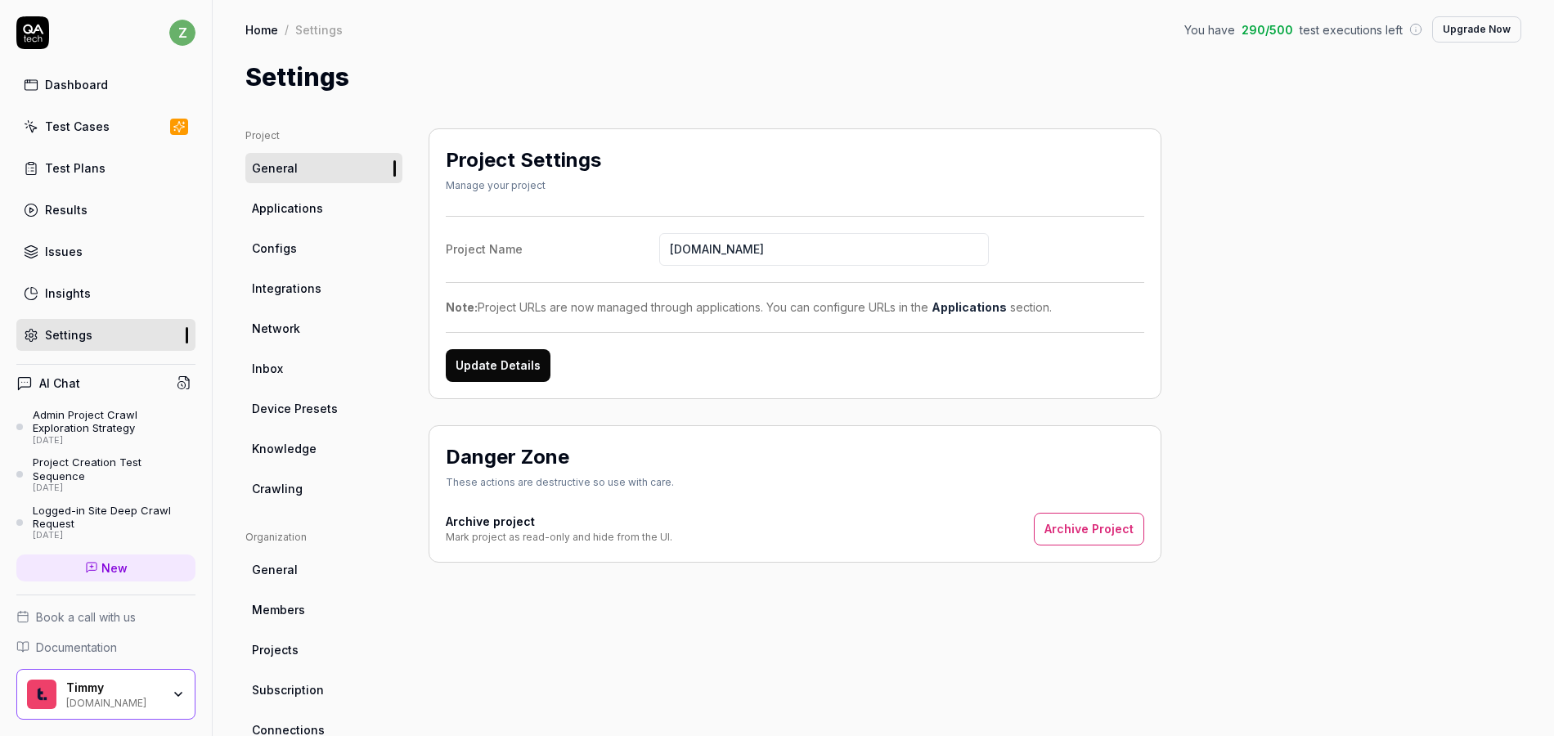
click at [642, 61] on div "Settings" at bounding box center [883, 77] width 1276 height 37
click at [79, 89] on div "Dashboard" at bounding box center [76, 84] width 63 height 17
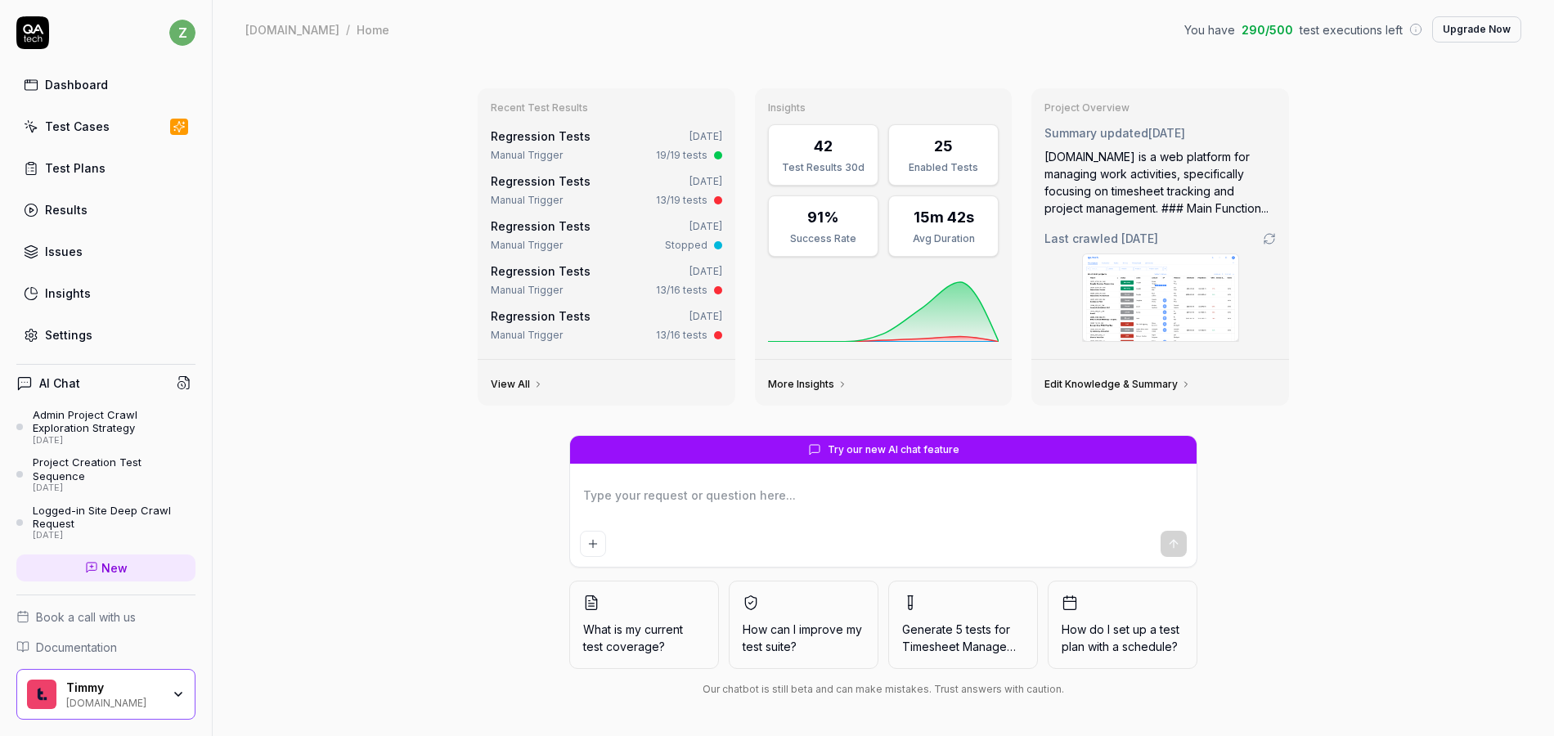
click at [565, 139] on link "Regression Tests" at bounding box center [541, 136] width 100 height 14
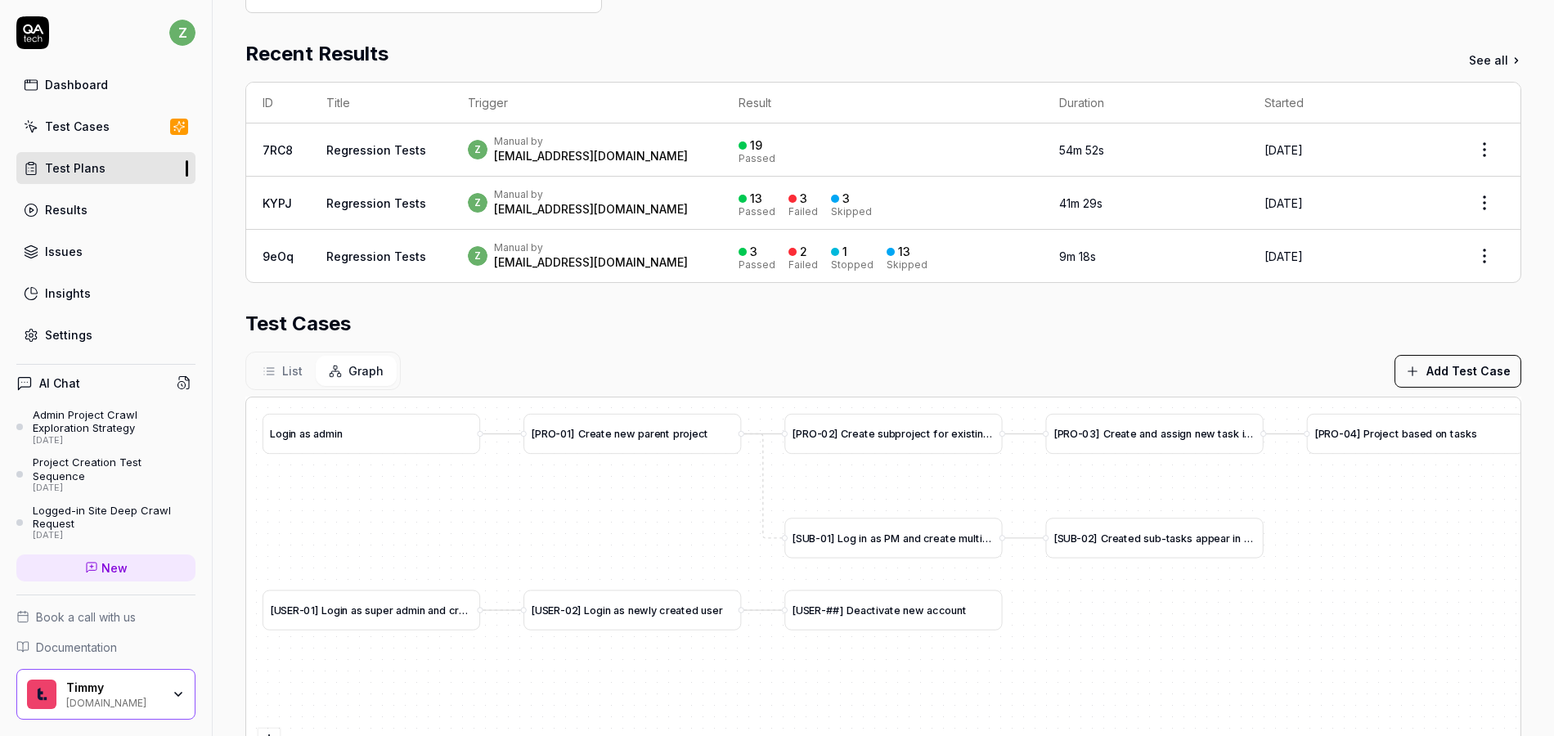
scroll to position [393, 0]
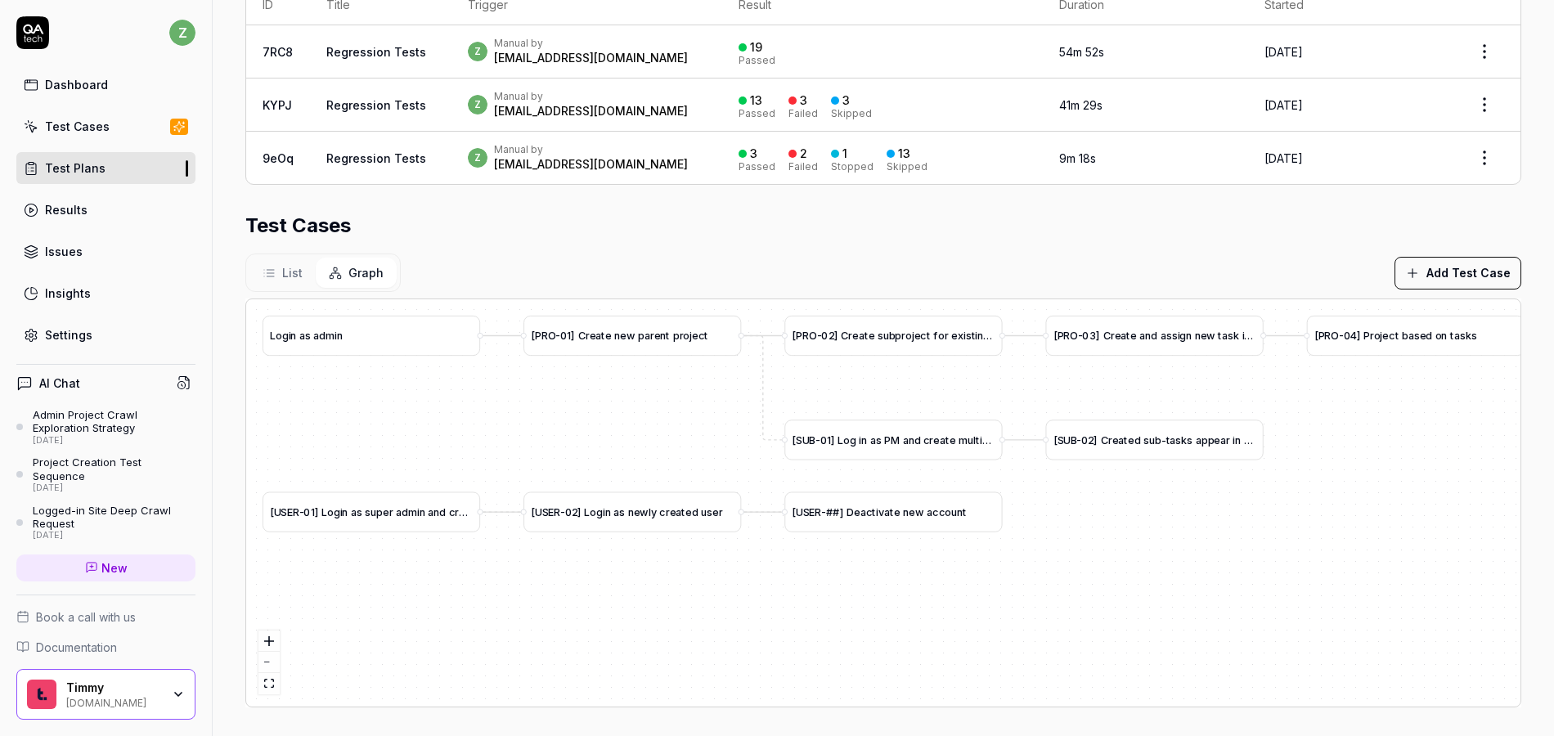
drag, startPoint x: 1305, startPoint y: 469, endPoint x: 1218, endPoint y: 478, distance: 87.2
click at [1218, 478] on div "[ I N V - 0 1 ] M o d i f y i n v o i c e t e m p l a t e a n d b i l l f i r s…" at bounding box center [883, 502] width 1275 height 407
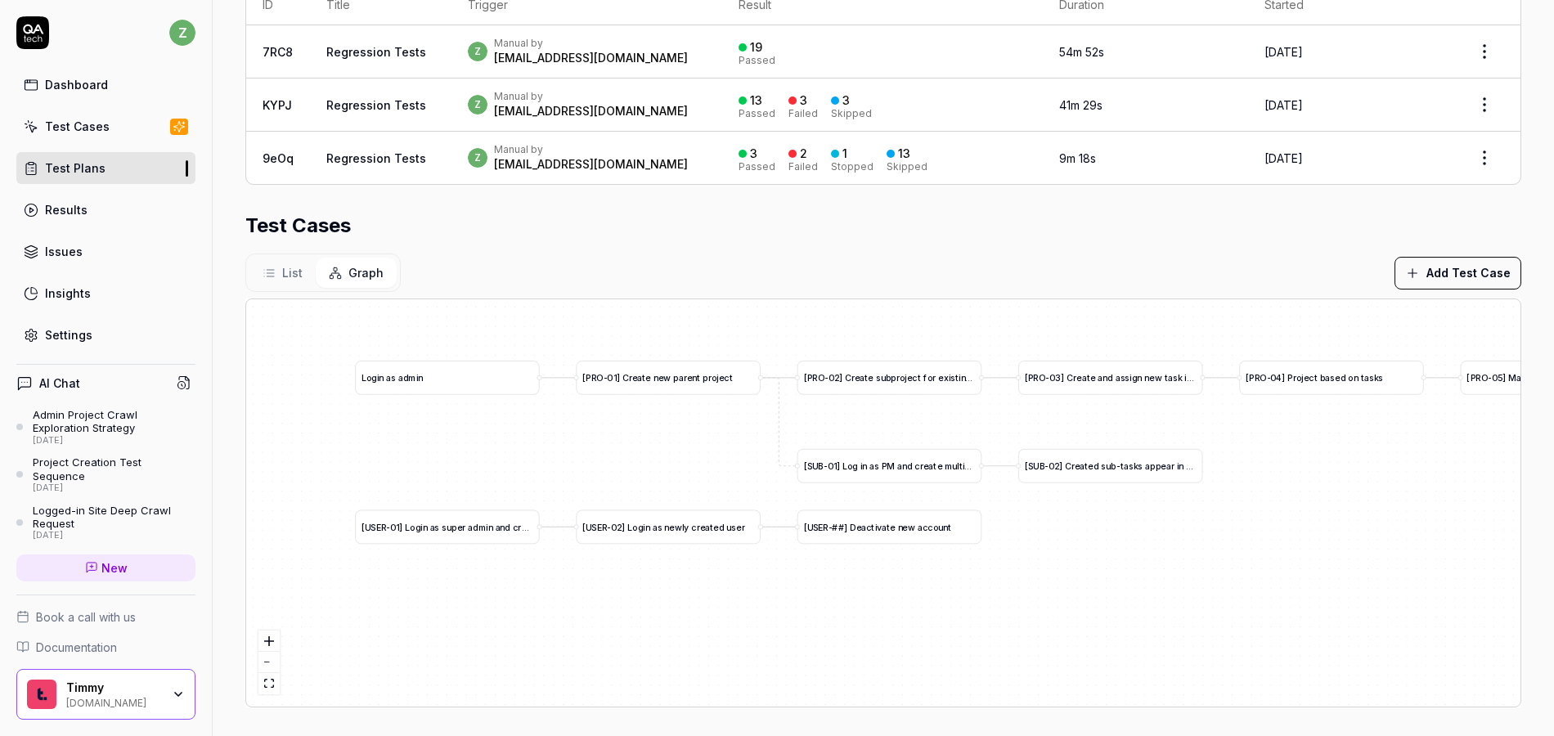
drag, startPoint x: 546, startPoint y: 429, endPoint x: 655, endPoint y: 434, distance: 108.9
click at [655, 434] on div "[ I N V - 0 1 ] M o d i f y i n v o i c e t e m p l a t e a n d b i l l f i r s…" at bounding box center [883, 502] width 1275 height 407
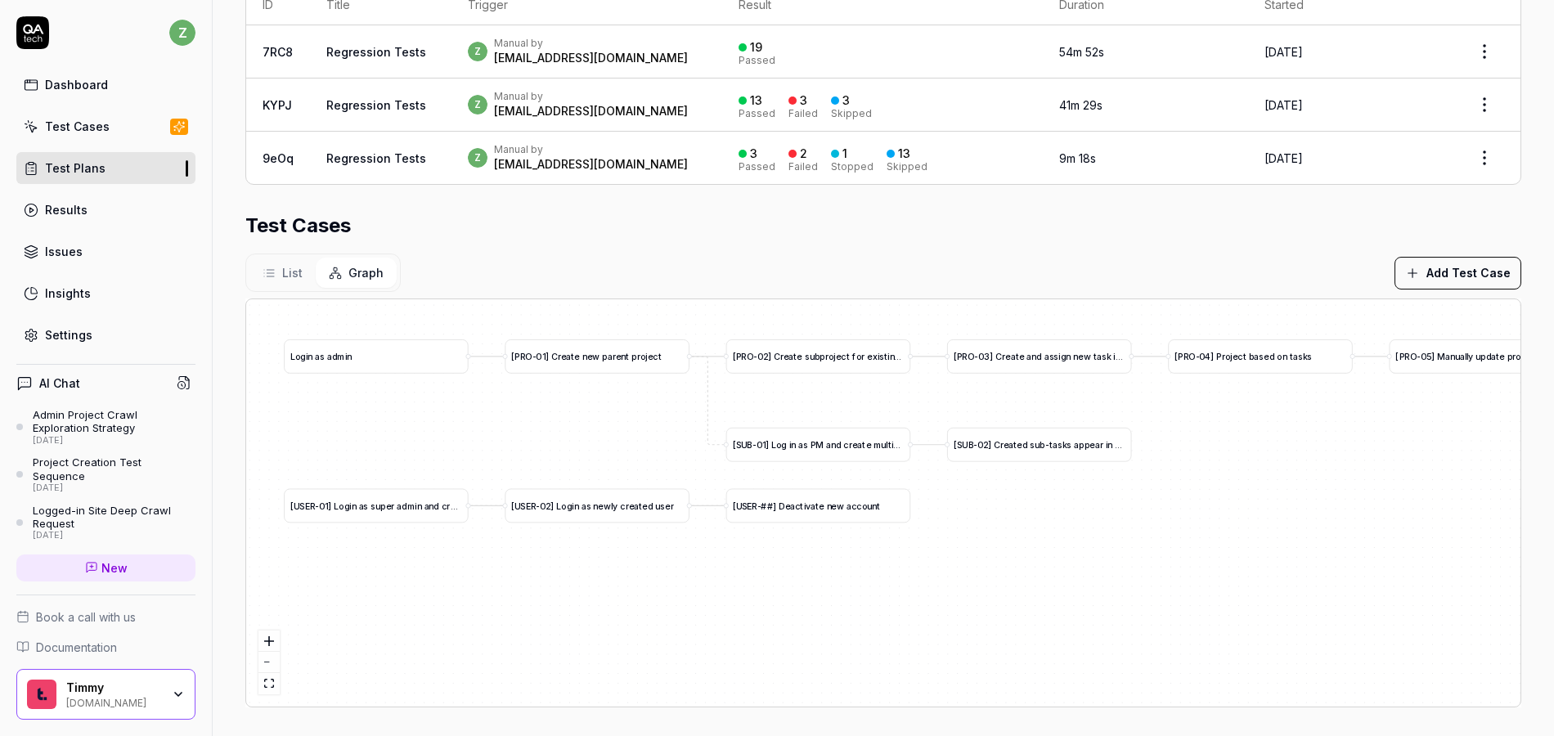
drag, startPoint x: 614, startPoint y: 438, endPoint x: 392, endPoint y: 355, distance: 236.9
click at [540, 413] on div "[ I N V - 0 1 ] M o d i f y i n v o i c e t e m p l a t e a n d b i l l f i r s…" at bounding box center [883, 502] width 1275 height 407
click at [110, 84] on link "Dashboard" at bounding box center [105, 85] width 179 height 32
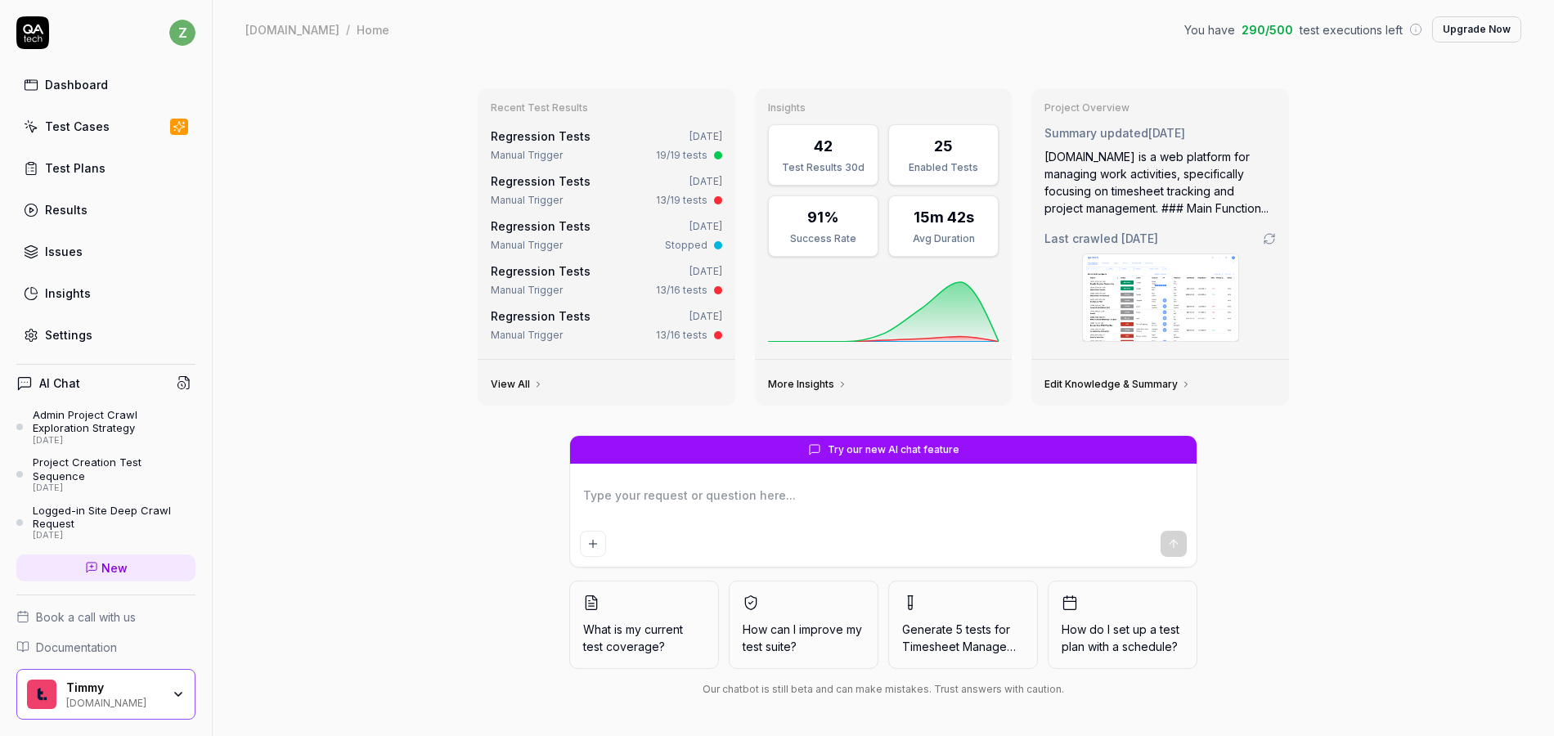
click at [82, 341] on div "Settings" at bounding box center [68, 334] width 47 height 17
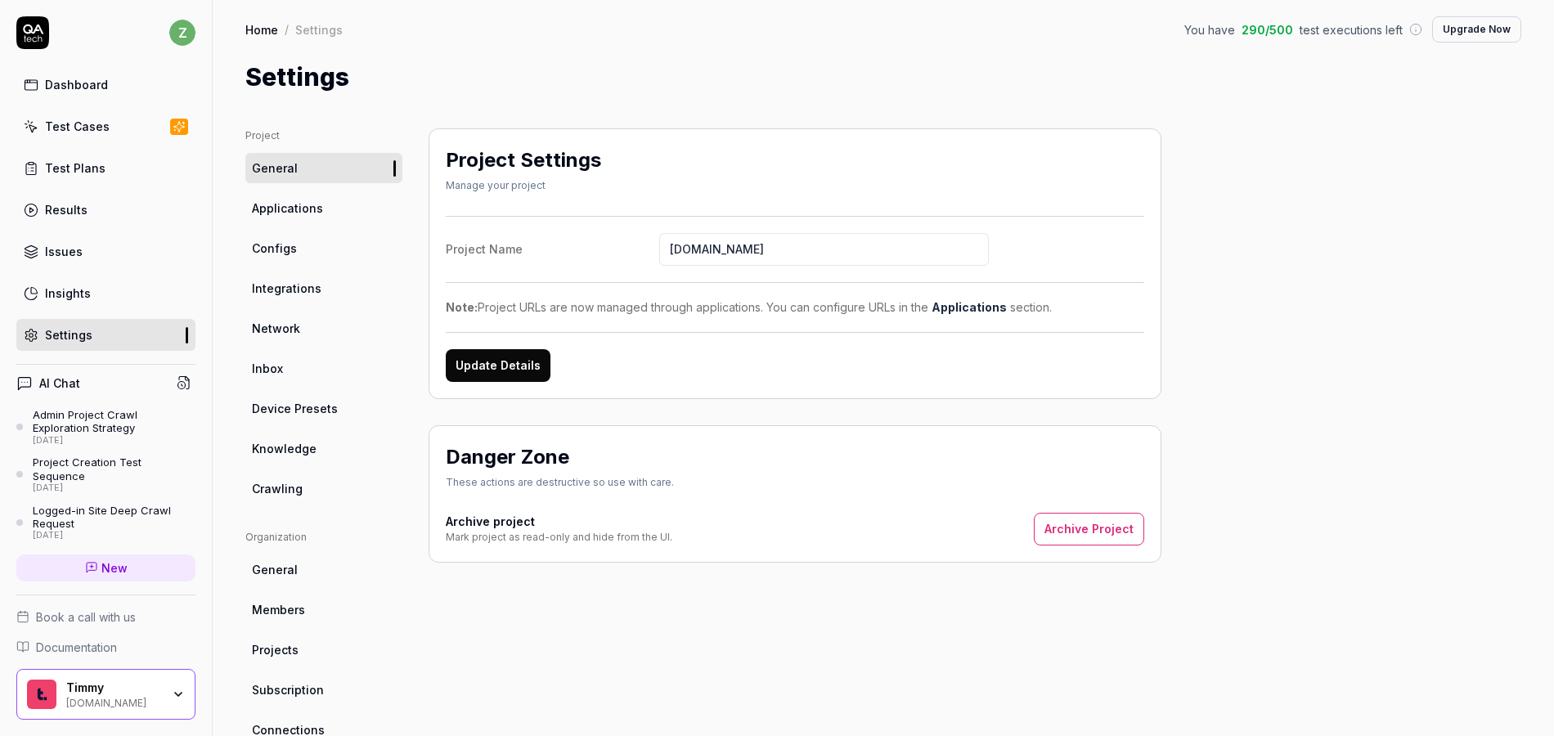
click at [289, 452] on span "Knowledge" at bounding box center [284, 448] width 65 height 17
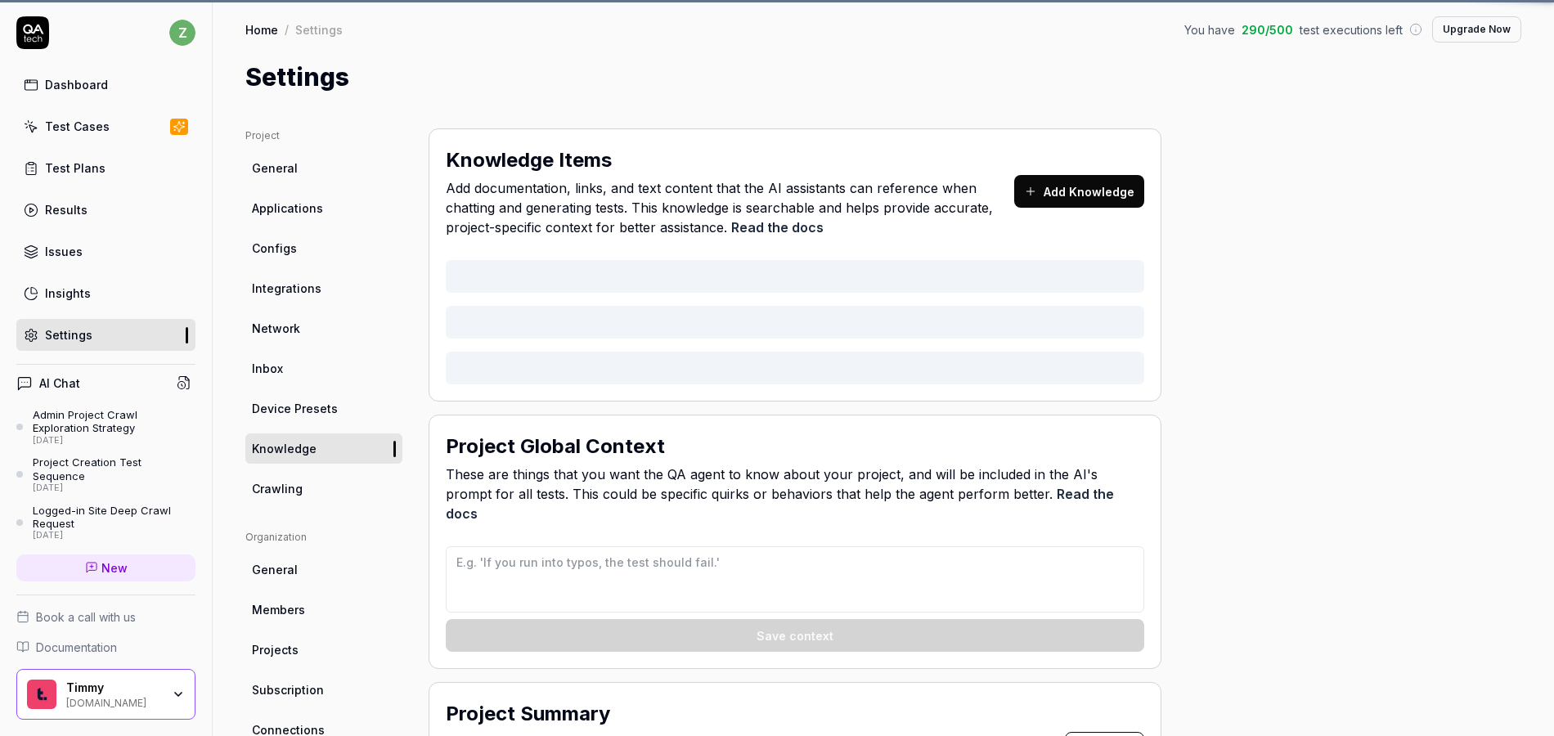
type textarea "*"
type textarea "If you see any filtering on results that were not part of the current test case…"
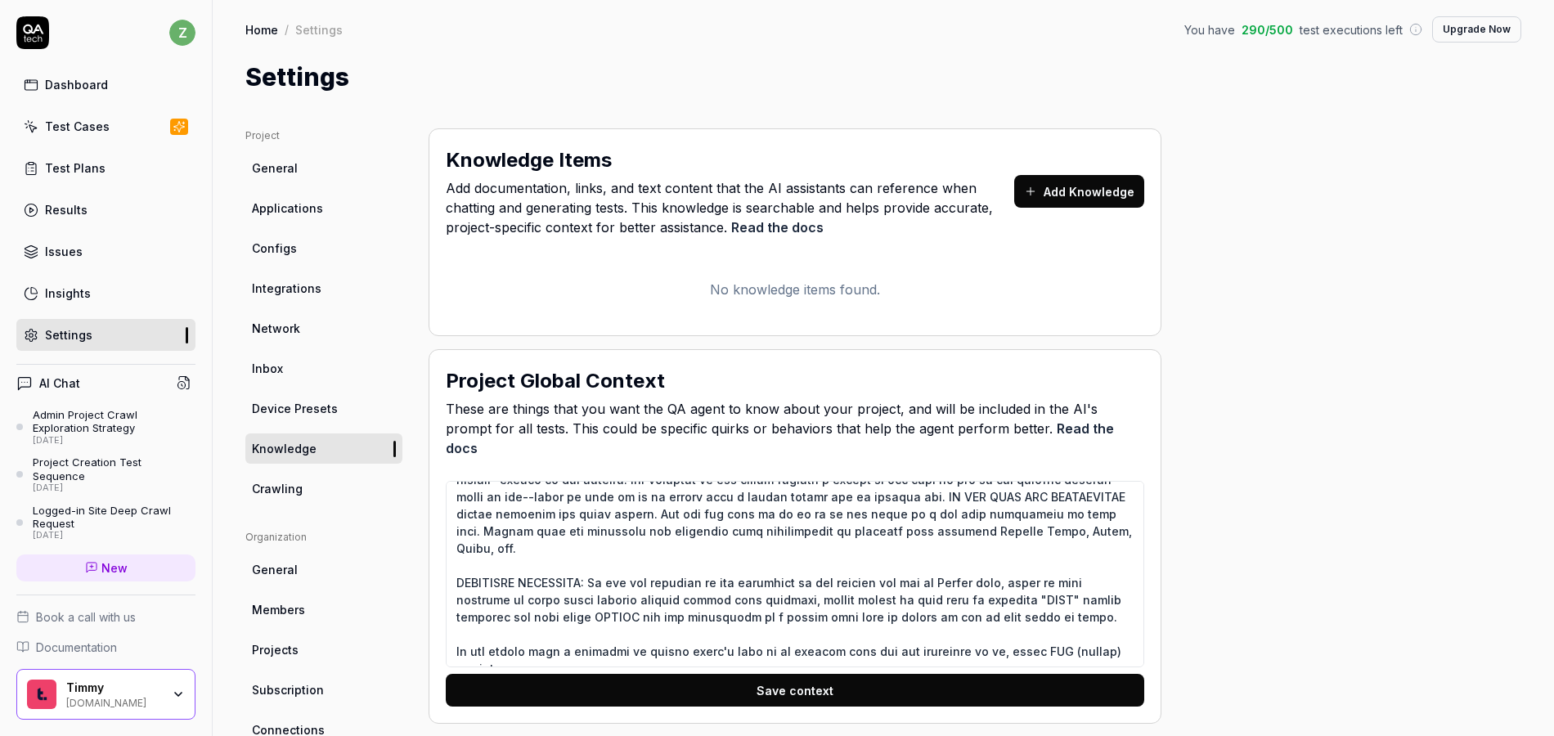
click at [75, 97] on link "Dashboard" at bounding box center [105, 85] width 179 height 32
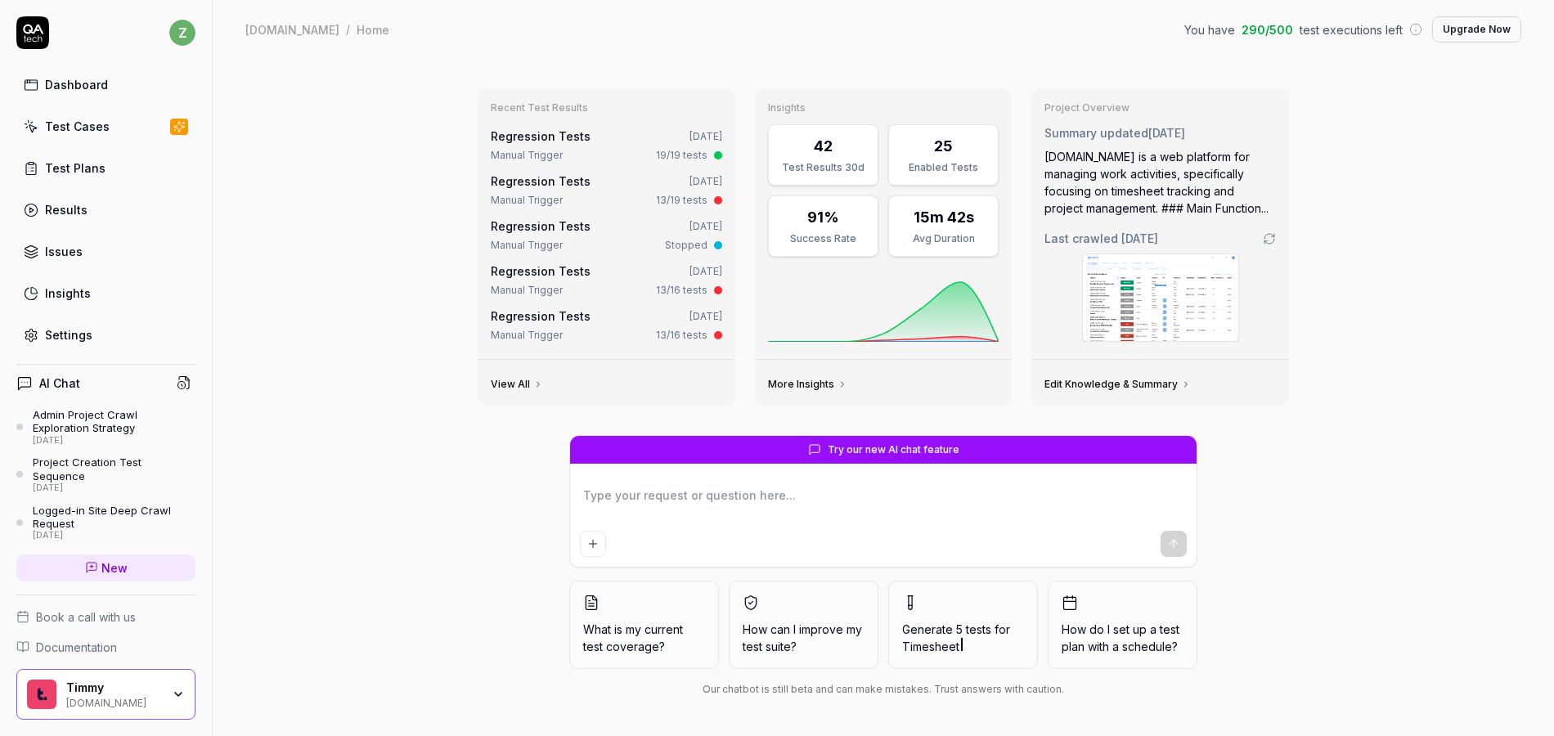
type textarea "*"
click at [546, 136] on link "Regression Tests" at bounding box center [541, 136] width 100 height 14
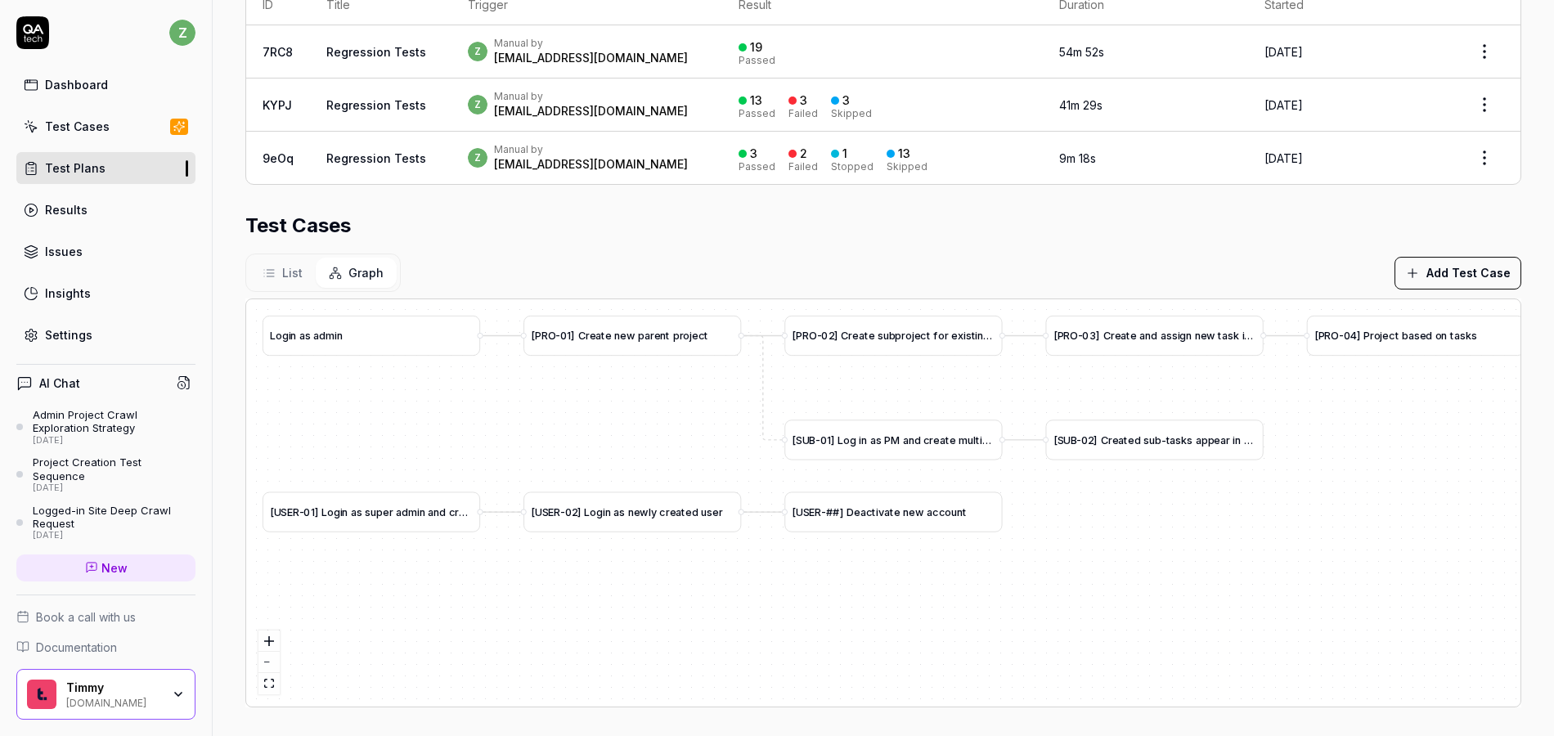
scroll to position [397, 0]
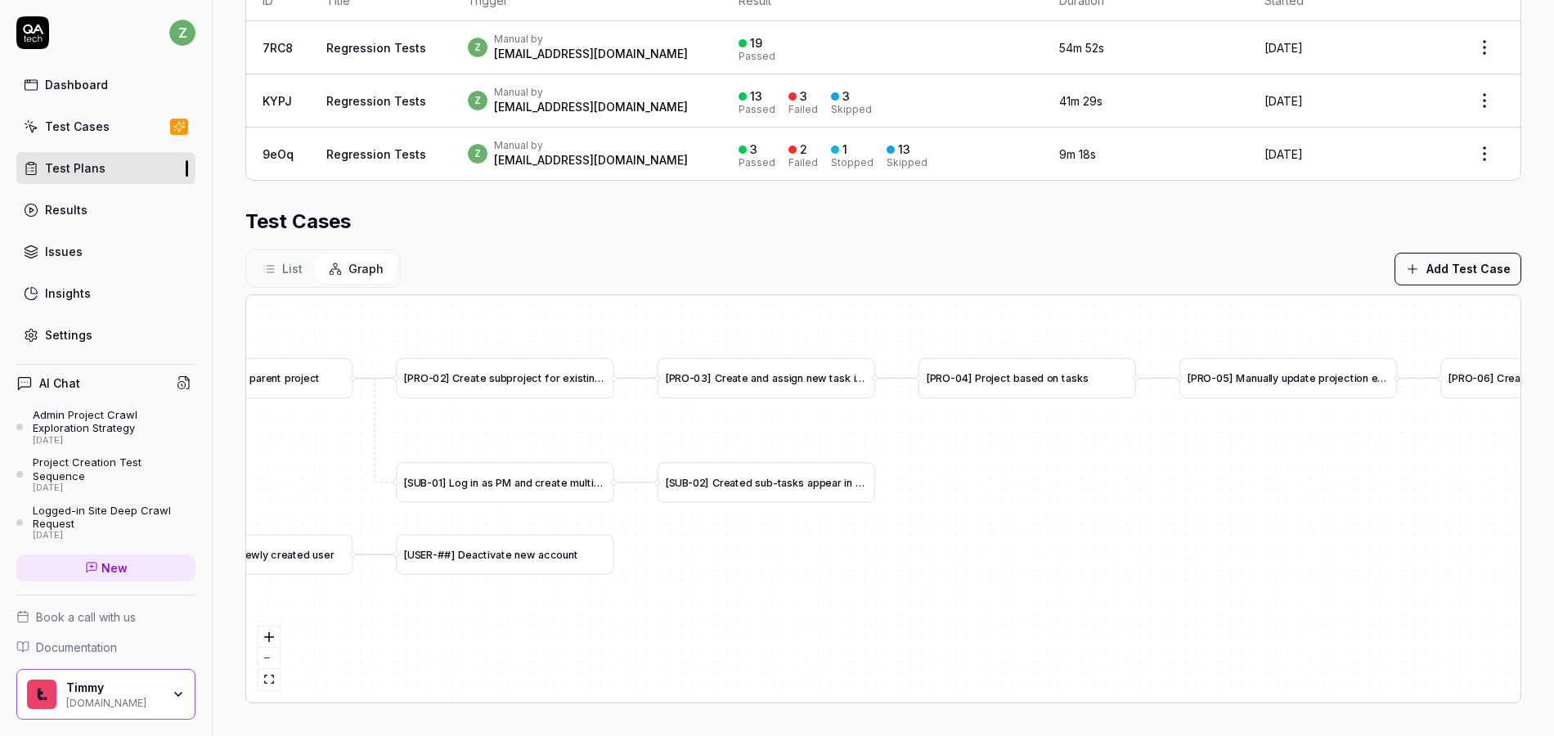
drag, startPoint x: 1032, startPoint y: 390, endPoint x: 643, endPoint y: 437, distance: 391.4
click at [643, 437] on div "[ I N V - 0 1 ] M o d i f y i n v o i c e t e m p l a t e a n d b i l l f i r s…" at bounding box center [883, 498] width 1275 height 407
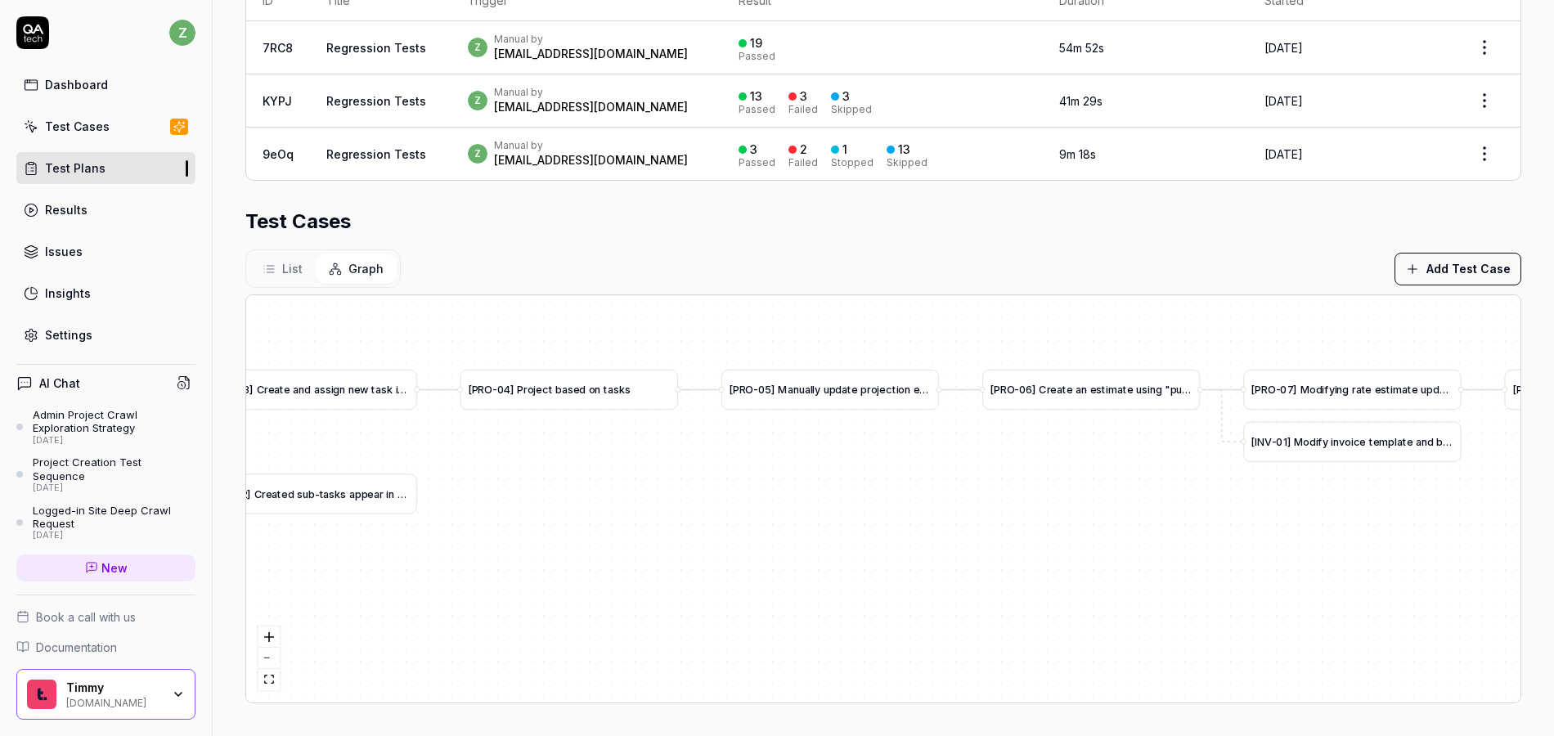
drag, startPoint x: 984, startPoint y: 482, endPoint x: 601, endPoint y: 489, distance: 382.9
click at [601, 489] on div "[ I N V - 0 1 ] M o d i f y i n v o i c e t e m p l a t e a n d b i l l f i r s…" at bounding box center [883, 498] width 1275 height 407
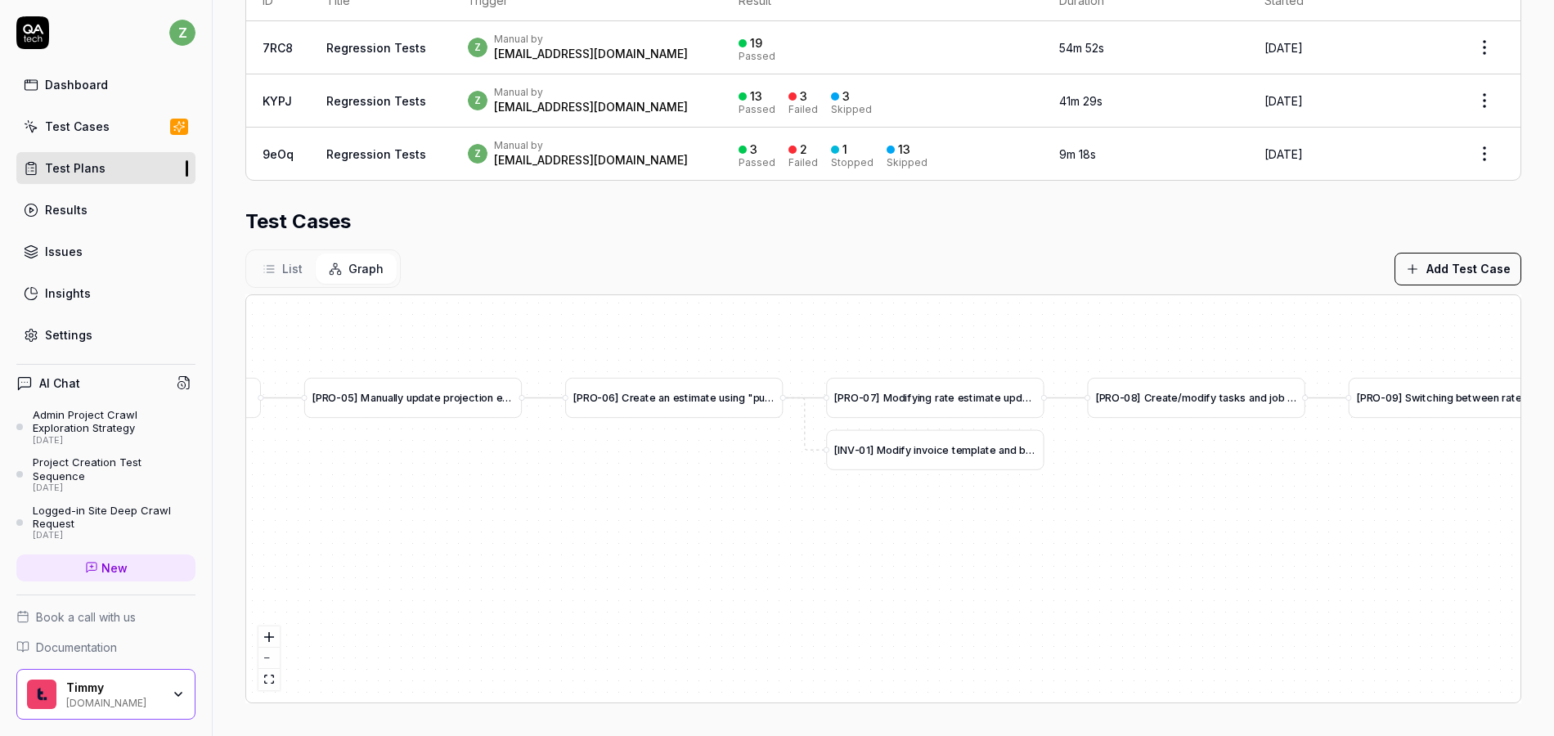
drag, startPoint x: 1016, startPoint y: 505, endPoint x: 547, endPoint y: 504, distance: 468.8
click at [547, 504] on div "[ I N V - 0 1 ] M o d i f y i n v o i c e t e m p l a t e a n d b i l l f i r s…" at bounding box center [883, 498] width 1275 height 407
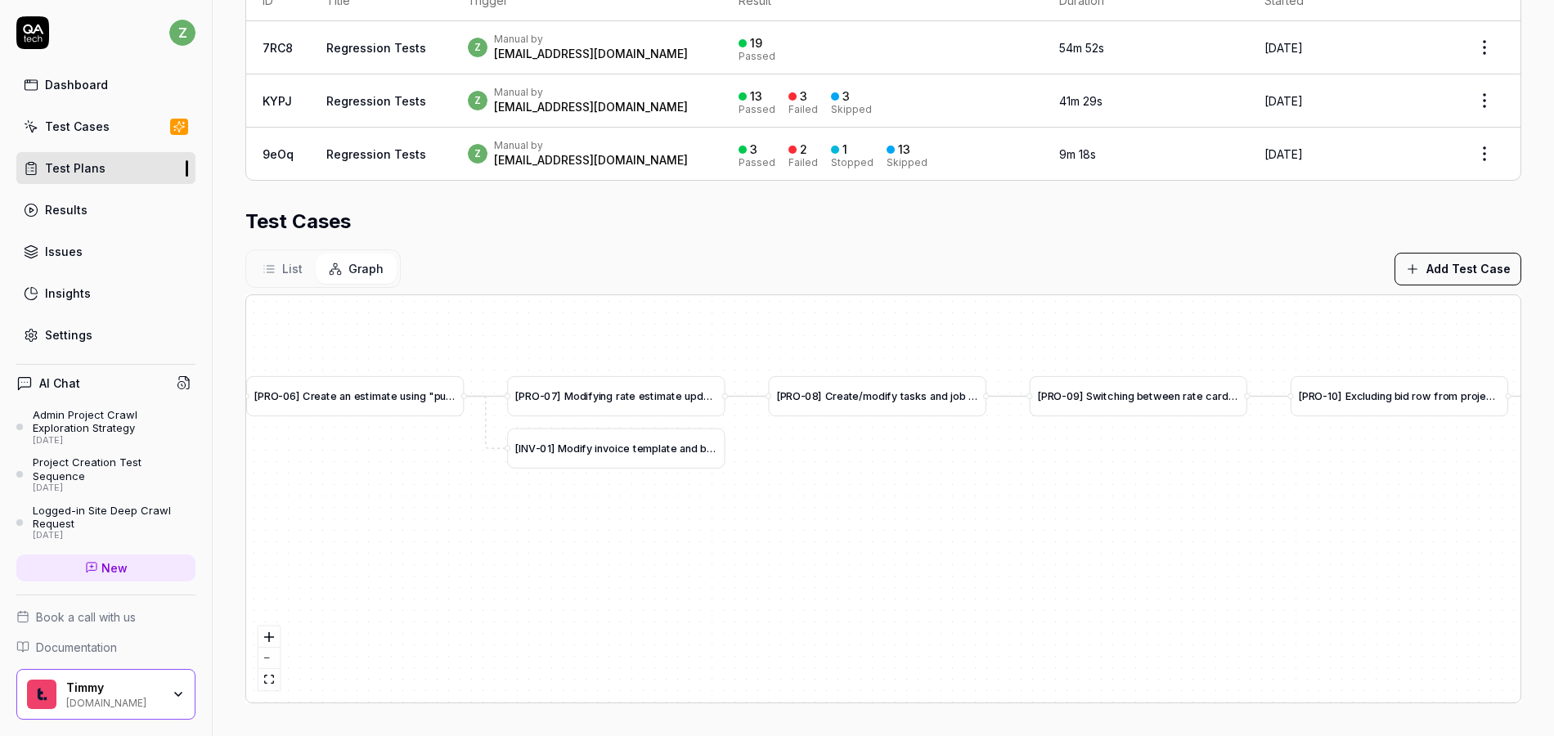
drag, startPoint x: 1036, startPoint y: 561, endPoint x: 768, endPoint y: 569, distance: 267.6
click at [768, 569] on div "[ I N V - 0 1 ] M o d i f y i n v o i c e t e m p l a t e a n d b i l l f i r s…" at bounding box center [883, 498] width 1275 height 407
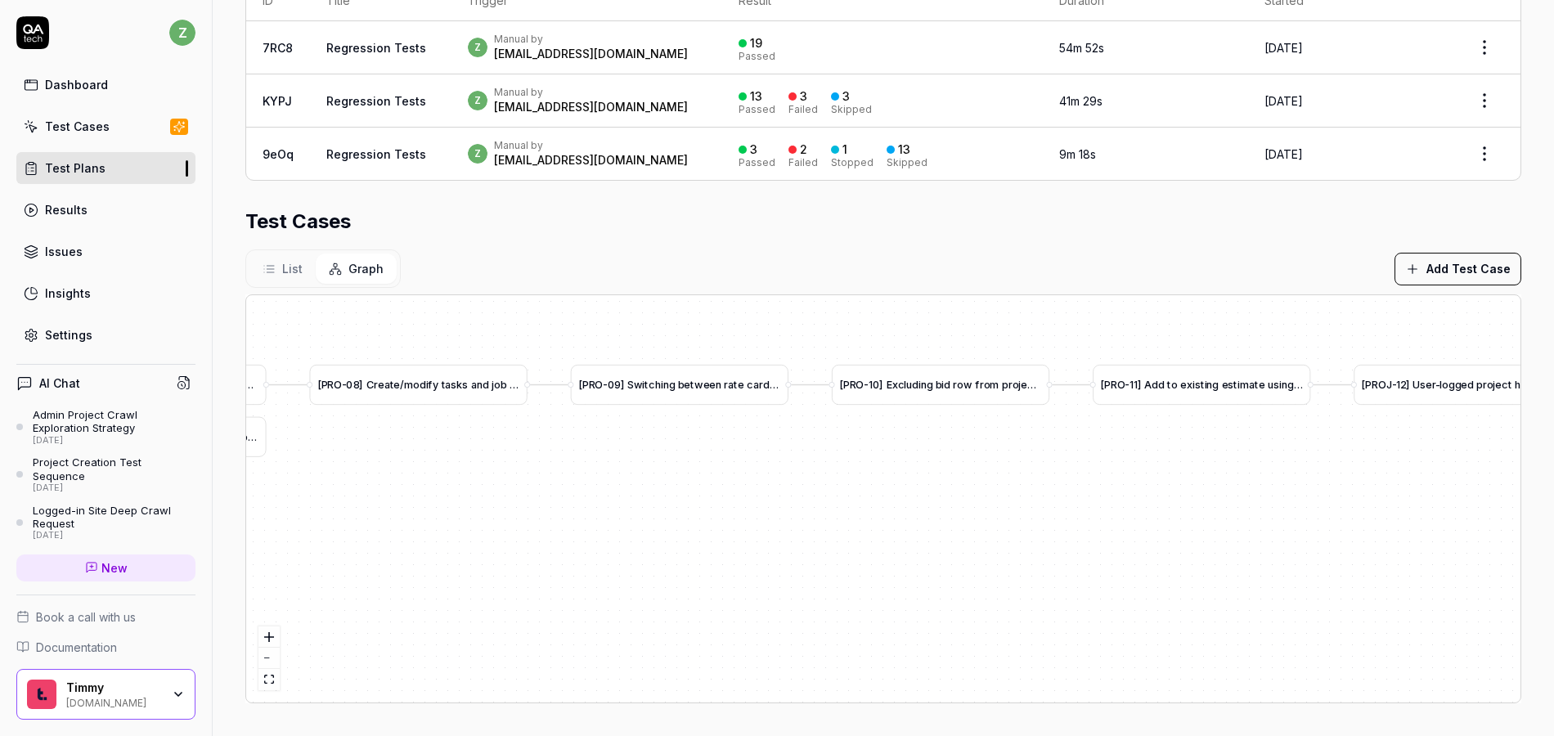
drag, startPoint x: 1031, startPoint y: 533, endPoint x: 645, endPoint y: 517, distance: 385.6
click at [534, 519] on div "[ I N V - 0 1 ] M o d i f y i n v o i c e t e m p l a t e a n d b i l l f i r s…" at bounding box center [883, 498] width 1275 height 407
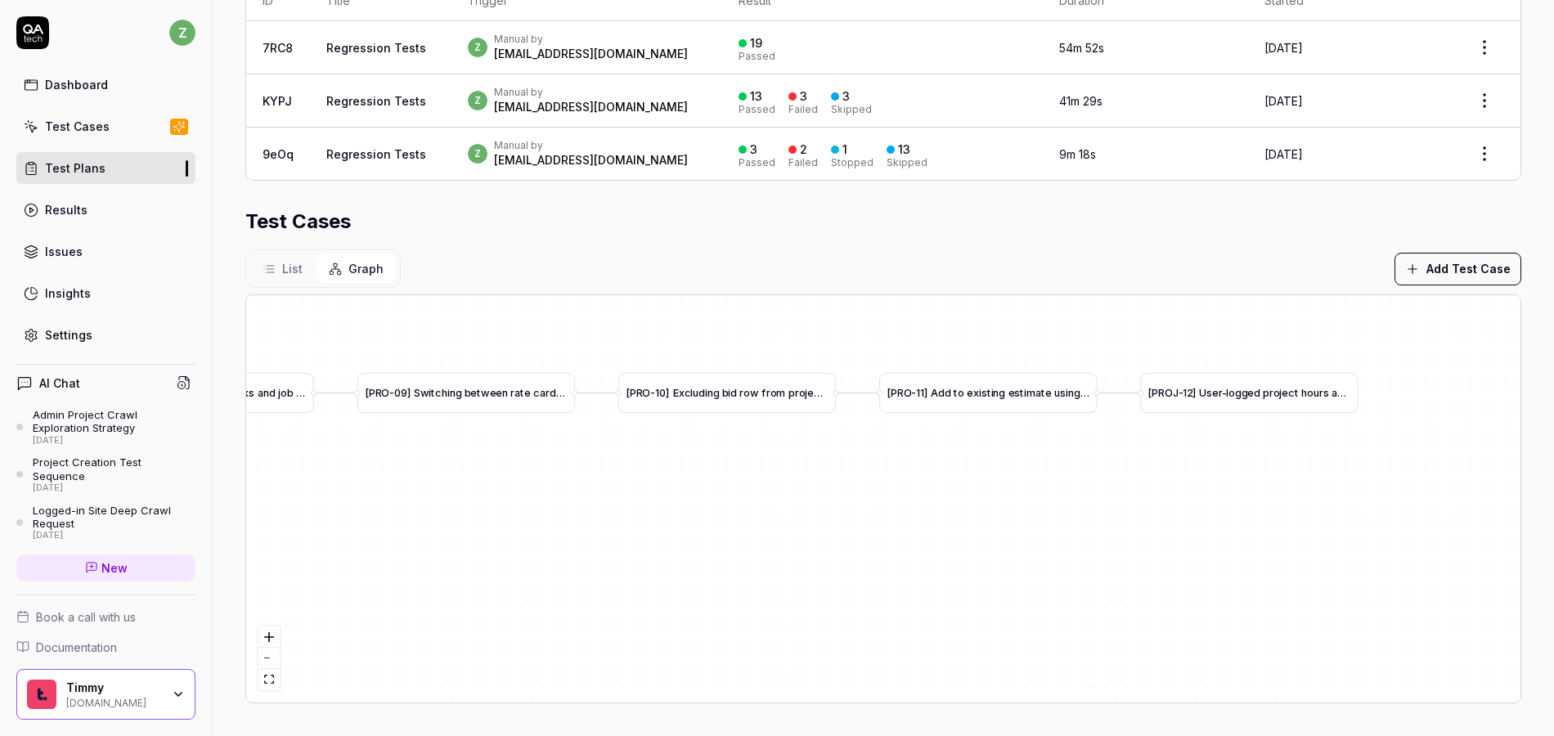
drag, startPoint x: 852, startPoint y: 516, endPoint x: 829, endPoint y: 510, distance: 23.8
click at [829, 510] on div "[ I N V - 0 1 ] M o d i f y i n v o i c e t e m p l a t e a n d b i l l f i r s…" at bounding box center [883, 498] width 1275 height 407
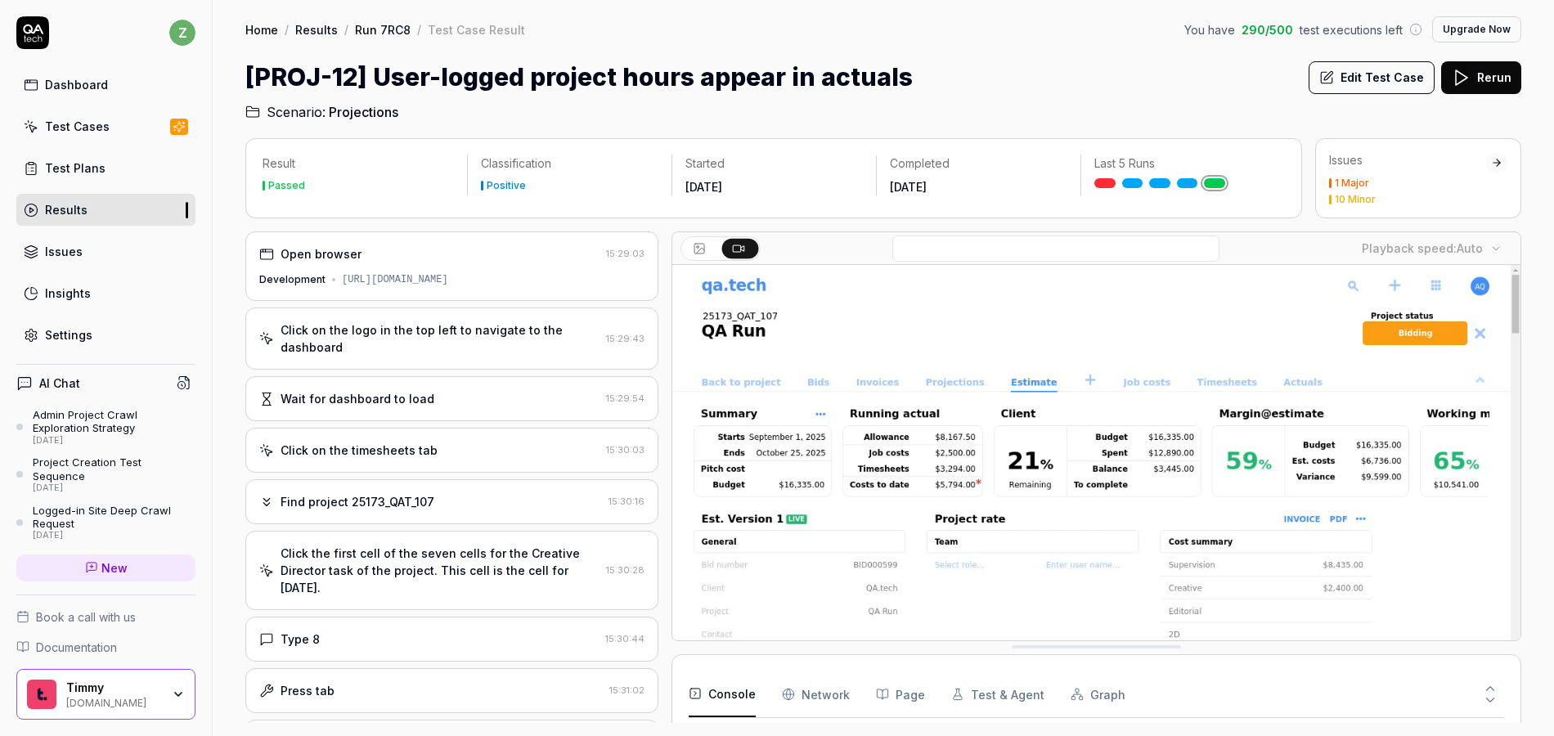
click at [401, 344] on div "Click on the logo in the top left to navigate to the dashboard" at bounding box center [440, 339] width 319 height 34
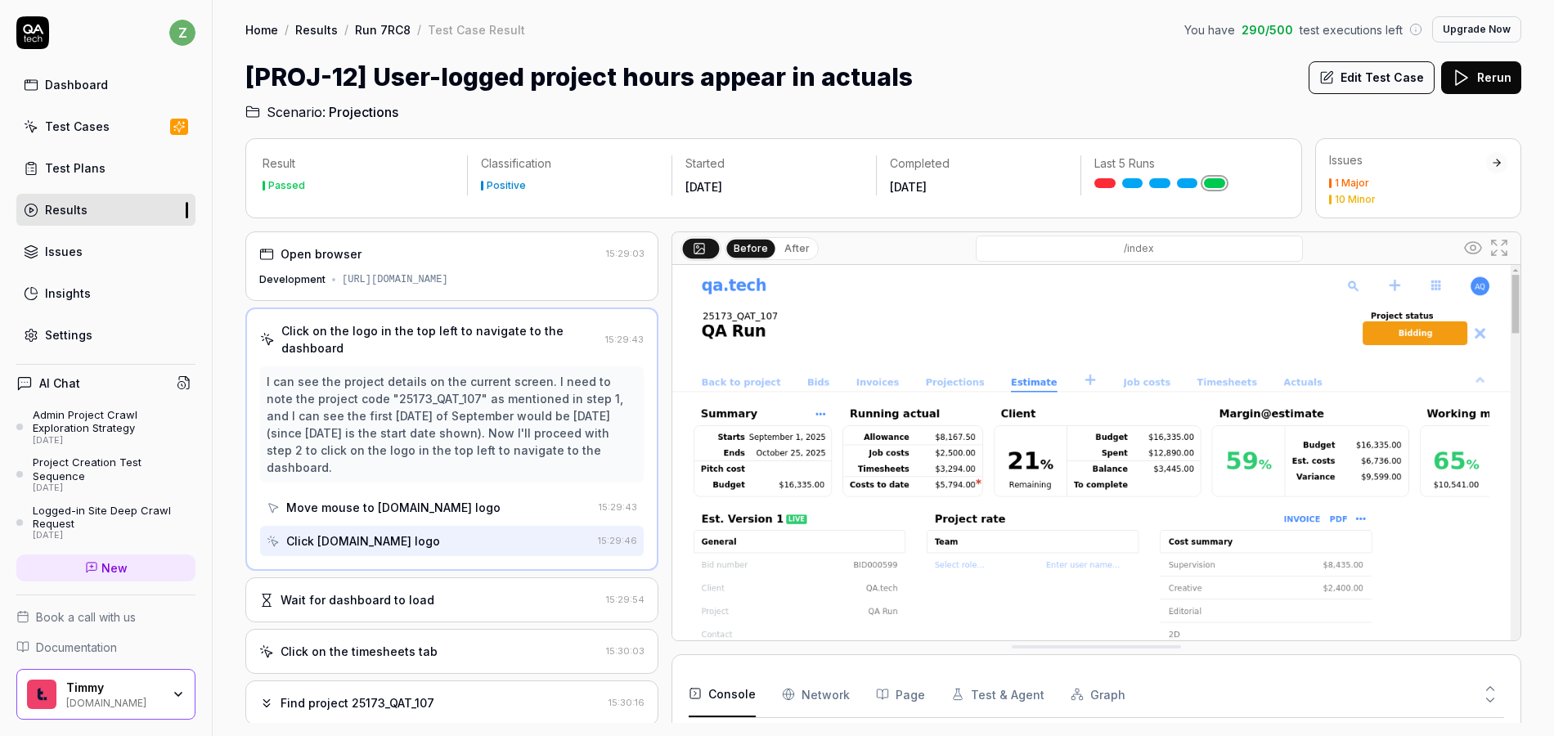
scroll to position [98, 0]
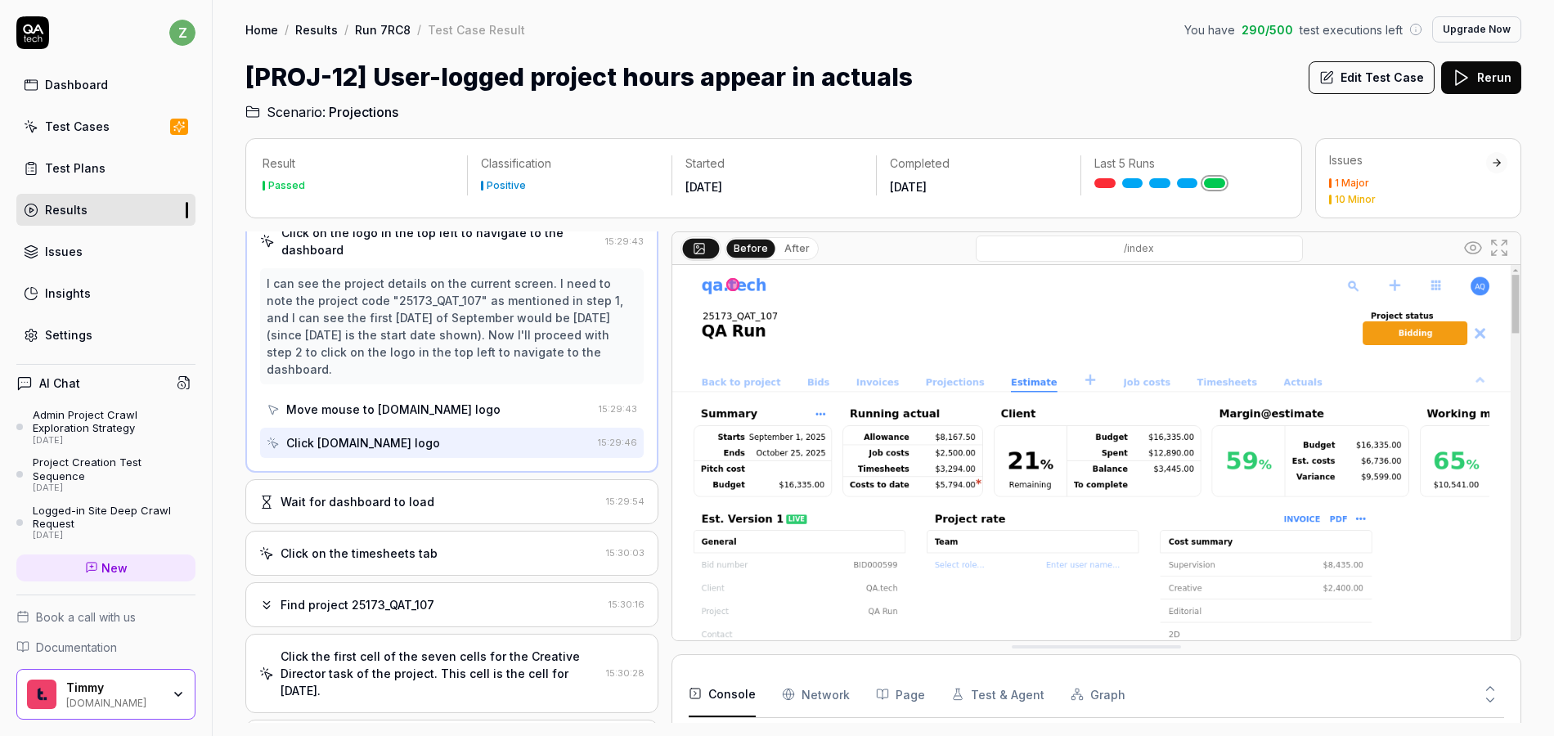
click at [463, 503] on div "Wait for dashboard to load" at bounding box center [429, 501] width 340 height 17
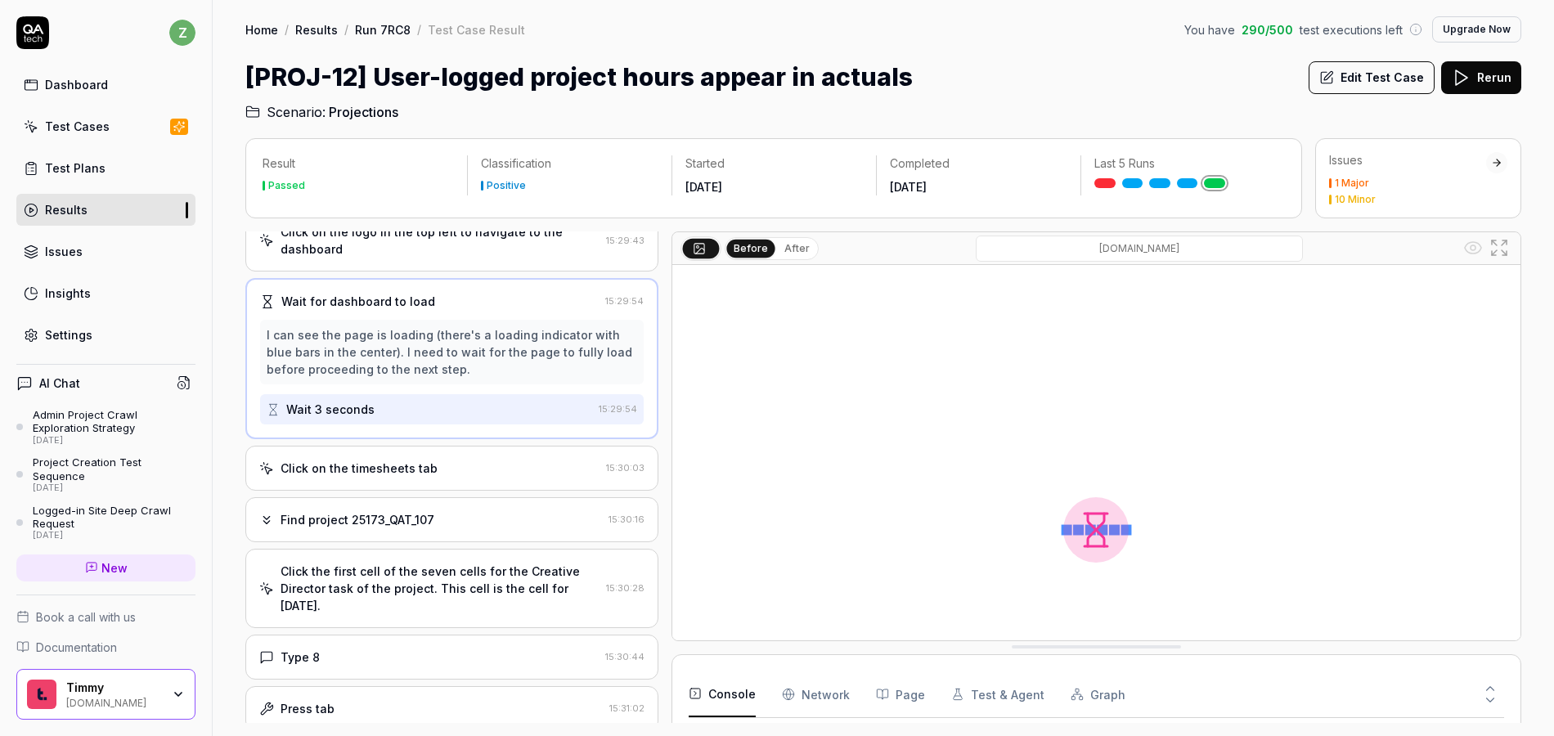
click at [417, 470] on div "Click on the timesheets tab" at bounding box center [359, 468] width 157 height 17
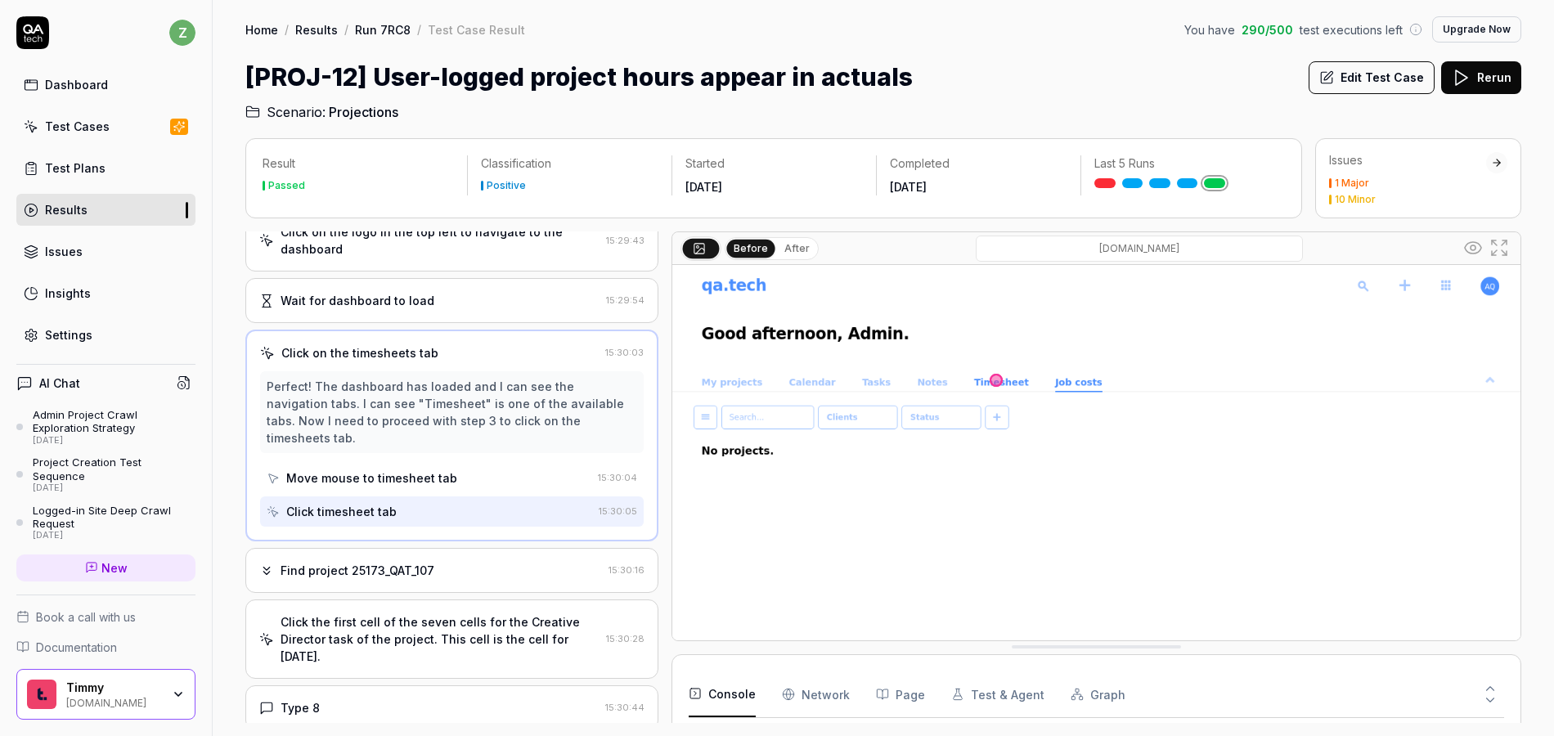
scroll to position [196, 0]
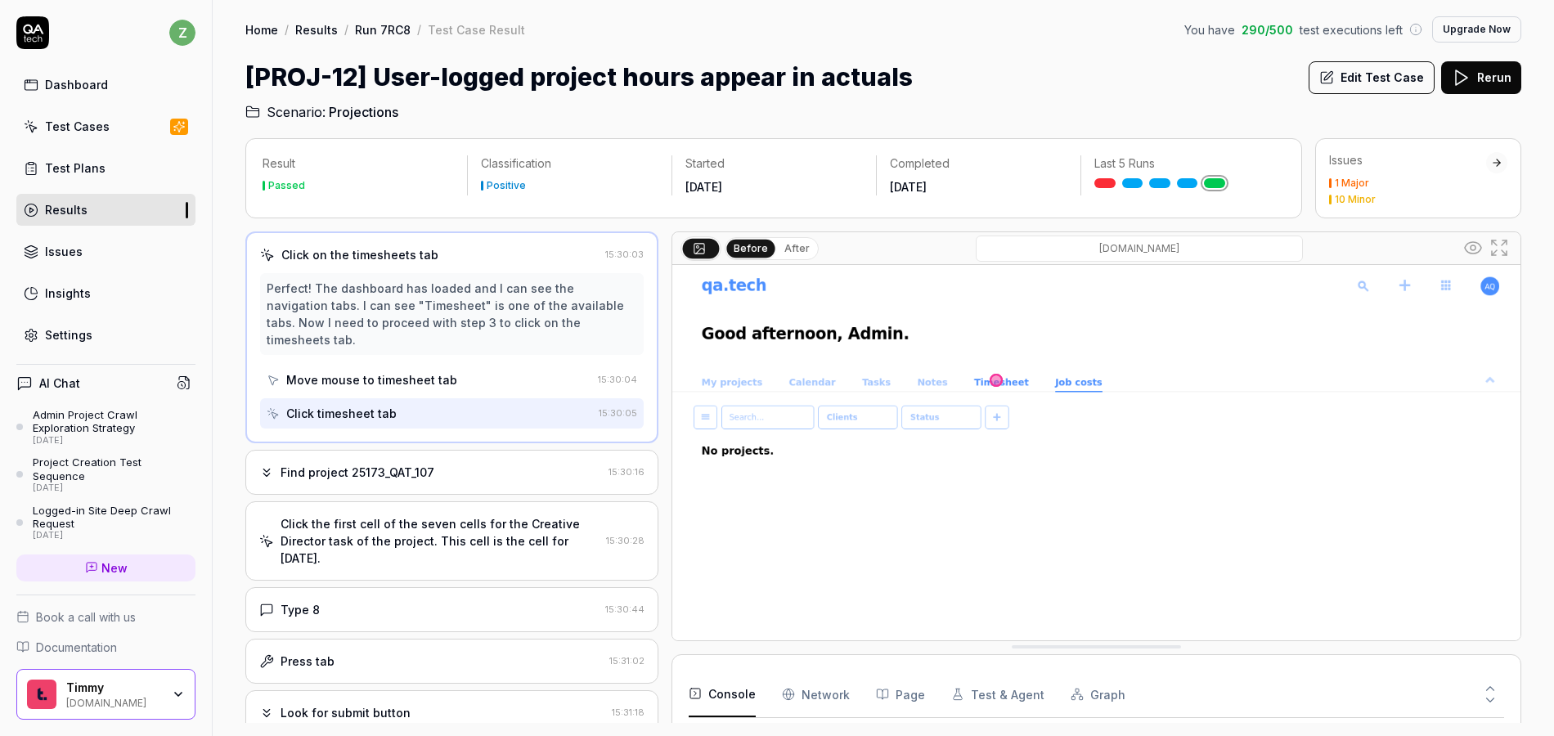
click at [389, 464] on div "Find project 25173_QAT_107" at bounding box center [358, 472] width 154 height 17
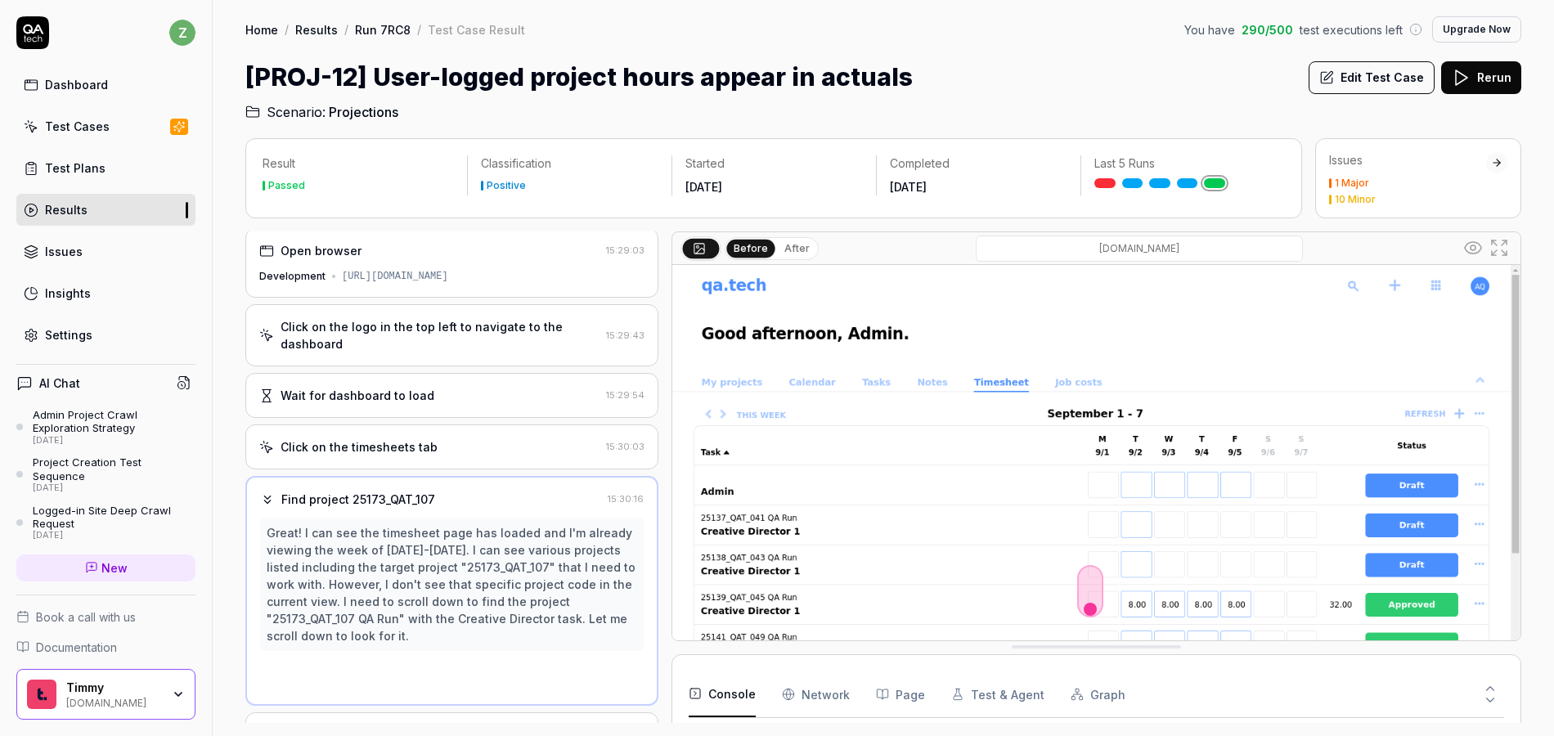
scroll to position [0, 0]
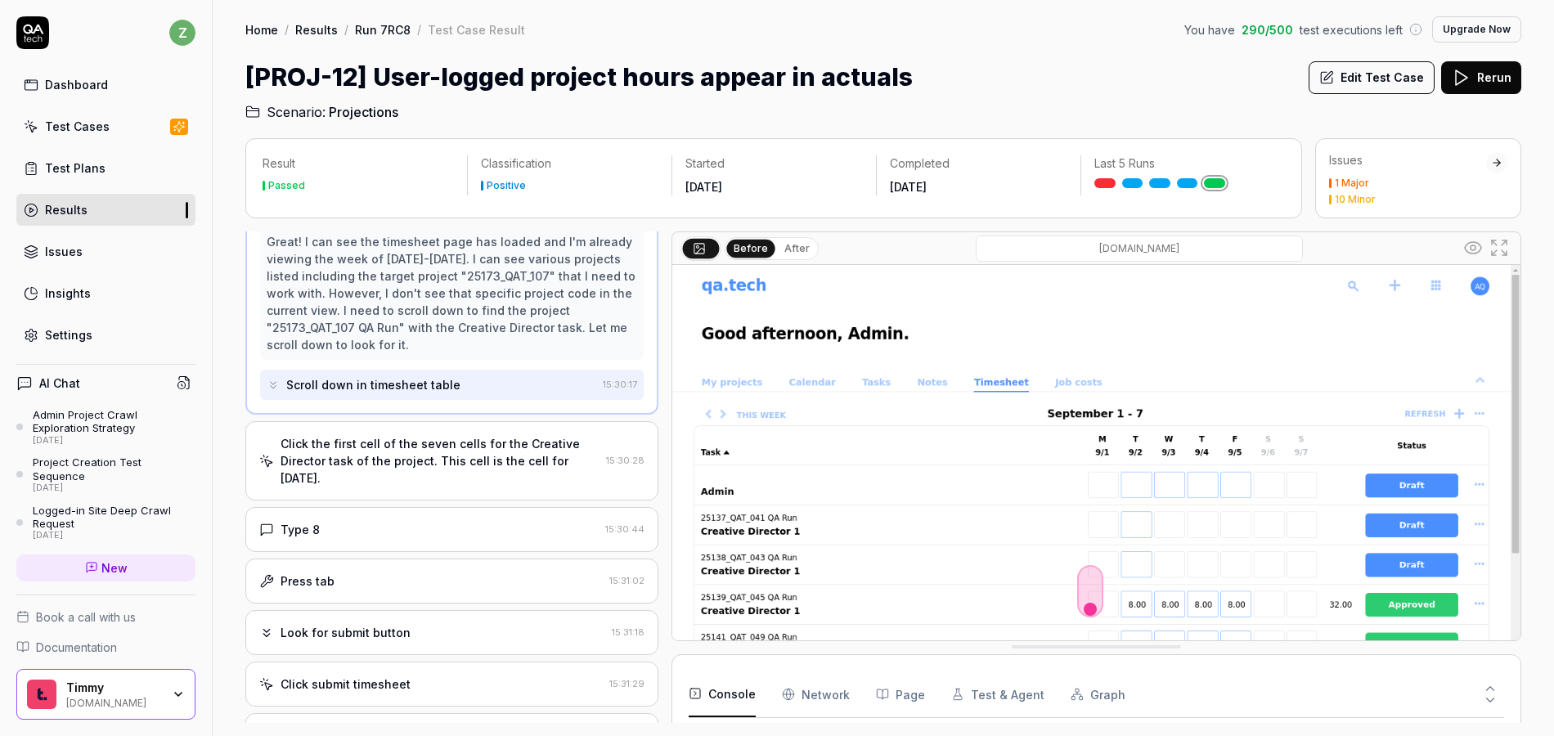
click at [451, 458] on div "Click the first cell of the seven cells for the Creative Director task of the p…" at bounding box center [440, 461] width 319 height 52
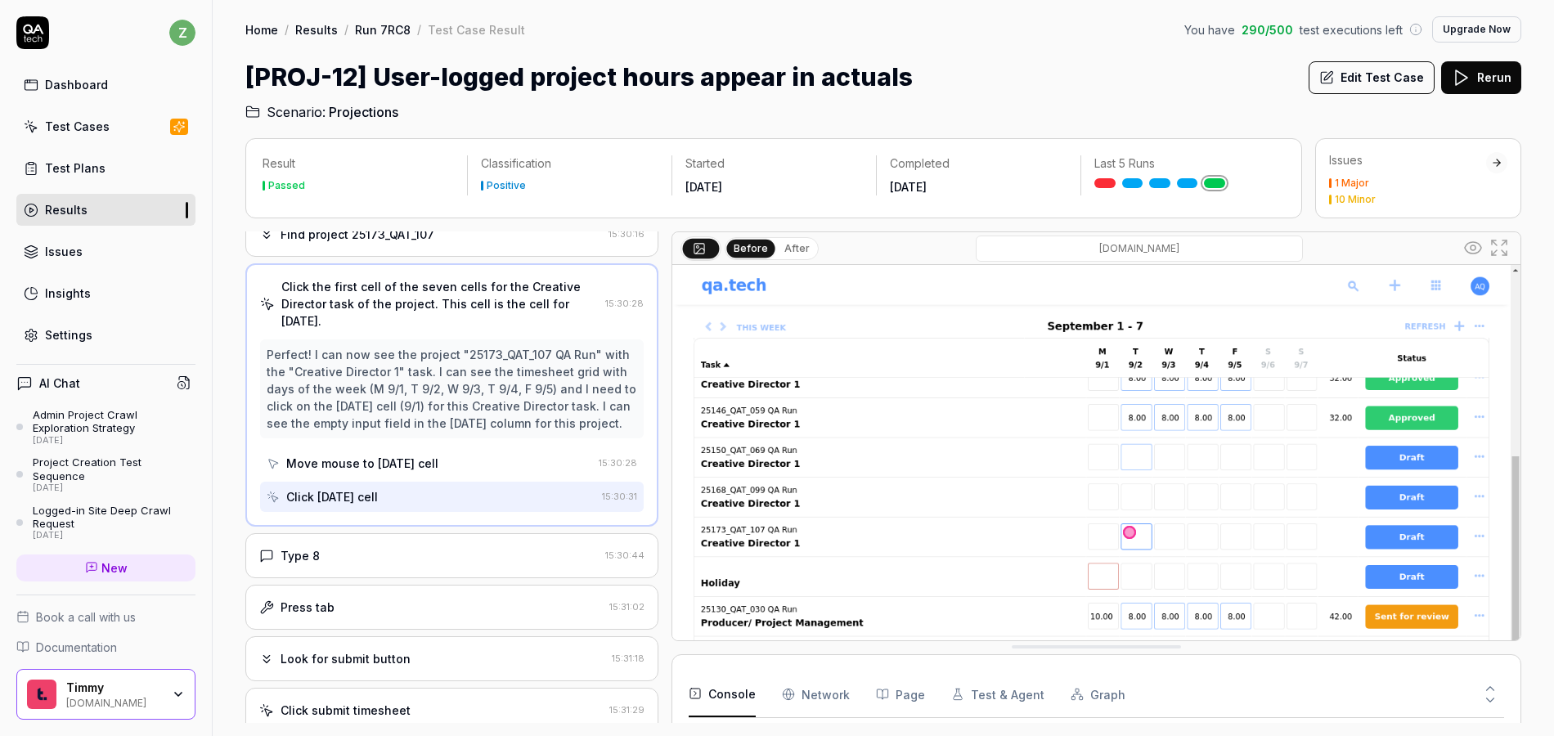
scroll to position [366, 0]
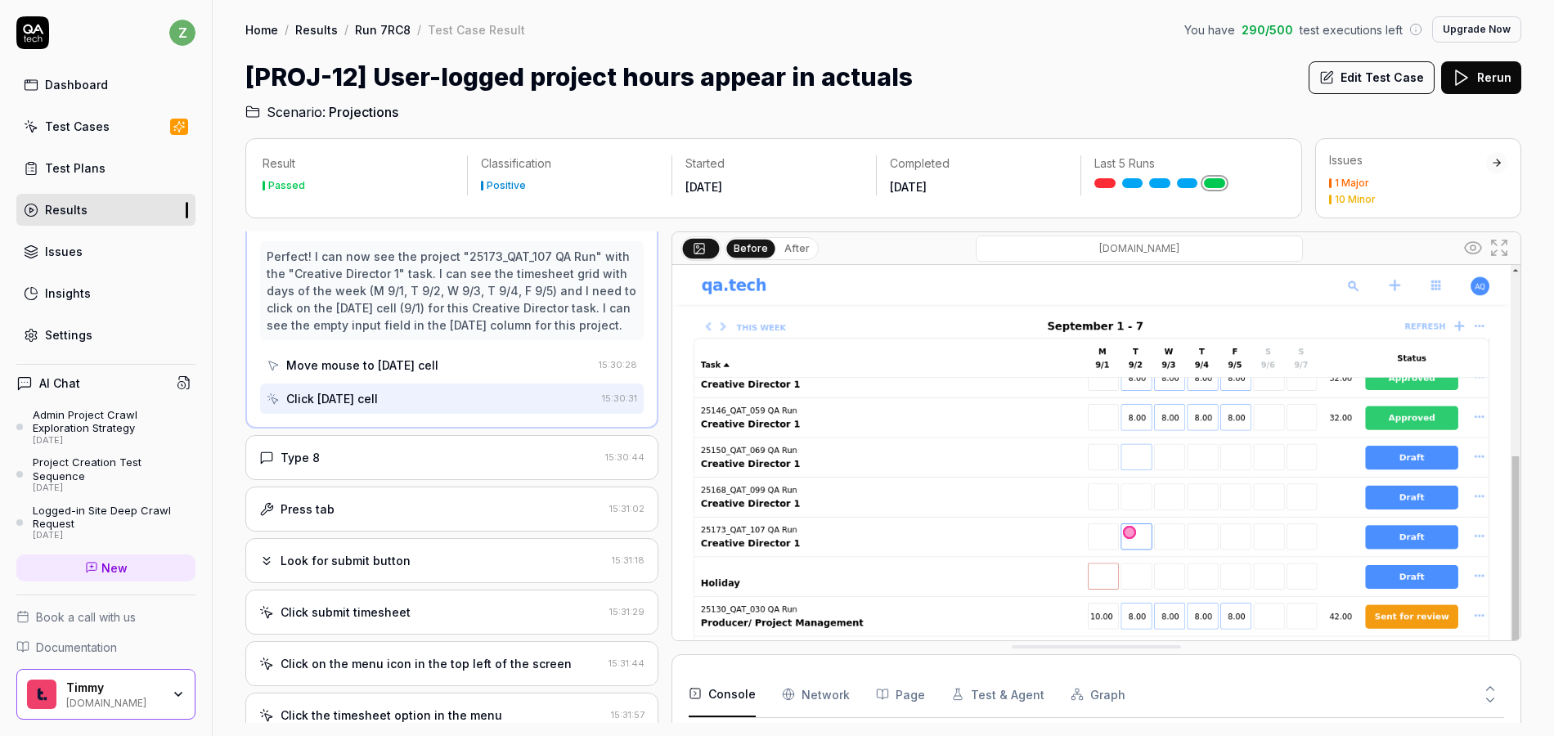
click at [431, 456] on div "Type 8" at bounding box center [429, 457] width 340 height 17
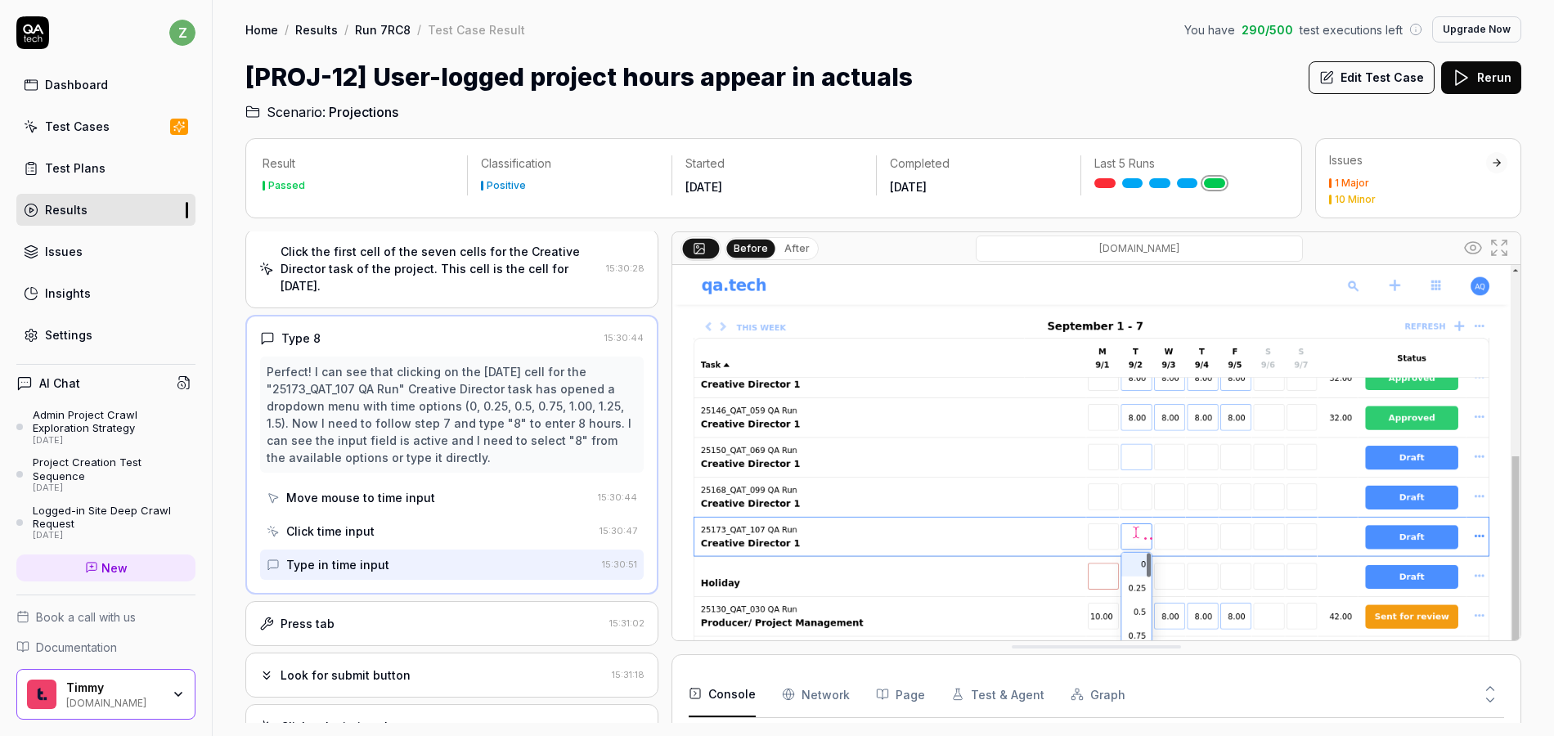
scroll to position [370, 0]
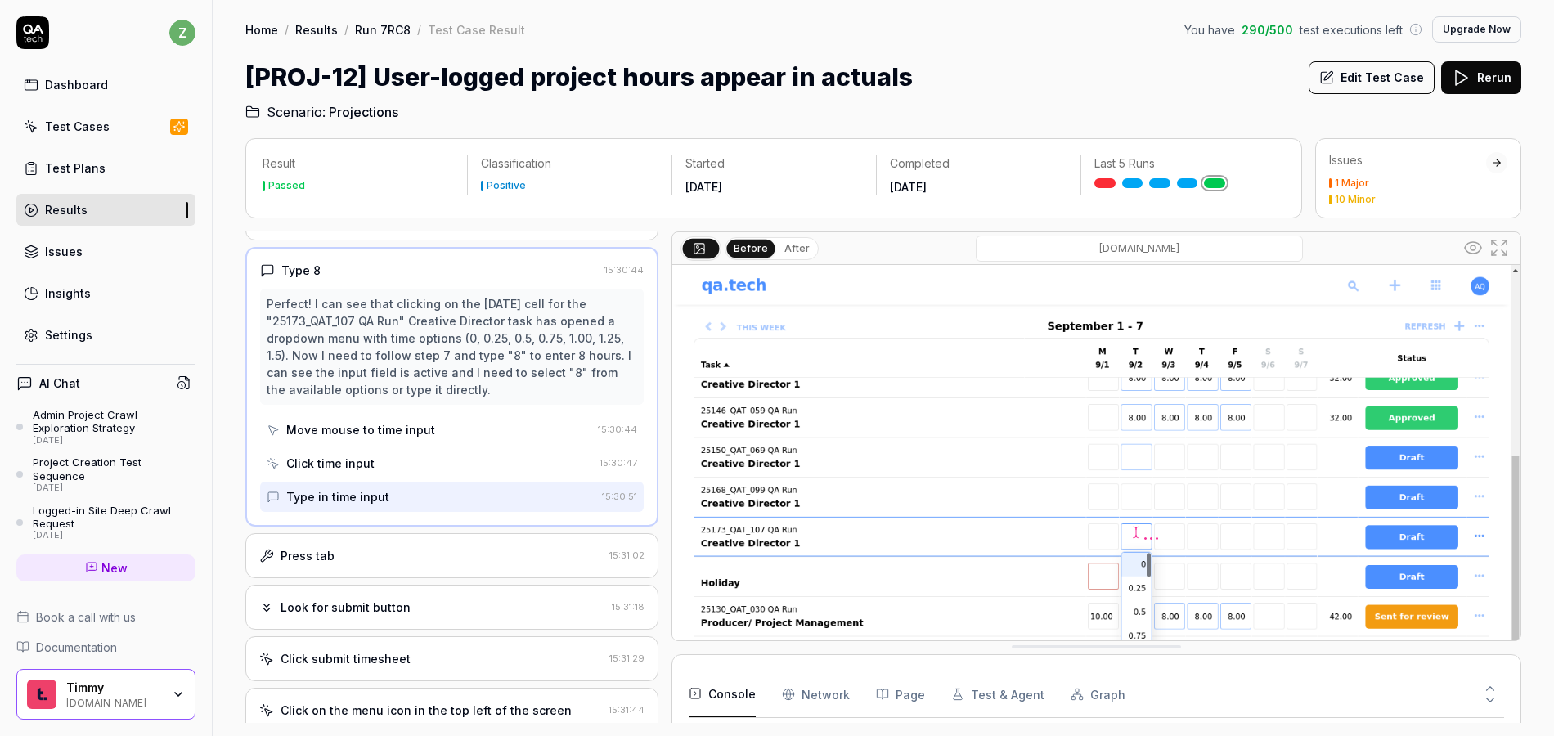
click at [446, 552] on div "Press tab" at bounding box center [431, 555] width 344 height 17
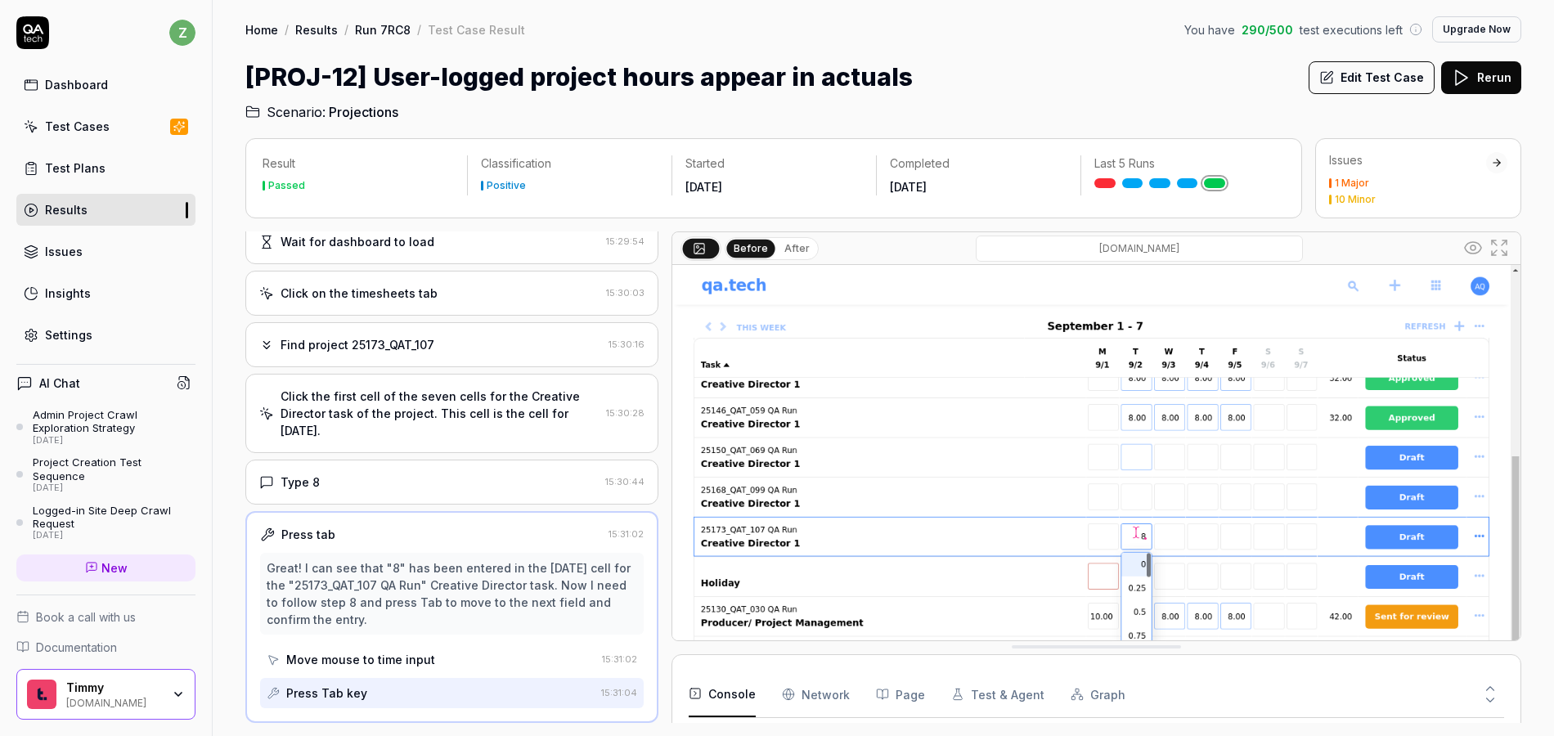
scroll to position [353, 0]
